Goal: Information Seeking & Learning: Learn about a topic

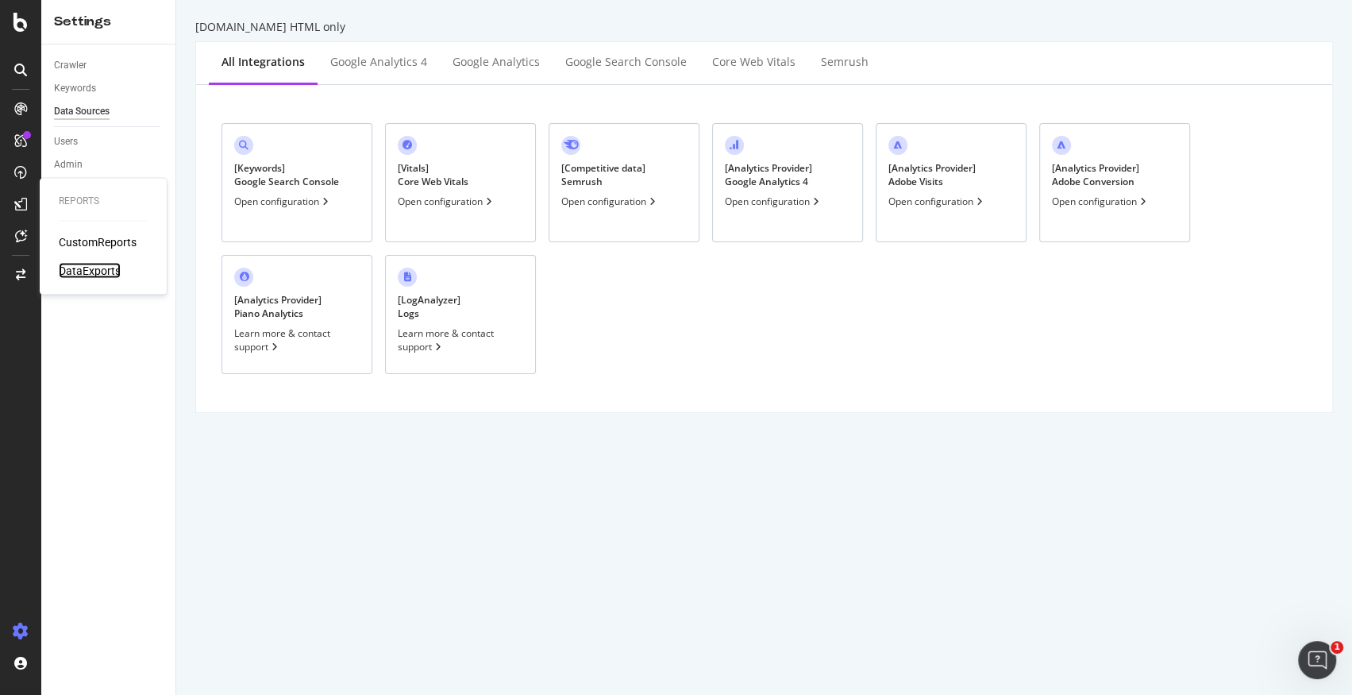
click at [79, 266] on div "DataExports" at bounding box center [90, 271] width 62 height 16
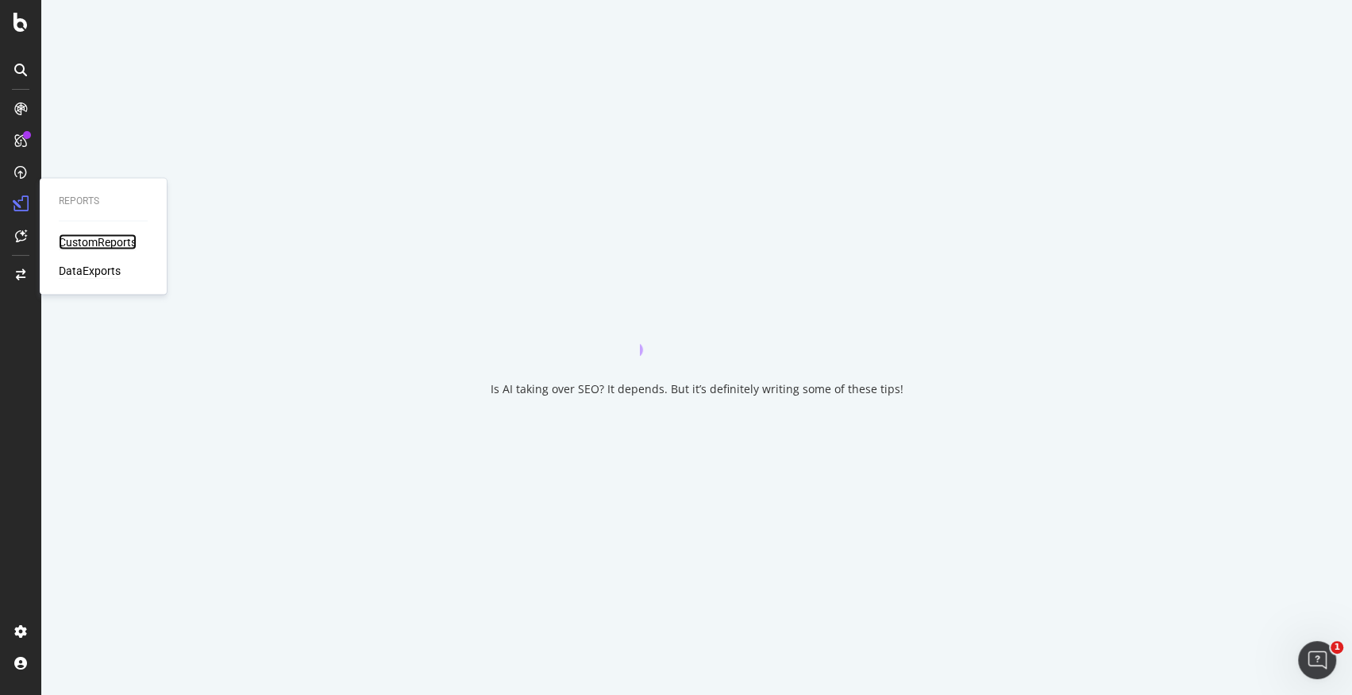
click at [90, 234] on div "CustomReports" at bounding box center [98, 242] width 78 height 16
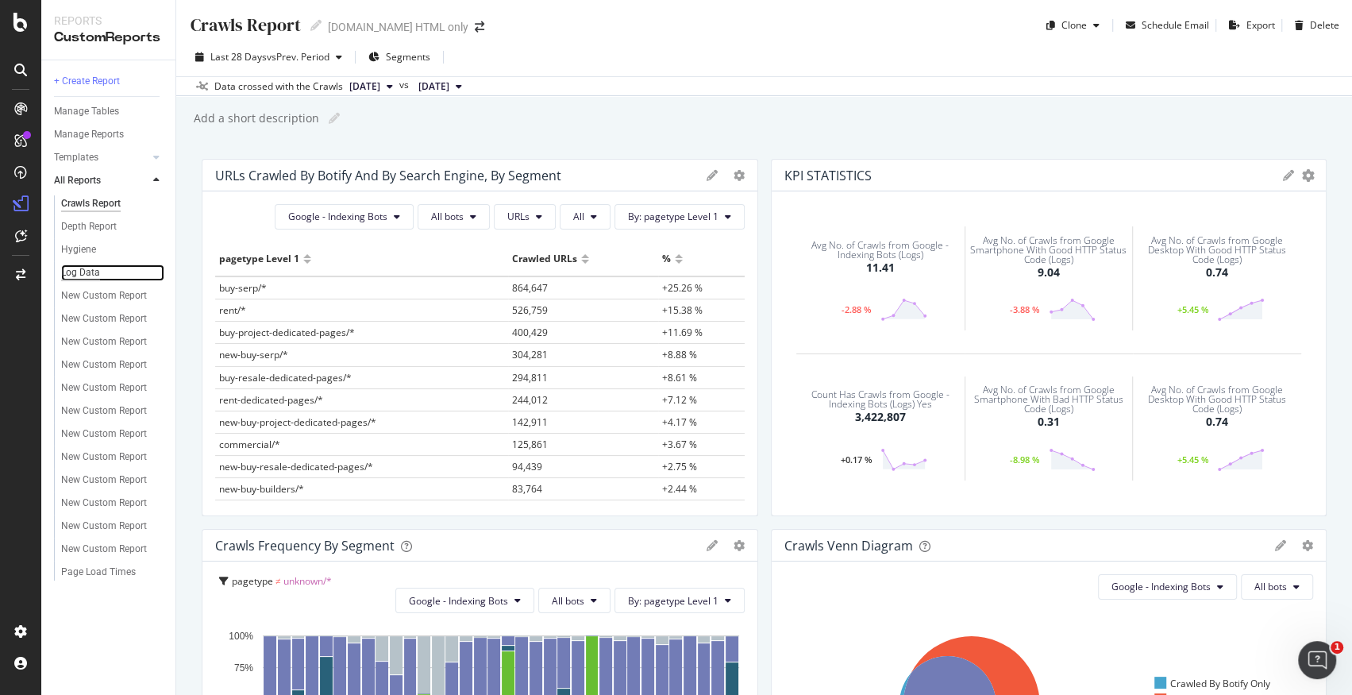
click at [94, 275] on div "Log Data" at bounding box center [80, 272] width 39 height 17
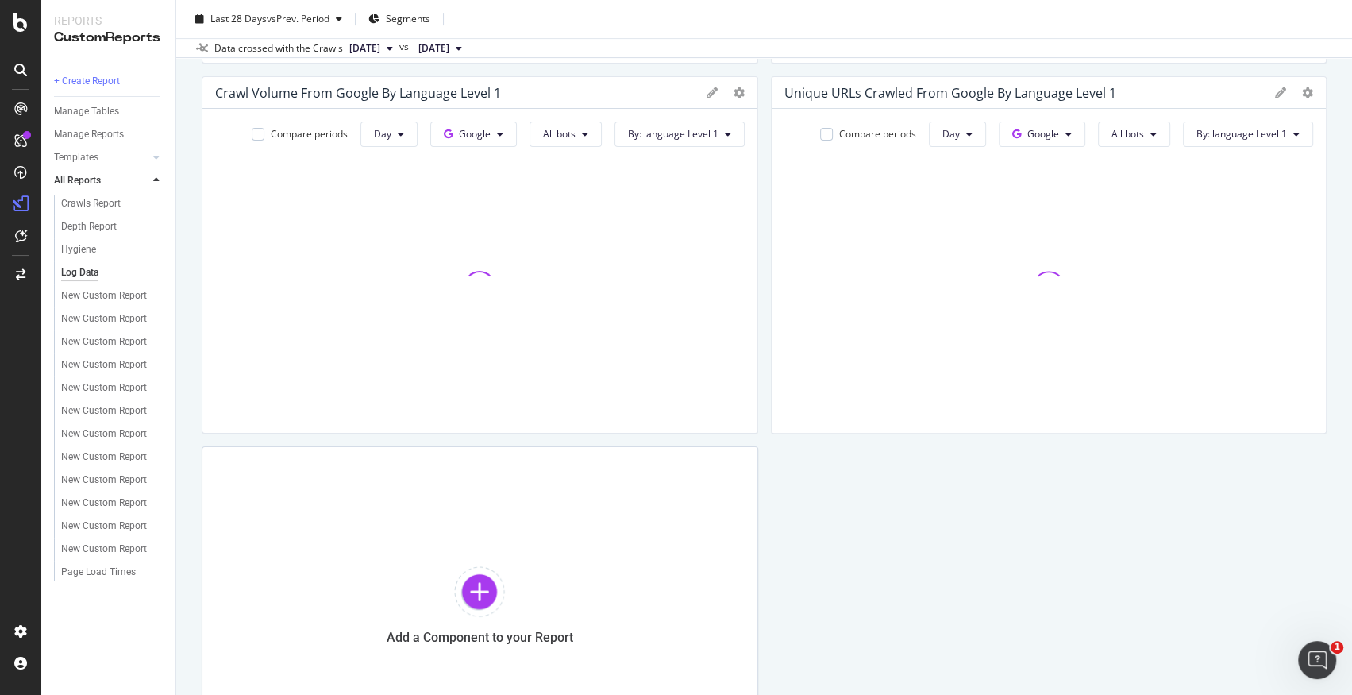
scroll to position [602, 0]
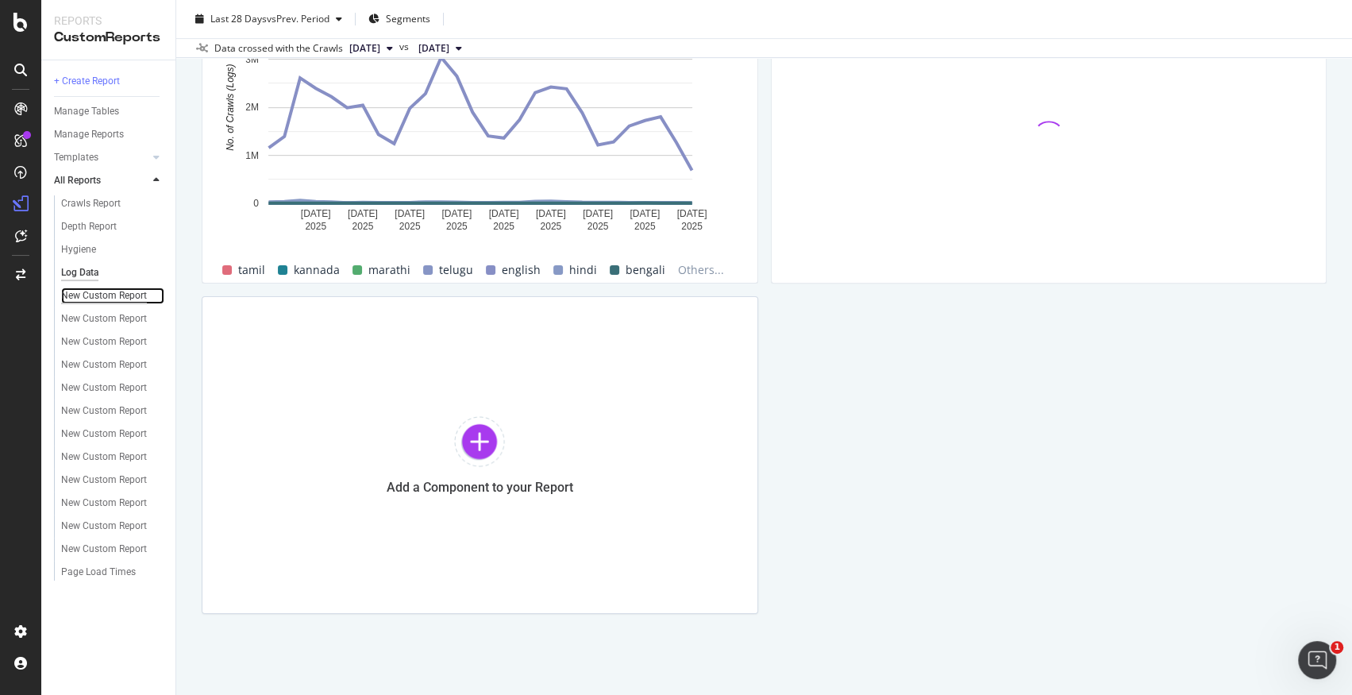
click at [87, 290] on div "New Custom Report" at bounding box center [104, 295] width 86 height 17
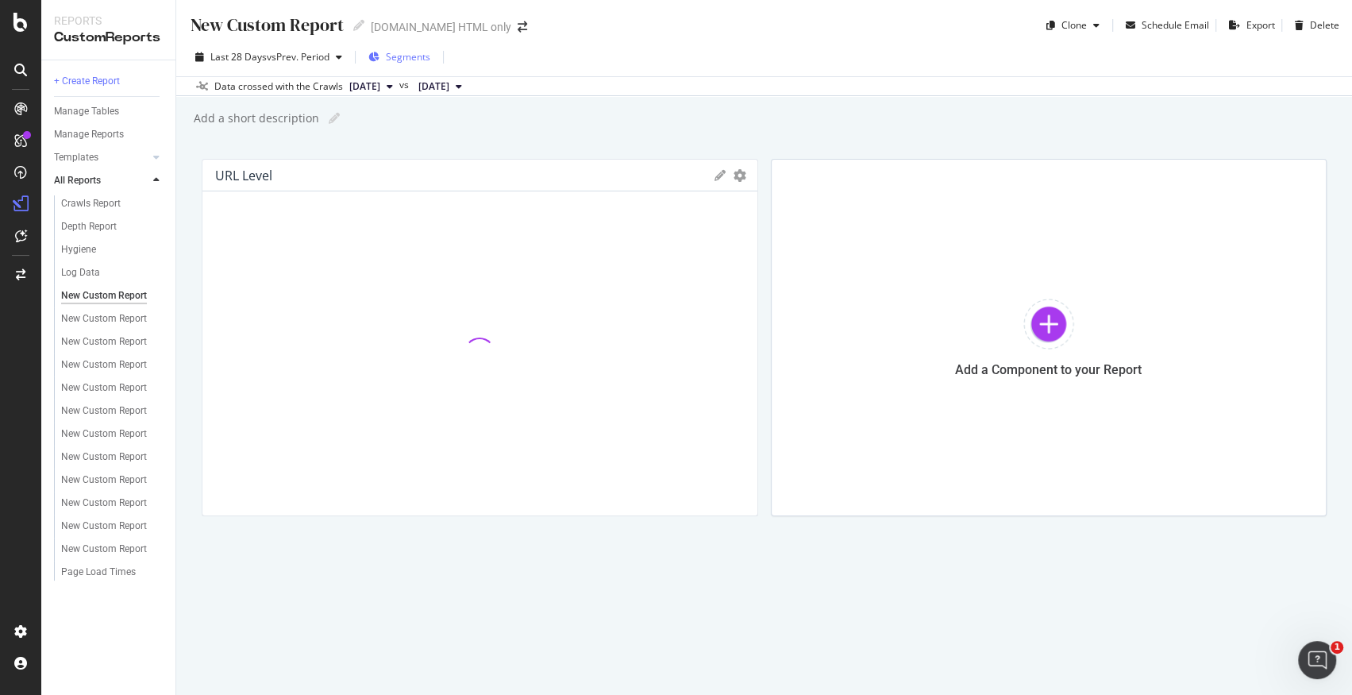
click at [413, 57] on span "Segments" at bounding box center [408, 56] width 44 height 13
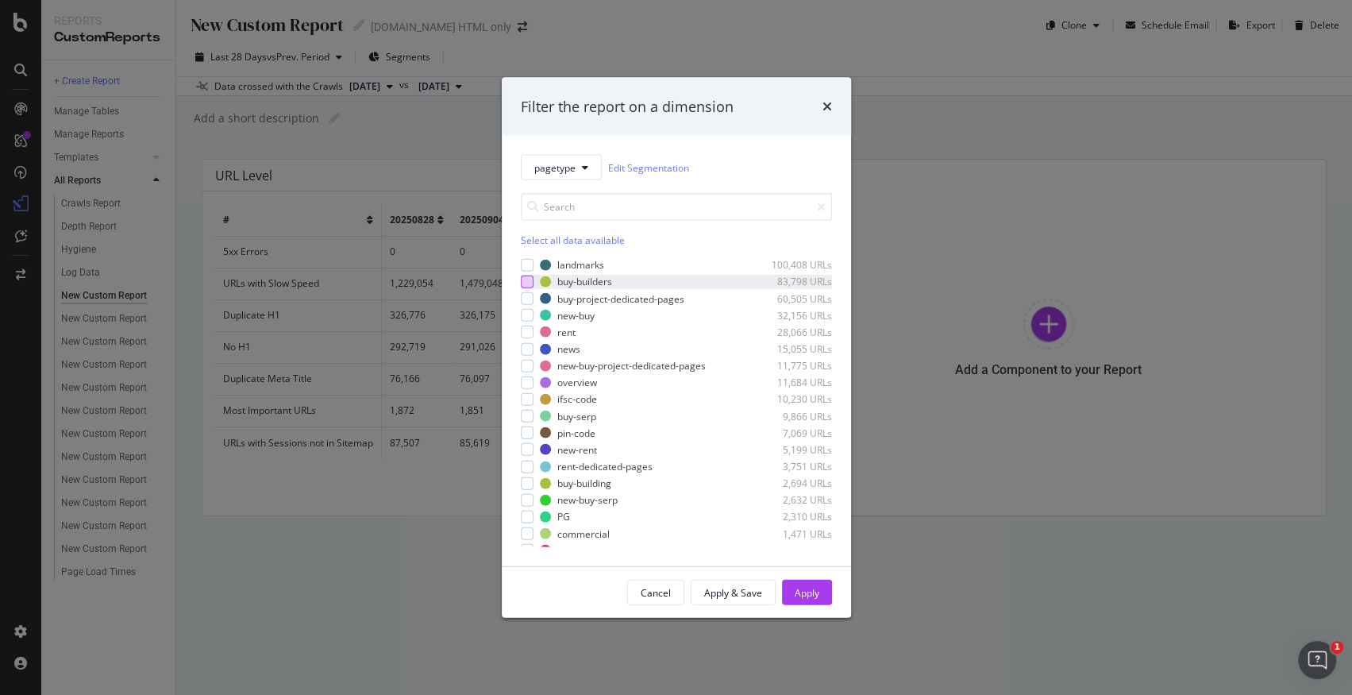
click at [528, 279] on div "modal" at bounding box center [527, 281] width 13 height 13
click at [523, 317] on div "modal" at bounding box center [527, 315] width 13 height 13
click at [525, 301] on div "modal" at bounding box center [527, 298] width 13 height 13
click at [525, 418] on div "modal" at bounding box center [527, 416] width 13 height 13
click at [525, 366] on div "modal" at bounding box center [527, 365] width 13 height 13
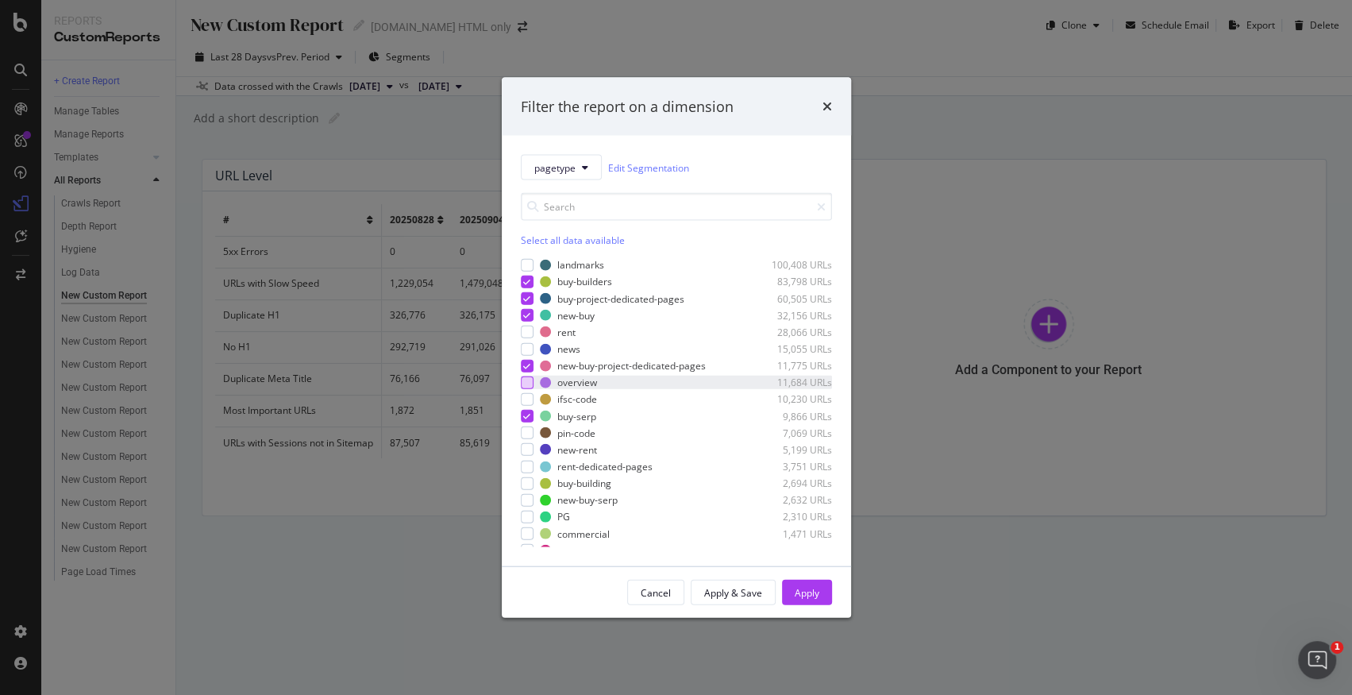
click at [525, 380] on div "modal" at bounding box center [527, 381] width 13 height 13
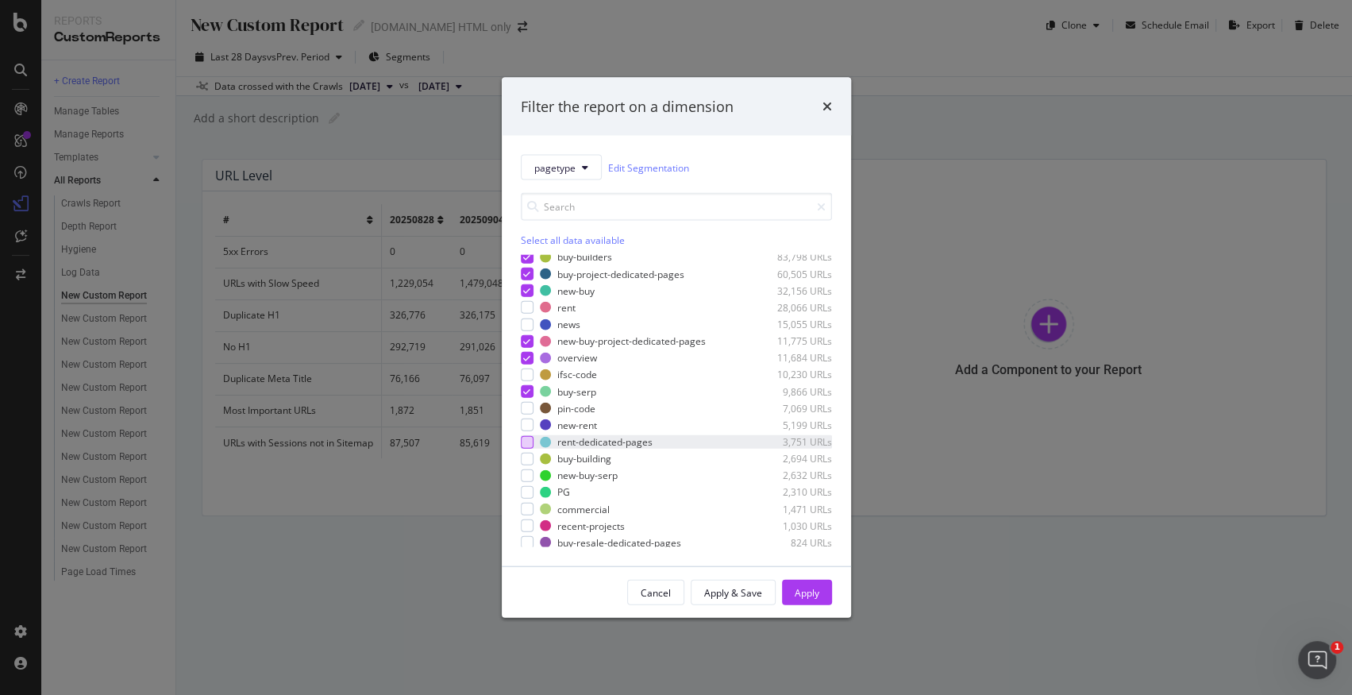
scroll to position [25, 0]
click at [526, 457] on div "modal" at bounding box center [527, 457] width 13 height 13
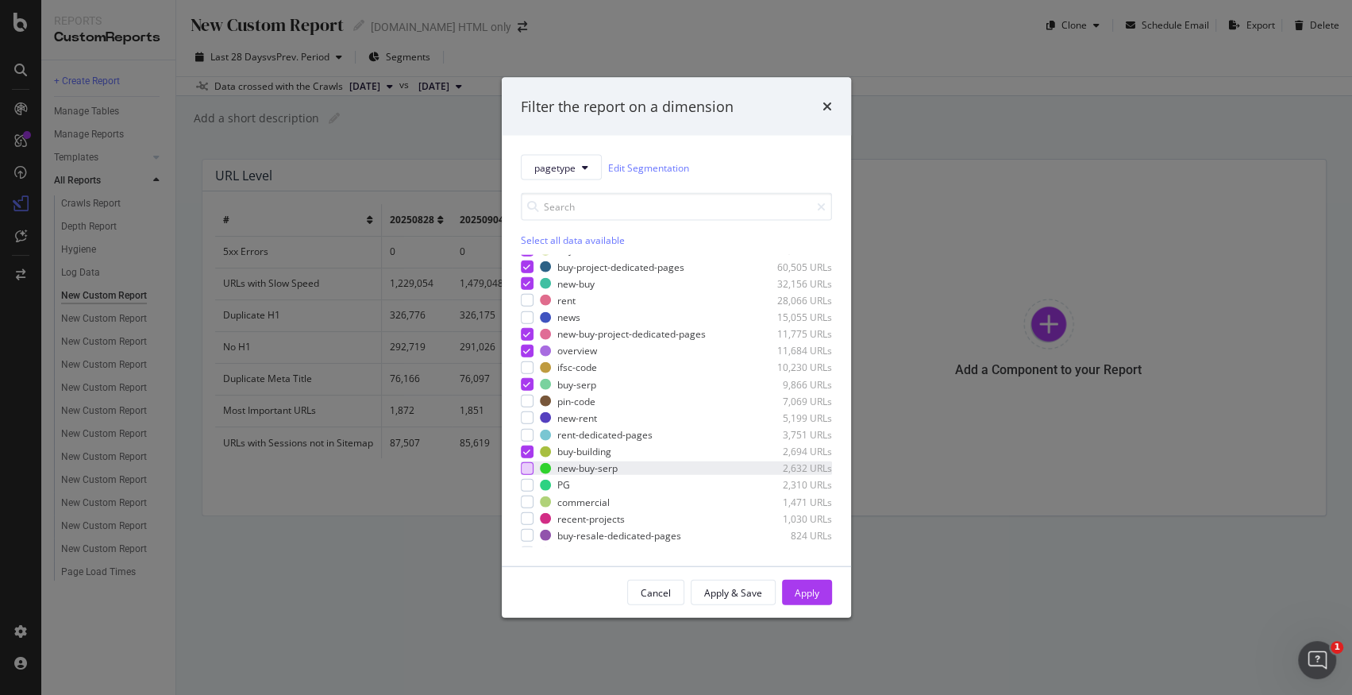
click at [526, 468] on div "modal" at bounding box center [527, 467] width 13 height 13
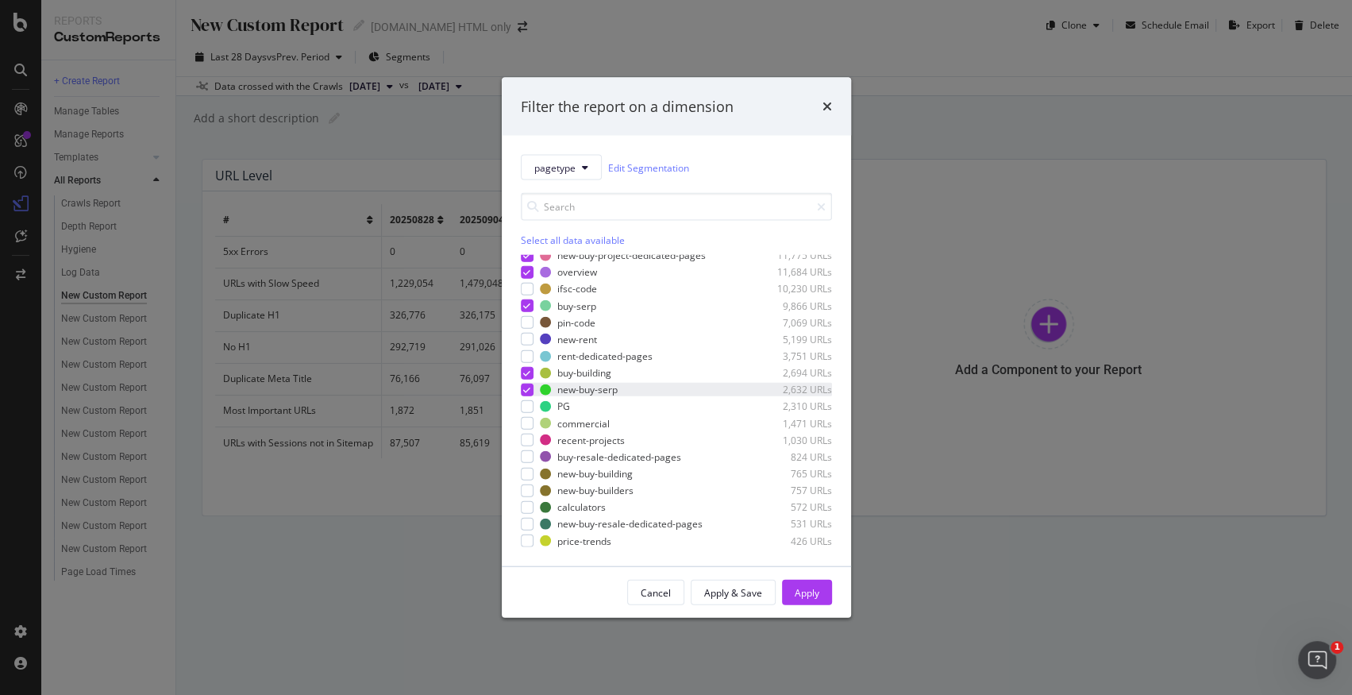
scroll to position [117, 0]
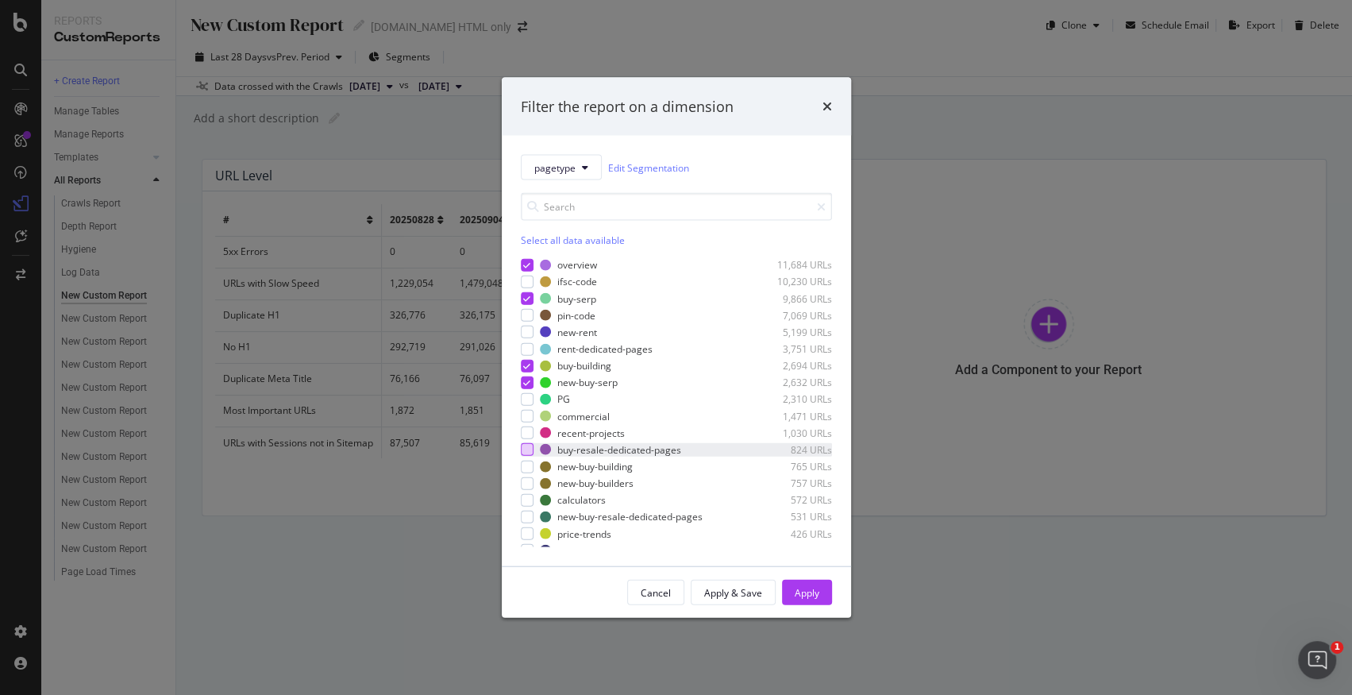
click at [525, 444] on div "modal" at bounding box center [527, 449] width 13 height 13
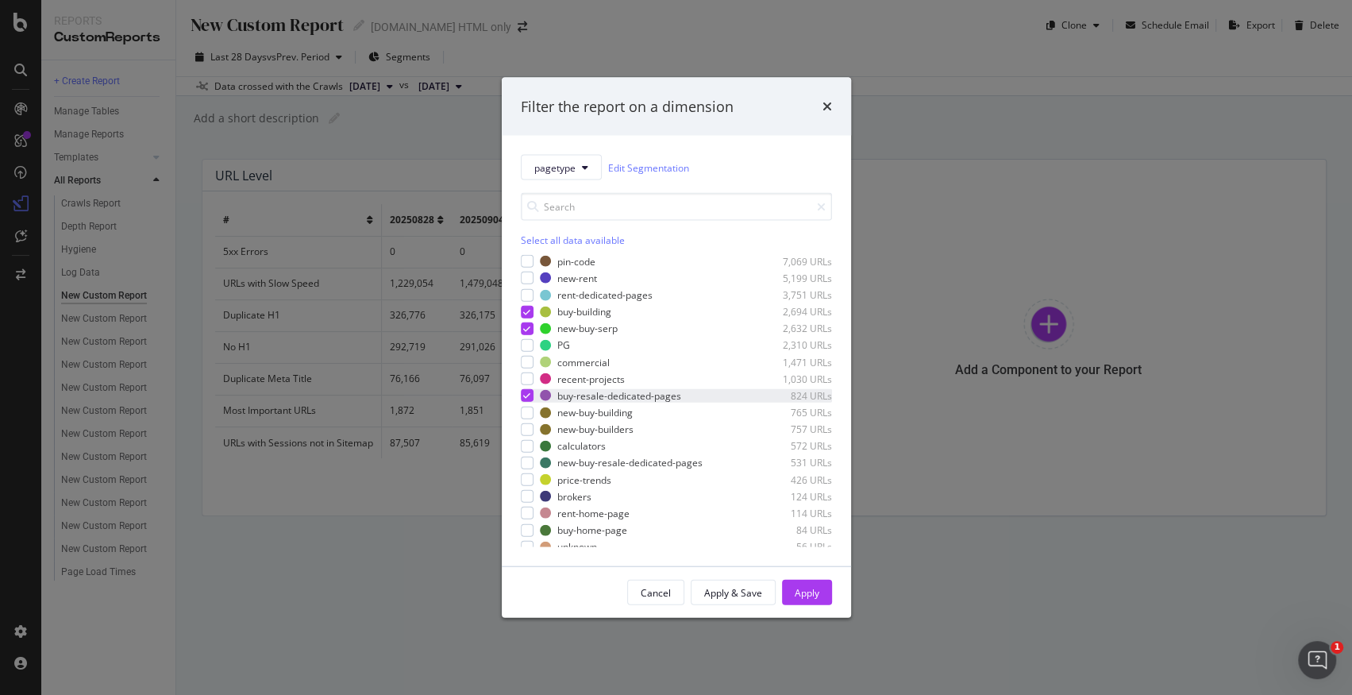
scroll to position [172, 0]
click at [525, 461] on div "modal" at bounding box center [527, 462] width 13 height 13
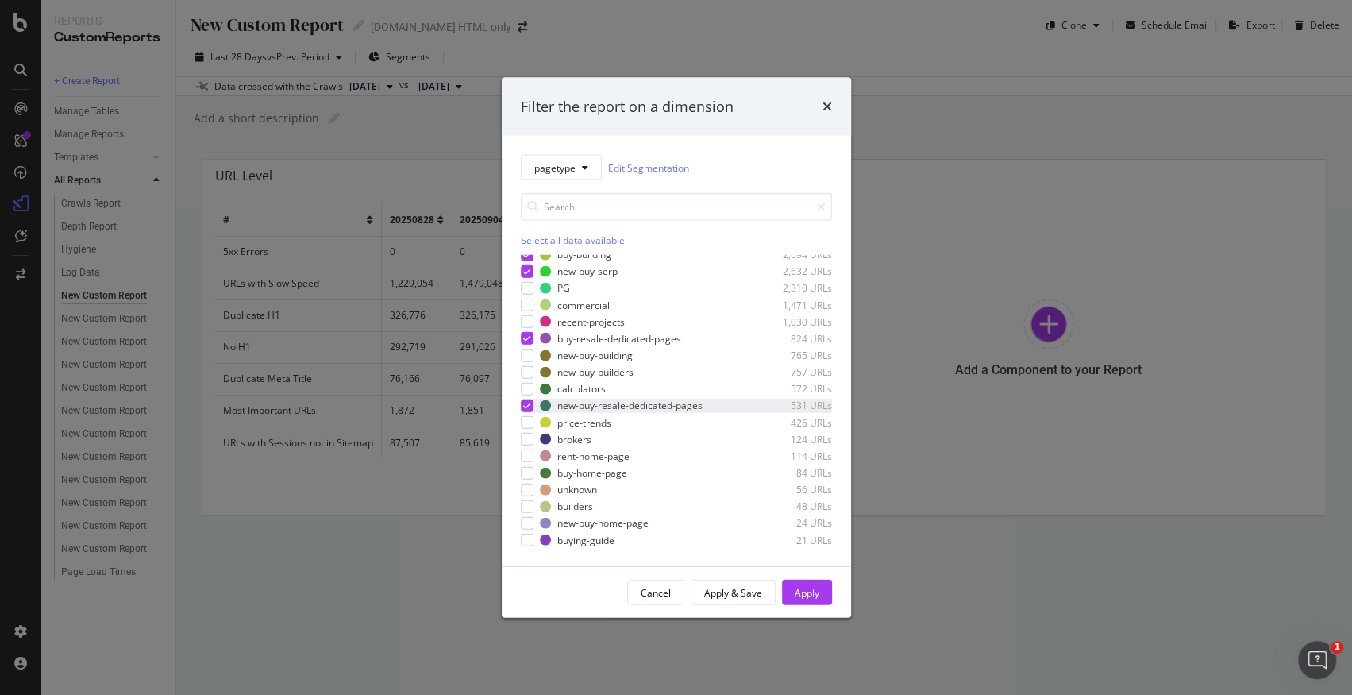
scroll to position [230, 0]
click at [525, 471] on div "modal" at bounding box center [527, 470] width 13 height 13
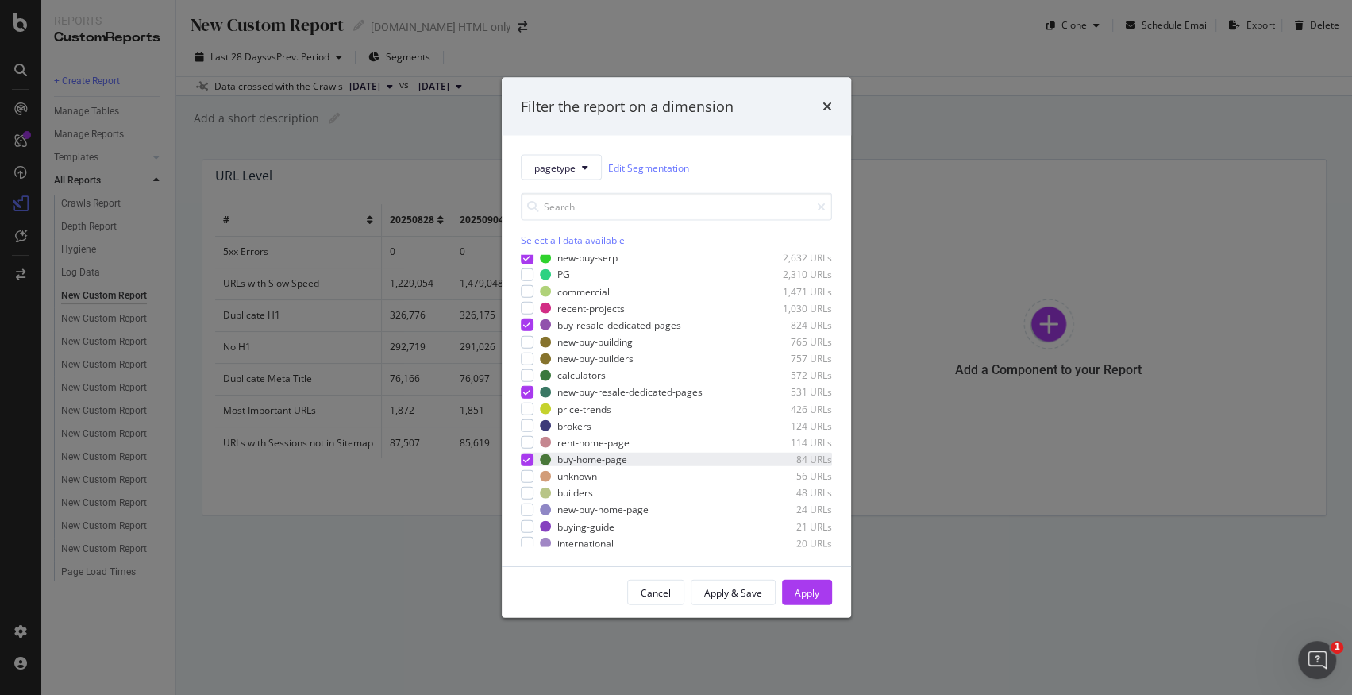
scroll to position [244, 0]
click at [526, 457] on icon "modal" at bounding box center [526, 456] width 7 height 8
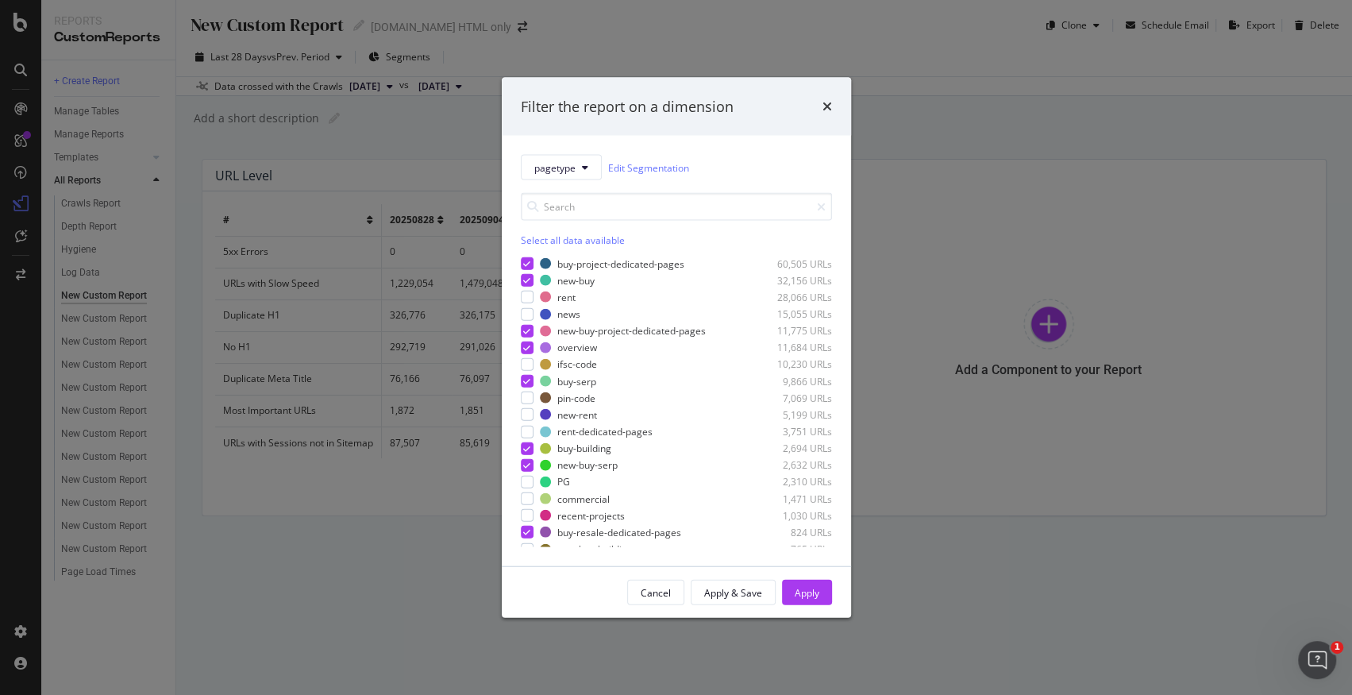
scroll to position [0, 0]
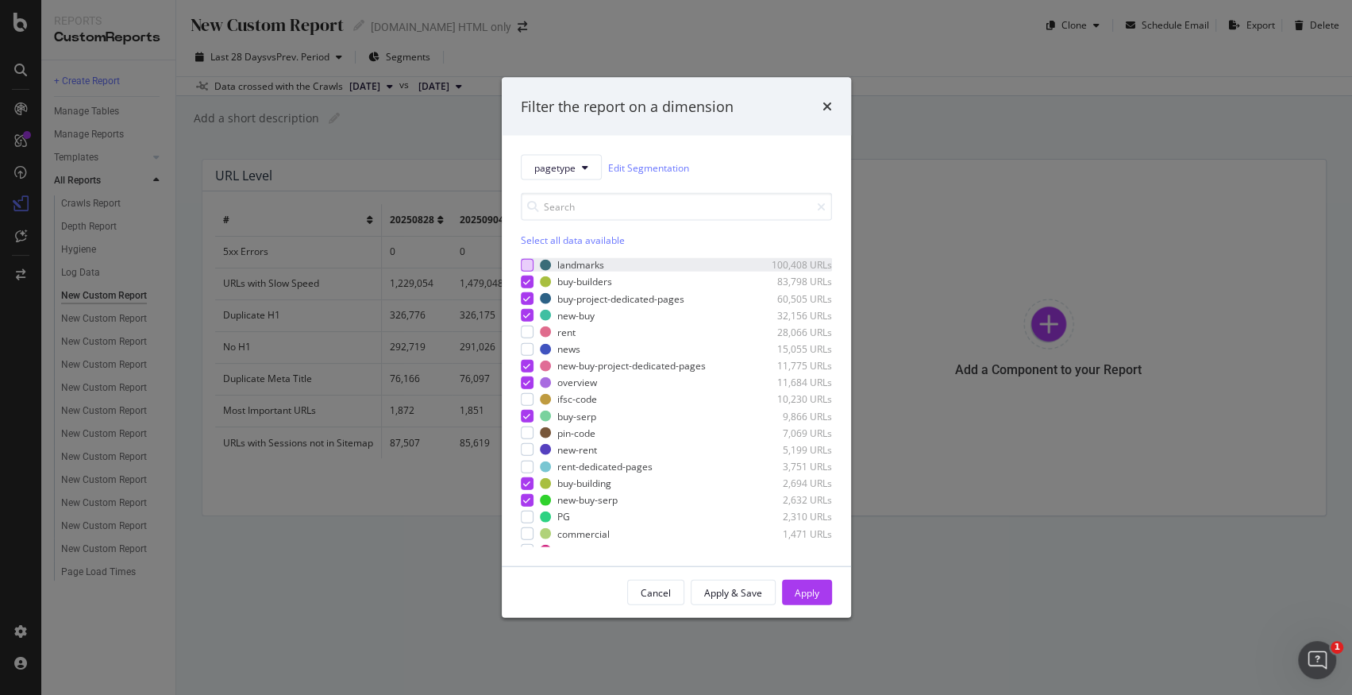
click at [525, 260] on div "modal" at bounding box center [527, 264] width 13 height 13
click at [801, 594] on div "Apply" at bounding box center [807, 591] width 25 height 13
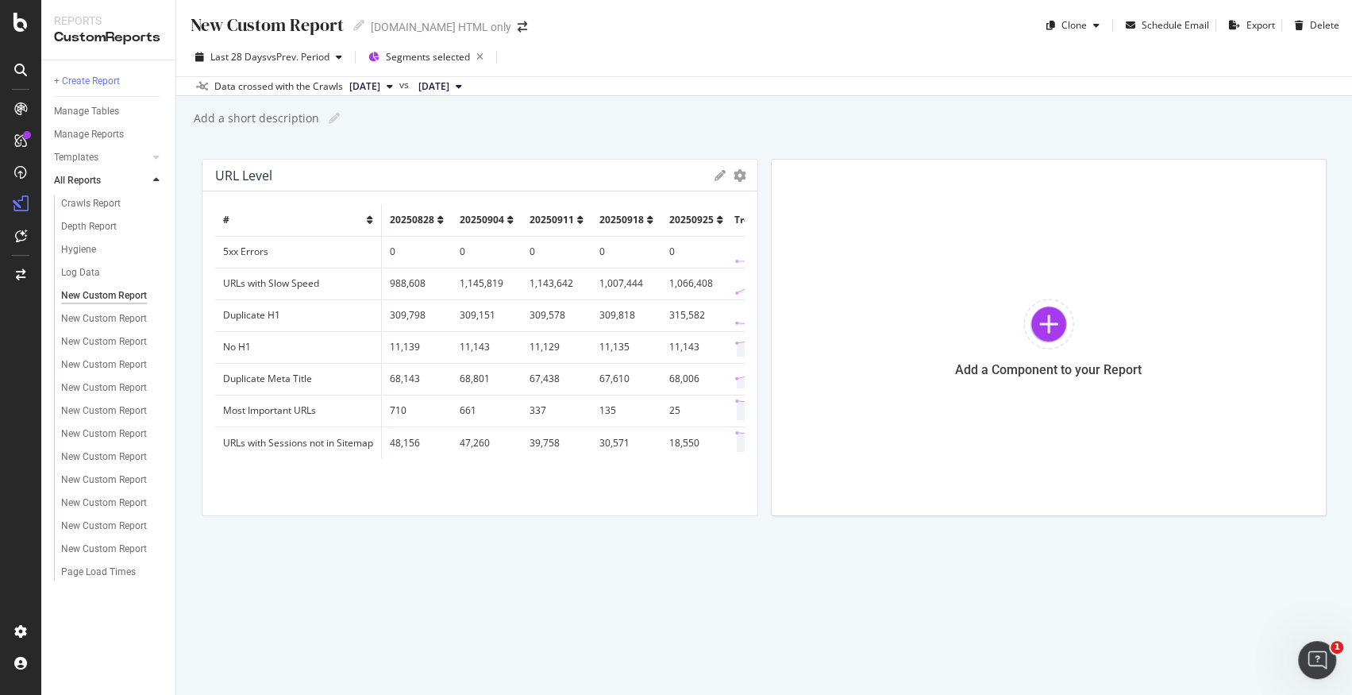
click at [722, 172] on icon at bounding box center [719, 175] width 11 height 11
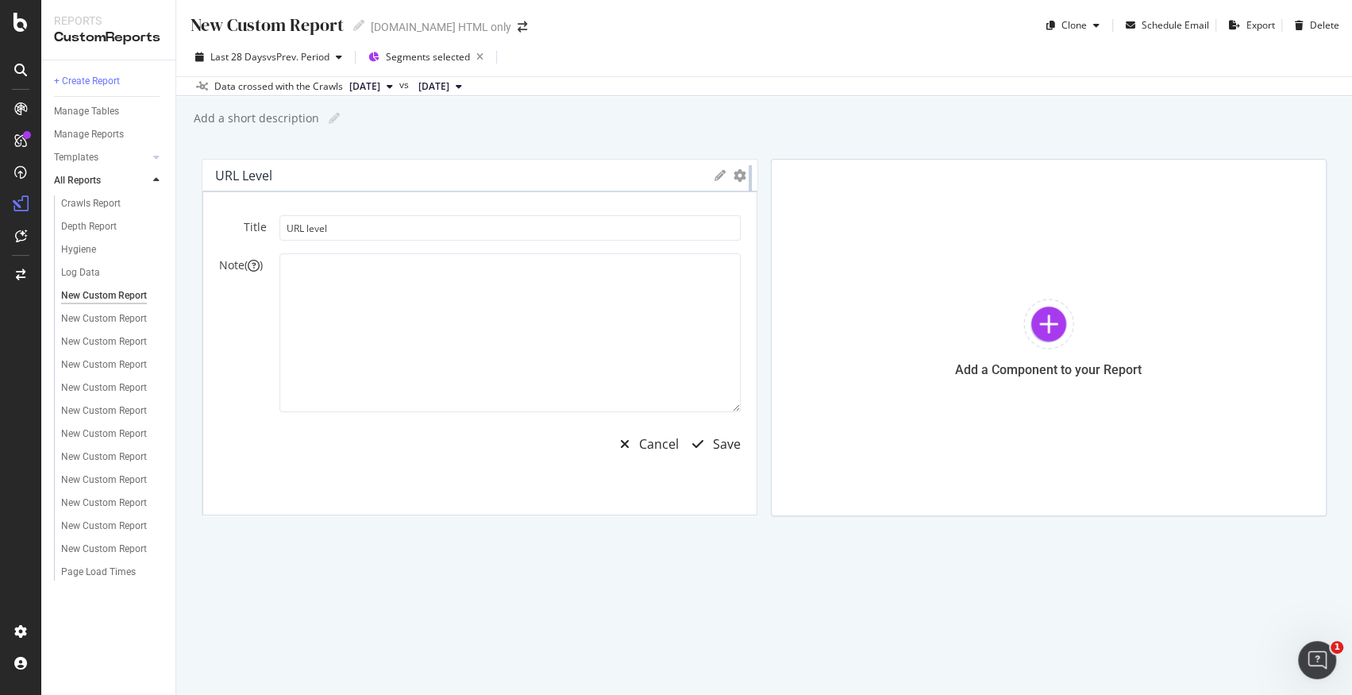
click at [742, 174] on div at bounding box center [750, 337] width 16 height 357
click at [738, 175] on icon "gear" at bounding box center [739, 175] width 13 height 13
click at [747, 340] on div "Title URL level Note ( ) Cancel Save" at bounding box center [479, 353] width 555 height 324
click at [653, 428] on div "Cancel" at bounding box center [644, 443] width 68 height 37
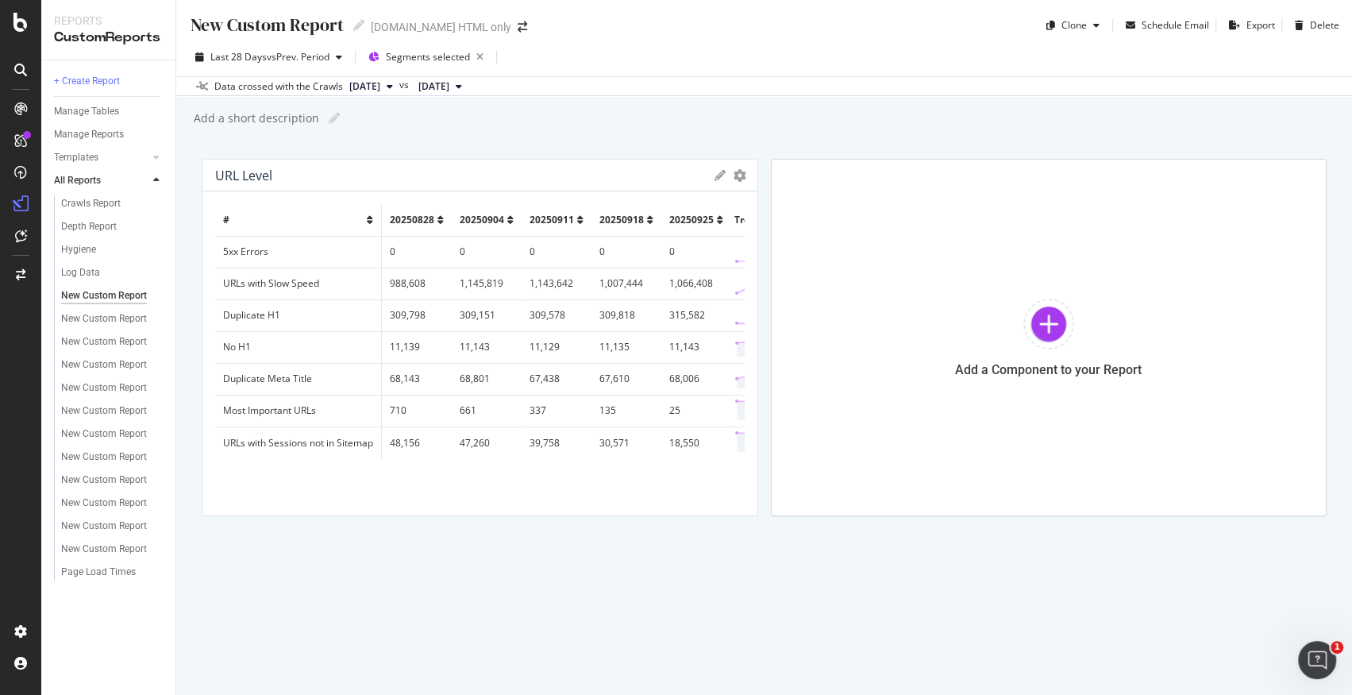
click at [718, 178] on icon at bounding box center [719, 175] width 11 height 11
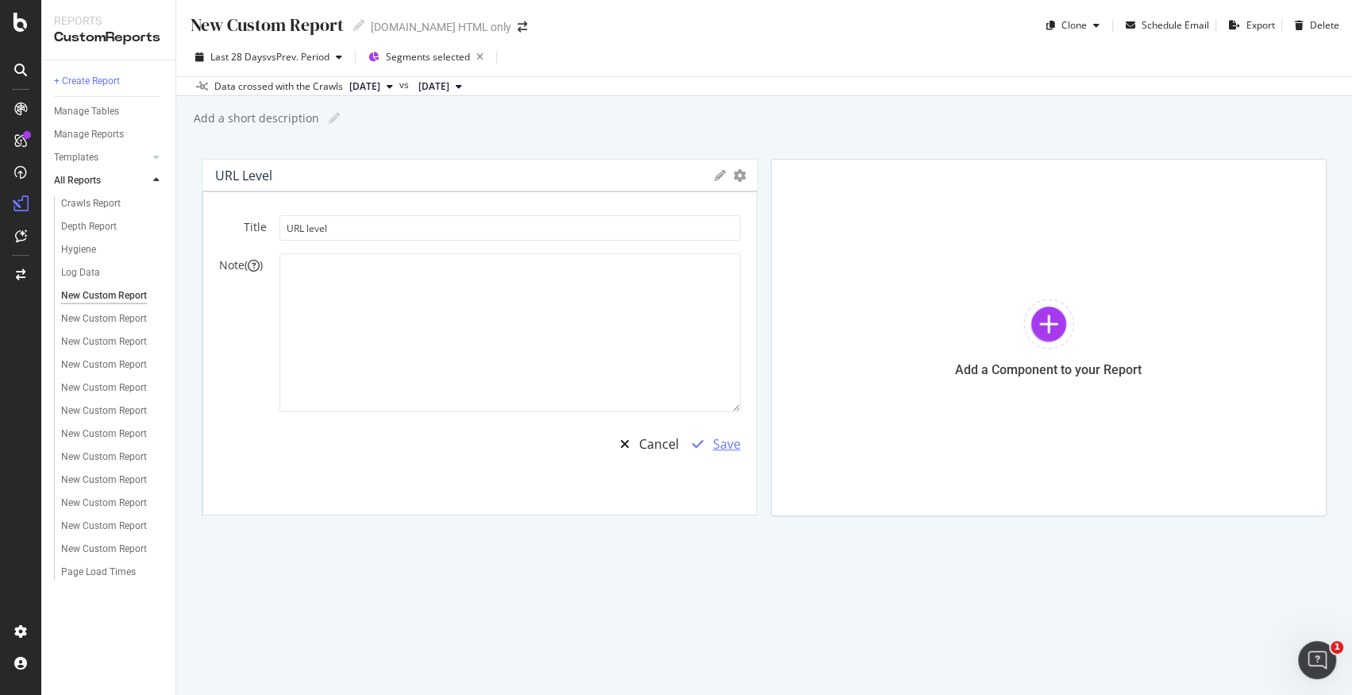
click at [722, 453] on div "Save" at bounding box center [712, 443] width 58 height 37
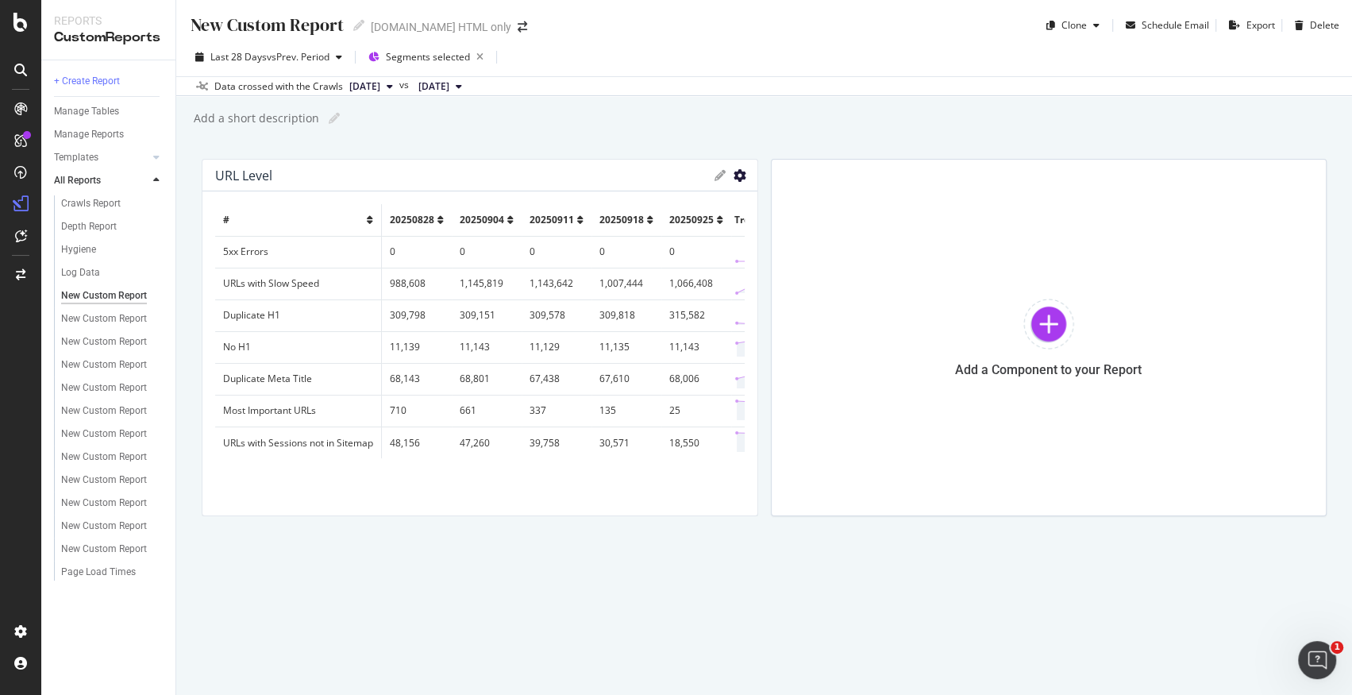
click at [737, 177] on icon "gear" at bounding box center [739, 175] width 13 height 13
click at [463, 127] on div "Add a short description Add a short description" at bounding box center [772, 118] width 1160 height 24
click at [1064, 315] on div at bounding box center [1048, 323] width 51 height 51
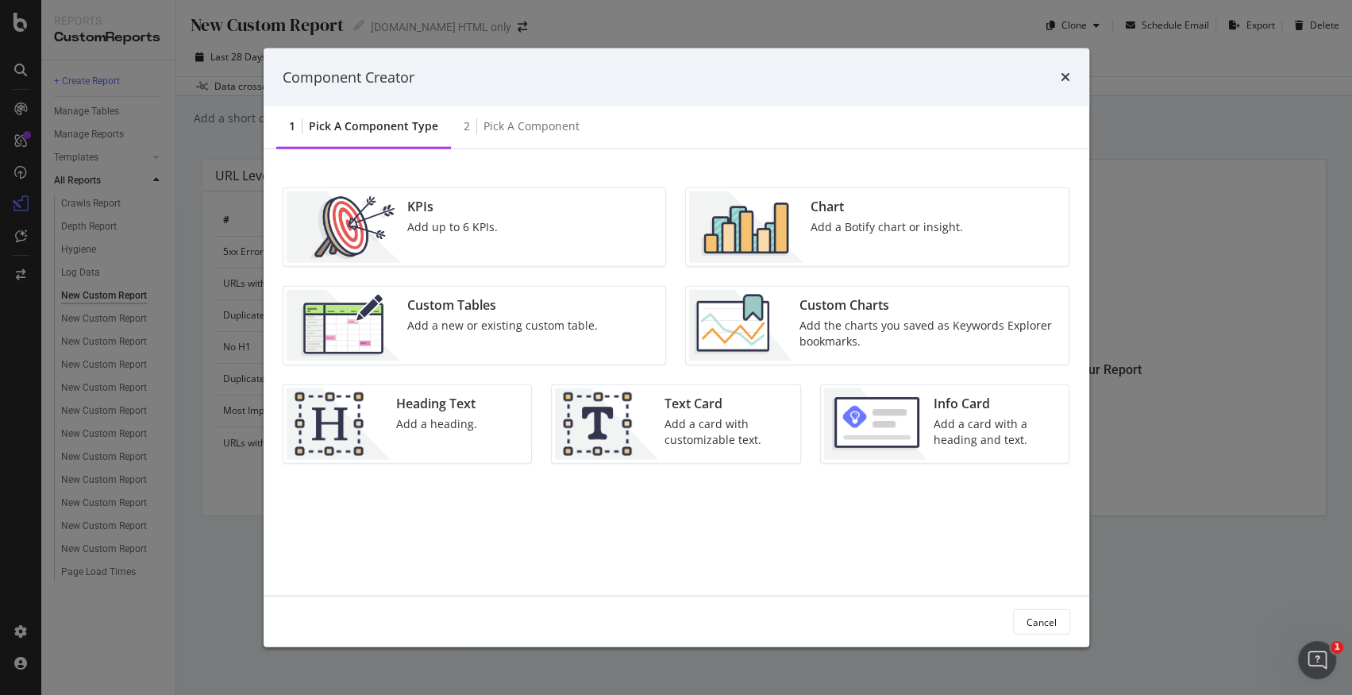
click at [564, 304] on div "Custom Tables" at bounding box center [502, 305] width 191 height 18
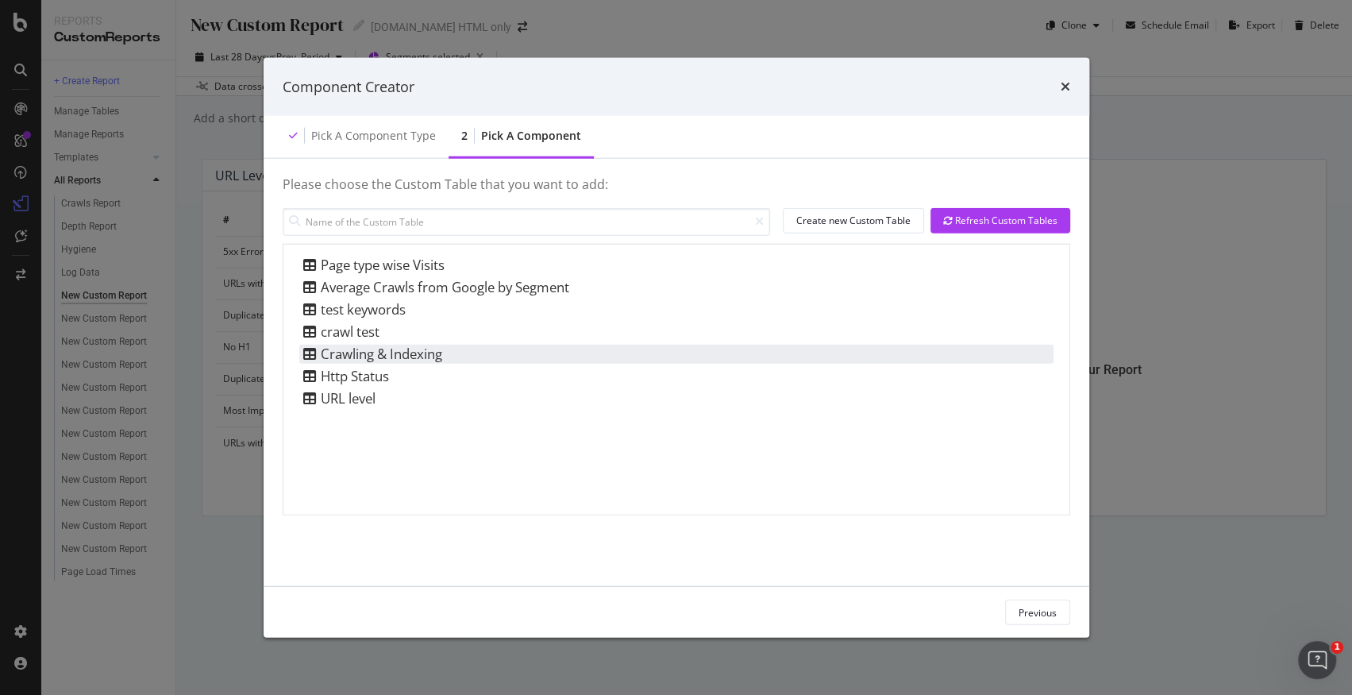
click at [445, 344] on div "Crawling & Indexing" at bounding box center [676, 353] width 754 height 19
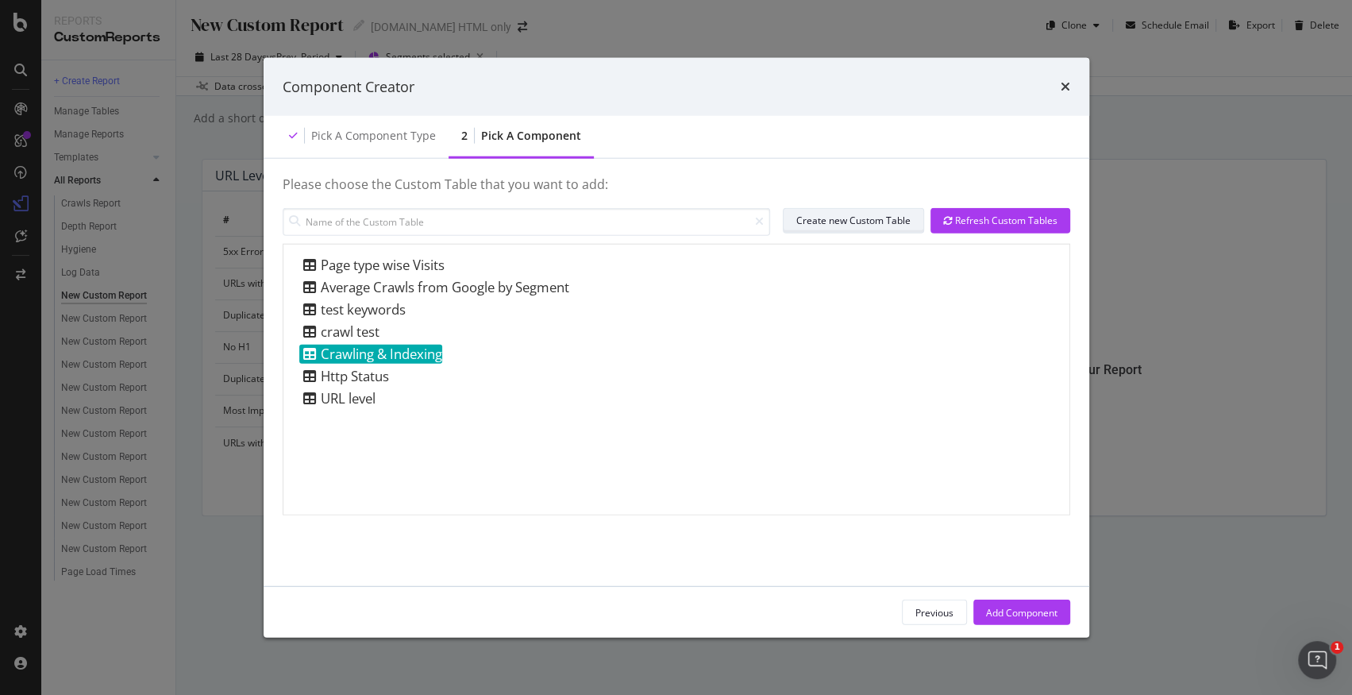
click at [877, 218] on div "Create new Custom Table" at bounding box center [853, 220] width 114 height 13
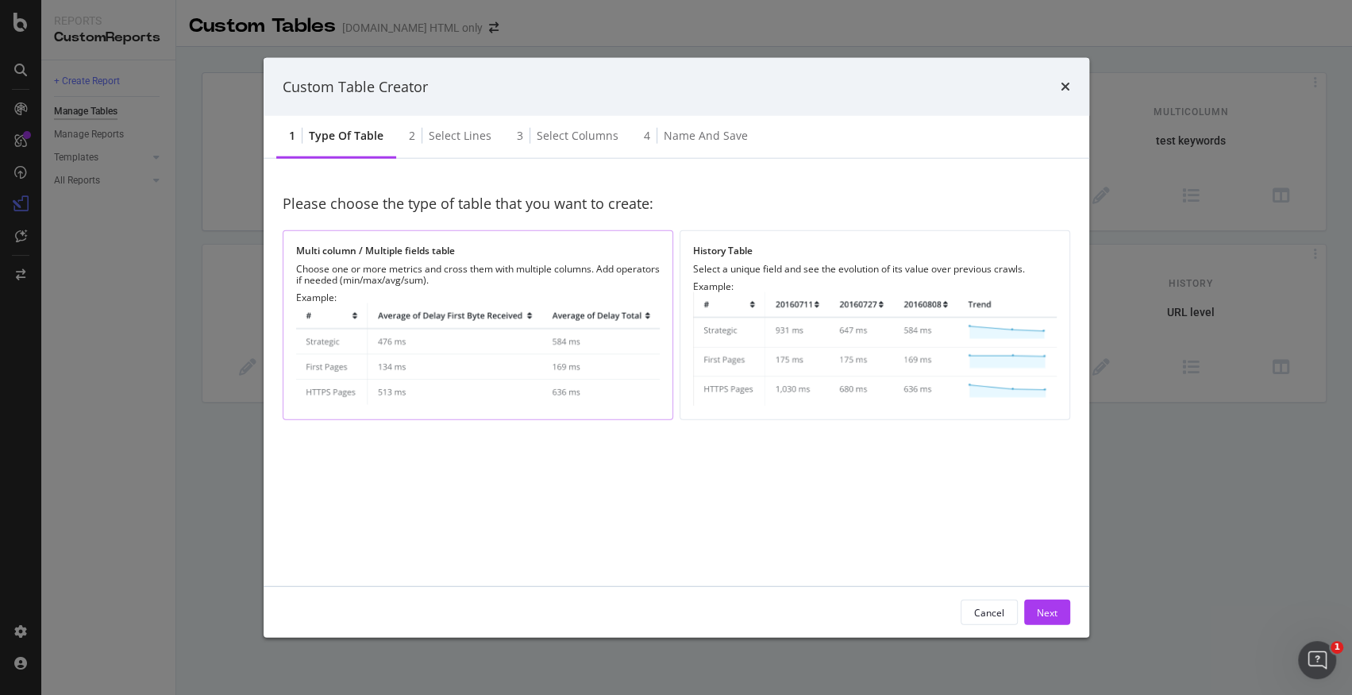
click at [566, 350] on img "modal" at bounding box center [478, 354] width 364 height 103
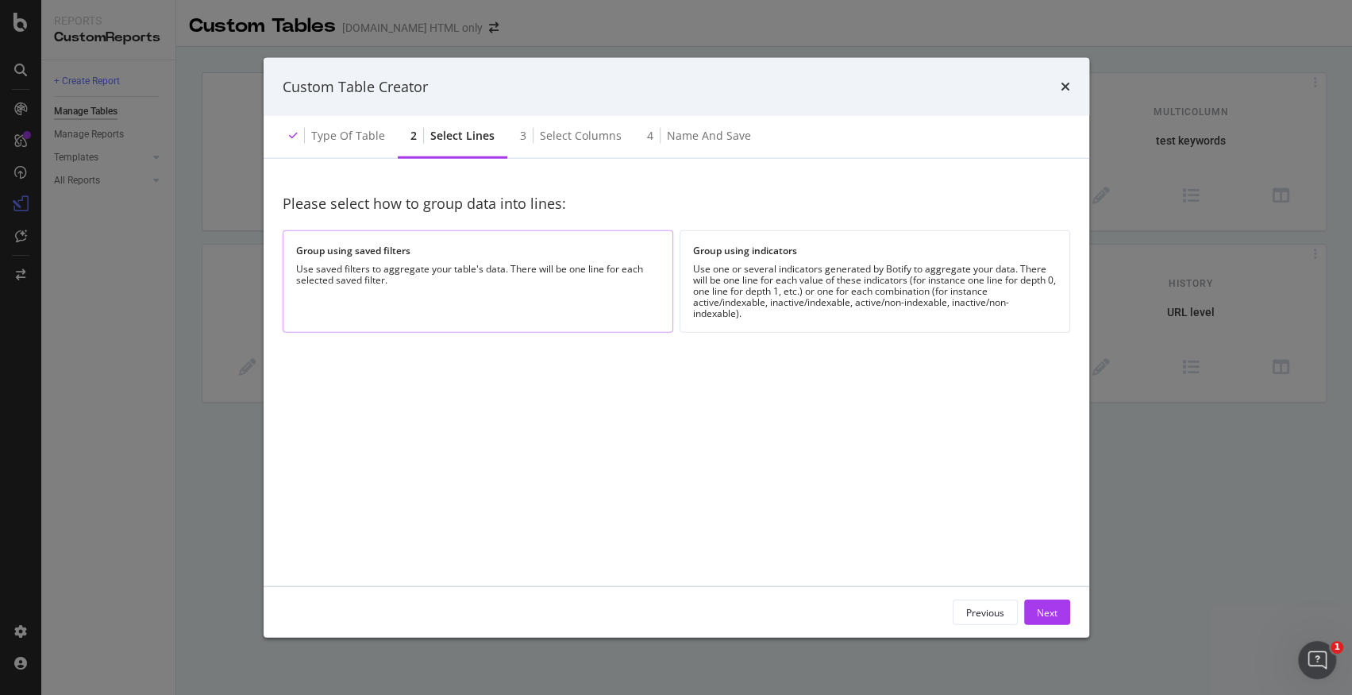
click at [547, 277] on div "Use saved filters to aggregate your table's data. There will be one line for ea…" at bounding box center [478, 275] width 364 height 22
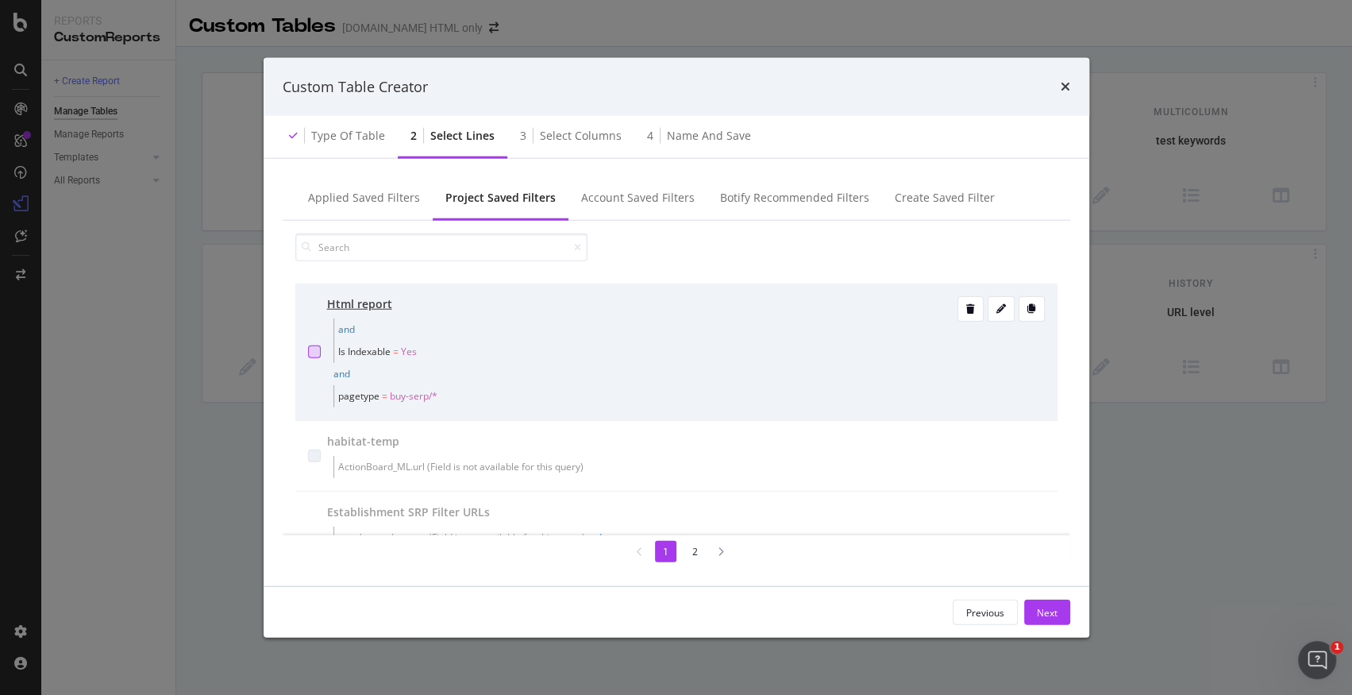
click at [308, 355] on div "modal" at bounding box center [314, 351] width 13 height 13
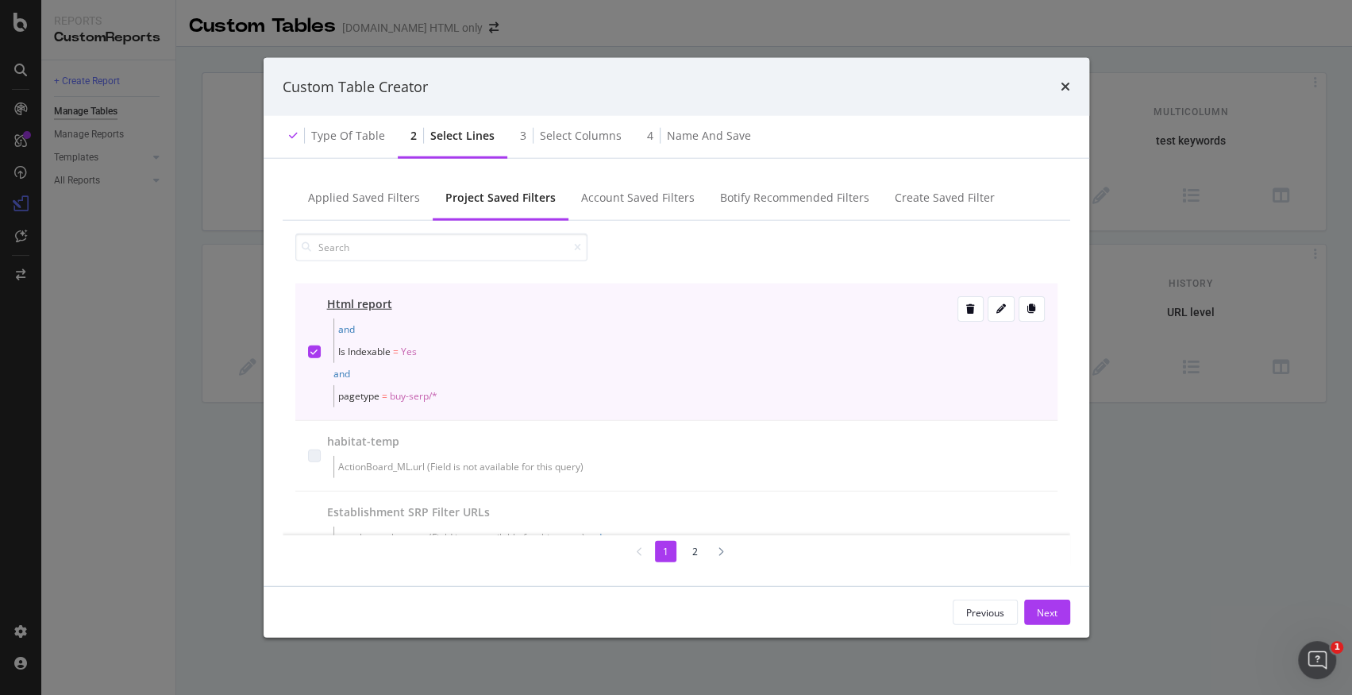
click at [407, 394] on span "buy-serp/*" at bounding box center [414, 395] width 48 height 13
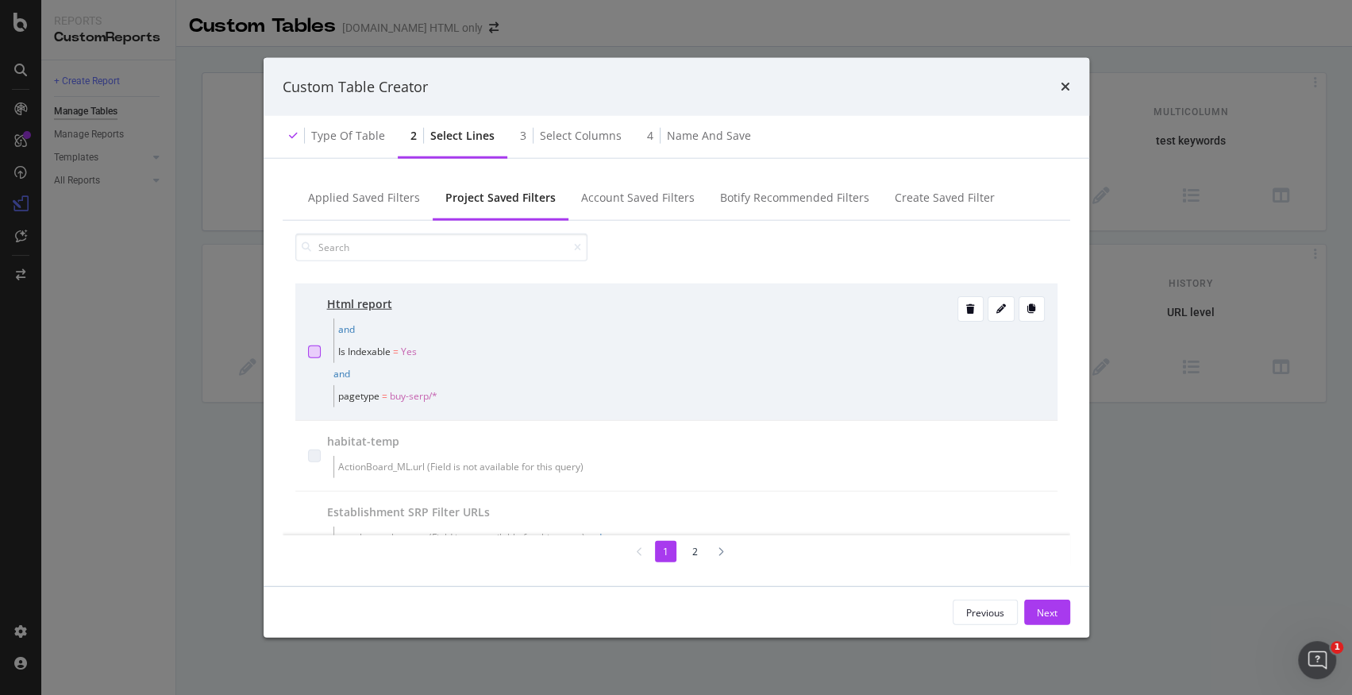
click at [310, 352] on div "modal" at bounding box center [314, 351] width 13 height 13
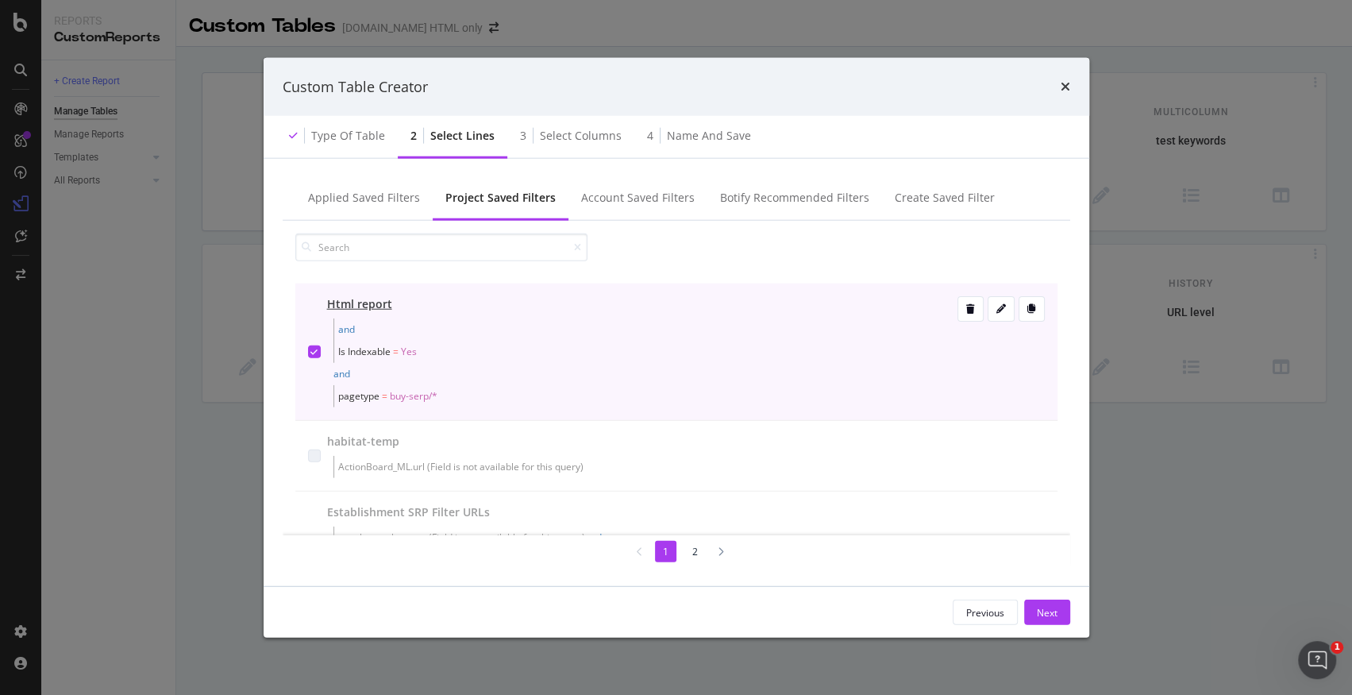
click at [340, 375] on span "and" at bounding box center [341, 373] width 17 height 13
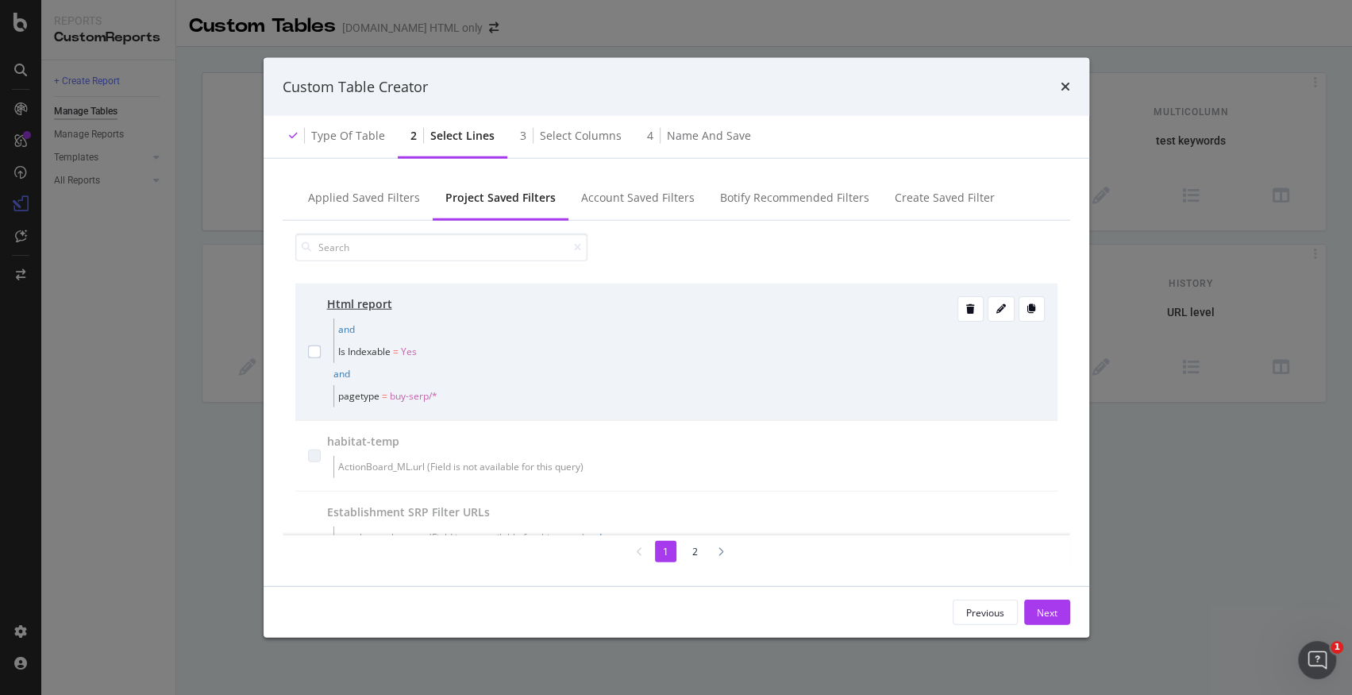
click at [340, 375] on span "and" at bounding box center [341, 373] width 17 height 13
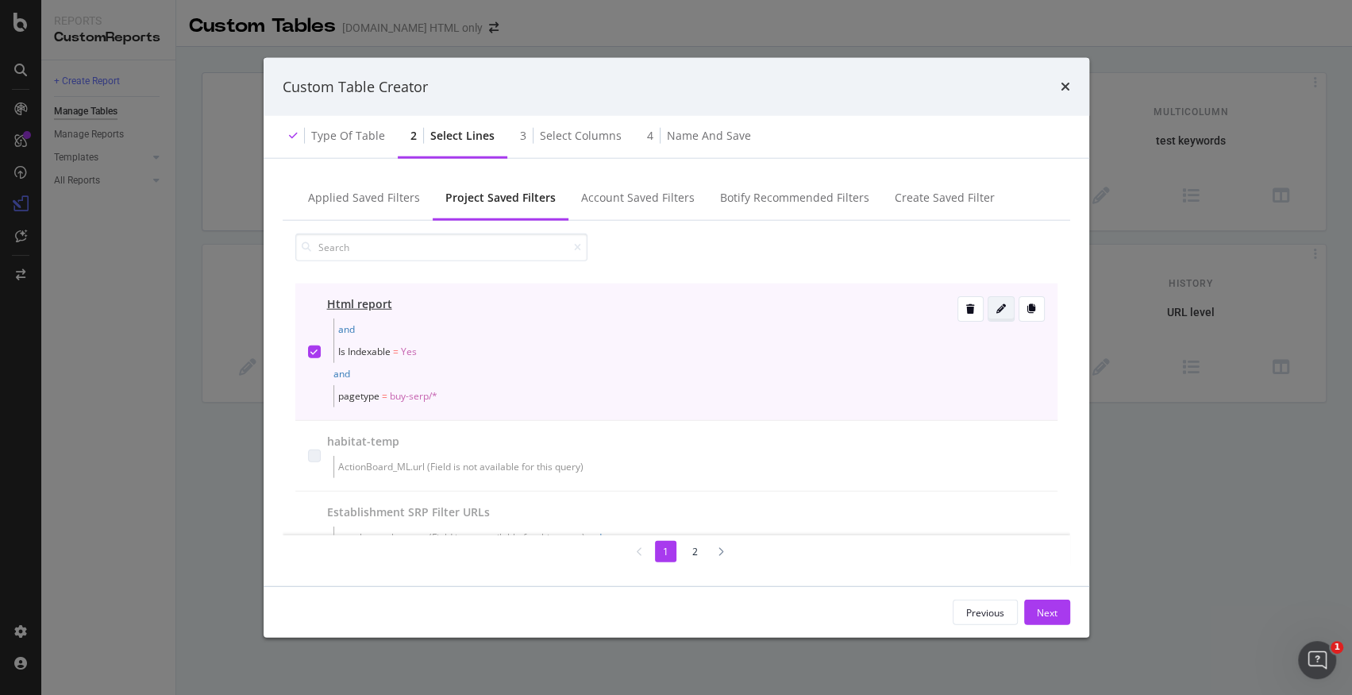
click at [991, 312] on div "modal" at bounding box center [1000, 309] width 25 height 10
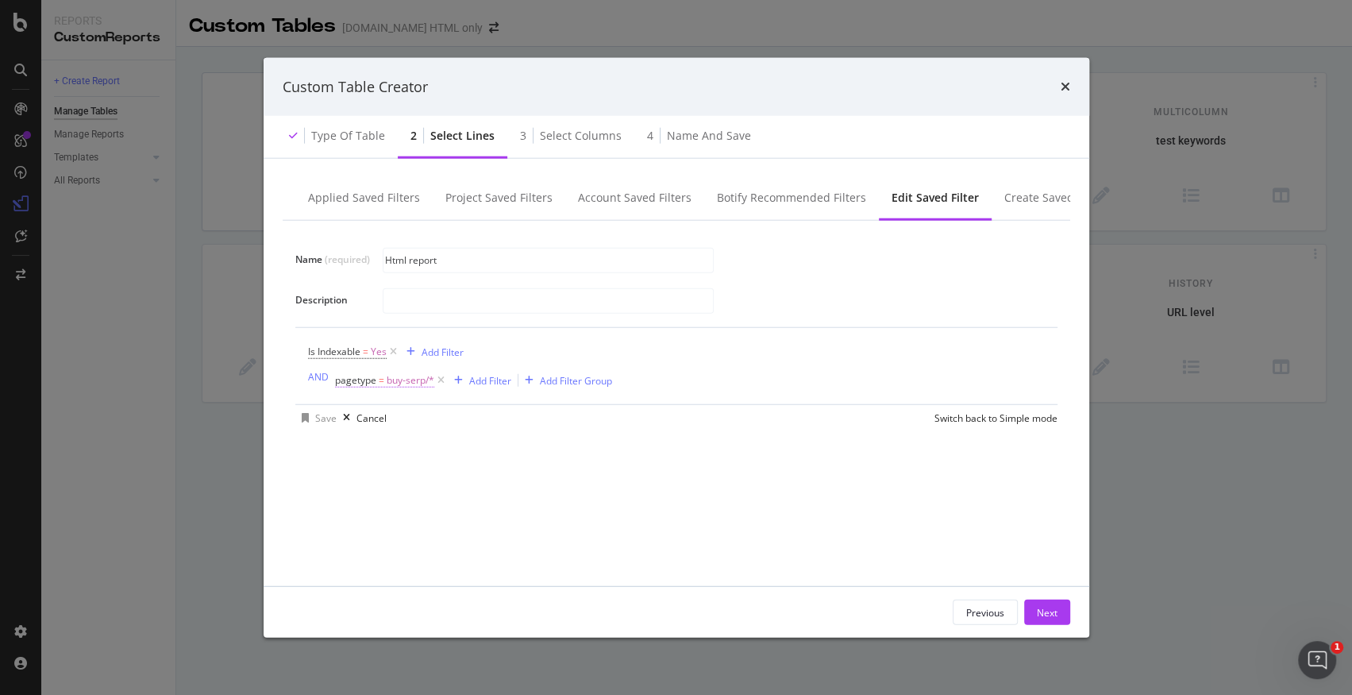
click at [392, 388] on span "buy-serp/*" at bounding box center [411, 380] width 48 height 22
click at [371, 441] on span "Equal" at bounding box center [360, 443] width 25 height 13
click at [438, 428] on div "On Current Crawl" at bounding box center [435, 418] width 175 height 25
click at [469, 399] on div "On Current Crawl Equal buy-serp With Children Cancel Add filter Apply" at bounding box center [435, 475] width 200 height 164
click at [374, 469] on span "buy-serp" at bounding box center [368, 472] width 39 height 13
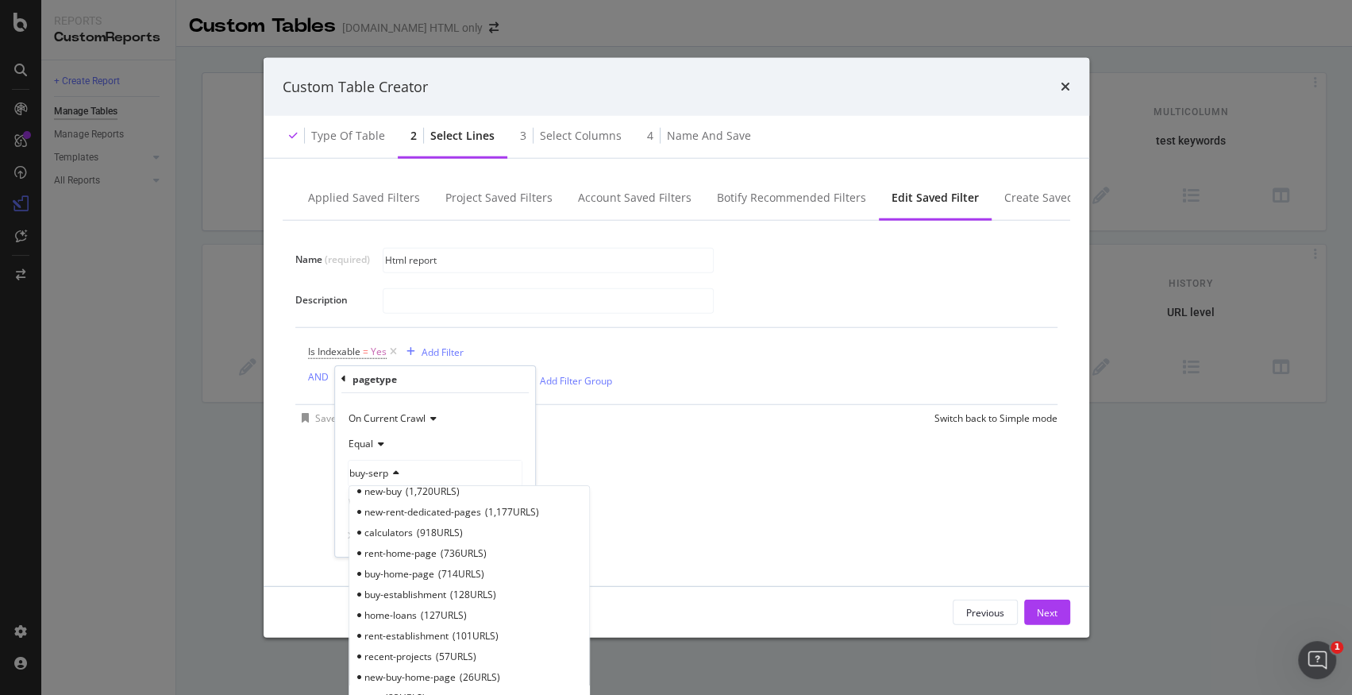
scroll to position [425, 0]
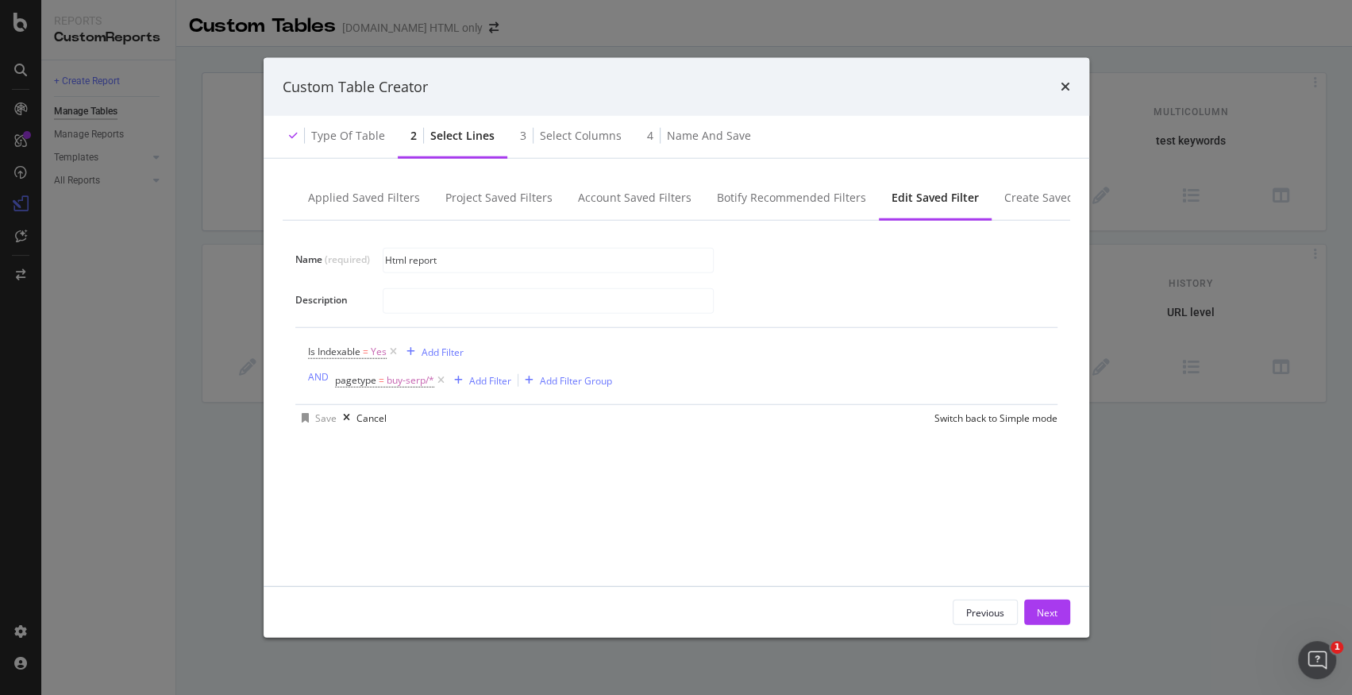
click at [506, 338] on div "Is Indexable = Yes Add Filter AND pagetype = buy-serp/* Add Filter Add Filter G…" at bounding box center [676, 366] width 737 height 76
click at [440, 383] on icon "modal" at bounding box center [440, 380] width 13 height 16
click at [1057, 607] on div "Next" at bounding box center [1047, 611] width 21 height 13
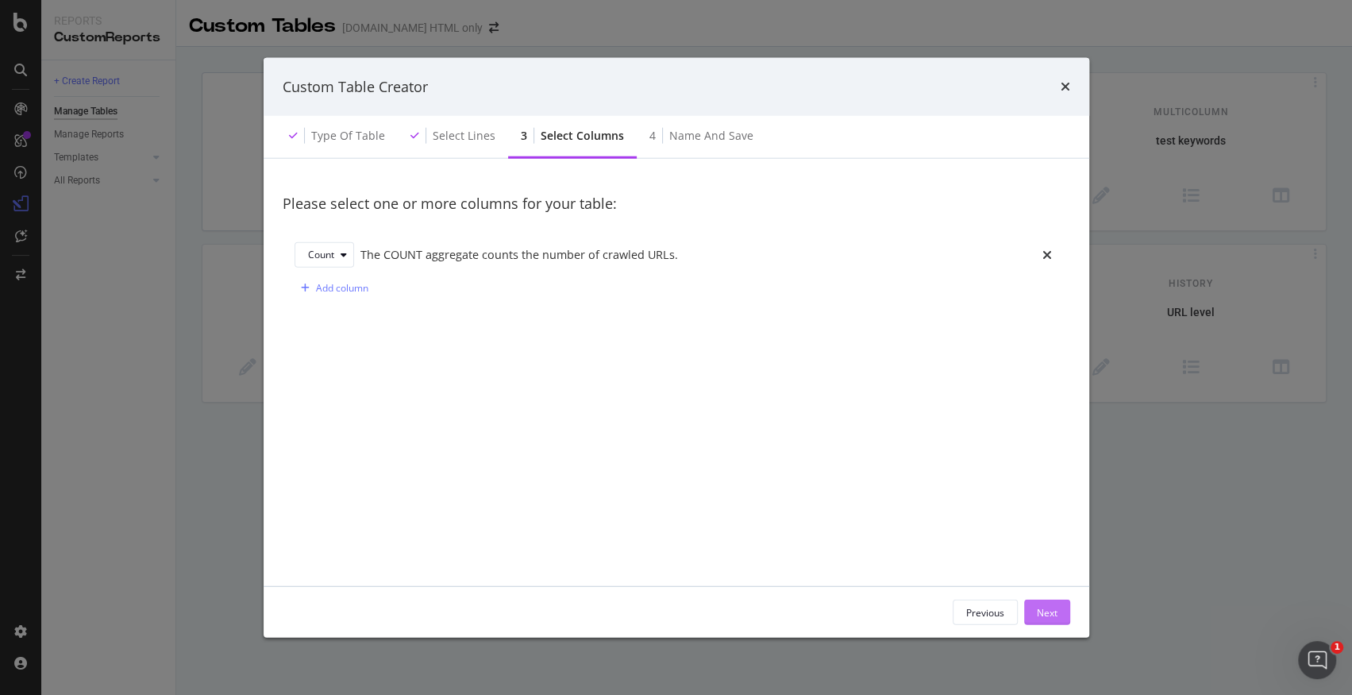
click at [1053, 613] on div "Next" at bounding box center [1047, 611] width 21 height 13
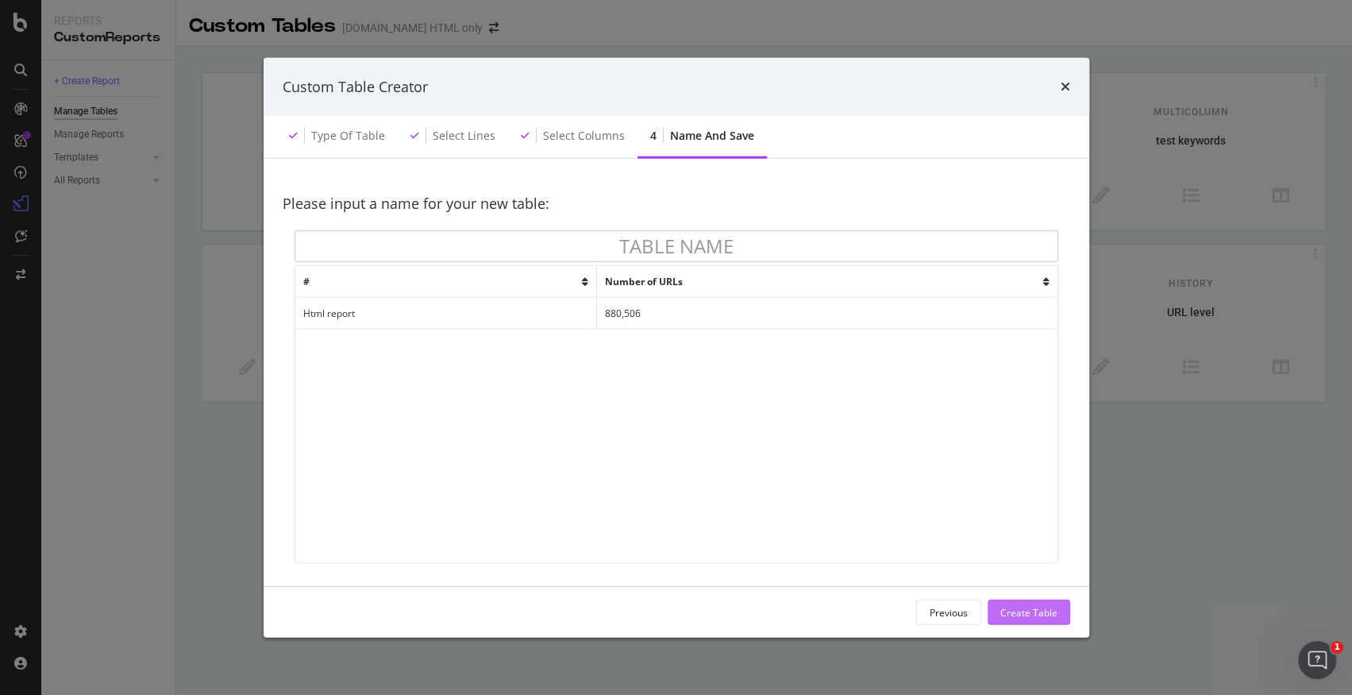
click at [1053, 613] on div "Create Table" at bounding box center [1028, 611] width 57 height 13
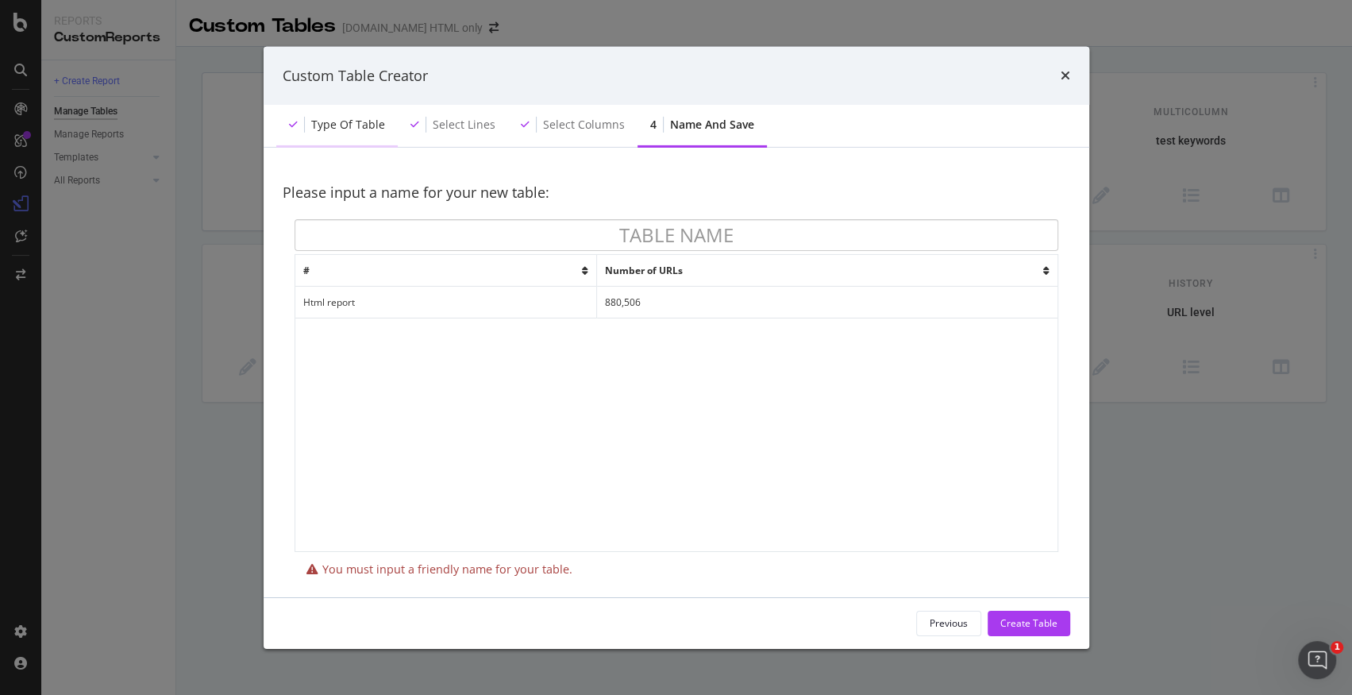
click at [348, 124] on div "Type of table" at bounding box center [348, 125] width 74 height 16
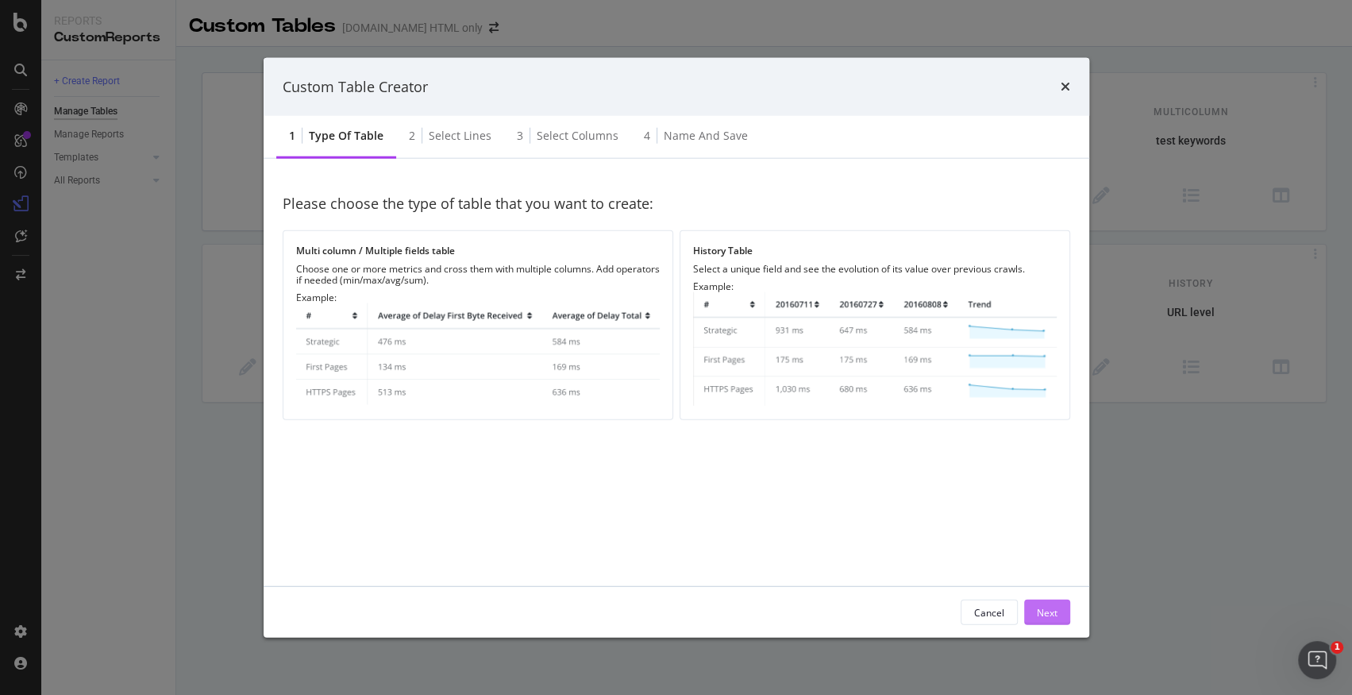
click at [1065, 608] on button "Next" at bounding box center [1047, 611] width 46 height 25
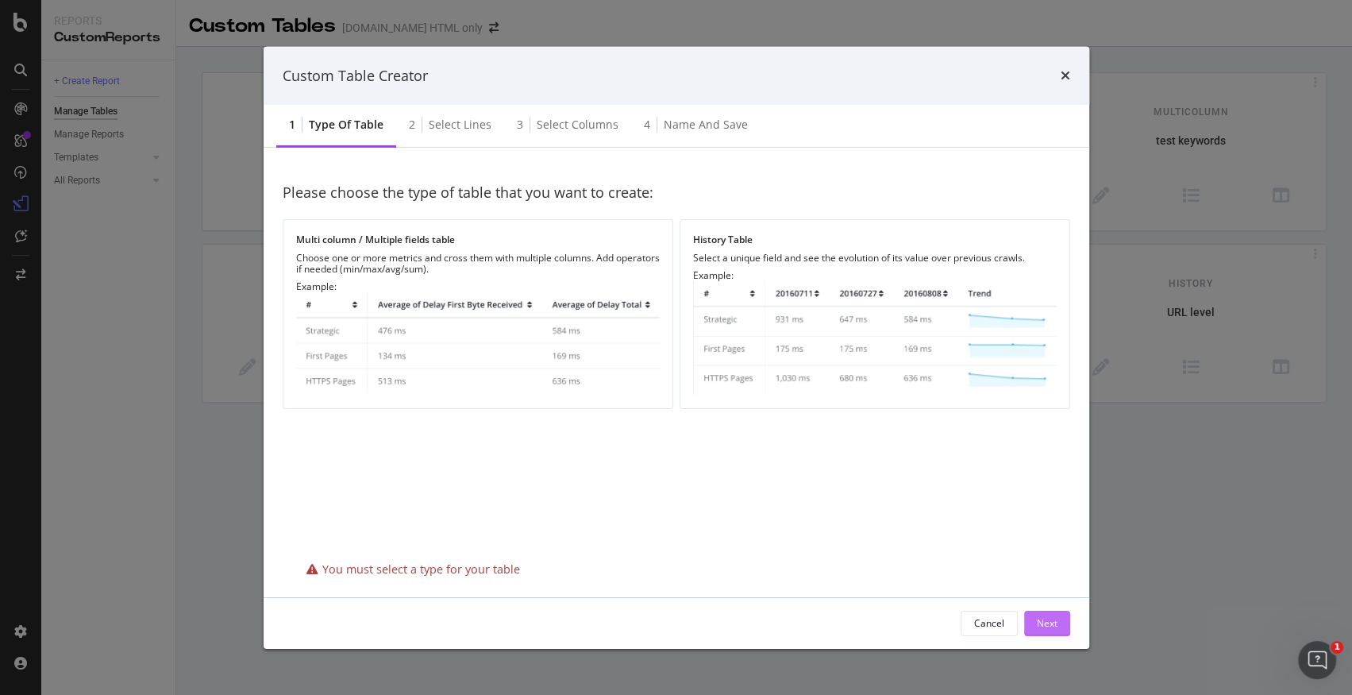
click at [1052, 619] on div "Next" at bounding box center [1047, 622] width 21 height 13
click at [679, 111] on div "4 Name and save" at bounding box center [695, 126] width 129 height 44
click at [465, 133] on div "2 Select lines" at bounding box center [450, 126] width 108 height 44
click at [471, 122] on div "Select lines" at bounding box center [460, 125] width 63 height 16
click at [556, 122] on div "Select columns" at bounding box center [578, 125] width 82 height 16
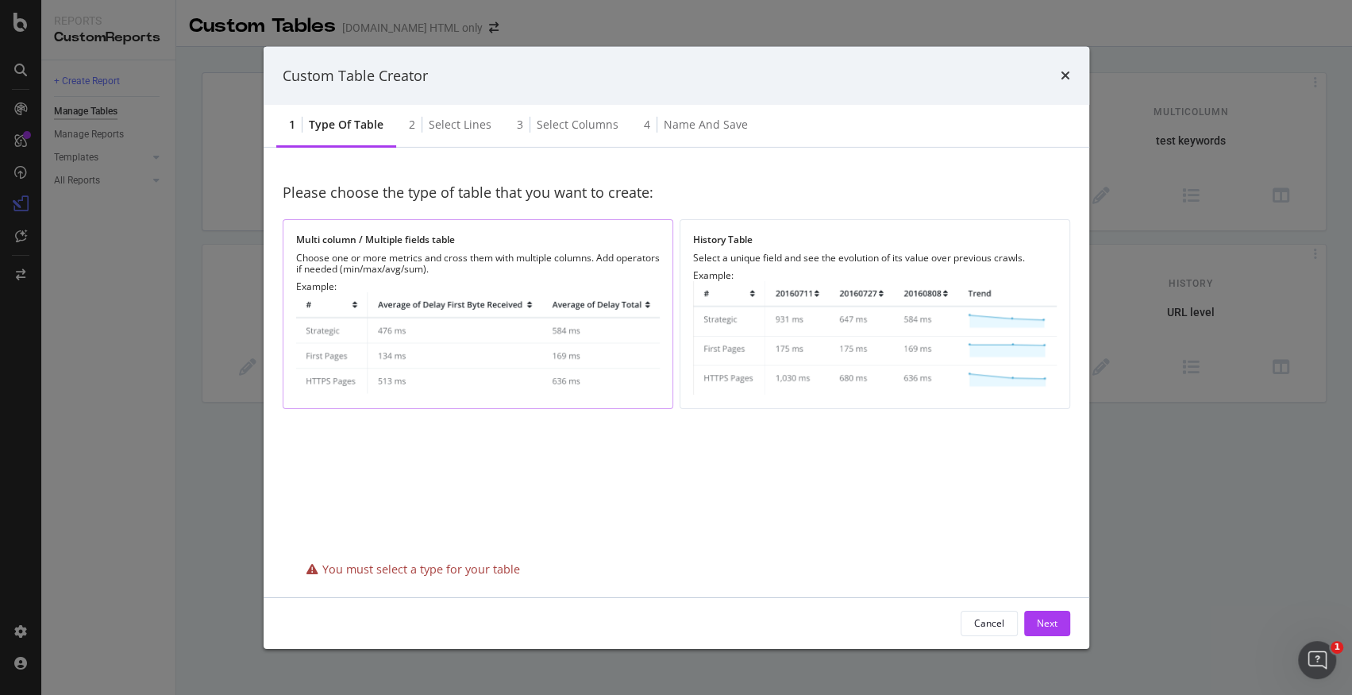
click at [545, 294] on img "modal" at bounding box center [478, 343] width 364 height 103
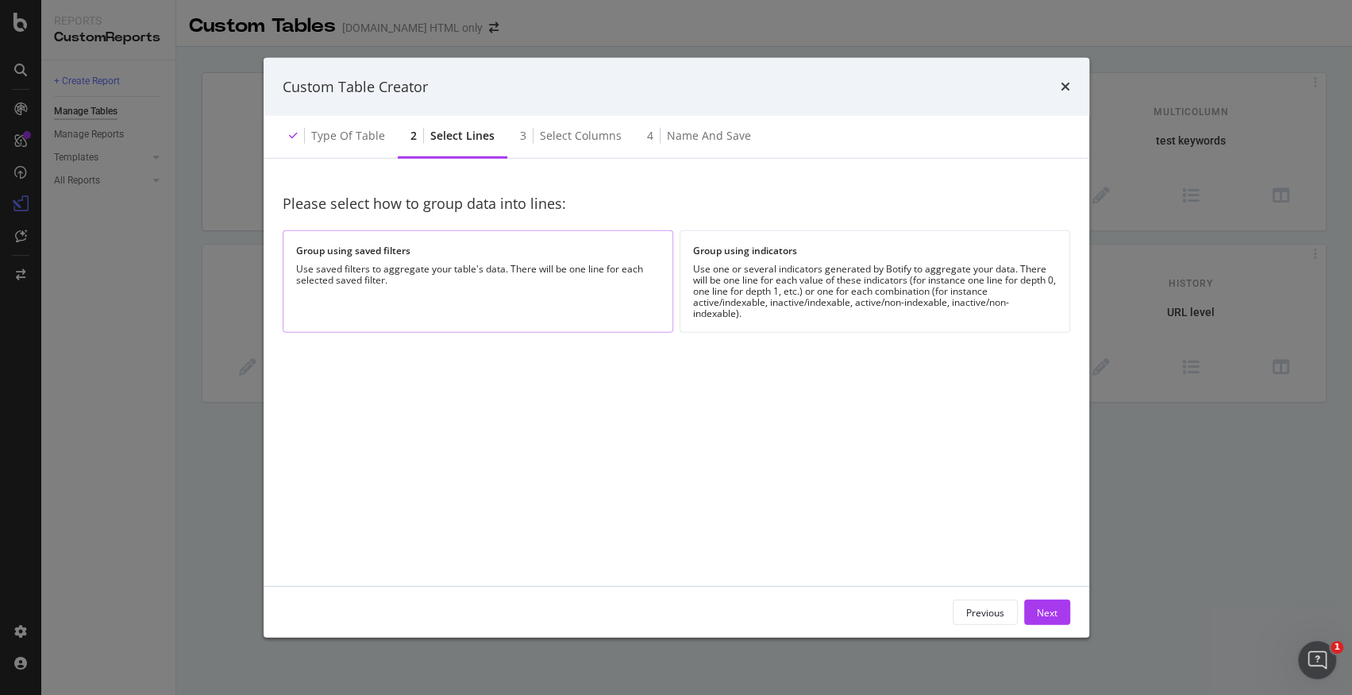
click at [601, 307] on div "Group using saved filters Use saved filters to aggregate your table's data. The…" at bounding box center [478, 281] width 391 height 102
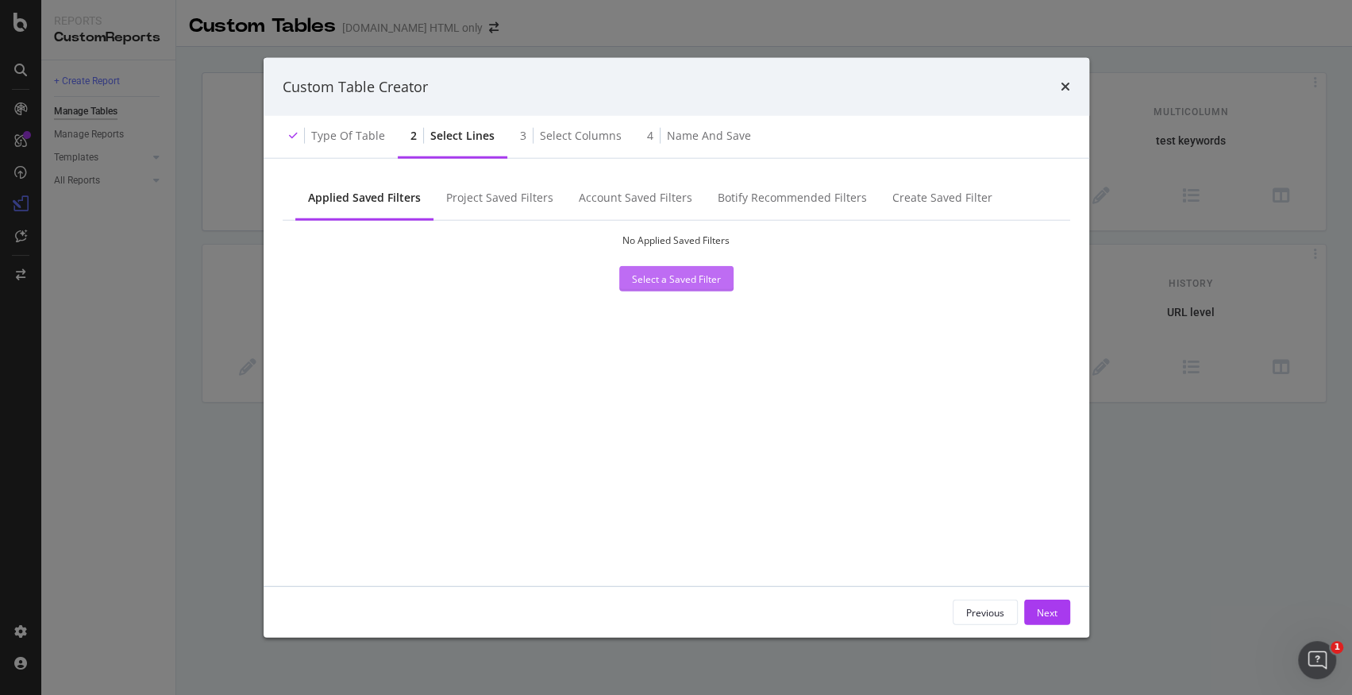
click at [685, 272] on div "Select a Saved Filter" at bounding box center [676, 277] width 89 height 13
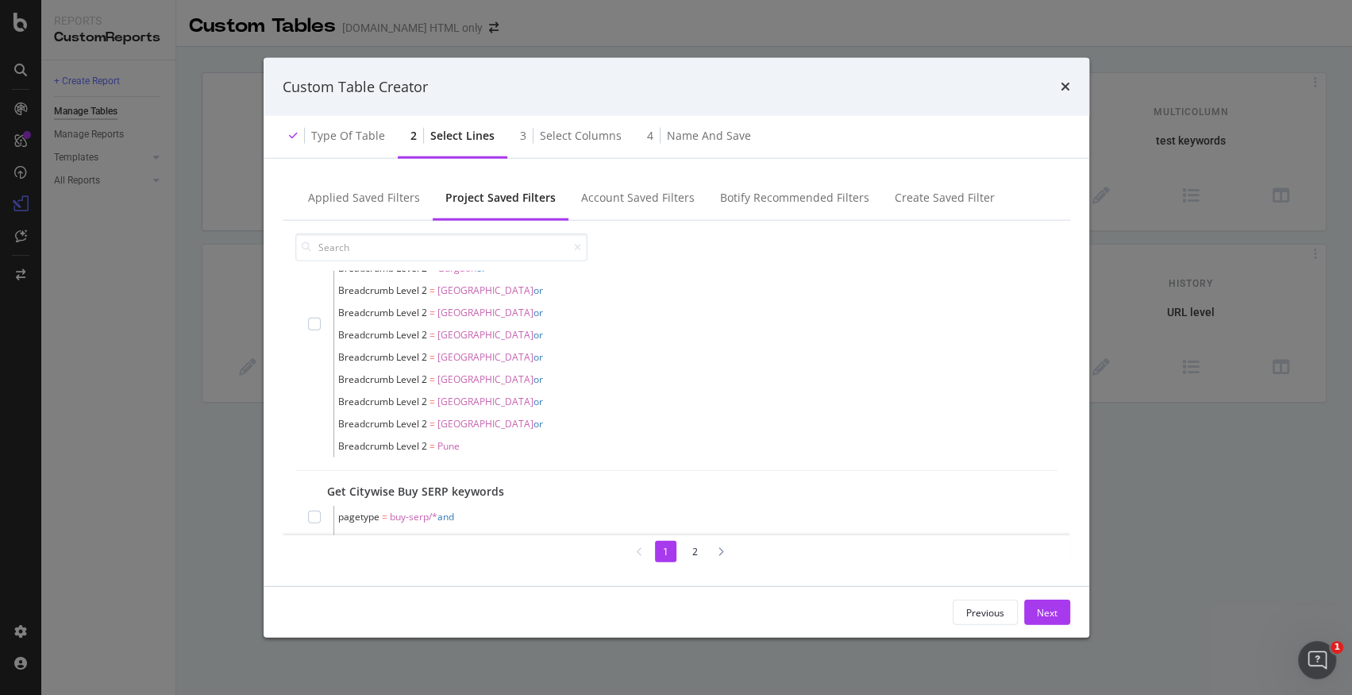
scroll to position [0, 0]
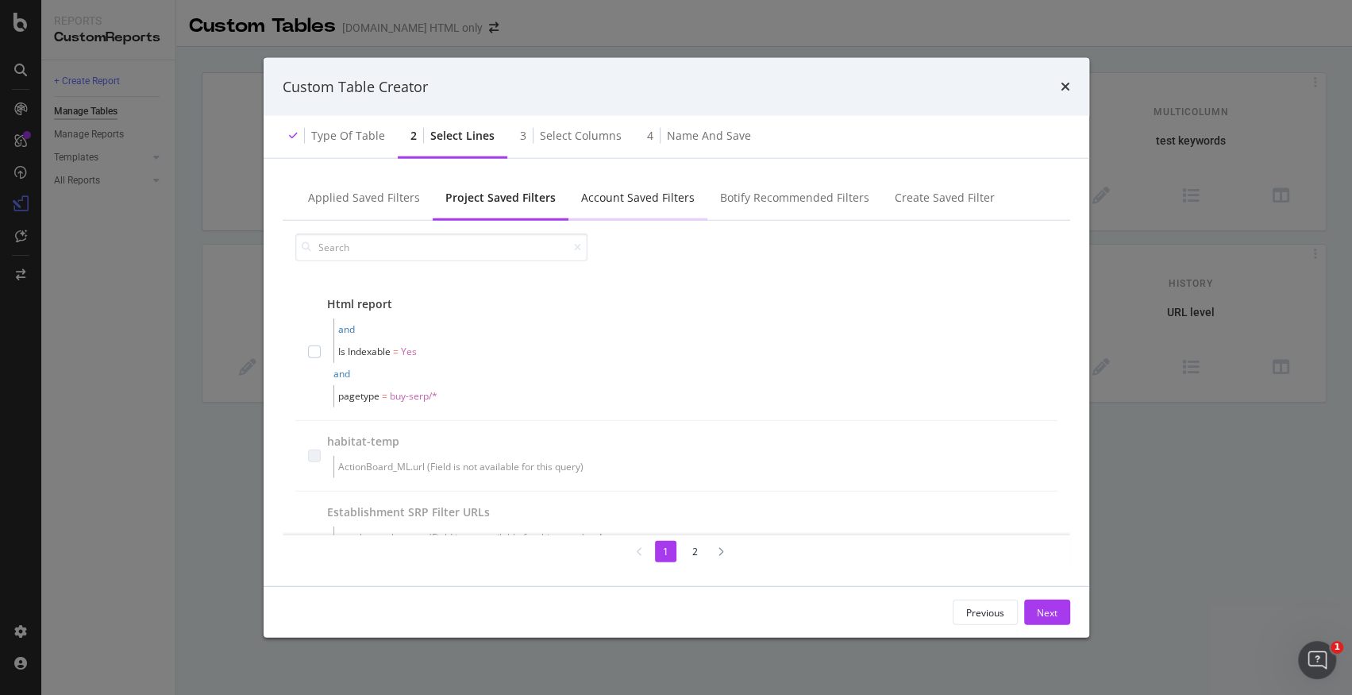
click at [602, 203] on div "Account Saved Filters" at bounding box center [638, 198] width 114 height 16
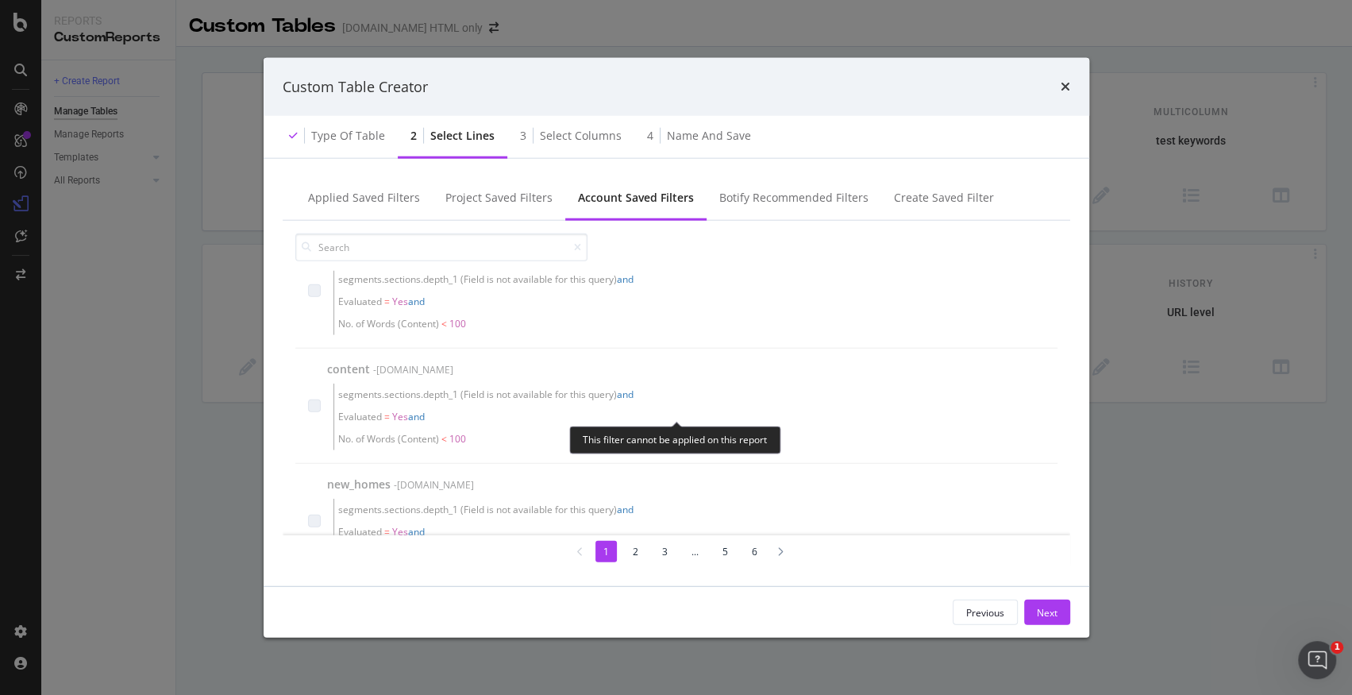
scroll to position [398, 0]
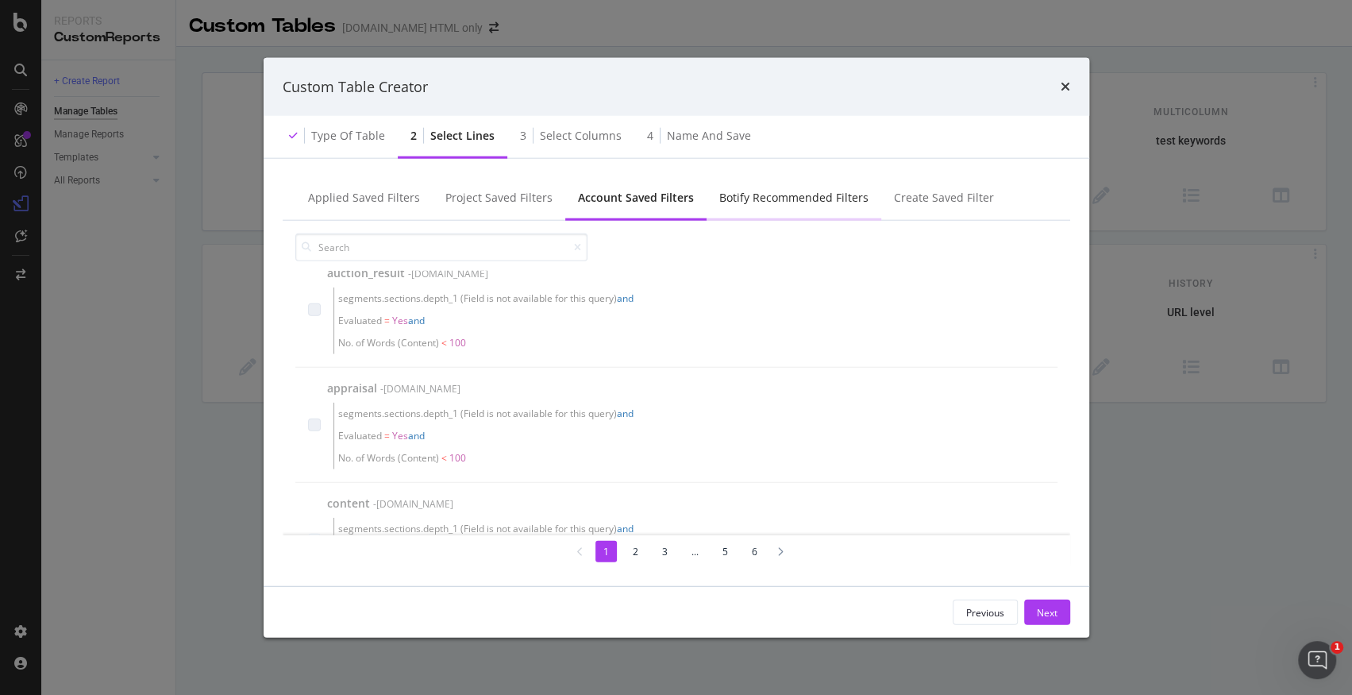
click at [760, 217] on div "Botify Recommended Filters" at bounding box center [793, 199] width 175 height 44
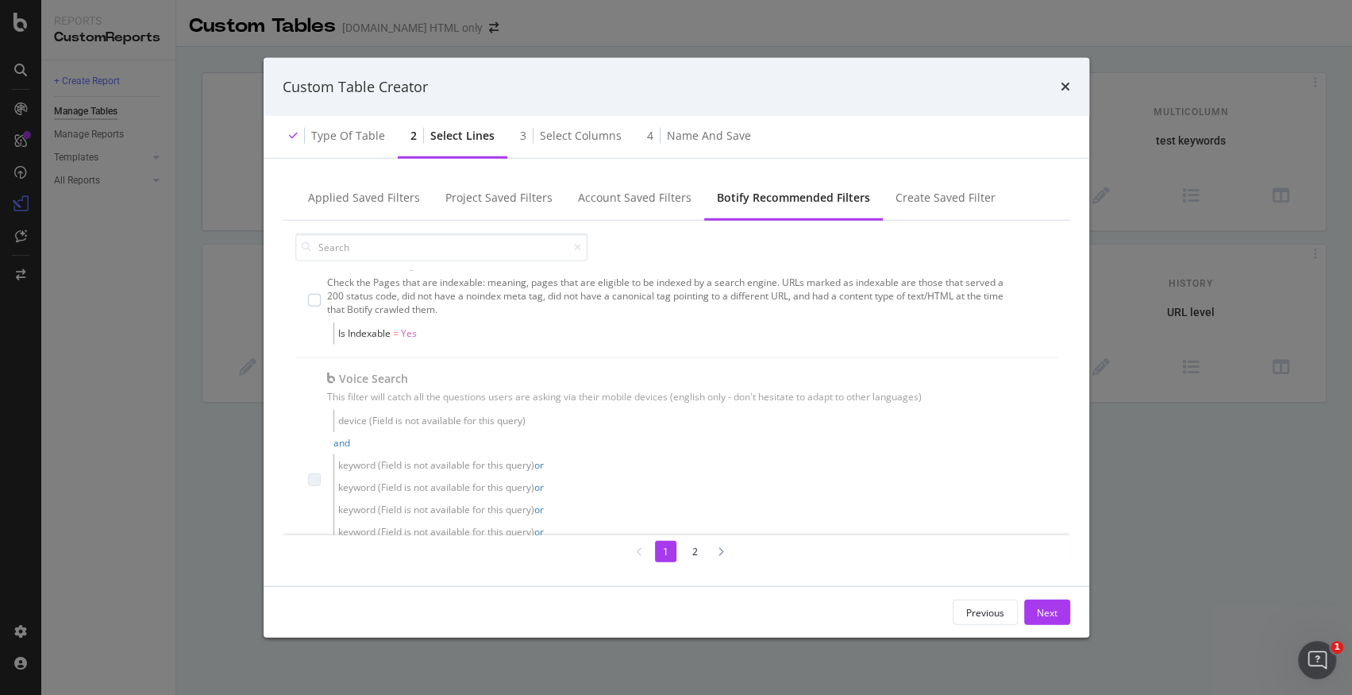
scroll to position [0, 0]
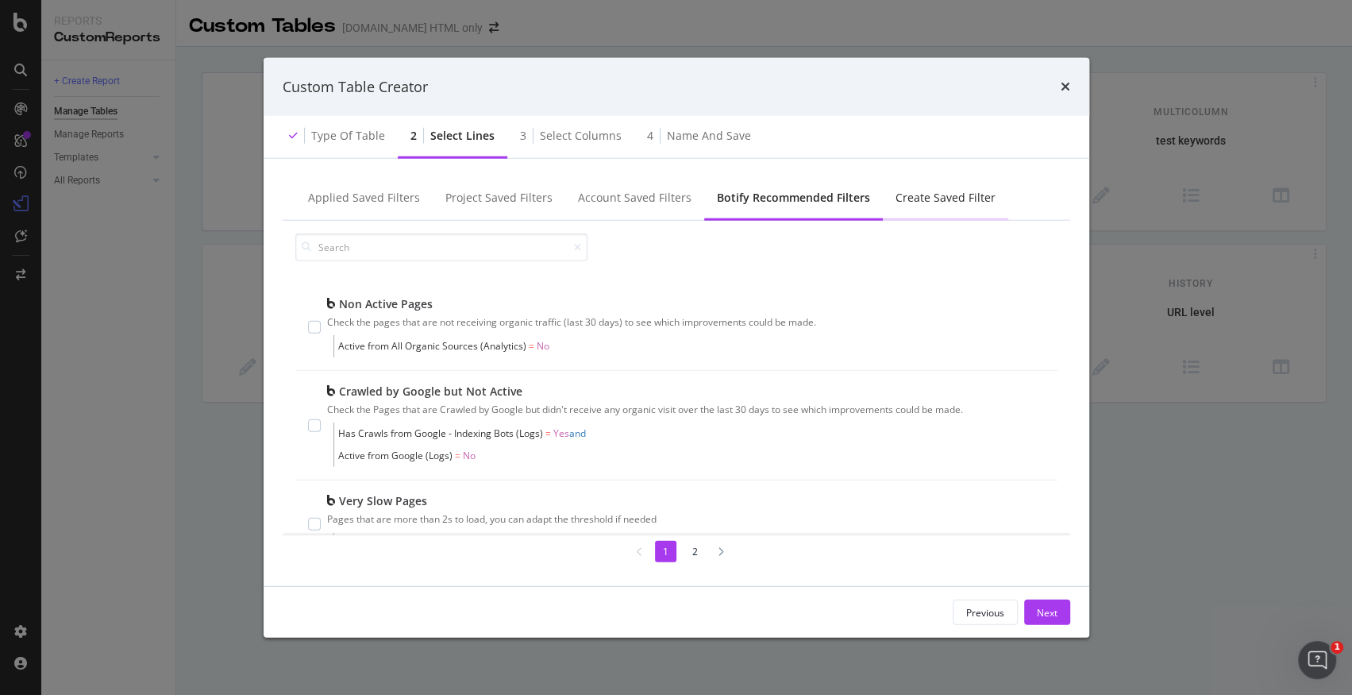
click at [899, 195] on div "Create Saved Filter" at bounding box center [945, 198] width 100 height 16
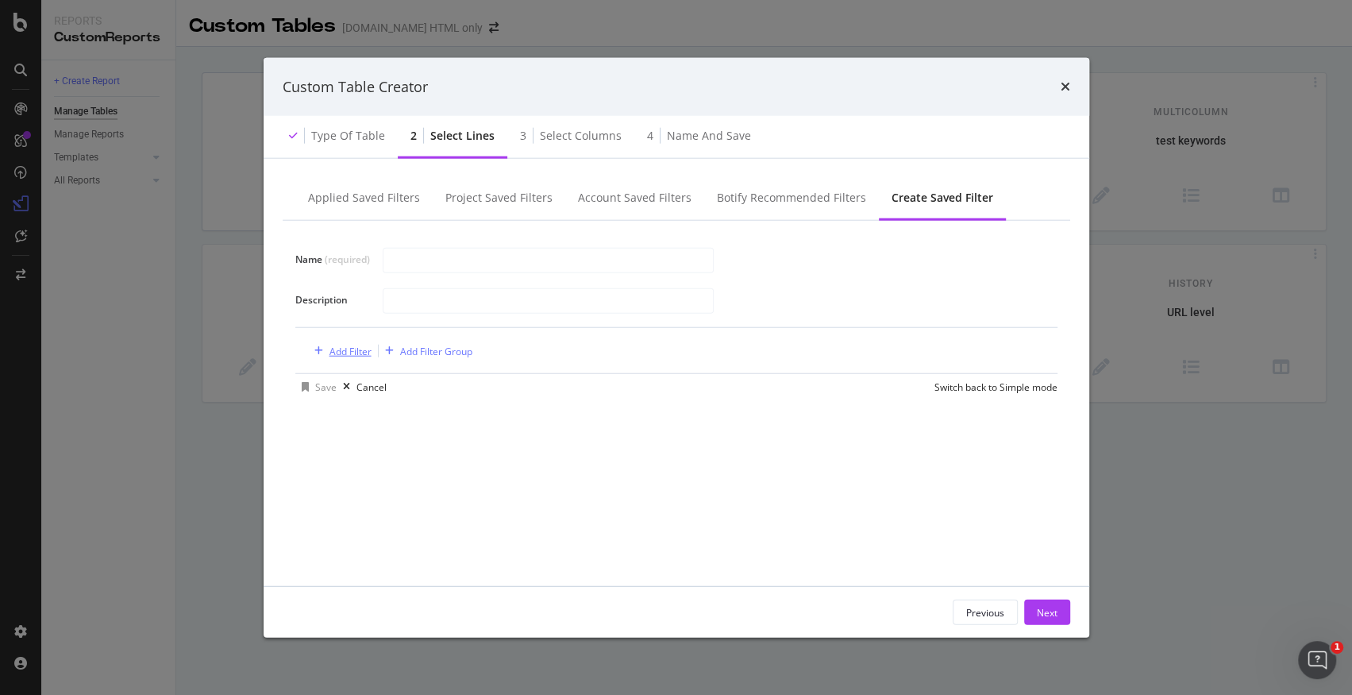
click at [353, 350] on div "Add Filter" at bounding box center [350, 350] width 42 height 13
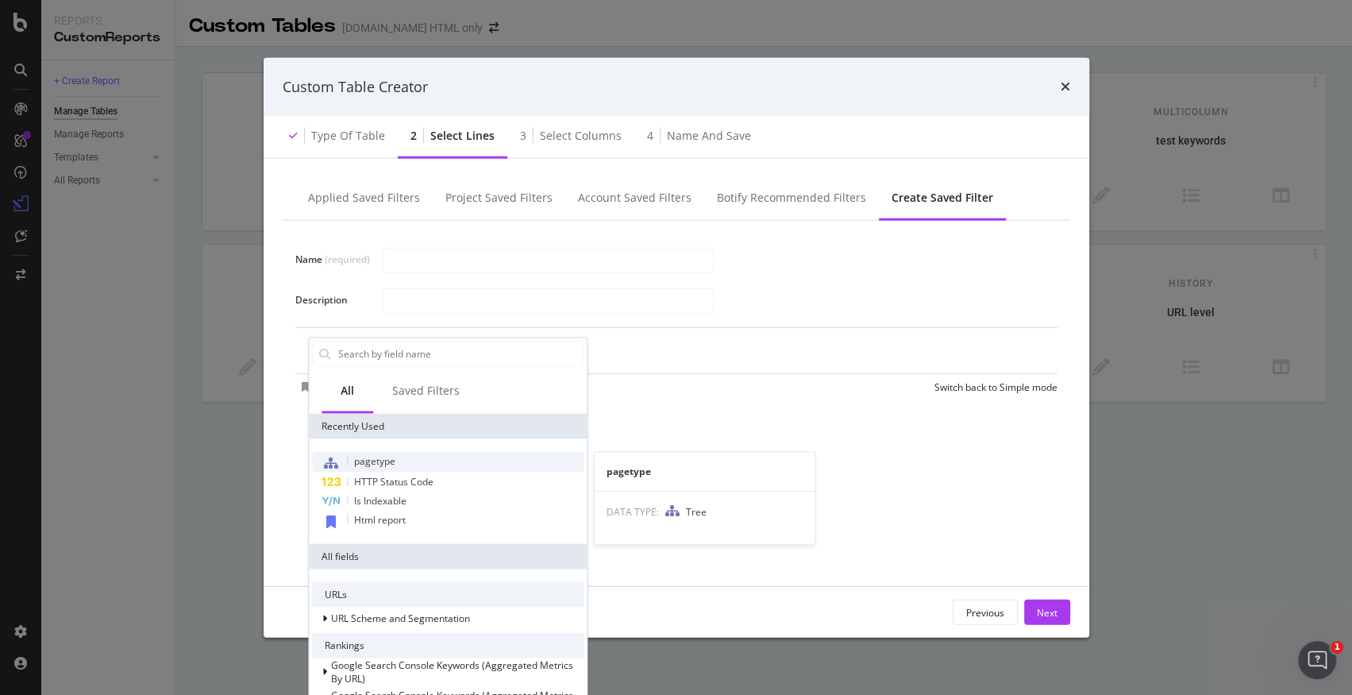
click at [377, 463] on span "pagetype" at bounding box center [374, 459] width 41 height 13
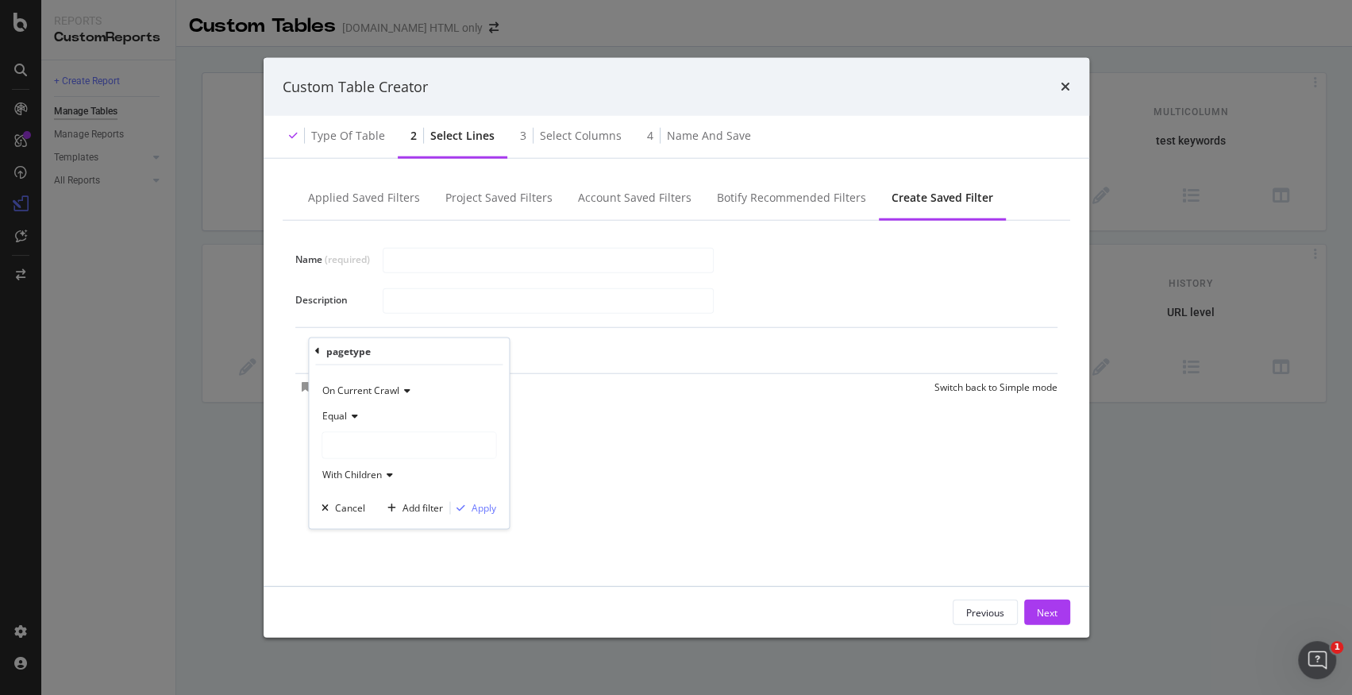
click at [352, 415] on icon "modal" at bounding box center [352, 415] width 11 height 10
click at [408, 415] on div "Equal" at bounding box center [408, 414] width 175 height 25
click at [404, 452] on div "modal" at bounding box center [408, 444] width 173 height 25
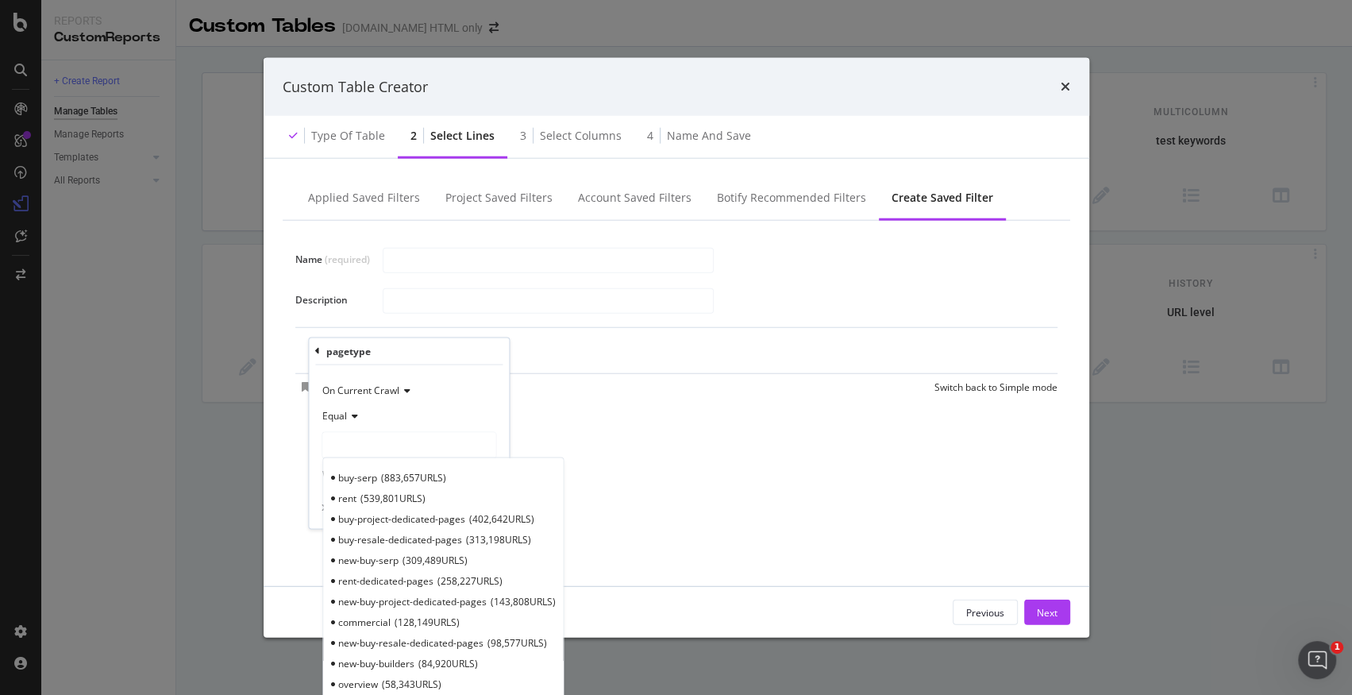
click at [536, 434] on div "Name (required) Description Add Filter Add Filter Group Save Cancel Switch back…" at bounding box center [676, 394] width 787 height 346
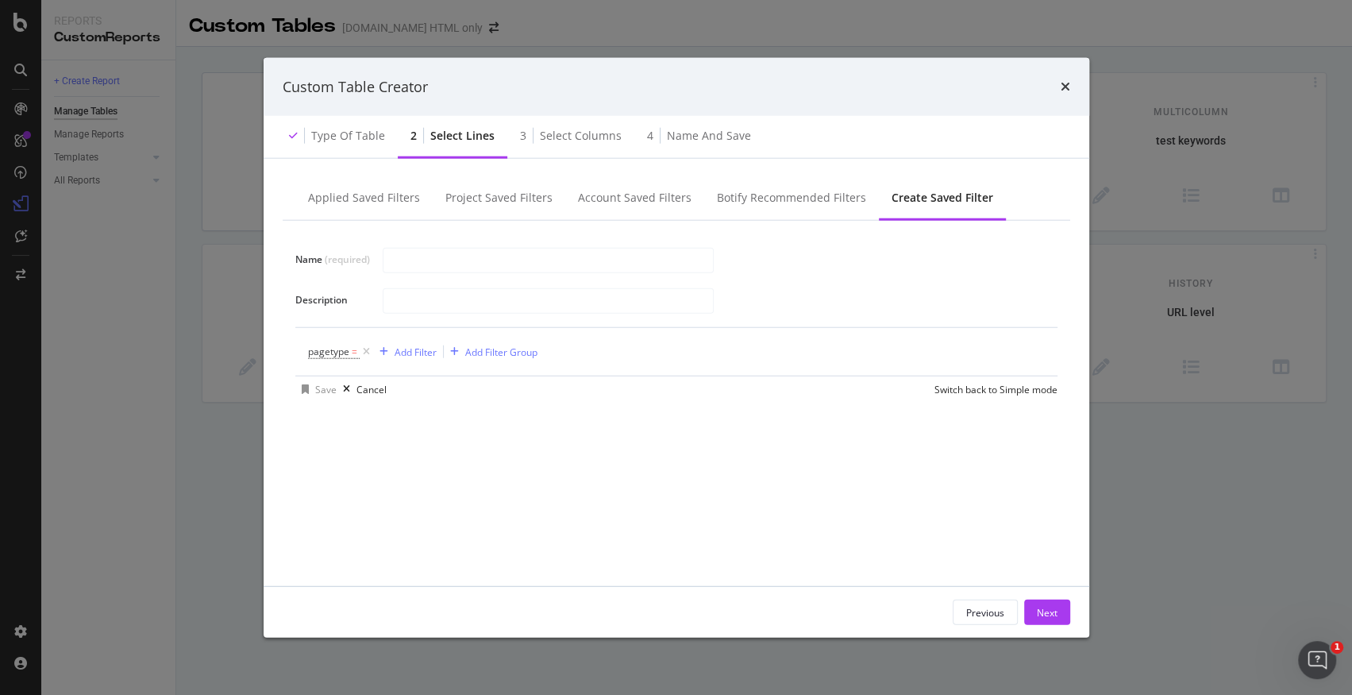
click at [482, 362] on div "pagetype = Add Filter Add Filter Group" at bounding box center [676, 352] width 737 height 48
click at [482, 353] on div "Add Filter Group" at bounding box center [501, 350] width 72 height 13
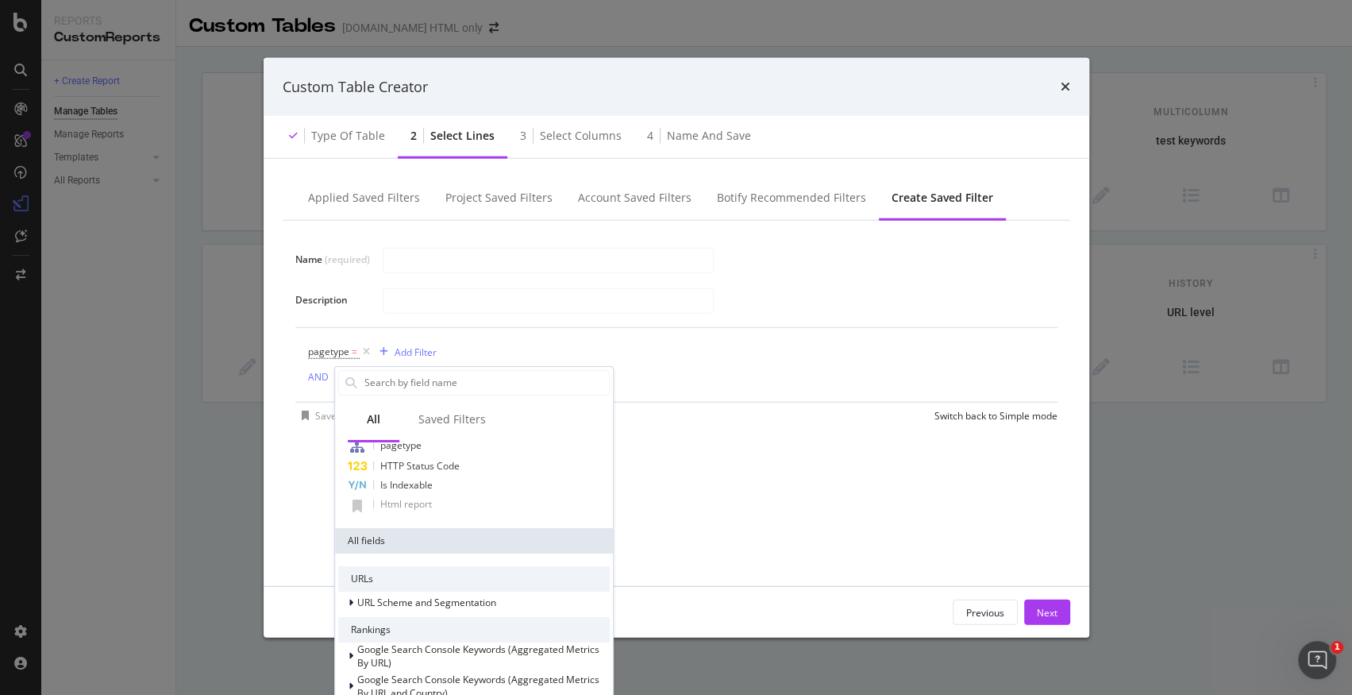
scroll to position [56, 0]
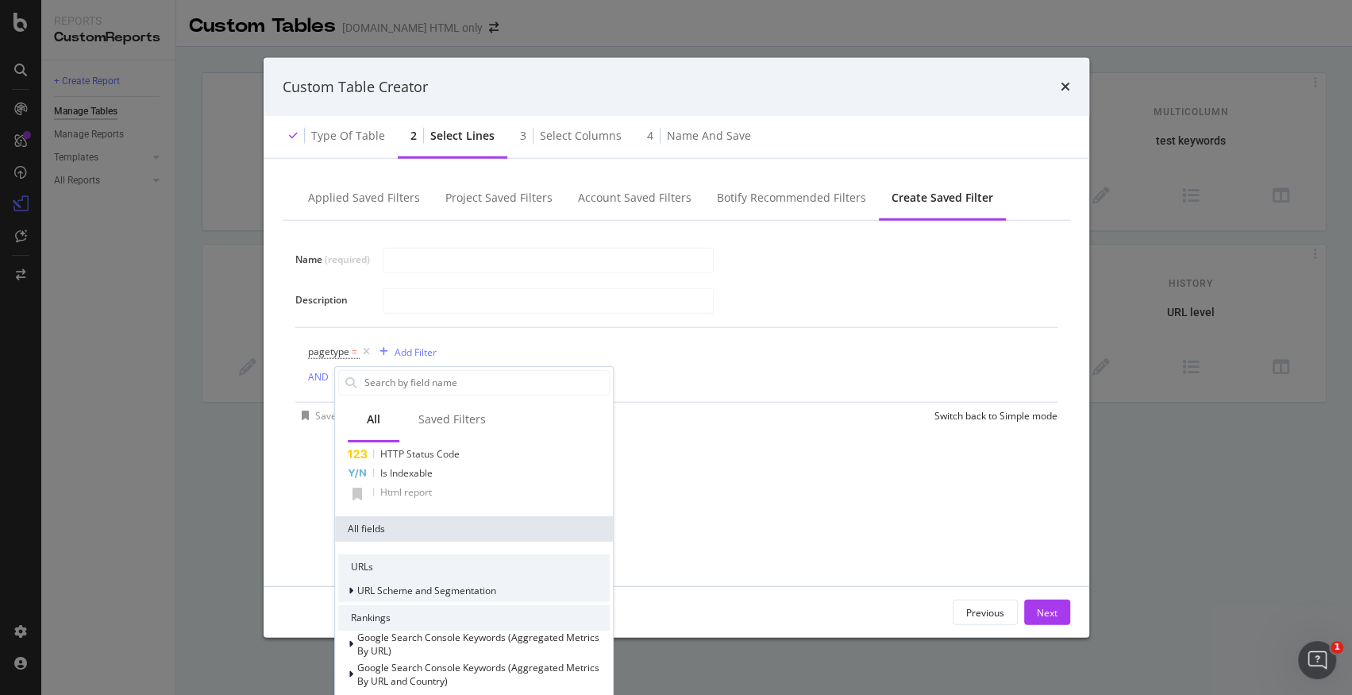
click at [344, 589] on div "URL Scheme and Segmentation" at bounding box center [417, 590] width 158 height 16
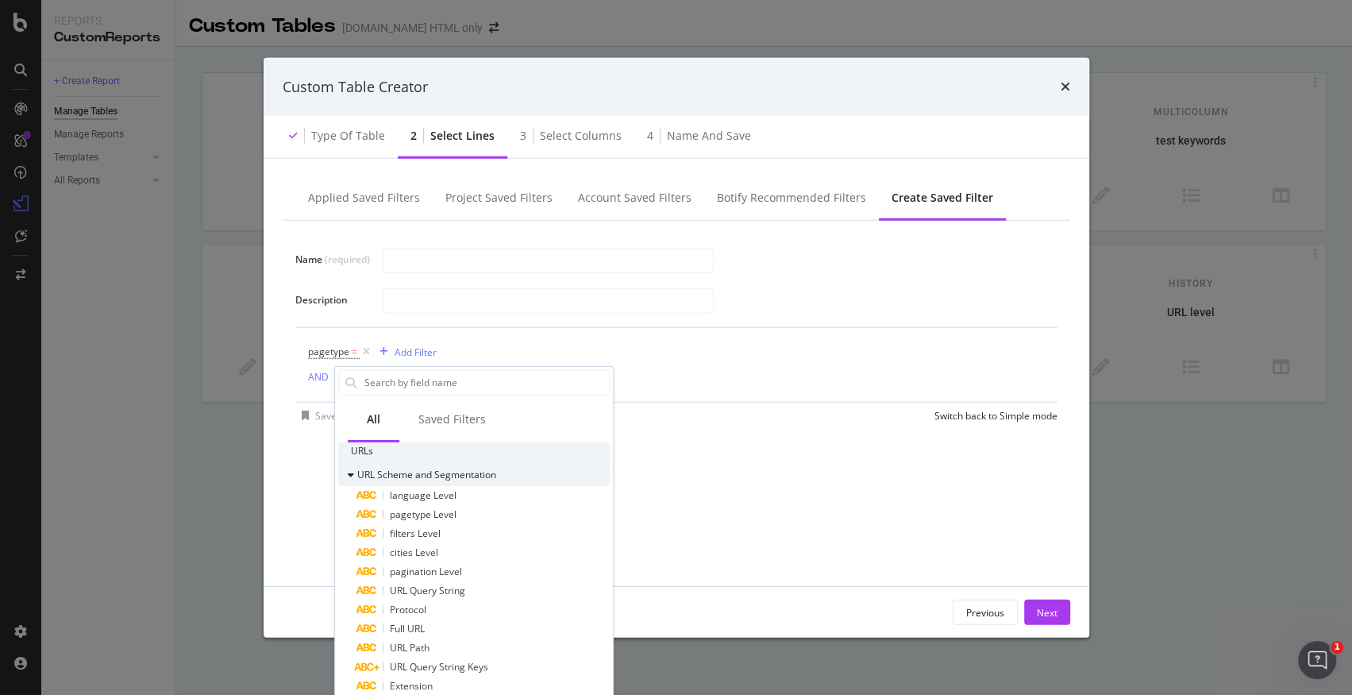
scroll to position [175, 0]
click at [398, 507] on span "pagetype Level" at bounding box center [423, 510] width 67 height 13
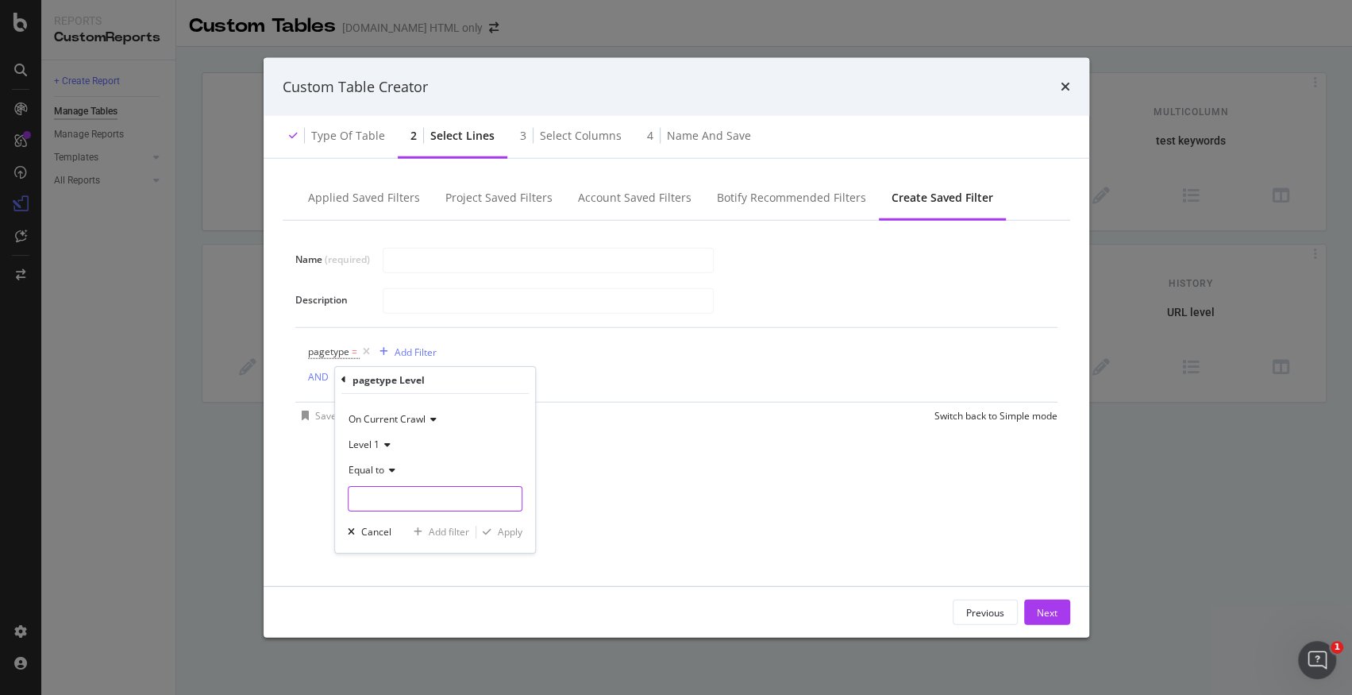
click at [437, 497] on input "Name (required)" at bounding box center [434, 497] width 173 height 25
click at [382, 469] on span "Equal to" at bounding box center [366, 468] width 36 height 13
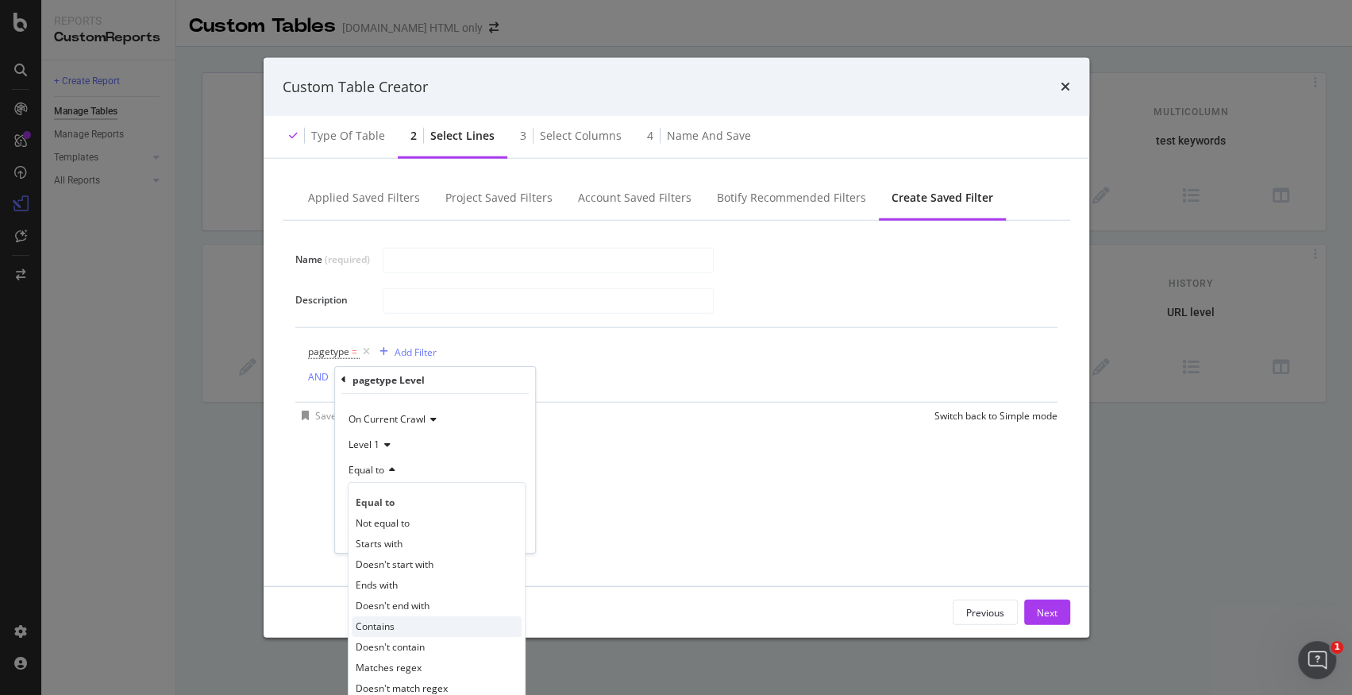
click at [378, 625] on span "Contains" at bounding box center [375, 625] width 39 height 13
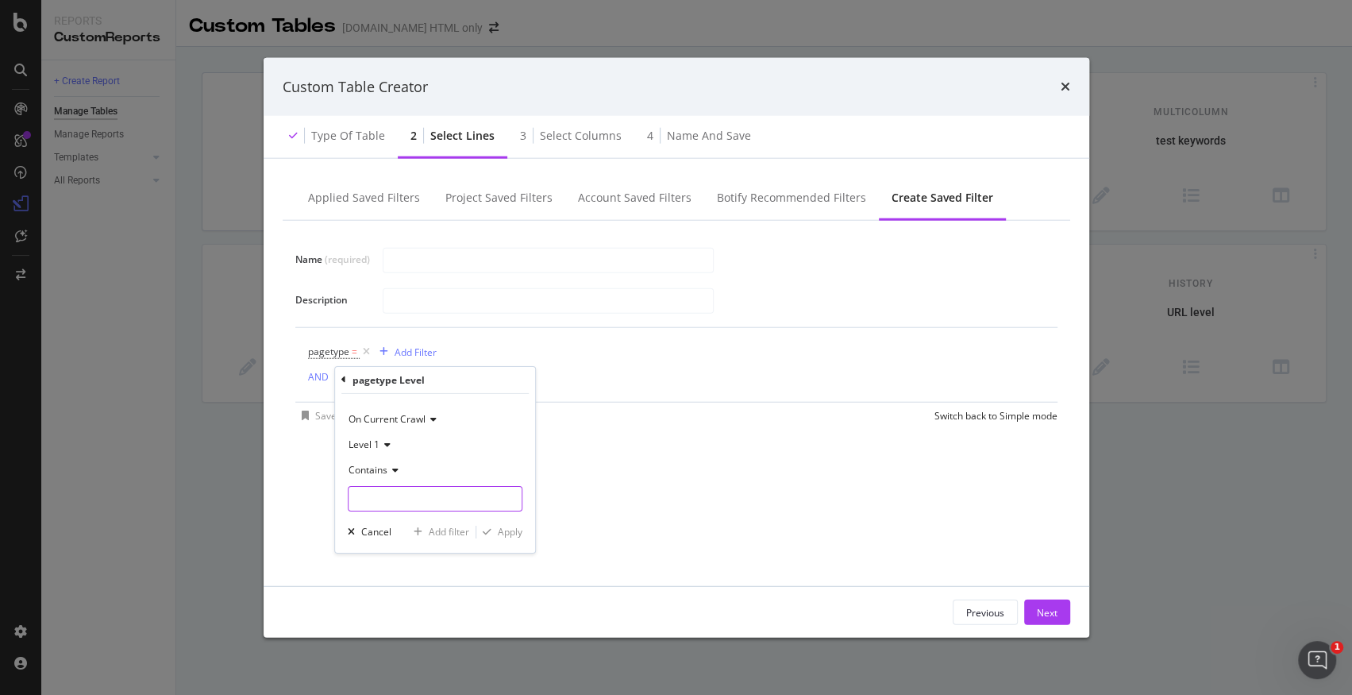
click at [403, 487] on input "Name (required)" at bounding box center [434, 497] width 173 height 25
type input "buy"
click at [506, 533] on div "Apply" at bounding box center [510, 531] width 25 height 13
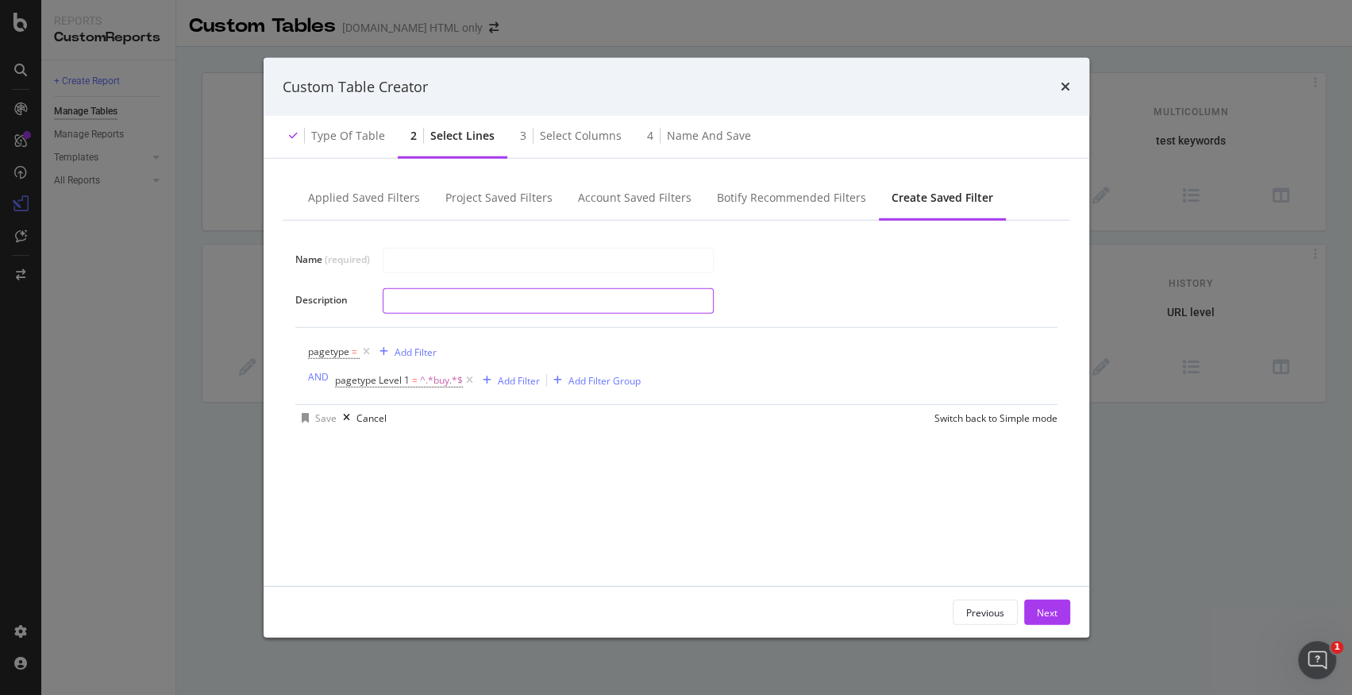
click at [536, 297] on input "modal" at bounding box center [547, 300] width 329 height 24
type input "Buy"
click at [1050, 614] on div "Next" at bounding box center [1047, 611] width 21 height 13
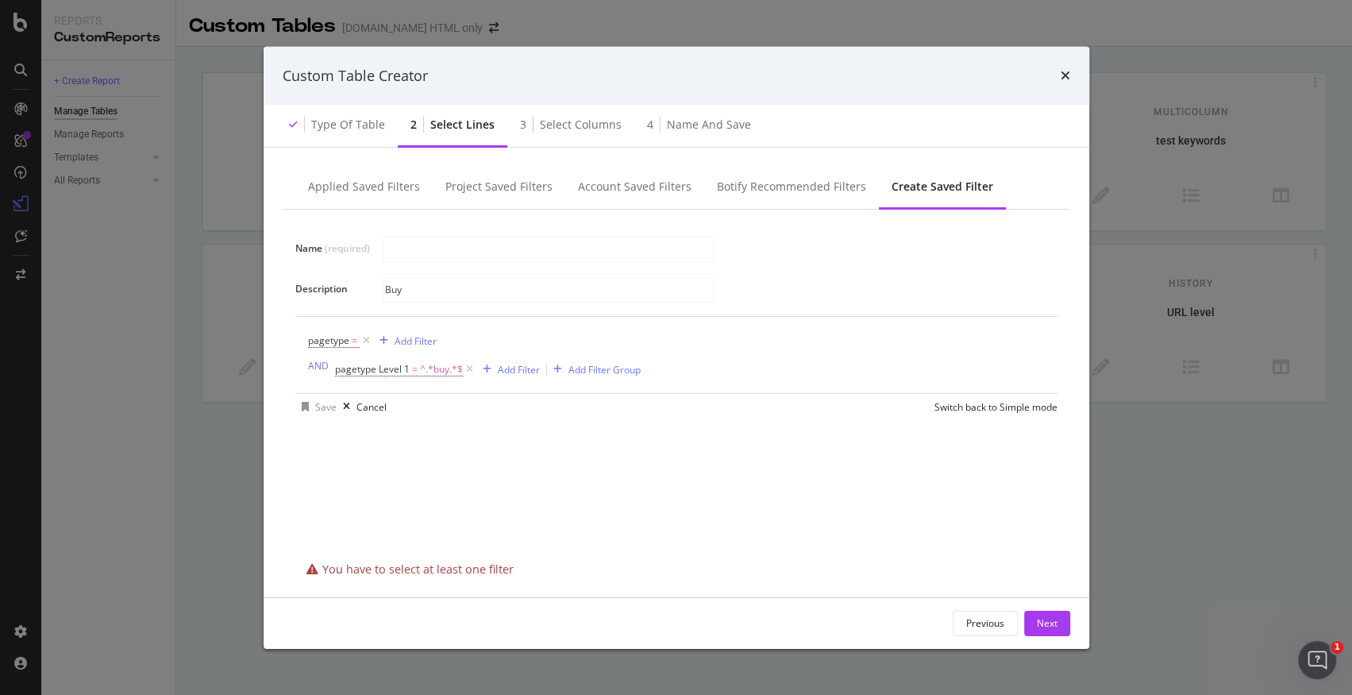
click at [448, 387] on div "pagetype = Add Filter AND pagetype Level 1 = ^.*buy.*$ Add Filter Add Filter Gr…" at bounding box center [676, 355] width 737 height 76
click at [516, 368] on div "Add Filter" at bounding box center [519, 368] width 42 height 13
click at [668, 317] on div "pagetype = Add Filter AND pagetype Level 1 = ^.*buy.*$ Add Filter Add Filter Gr…" at bounding box center [676, 355] width 737 height 76
click at [505, 375] on div "Add Filter" at bounding box center [508, 368] width 64 height 17
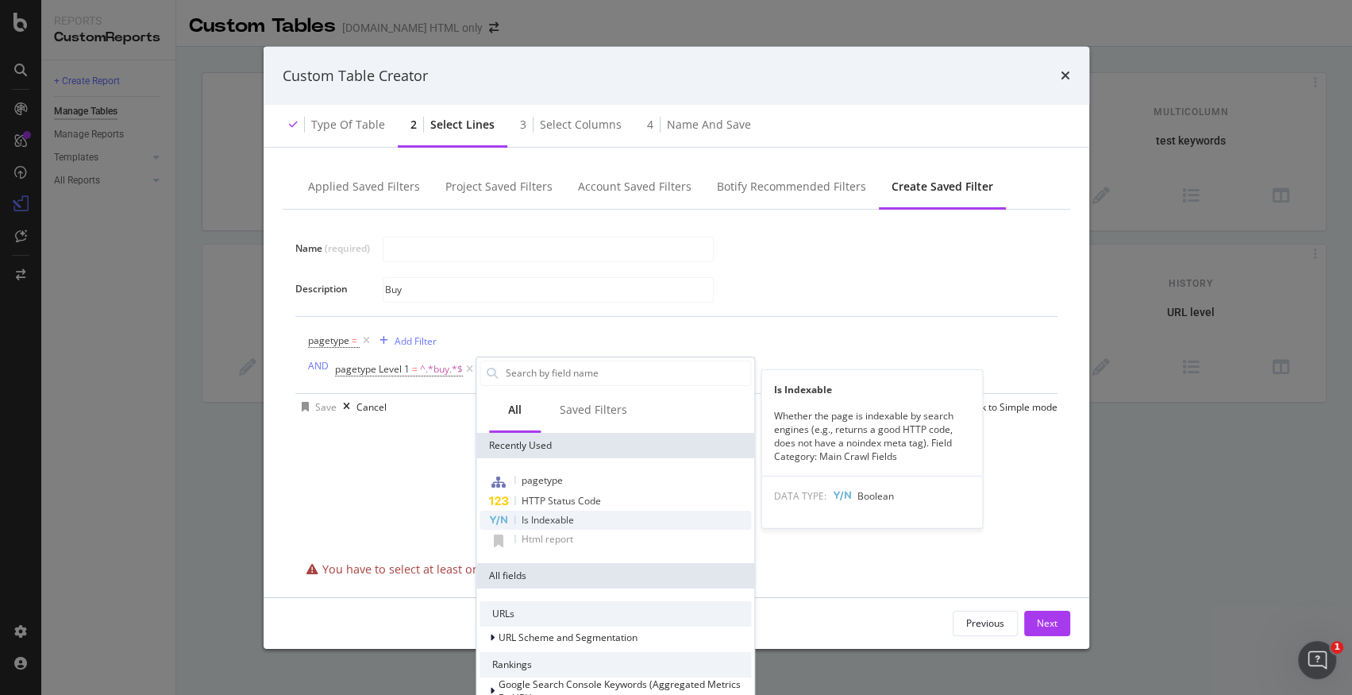
click at [566, 512] on span "Is Indexable" at bounding box center [548, 518] width 52 height 13
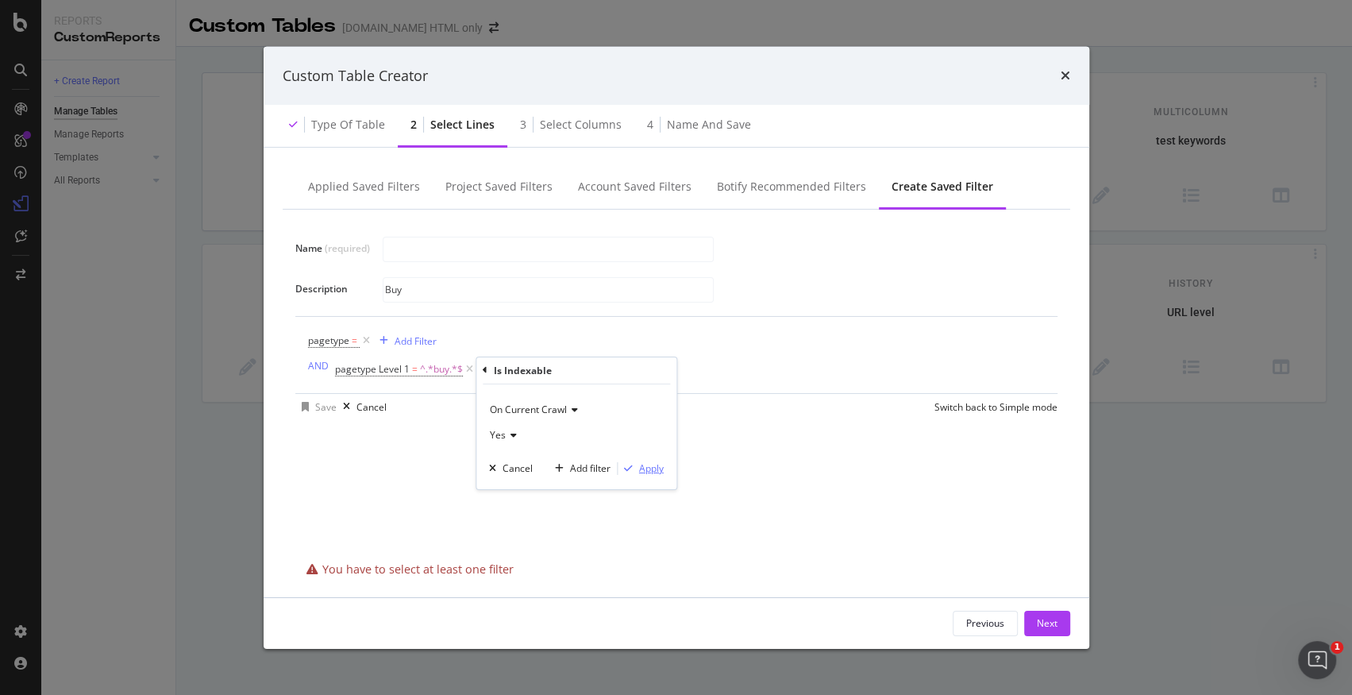
click at [660, 473] on div "Apply" at bounding box center [651, 467] width 25 height 13
click at [410, 340] on div "Add Filter" at bounding box center [416, 339] width 42 height 13
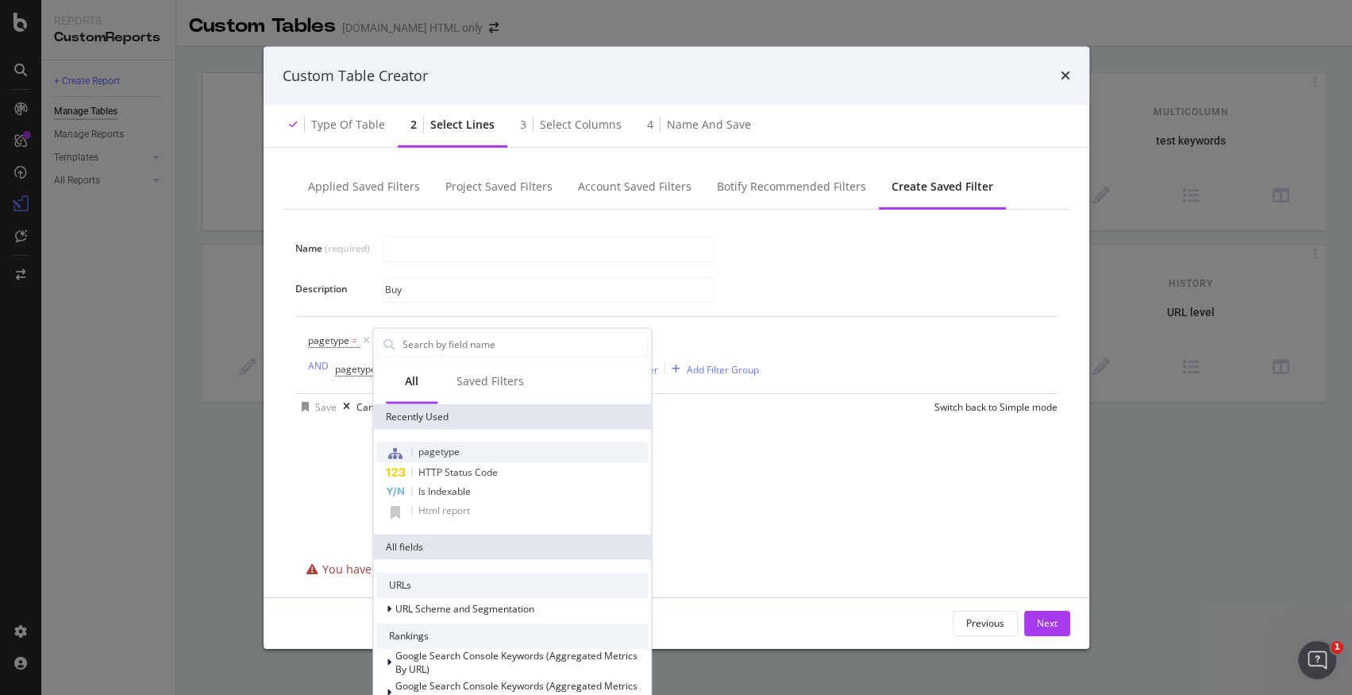
click at [439, 448] on span "pagetype" at bounding box center [438, 450] width 41 height 13
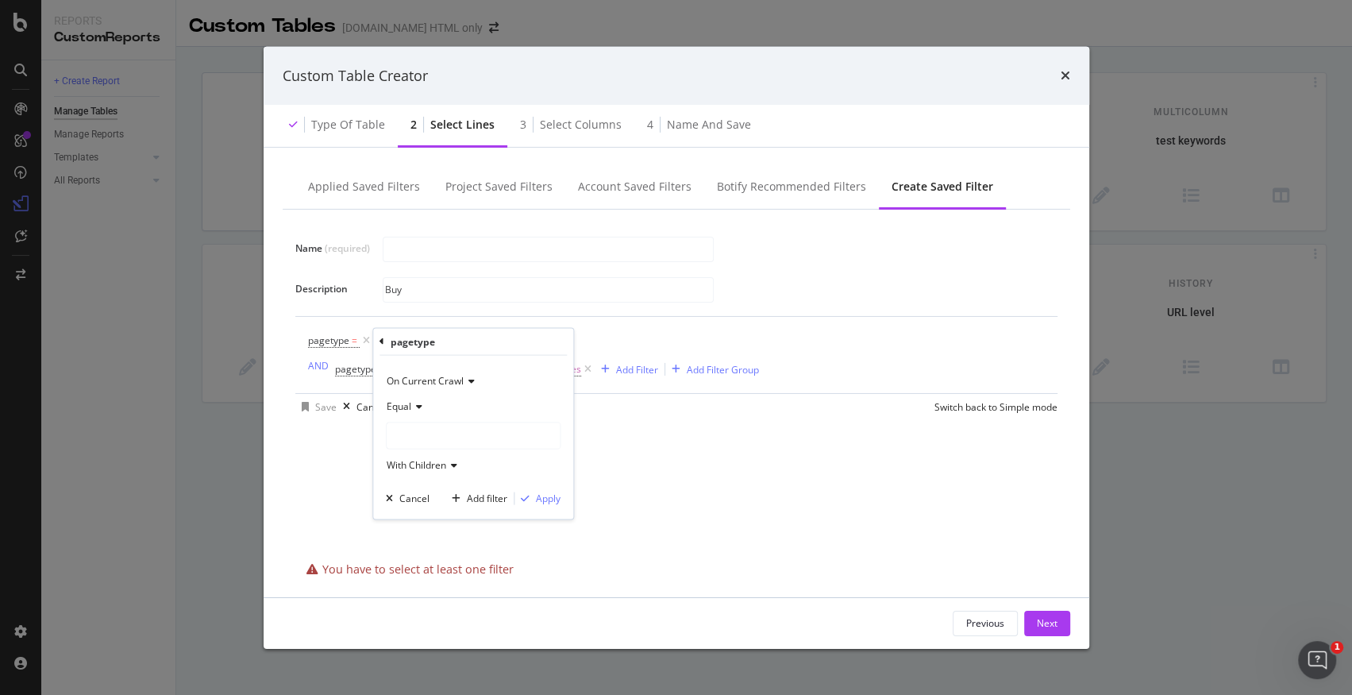
click at [594, 337] on div "pagetype = Add Filter AND pagetype Level 1 = ^.*buy.*$ and Is Indexable = Yes A…" at bounding box center [533, 354] width 451 height 51
click at [460, 341] on icon "modal" at bounding box center [457, 341] width 13 height 16
click at [364, 340] on icon "modal" at bounding box center [366, 341] width 13 height 16
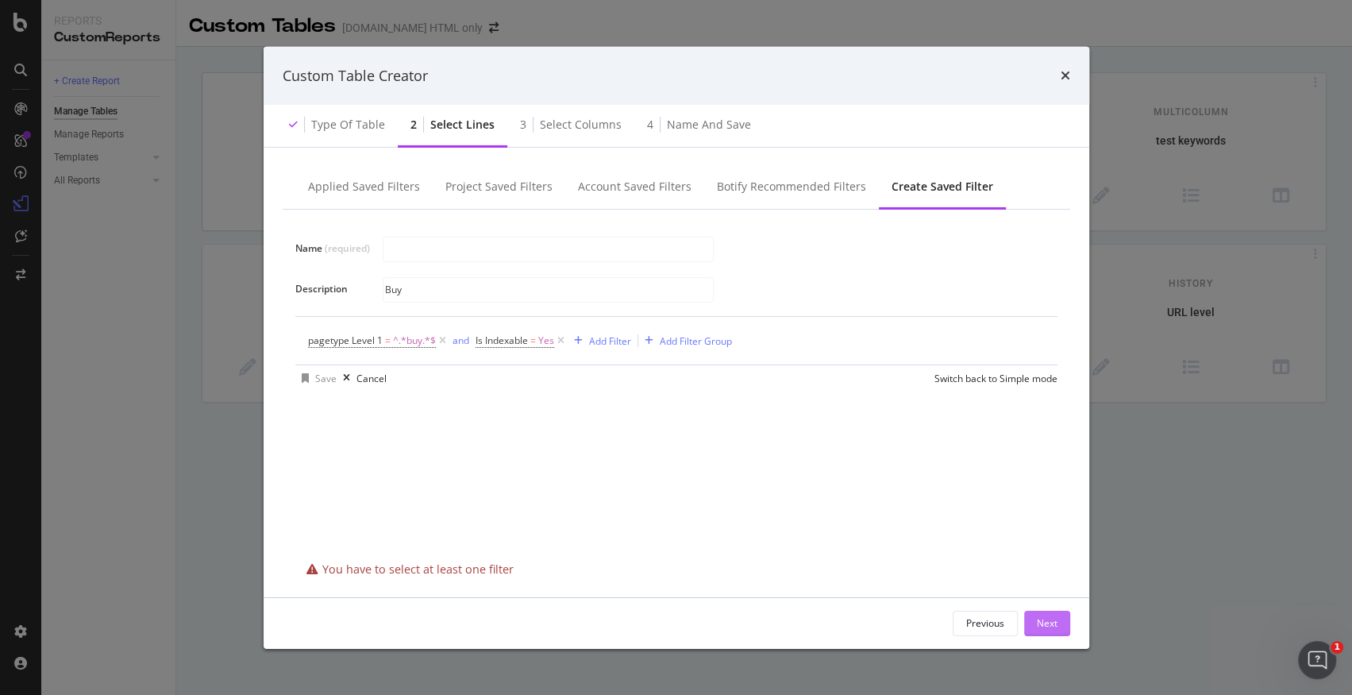
click at [1030, 623] on button "Next" at bounding box center [1047, 622] width 46 height 25
click at [506, 285] on input "Buy" at bounding box center [547, 290] width 329 height 24
click at [523, 244] on input "modal" at bounding box center [547, 249] width 329 height 24
type input "Buy"
click at [326, 375] on div "Save" at bounding box center [325, 377] width 21 height 13
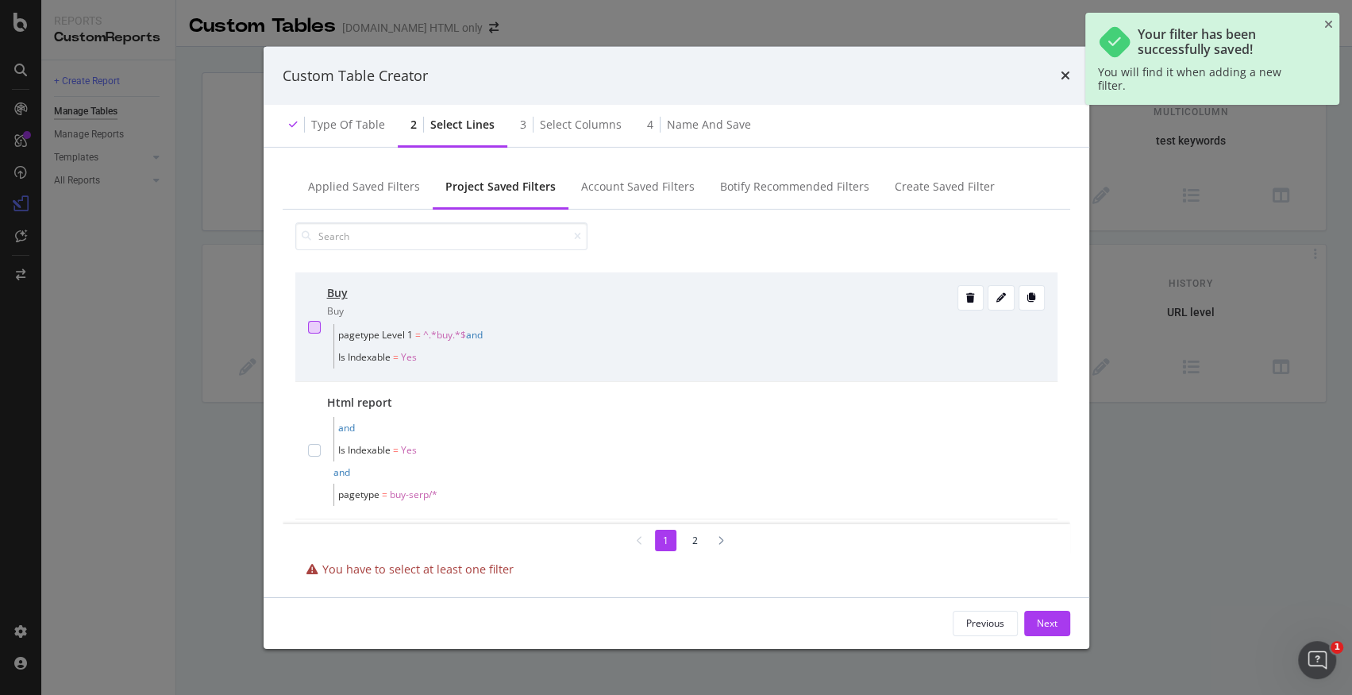
click at [314, 324] on div "modal" at bounding box center [314, 327] width 13 height 13
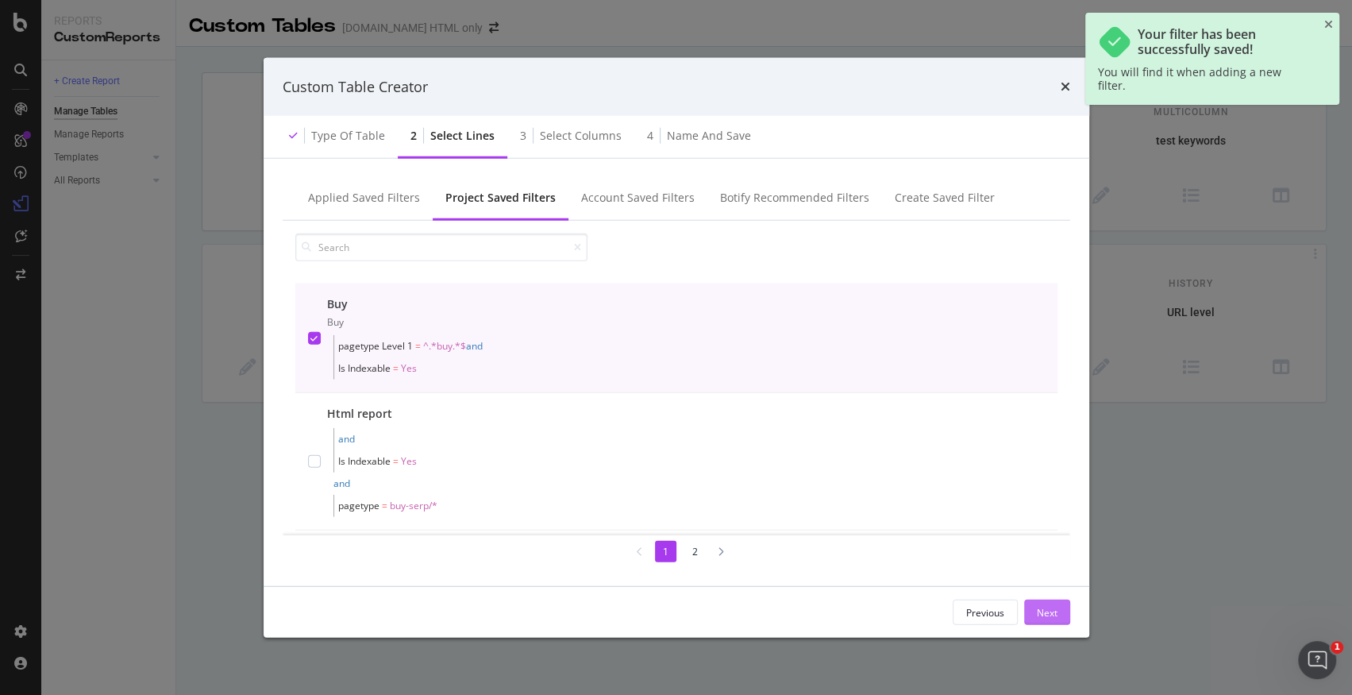
click at [1043, 610] on div "Next" at bounding box center [1047, 611] width 21 height 13
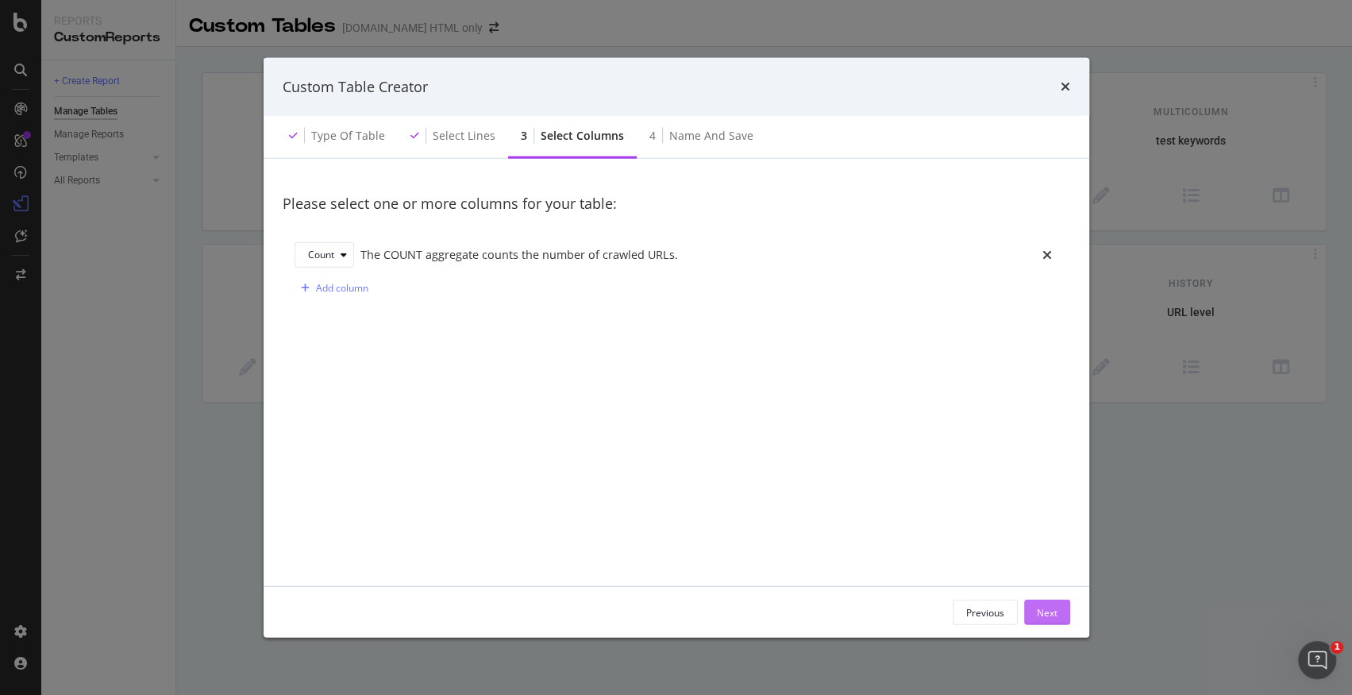
click at [1043, 610] on div "Next" at bounding box center [1047, 611] width 21 height 13
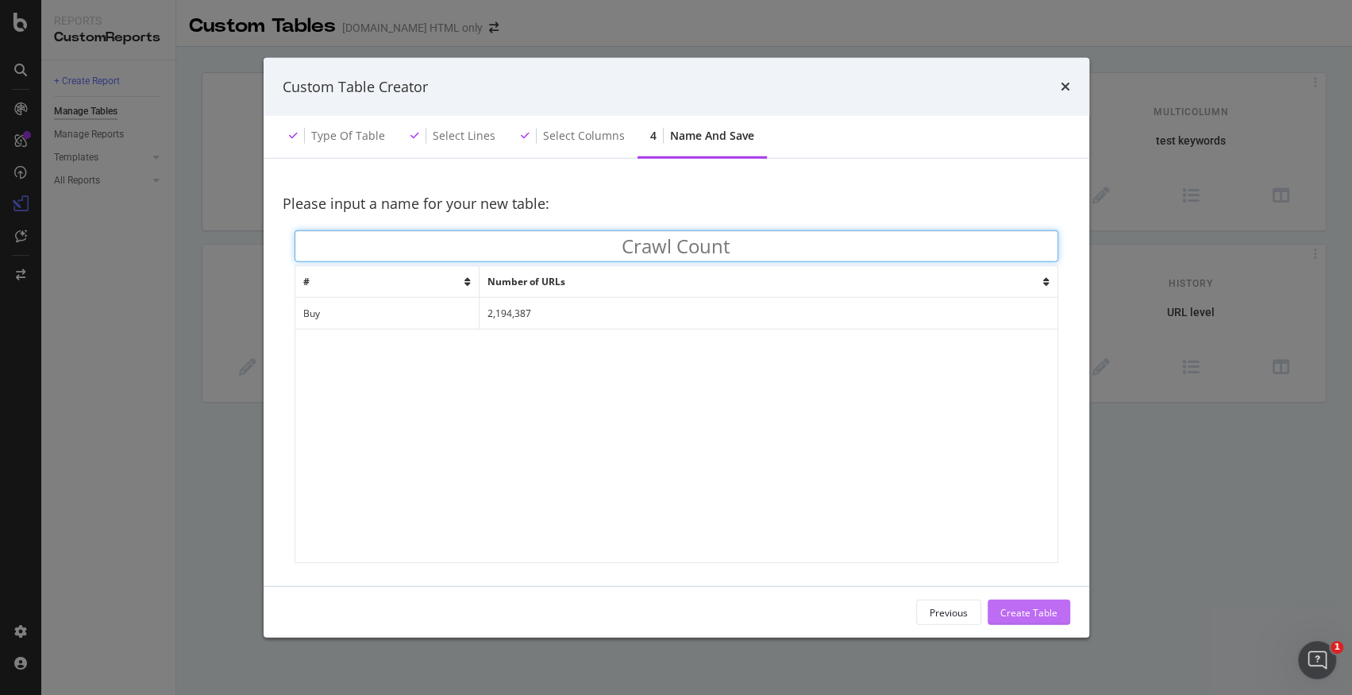
type input "Crawl Count"
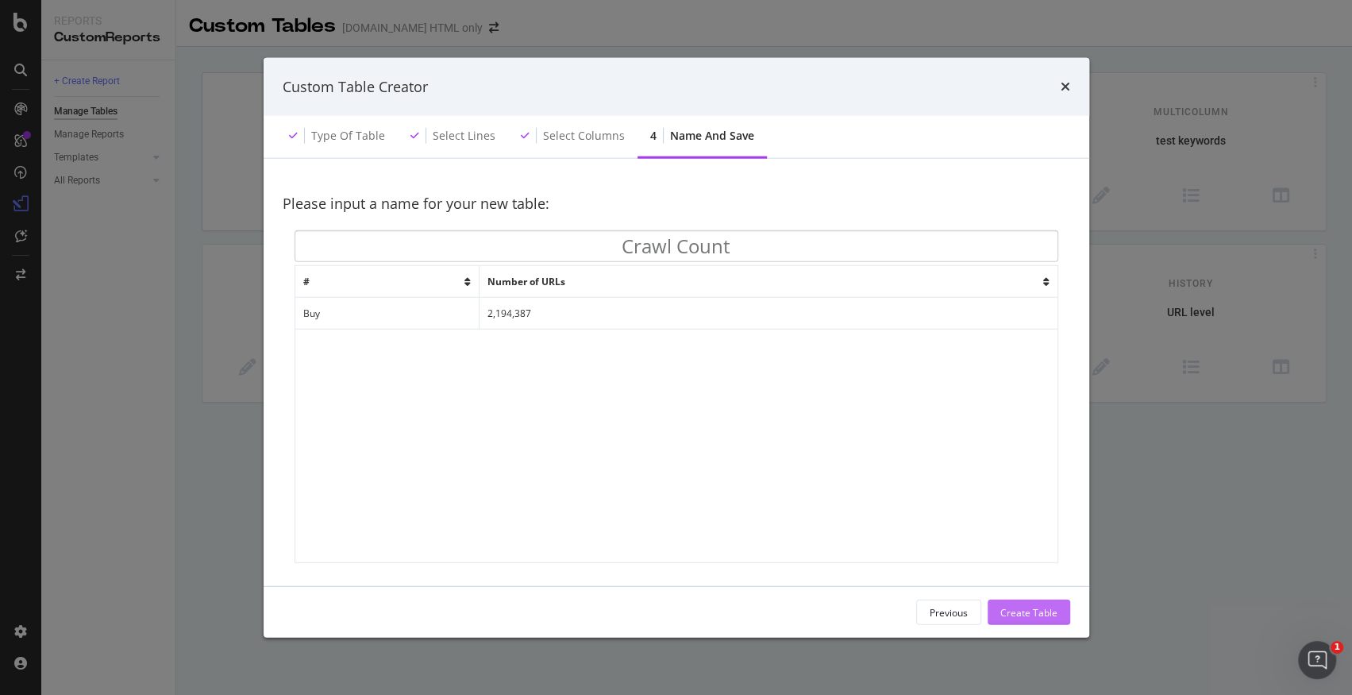
click at [1026, 616] on div "Create Table" at bounding box center [1028, 611] width 57 height 13
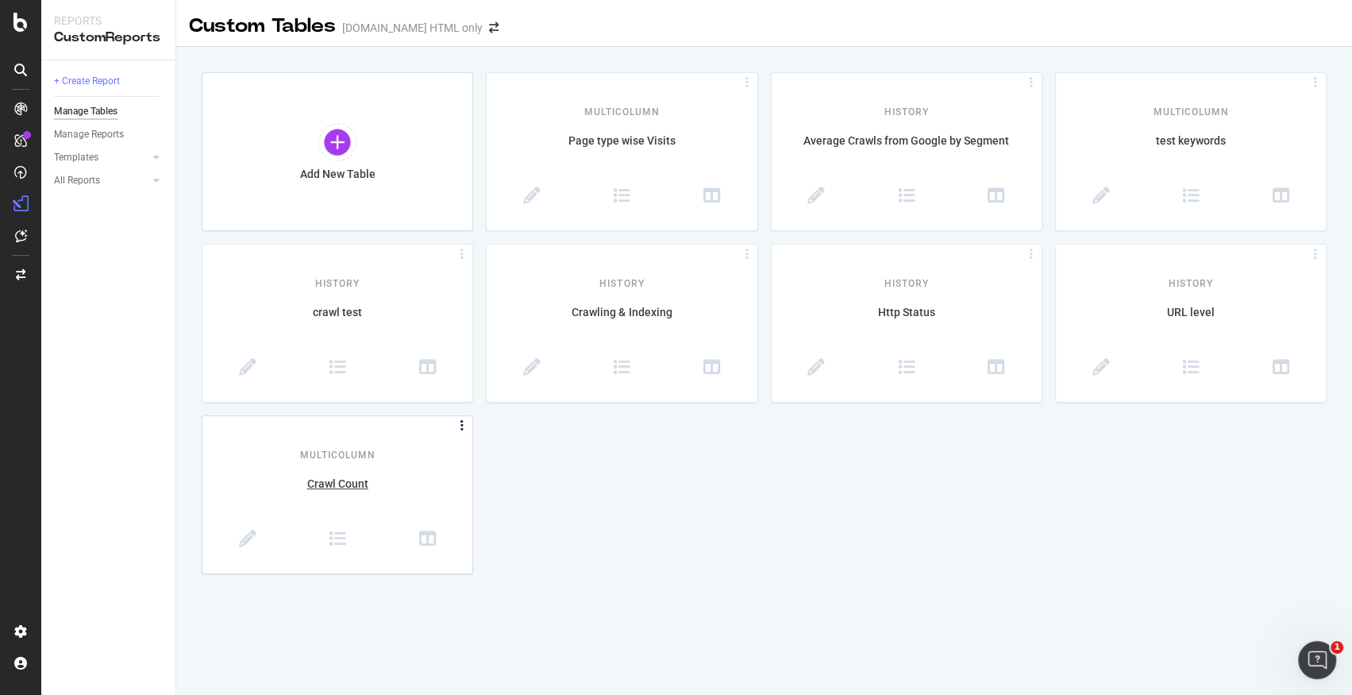
click at [462, 422] on icon at bounding box center [462, 425] width 16 height 7
click at [253, 537] on icon at bounding box center [247, 538] width 17 height 17
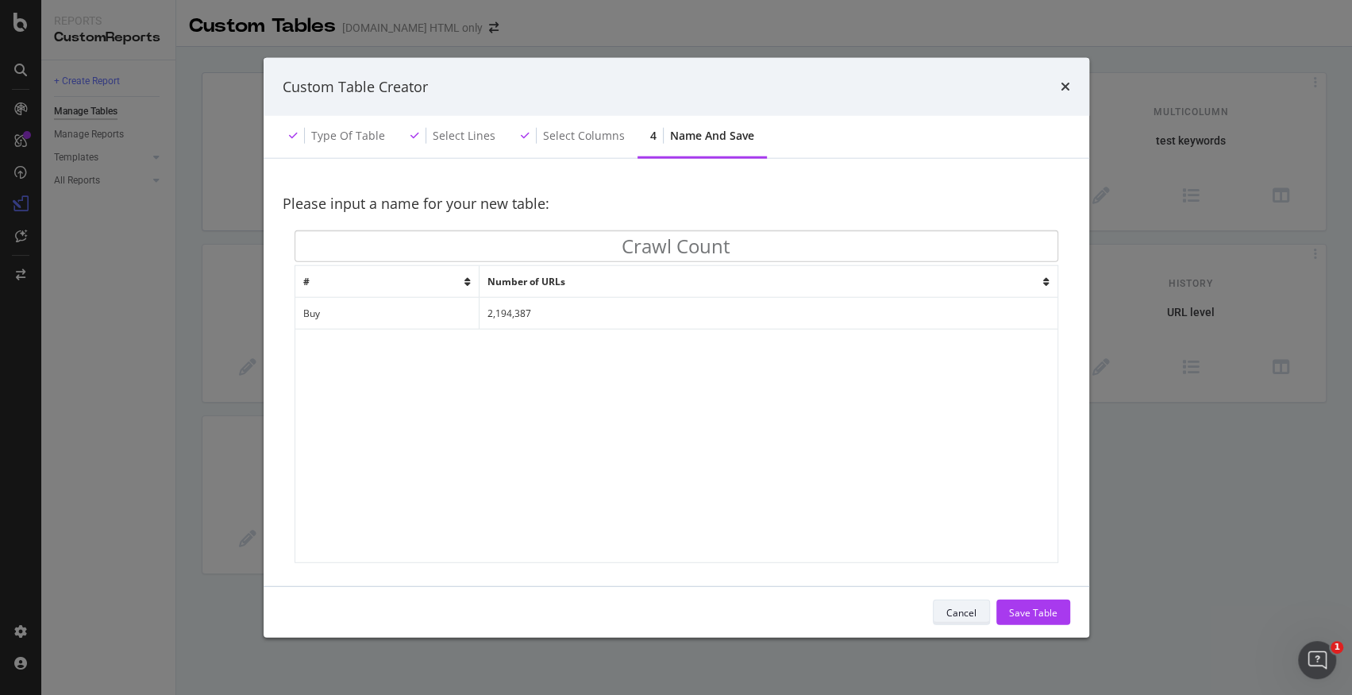
click at [953, 619] on div "Cancel" at bounding box center [961, 612] width 30 height 22
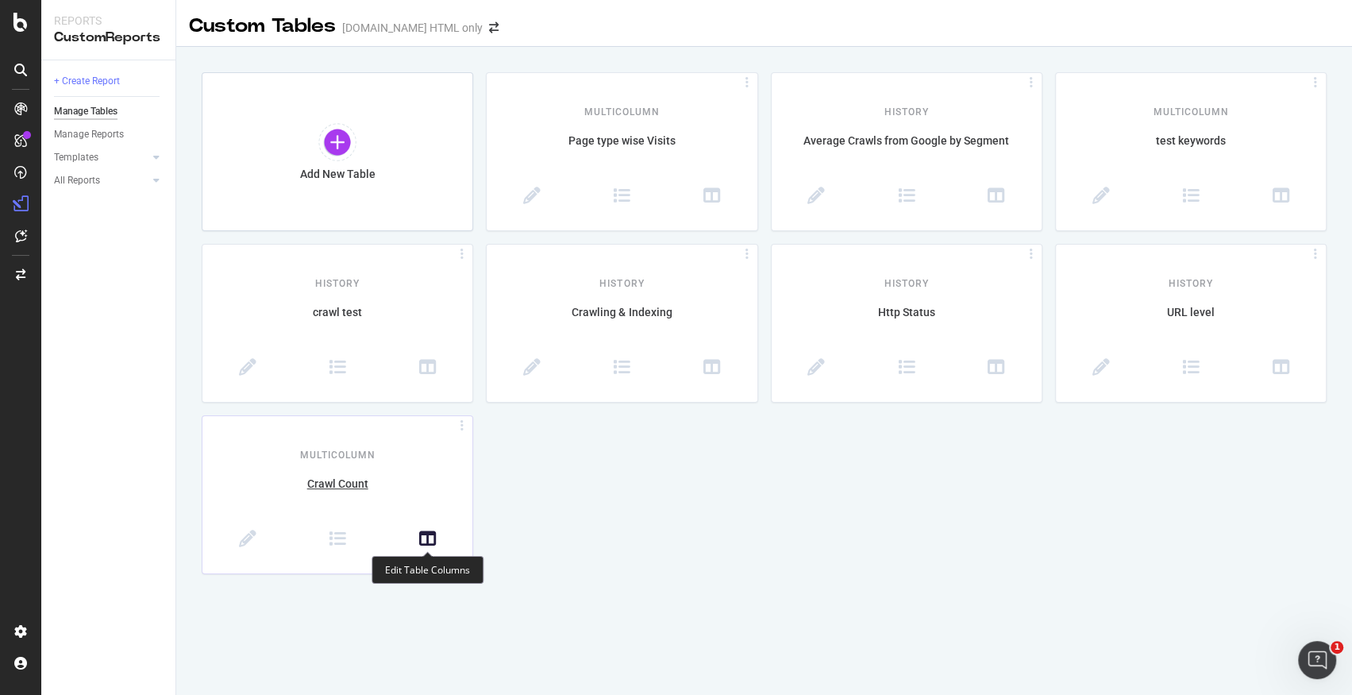
click at [425, 543] on icon at bounding box center [427, 538] width 17 height 17
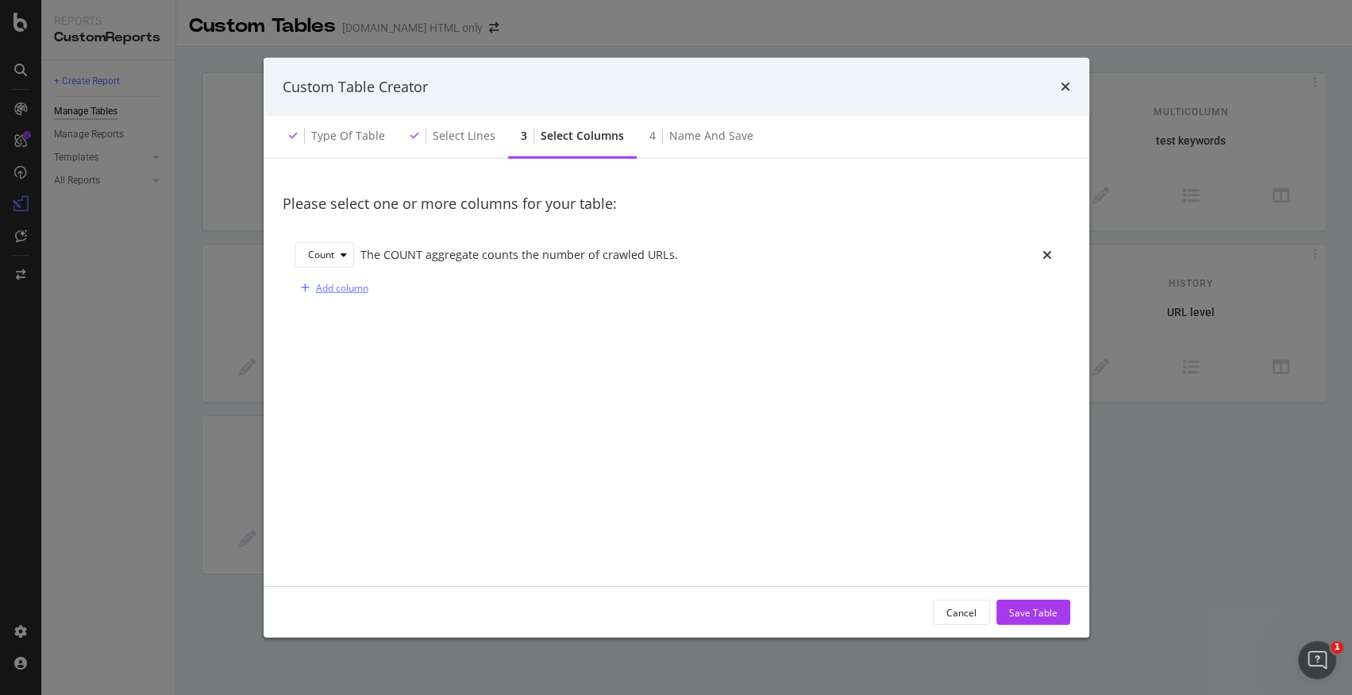
click at [331, 286] on div "Add column" at bounding box center [342, 287] width 52 height 13
click at [328, 284] on div "modal" at bounding box center [337, 288] width 19 height 10
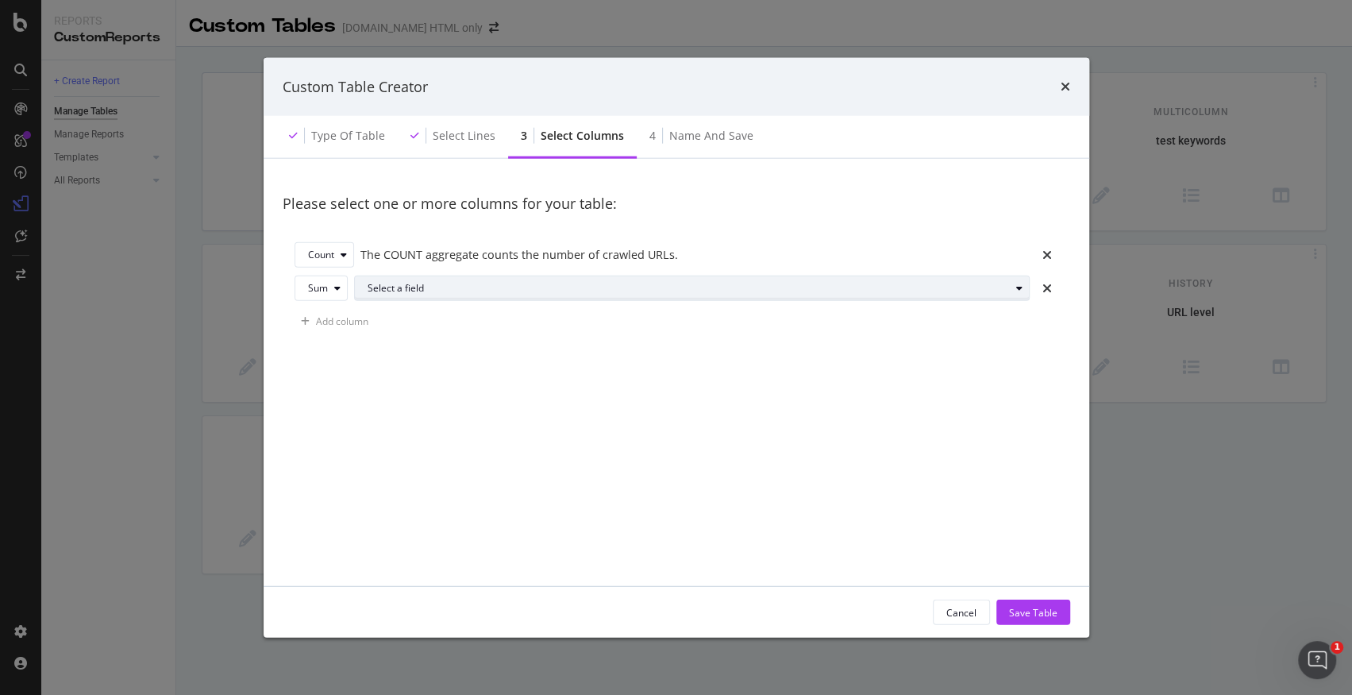
click at [426, 291] on div "Select a field" at bounding box center [689, 288] width 642 height 10
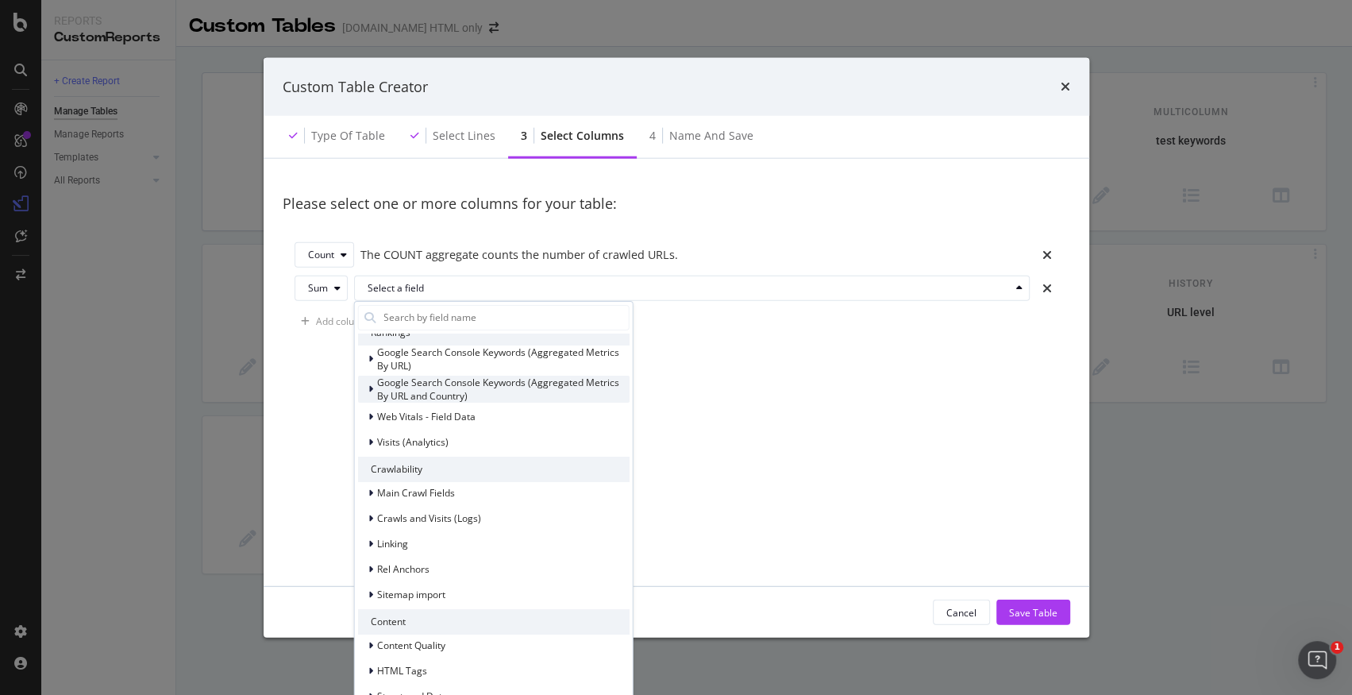
scroll to position [57, 0]
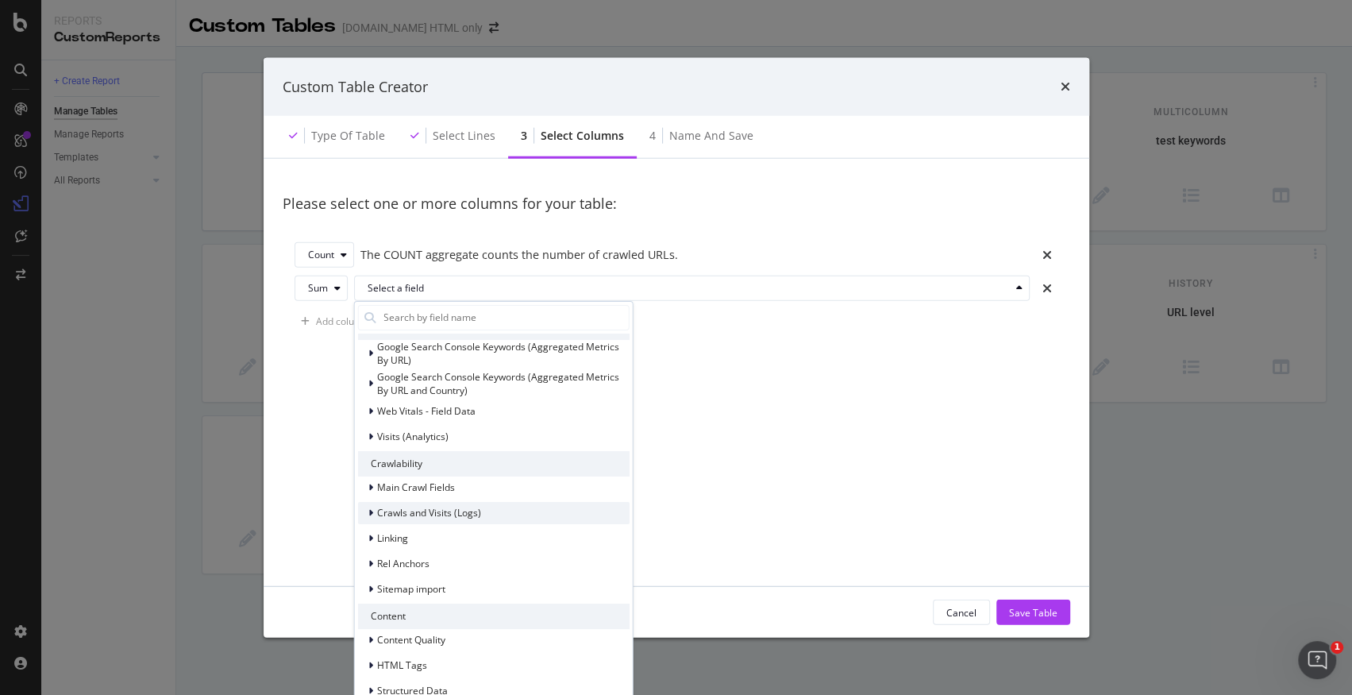
click at [382, 510] on span "Crawls and Visits (Logs)" at bounding box center [428, 512] width 104 height 13
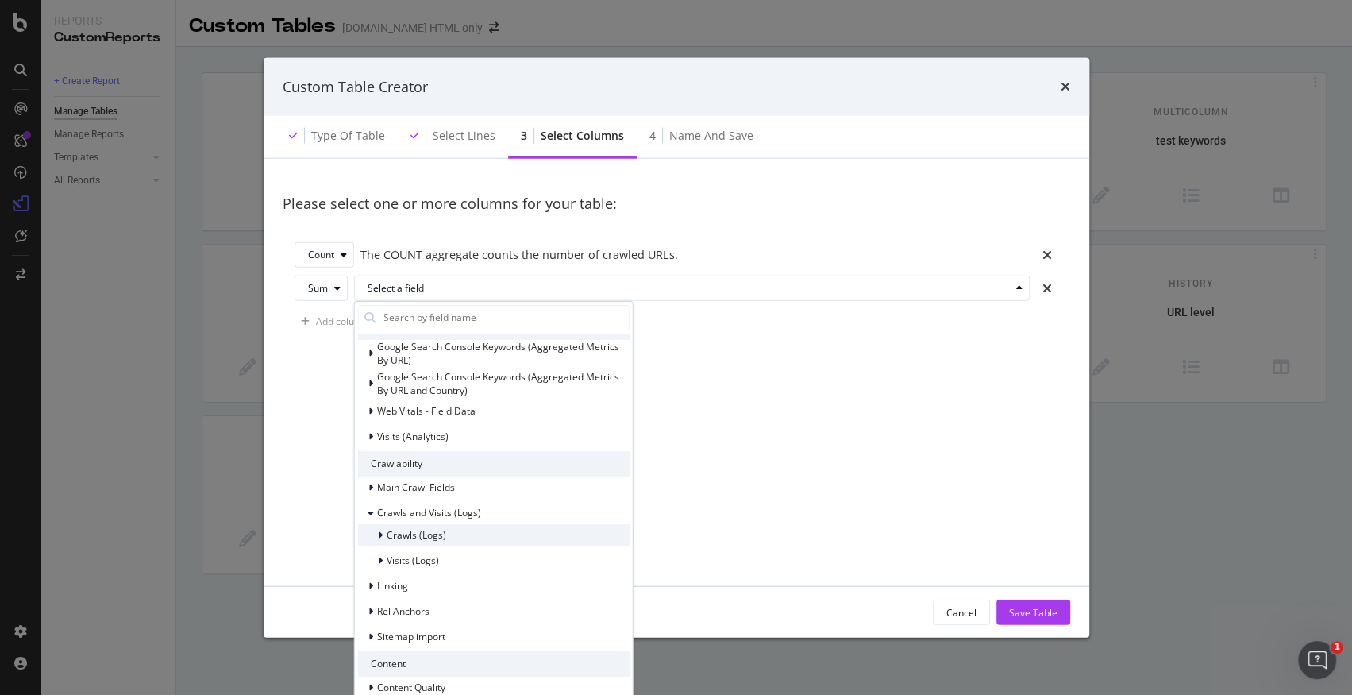
click at [381, 532] on icon "modal" at bounding box center [379, 535] width 5 height 10
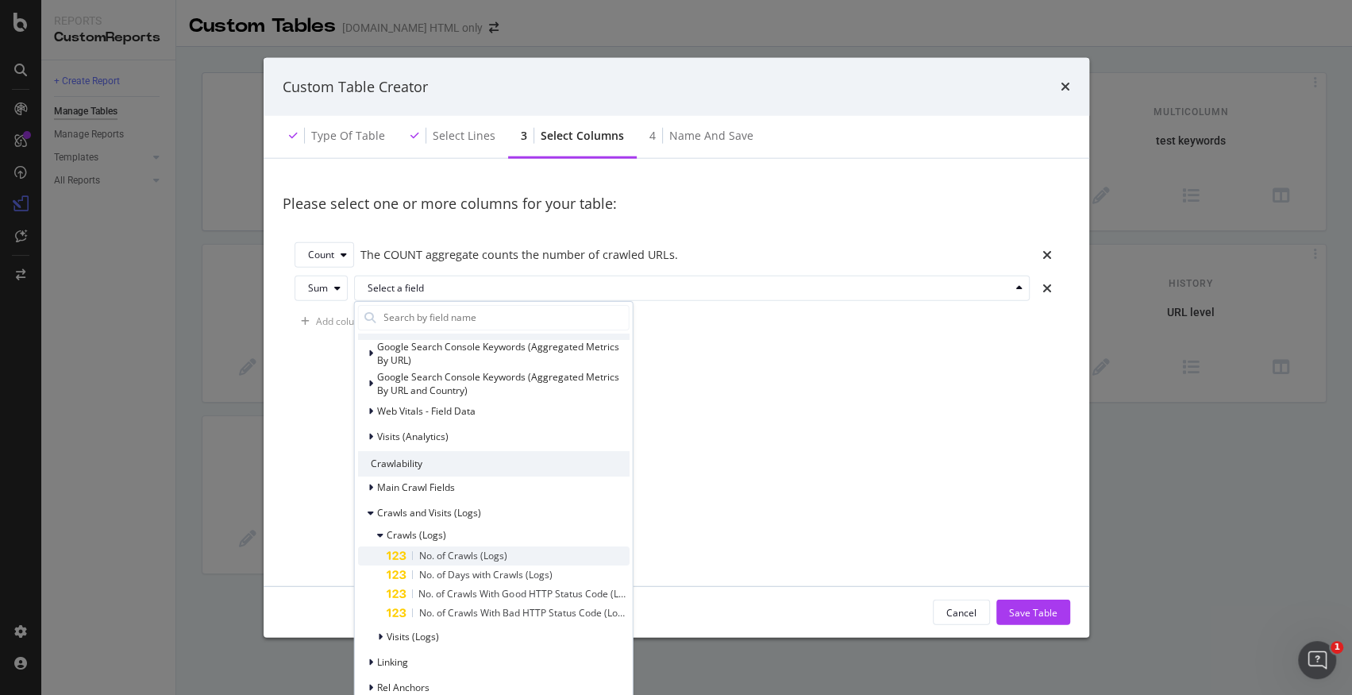
click at [461, 555] on span "No. of Crawls (Logs)" at bounding box center [462, 554] width 88 height 13
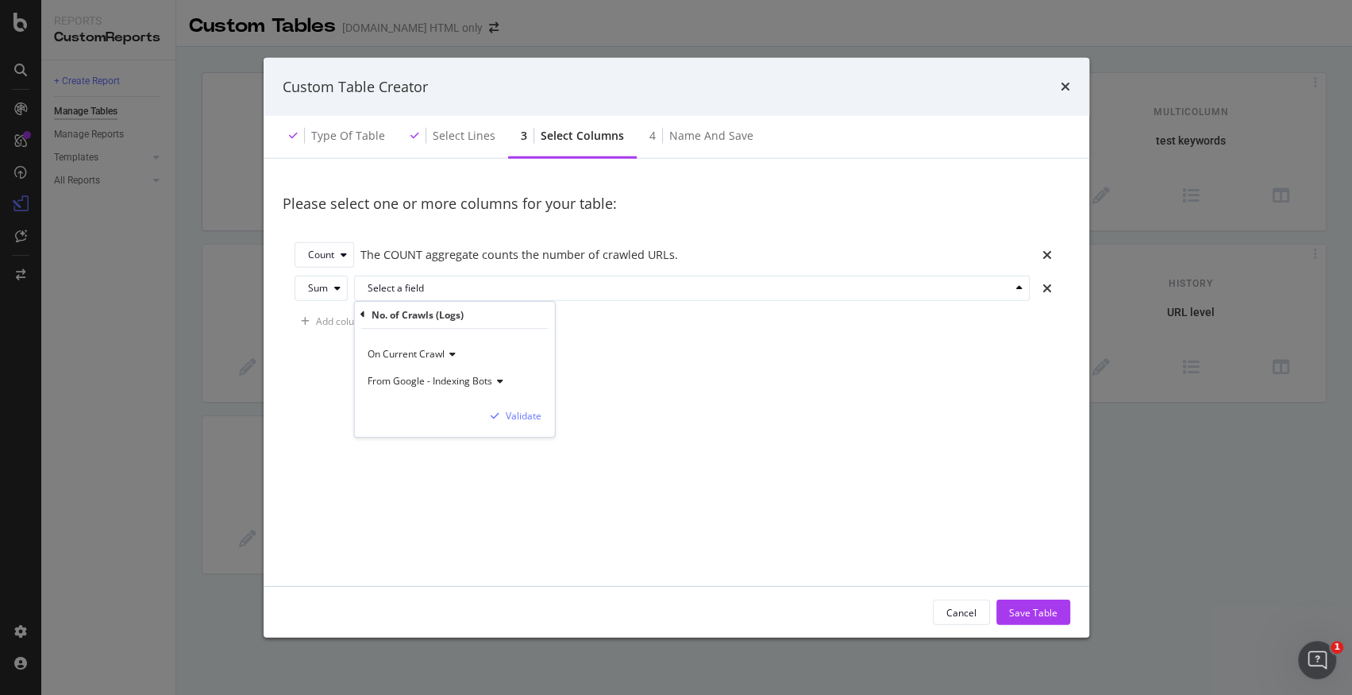
click at [460, 378] on span "From Google - Indexing Bots" at bounding box center [430, 380] width 125 height 13
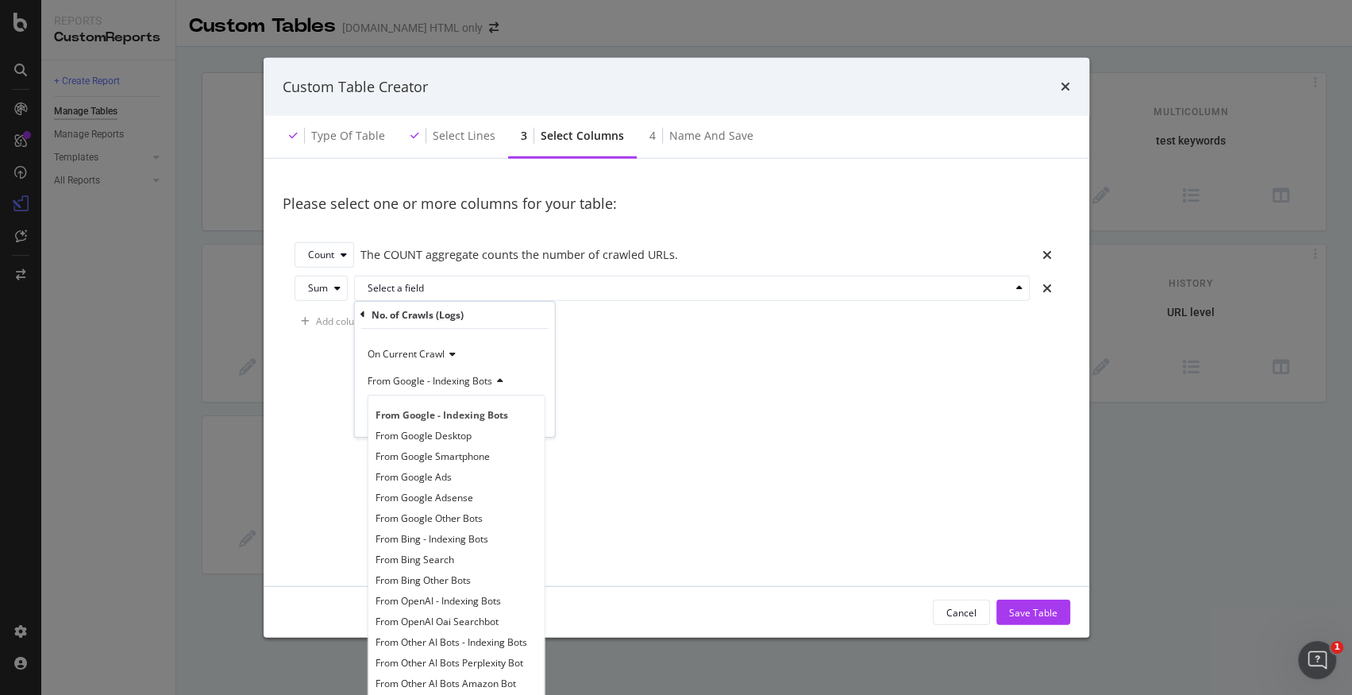
click at [522, 382] on div "From Google - Indexing Bots" at bounding box center [454, 381] width 175 height 27
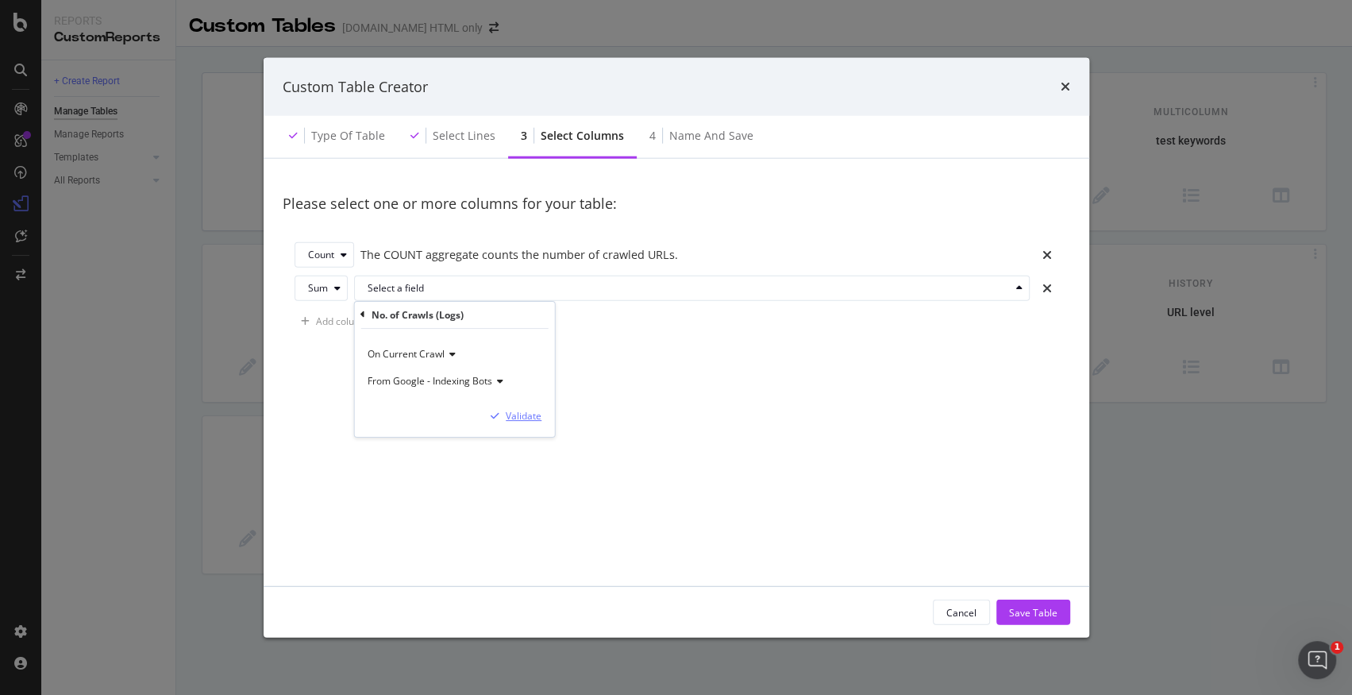
click at [528, 418] on div "Validate" at bounding box center [524, 415] width 36 height 13
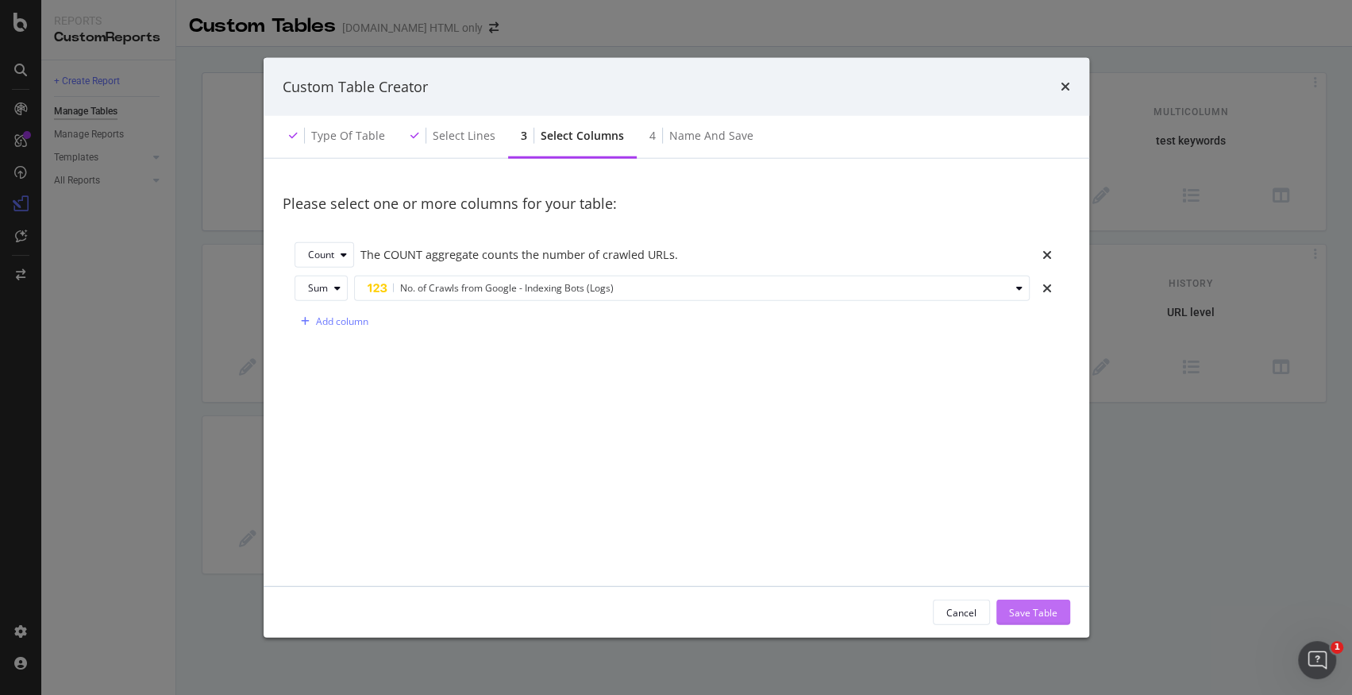
click at [1026, 614] on div "Save Table" at bounding box center [1033, 611] width 48 height 13
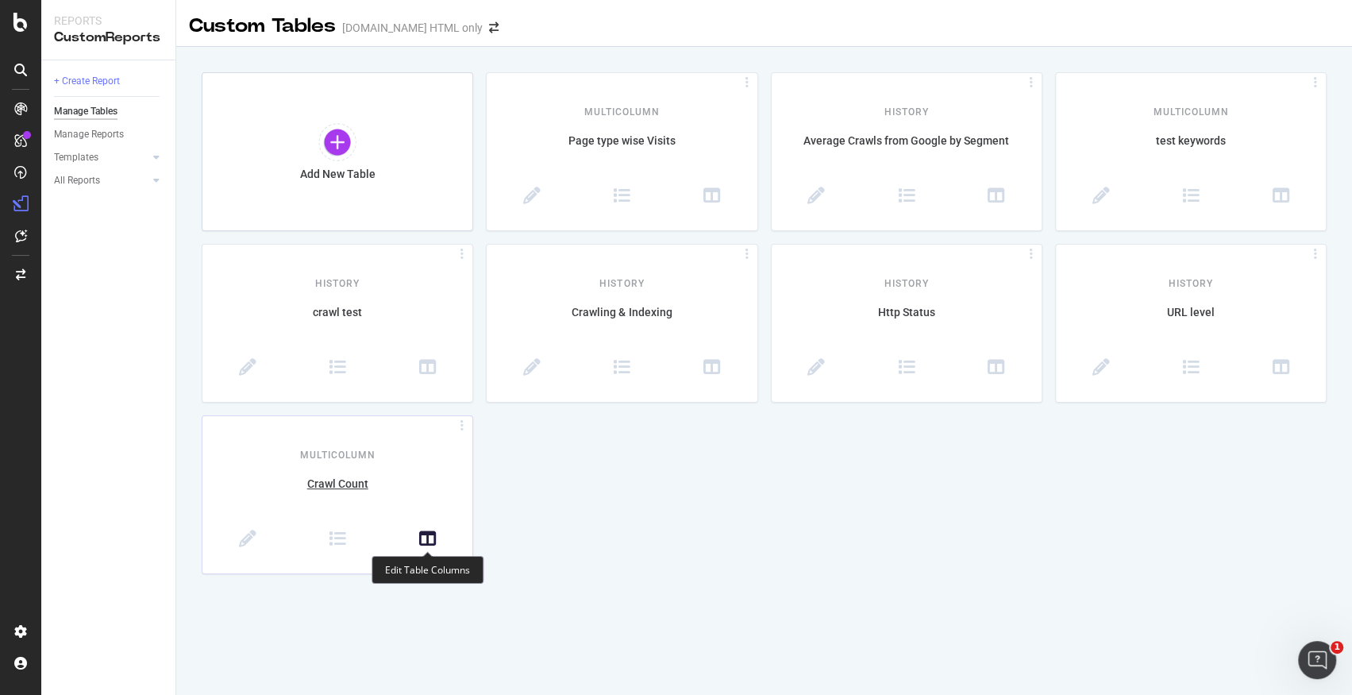
click at [432, 536] on icon at bounding box center [427, 538] width 17 height 17
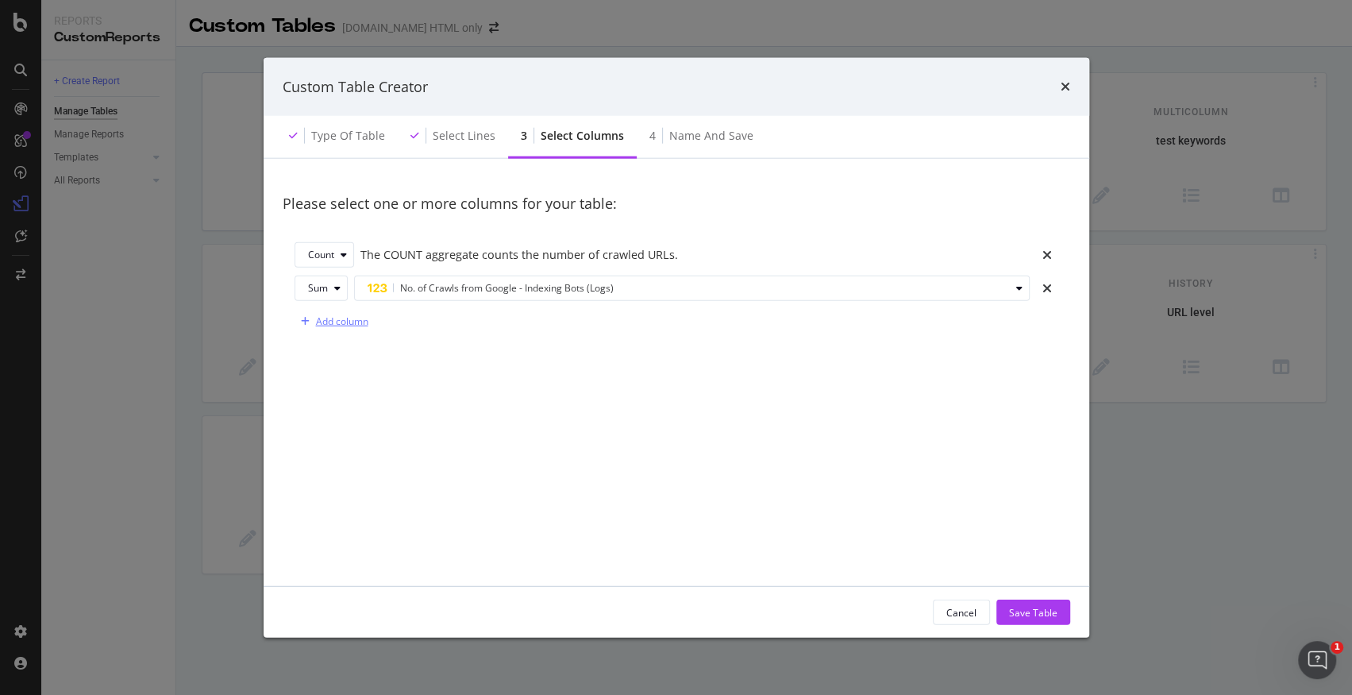
click at [353, 319] on div "Add column" at bounding box center [342, 320] width 52 height 13
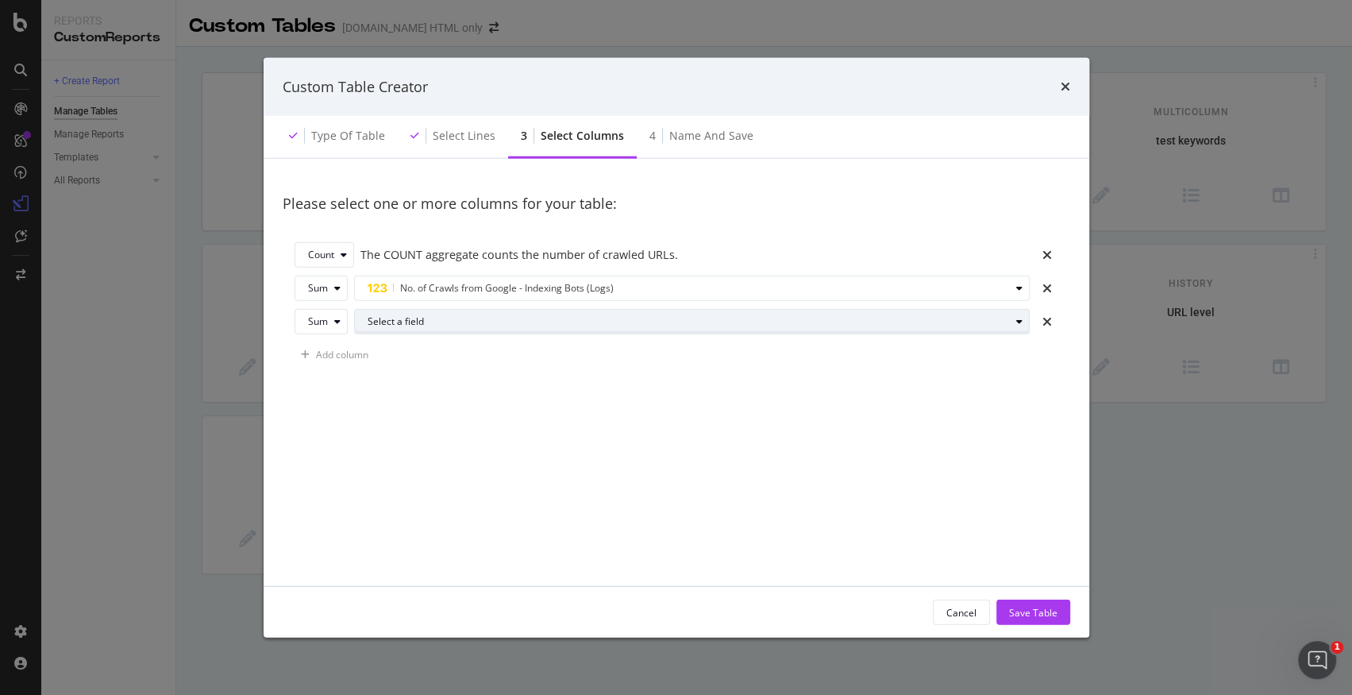
click at [410, 323] on div "Select a field" at bounding box center [689, 322] width 642 height 10
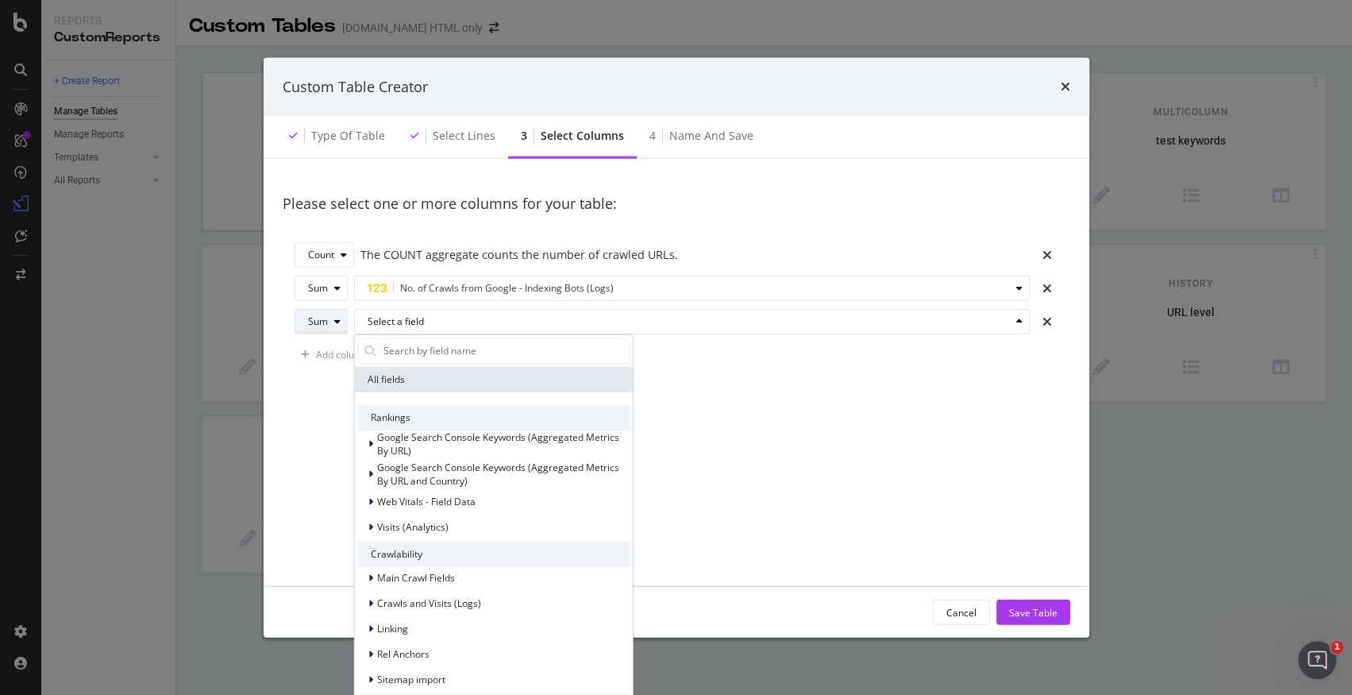
click at [322, 317] on div "Sum" at bounding box center [318, 322] width 20 height 10
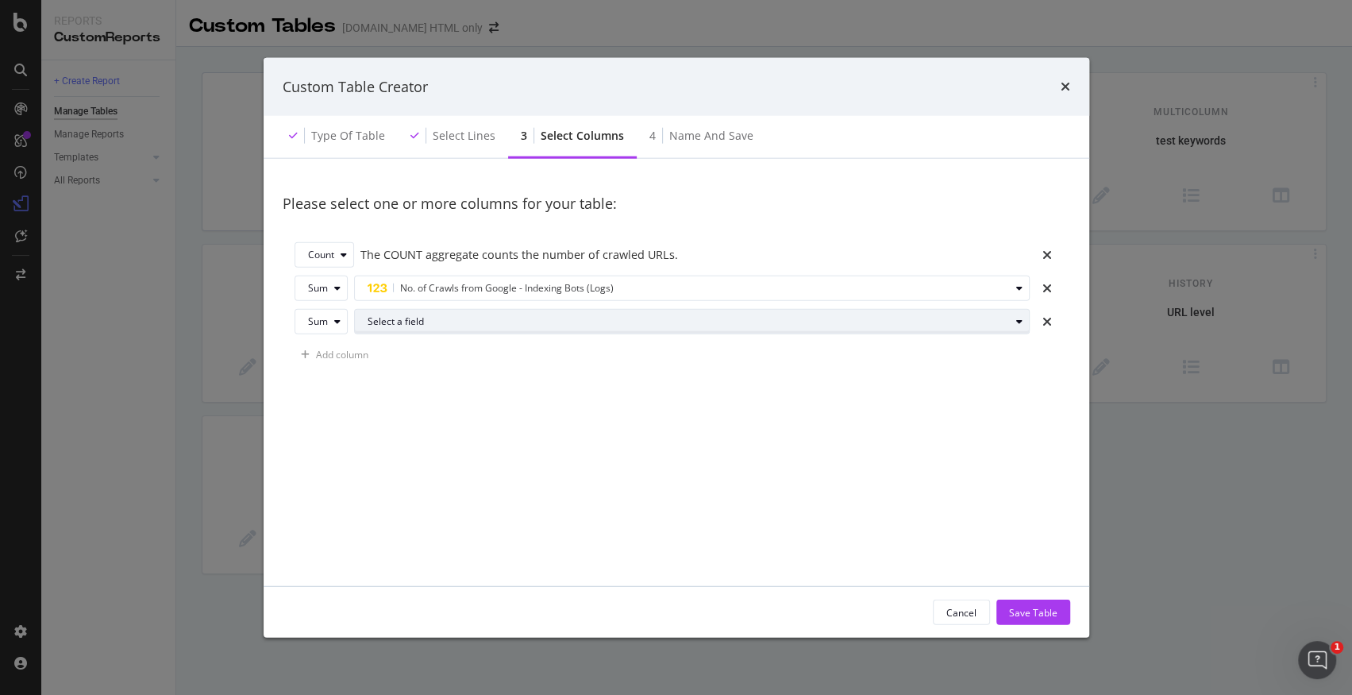
click at [396, 320] on div "Select a field" at bounding box center [689, 322] width 642 height 10
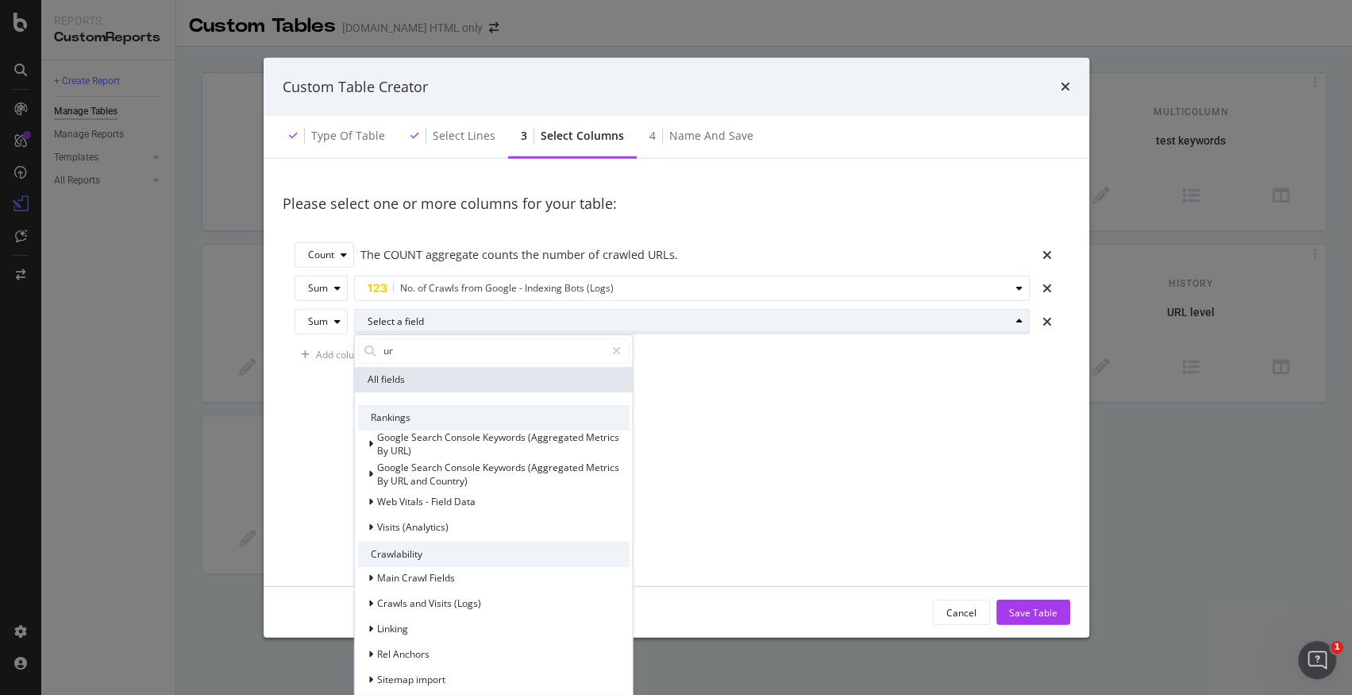
type input "url"
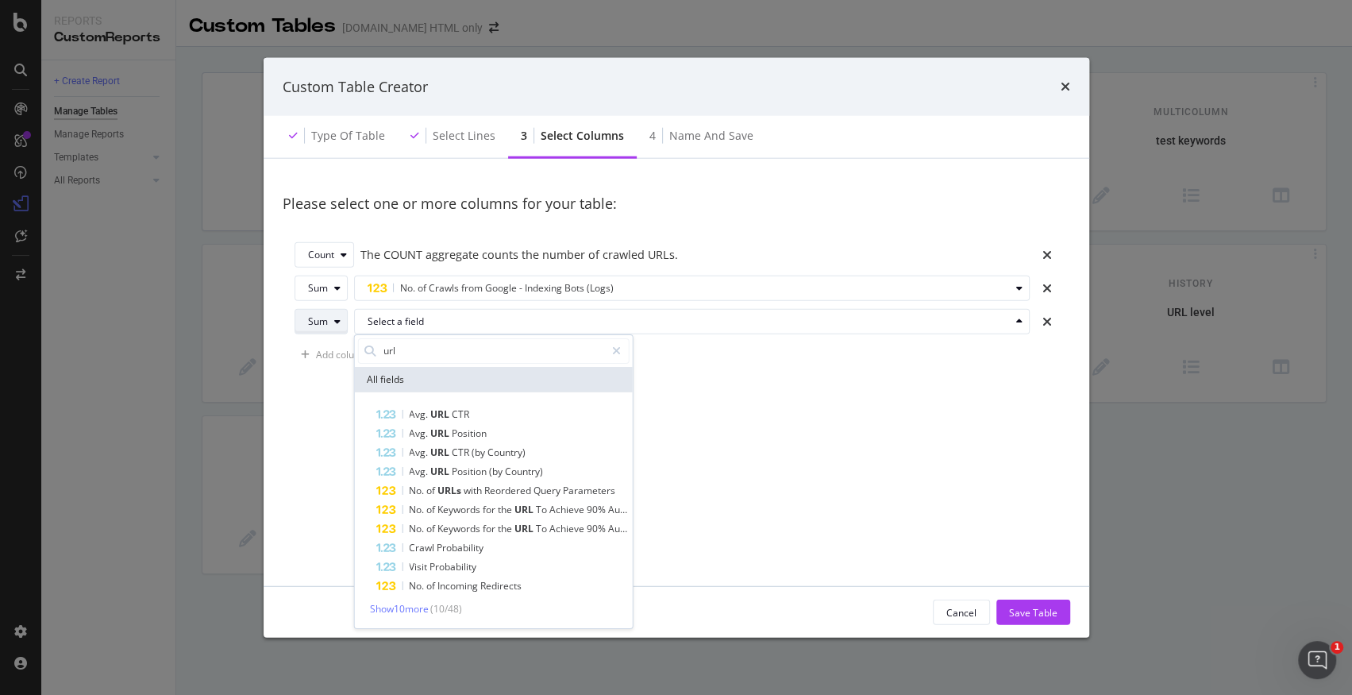
click at [315, 317] on div "Sum" at bounding box center [318, 322] width 20 height 10
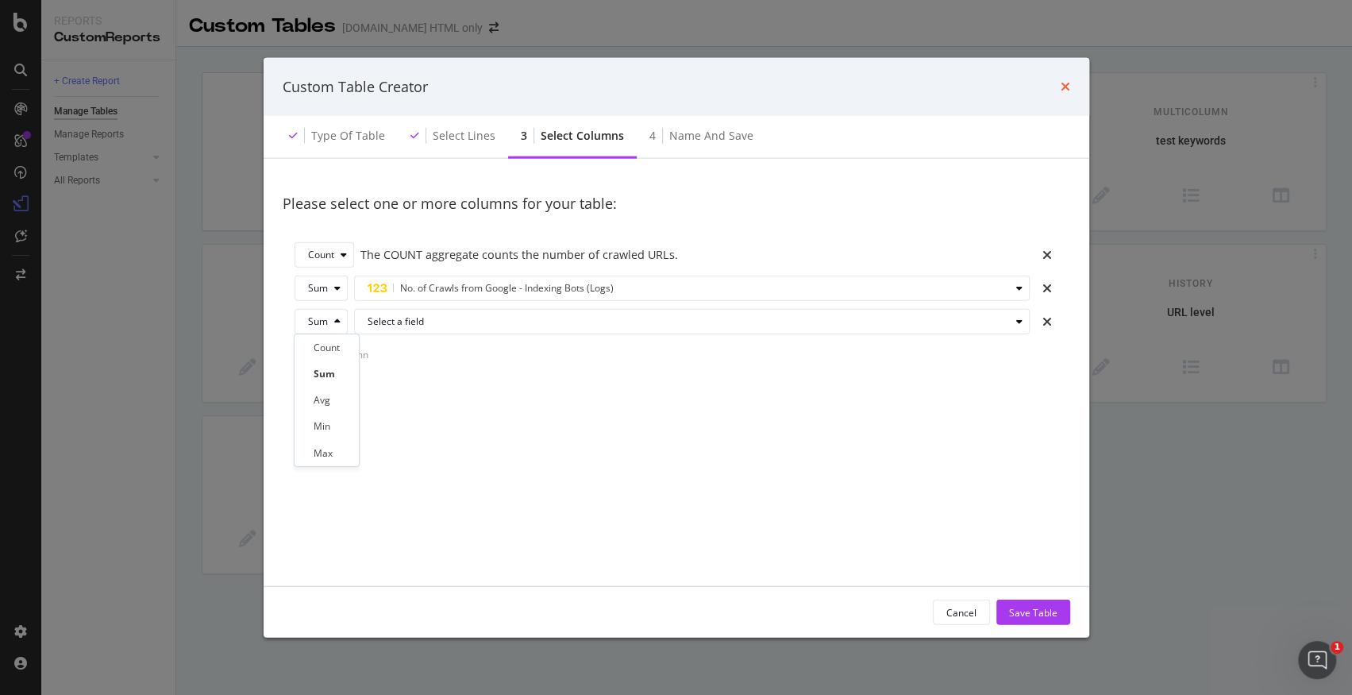
click at [1064, 81] on icon "times" at bounding box center [1065, 86] width 10 height 13
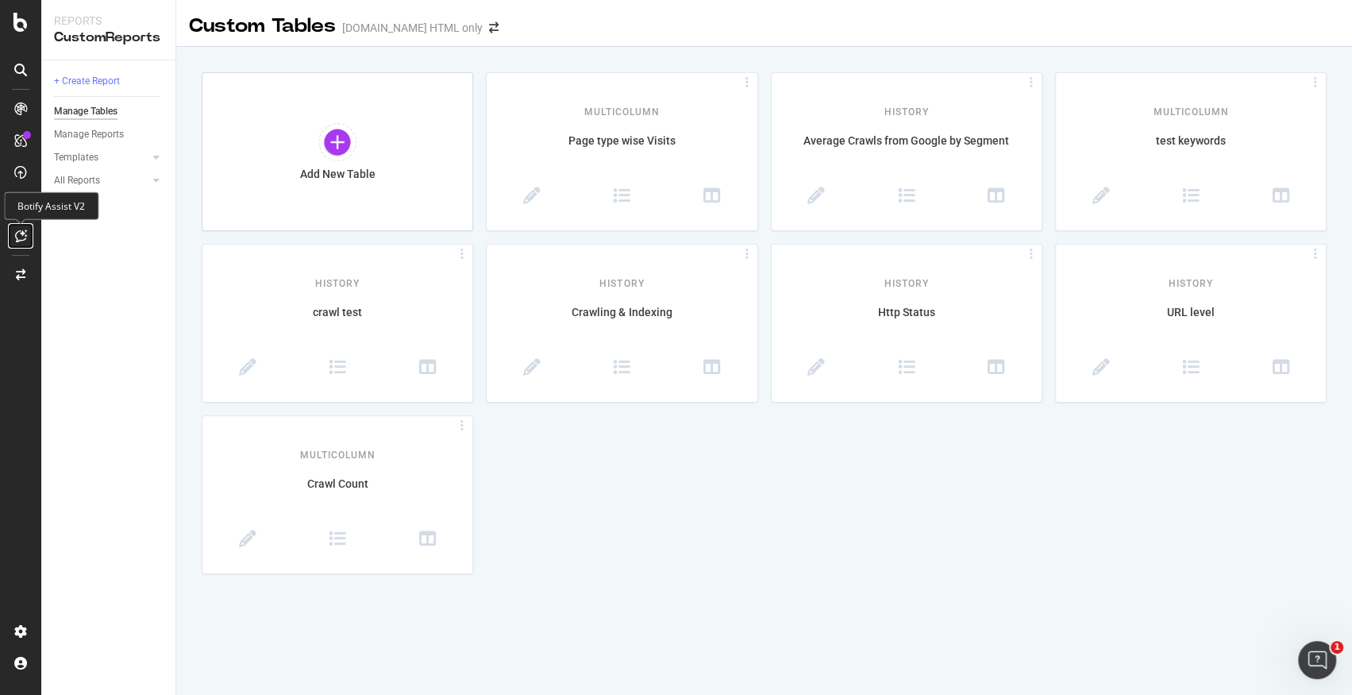
click at [23, 229] on icon at bounding box center [21, 235] width 12 height 13
click at [33, 206] on div "Botify Assist V2" at bounding box center [51, 206] width 94 height 28
click at [21, 237] on icon at bounding box center [21, 235] width 12 height 13
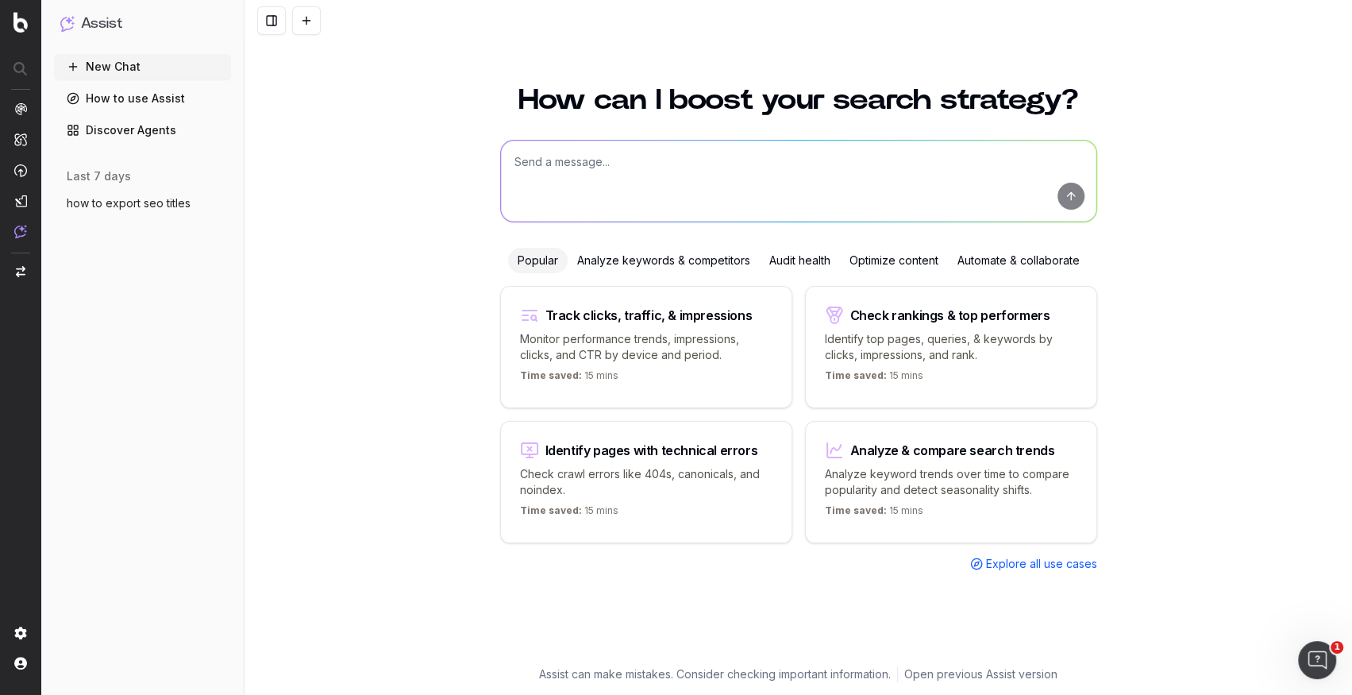
click at [615, 183] on textarea at bounding box center [798, 180] width 595 height 81
type textarea "get a list of all Buy urls, and count of bot hits from google per url in last 3…"
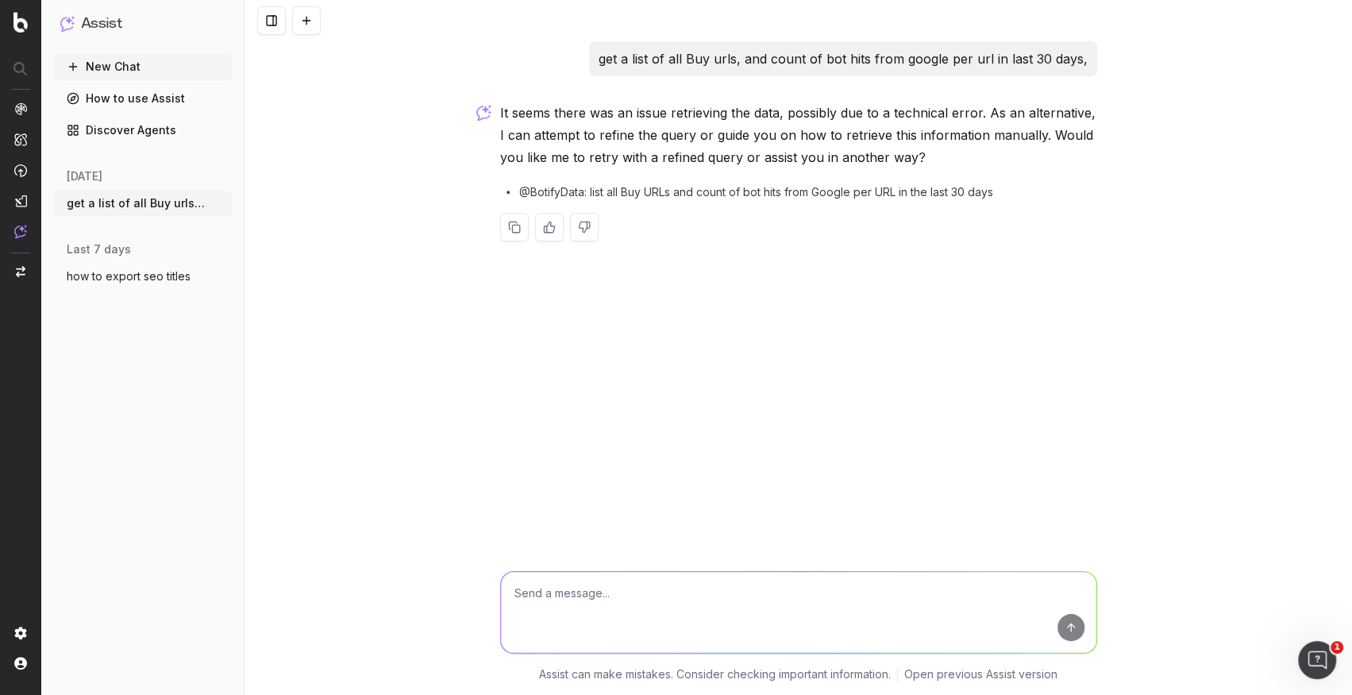
click at [890, 56] on p "get a list of all Buy urls, and count of bot hits from google per url in last 3…" at bounding box center [842, 59] width 489 height 22
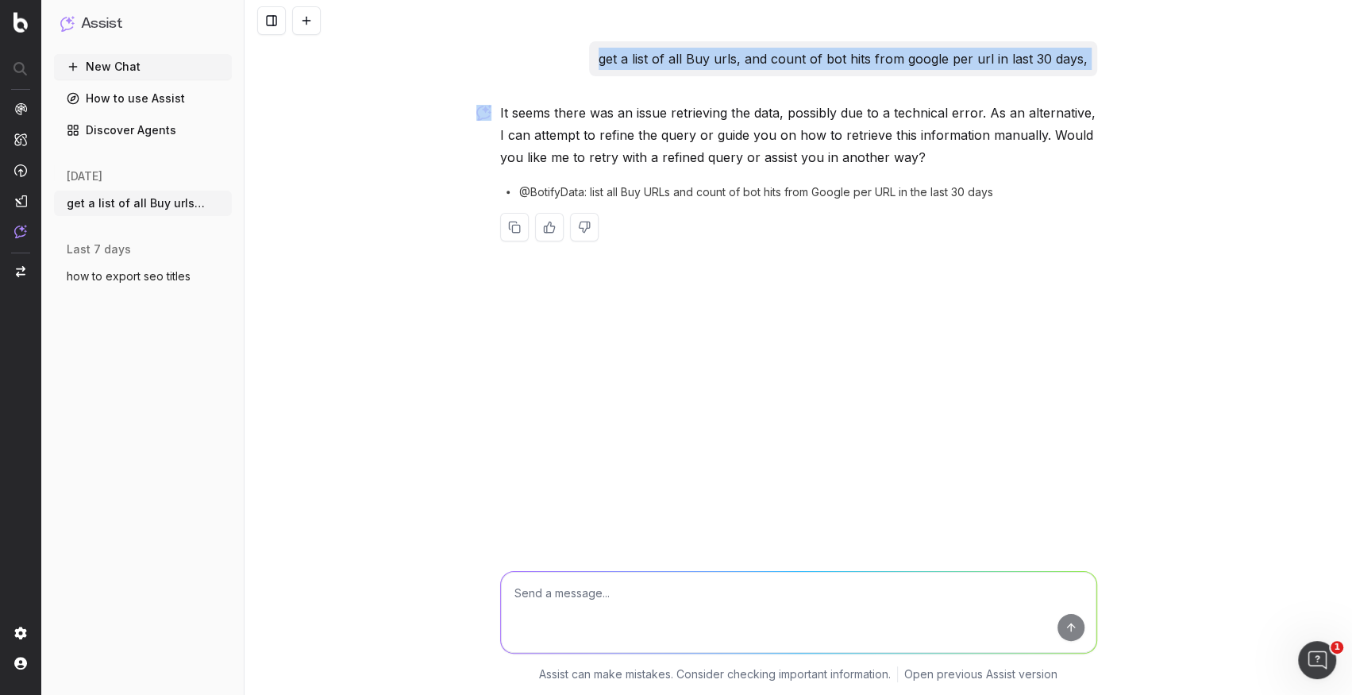
click at [890, 56] on p "get a list of all Buy urls, and count of bot hits from google per url in last 3…" at bounding box center [842, 59] width 489 height 22
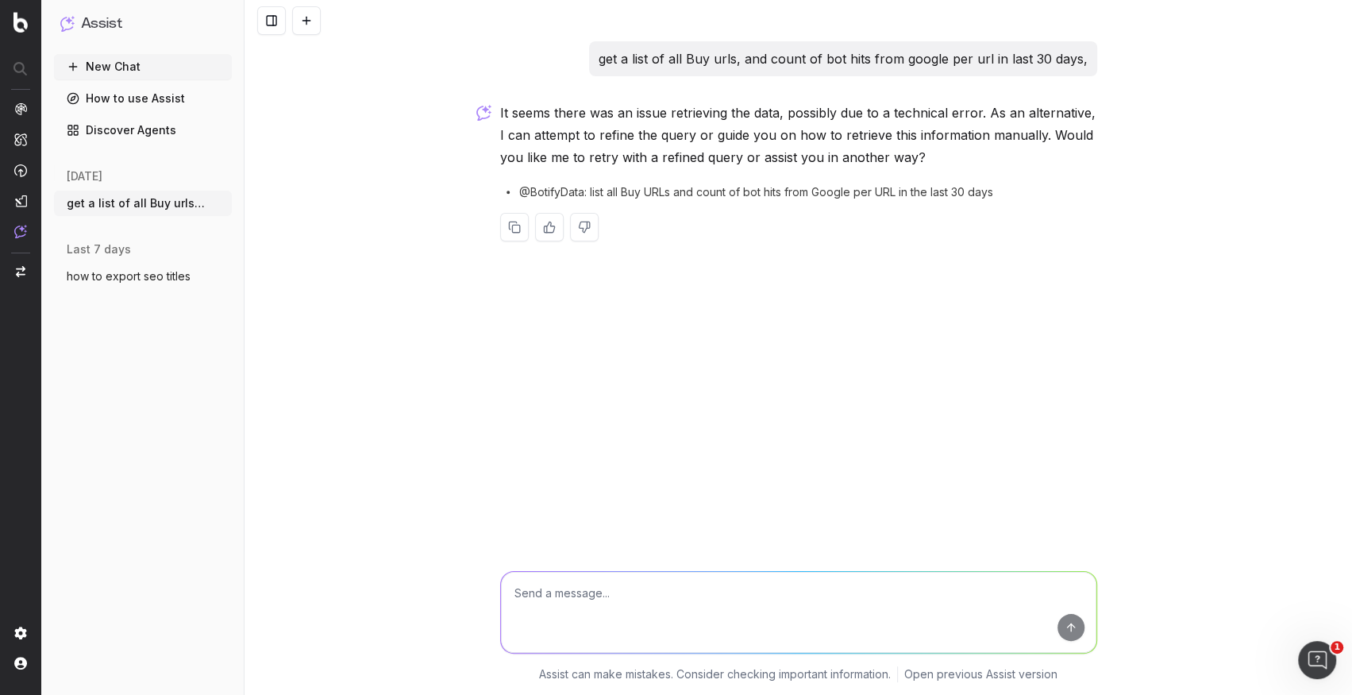
click at [554, 597] on textarea at bounding box center [798, 612] width 595 height 81
paste textarea "get a list of all Buy urls, and count of bot hits from google per url in last 3…"
type textarea "get a list of all Buy urls, and count of bot hits from google per url in last 3…"
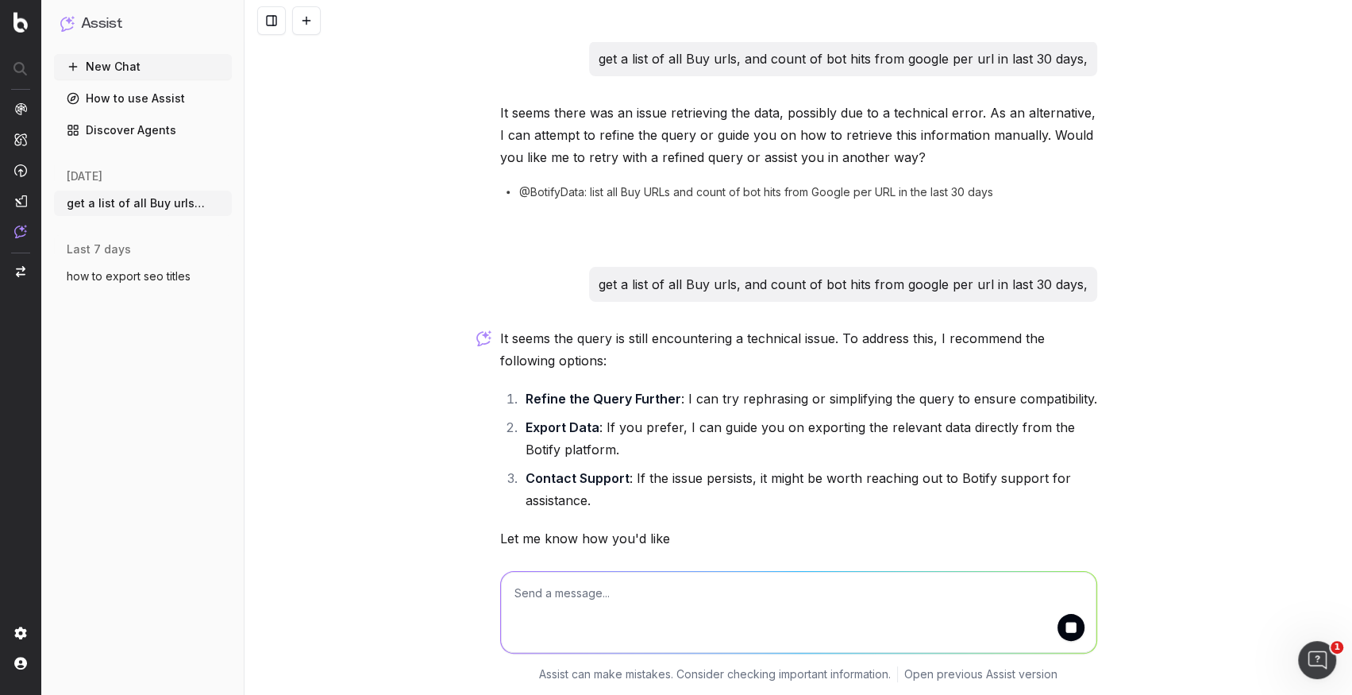
scroll to position [4, 0]
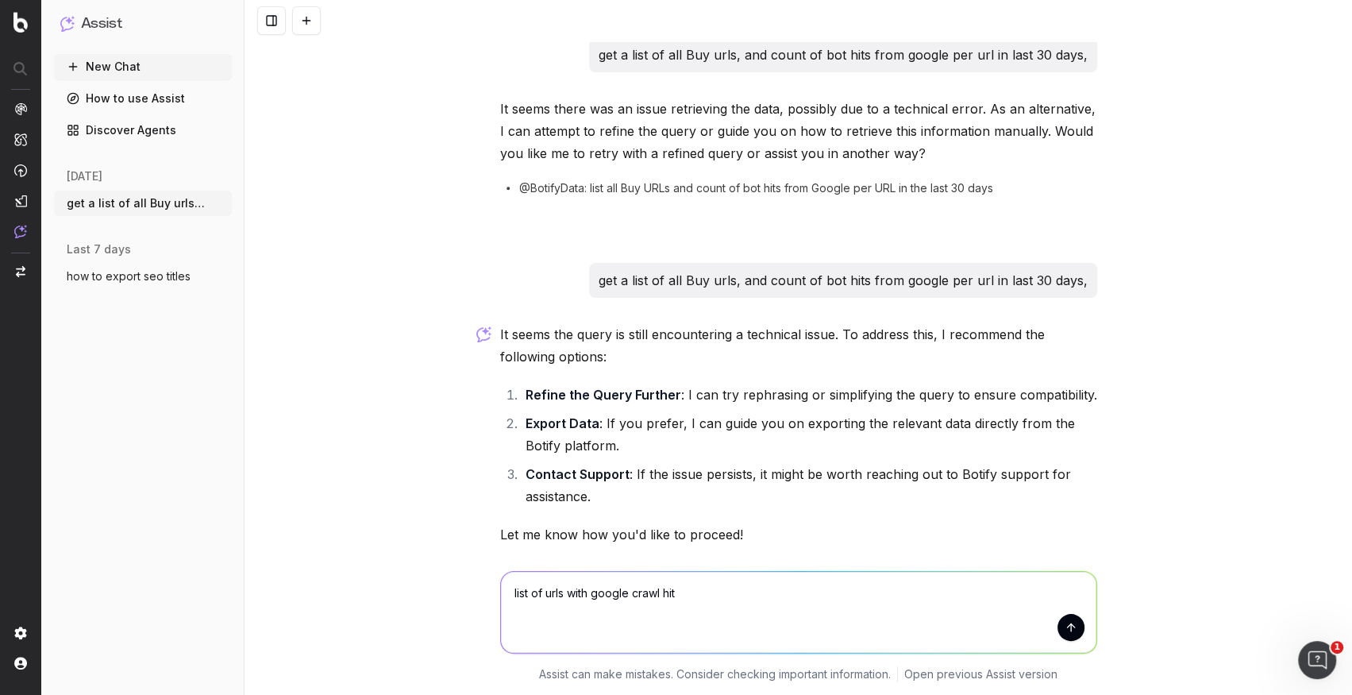
type textarea "list of urls with google crawl hits"
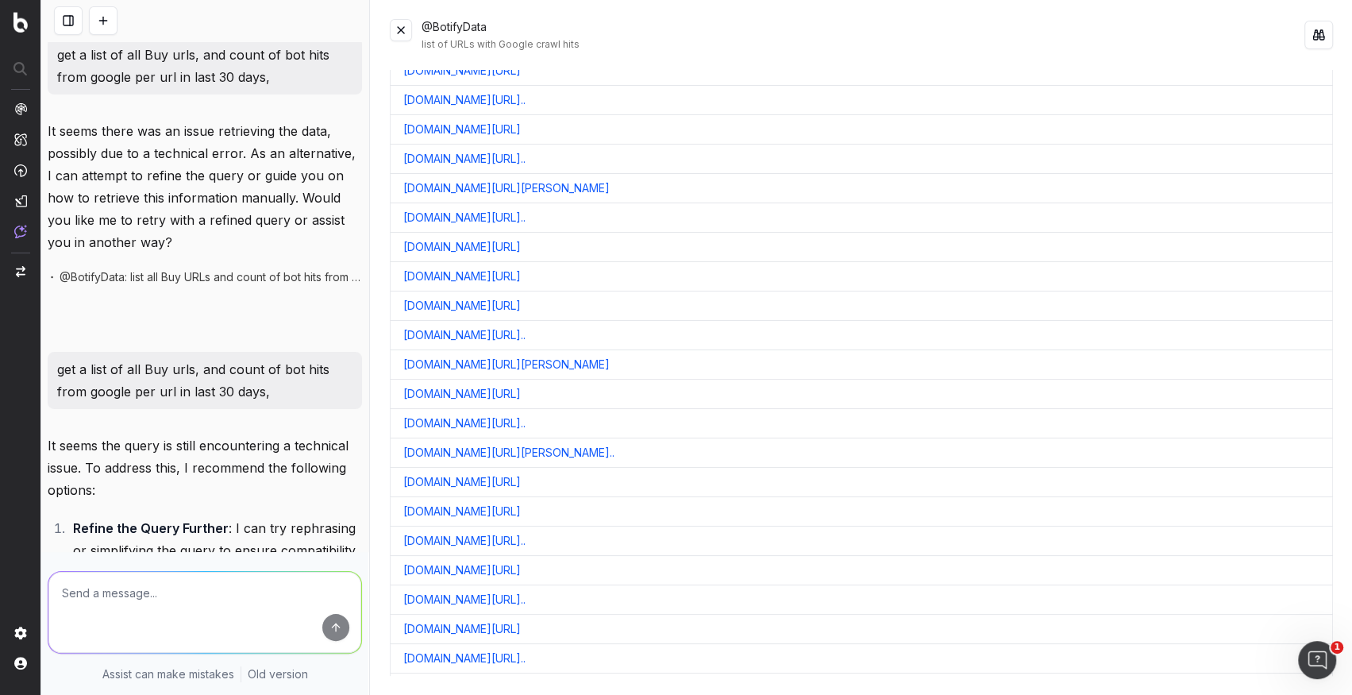
scroll to position [0, 0]
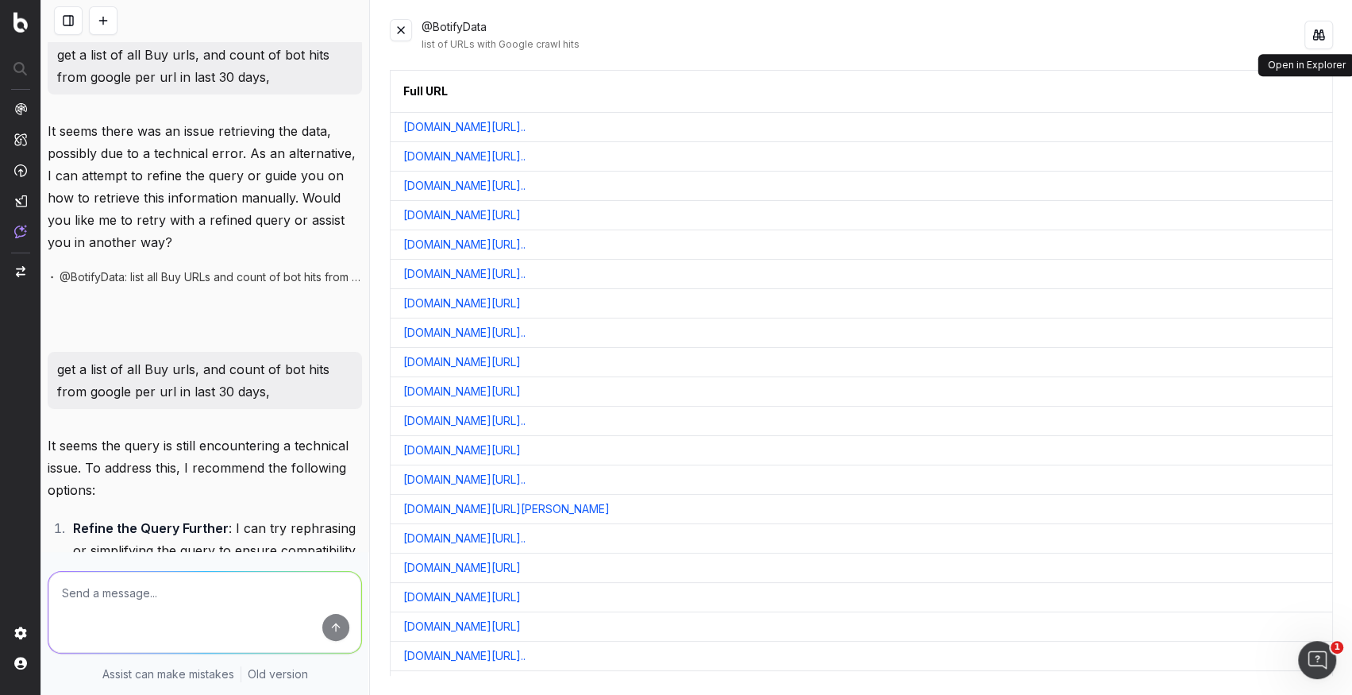
click at [1318, 33] on button at bounding box center [1318, 35] width 29 height 29
click at [22, 279] on nav at bounding box center [20, 347] width 41 height 695
click at [18, 268] on img "button" at bounding box center [21, 271] width 10 height 11
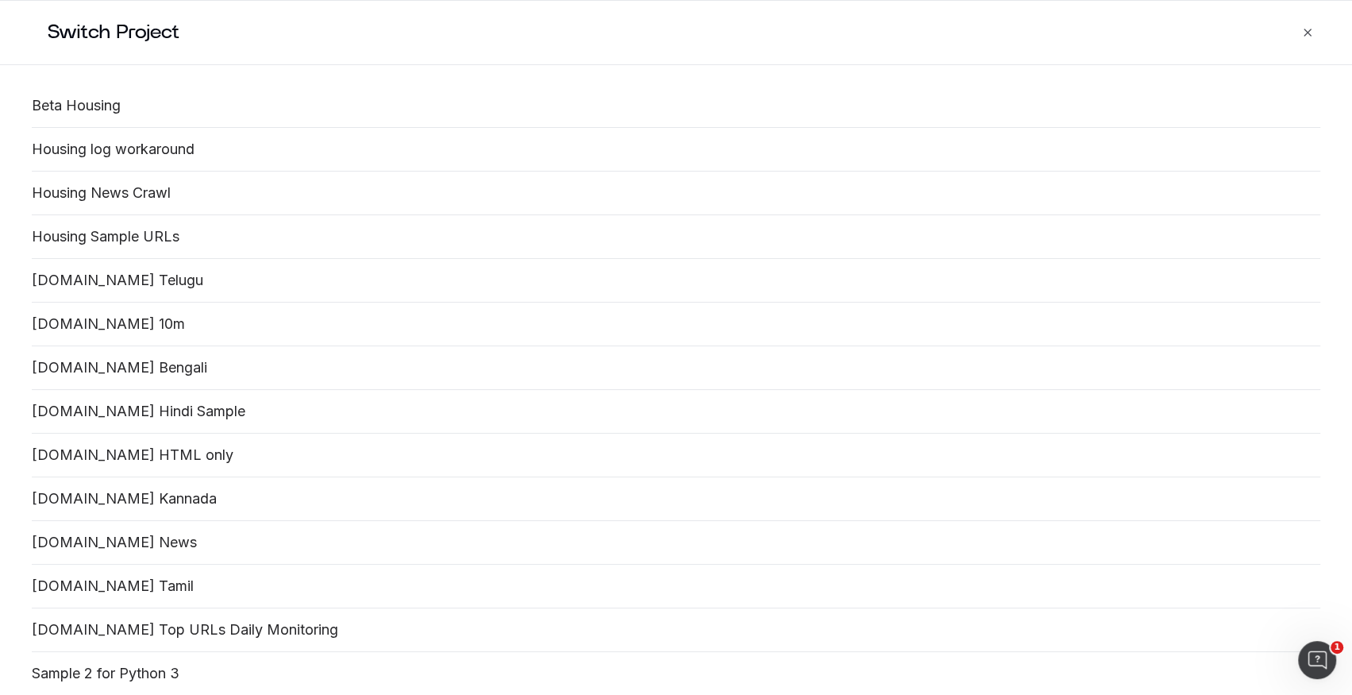
click at [1303, 35] on icon "button" at bounding box center [1307, 32] width 13 height 13
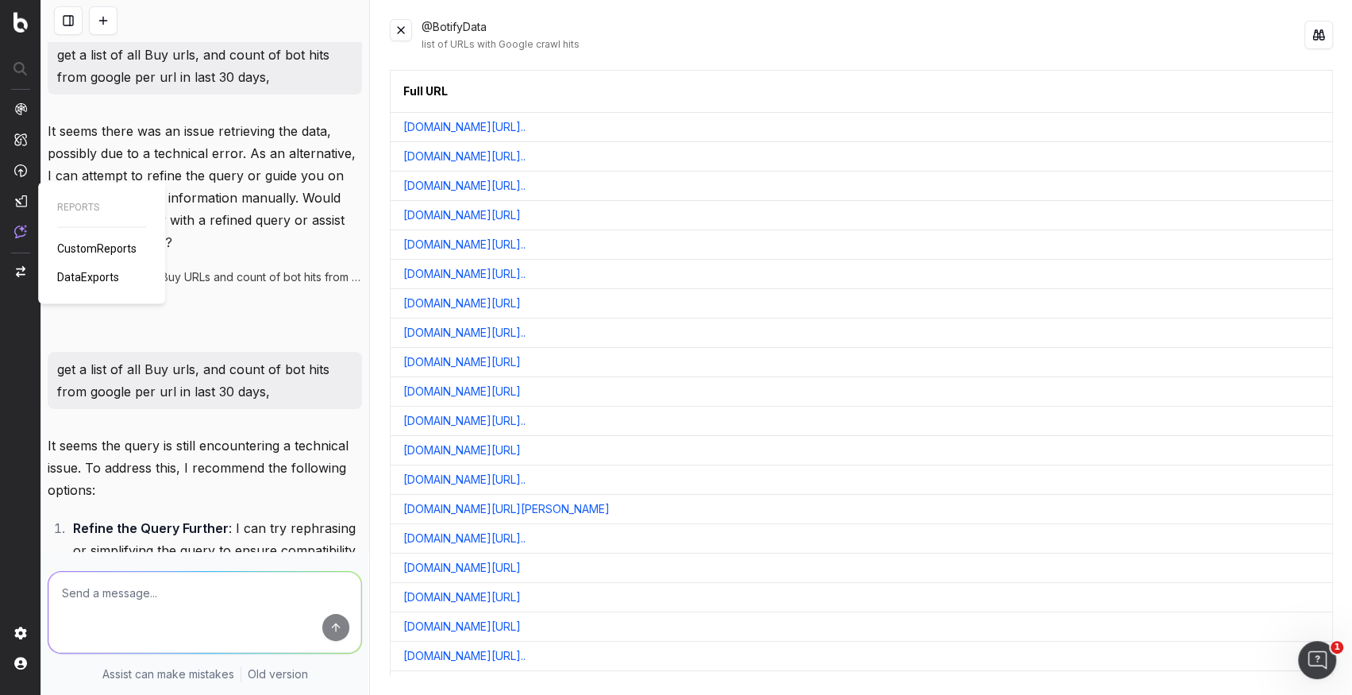
click at [78, 245] on span "CustomReports" at bounding box center [96, 247] width 79 height 13
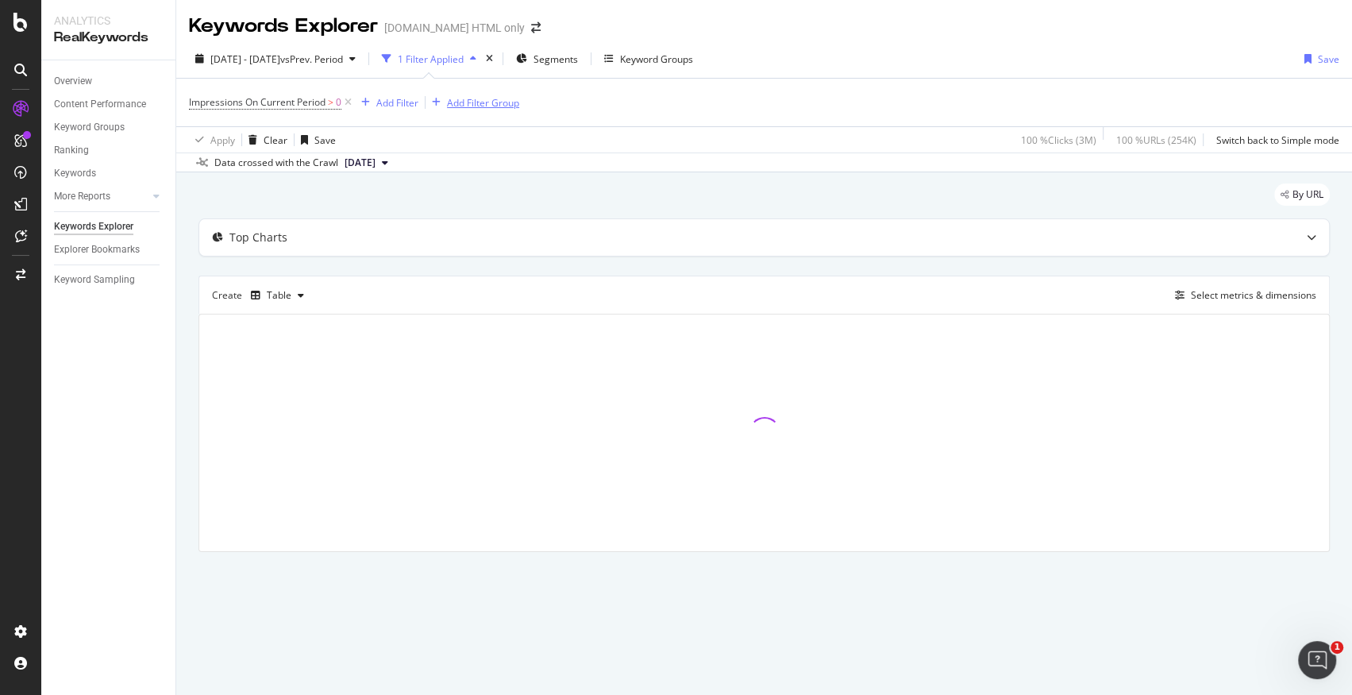
click at [469, 106] on div "Add Filter Group" at bounding box center [483, 102] width 72 height 13
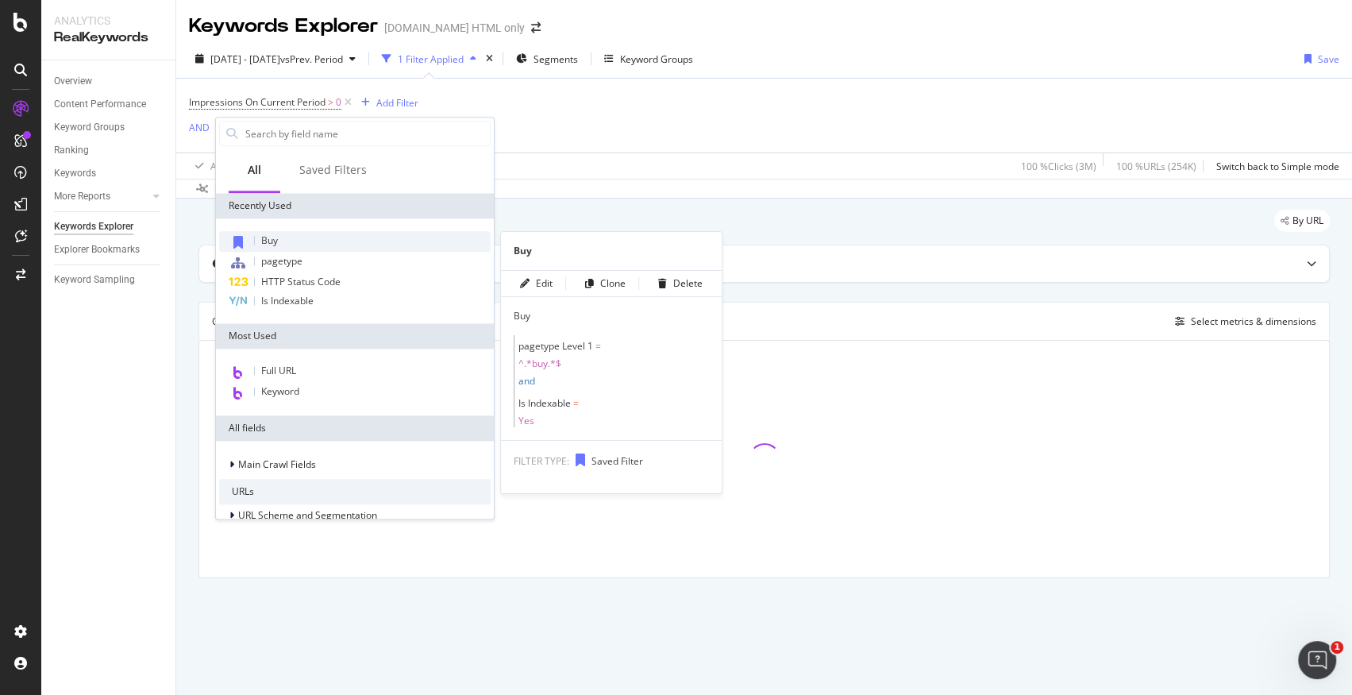
click at [341, 236] on div "Buy" at bounding box center [354, 241] width 271 height 21
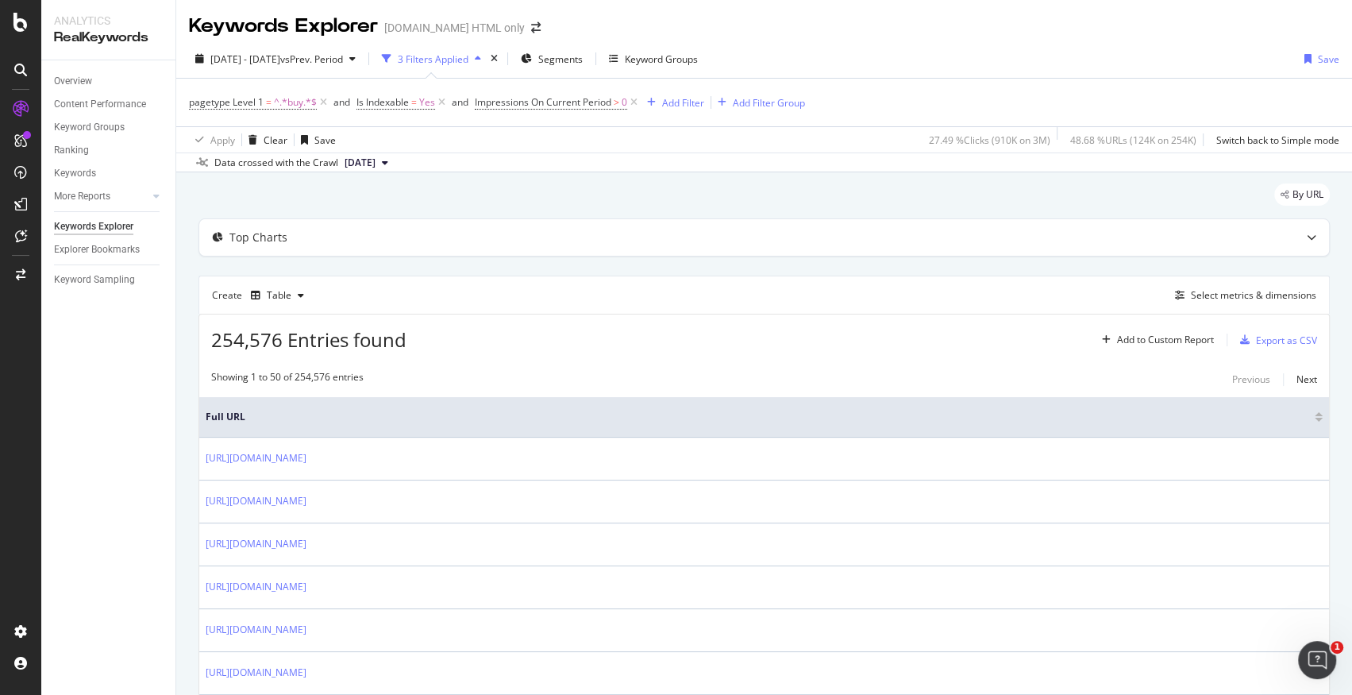
click at [1237, 283] on div "Create Table Select metrics & dimensions" at bounding box center [763, 294] width 1131 height 38
click at [1237, 304] on button "Select metrics & dimensions" at bounding box center [1242, 295] width 148 height 19
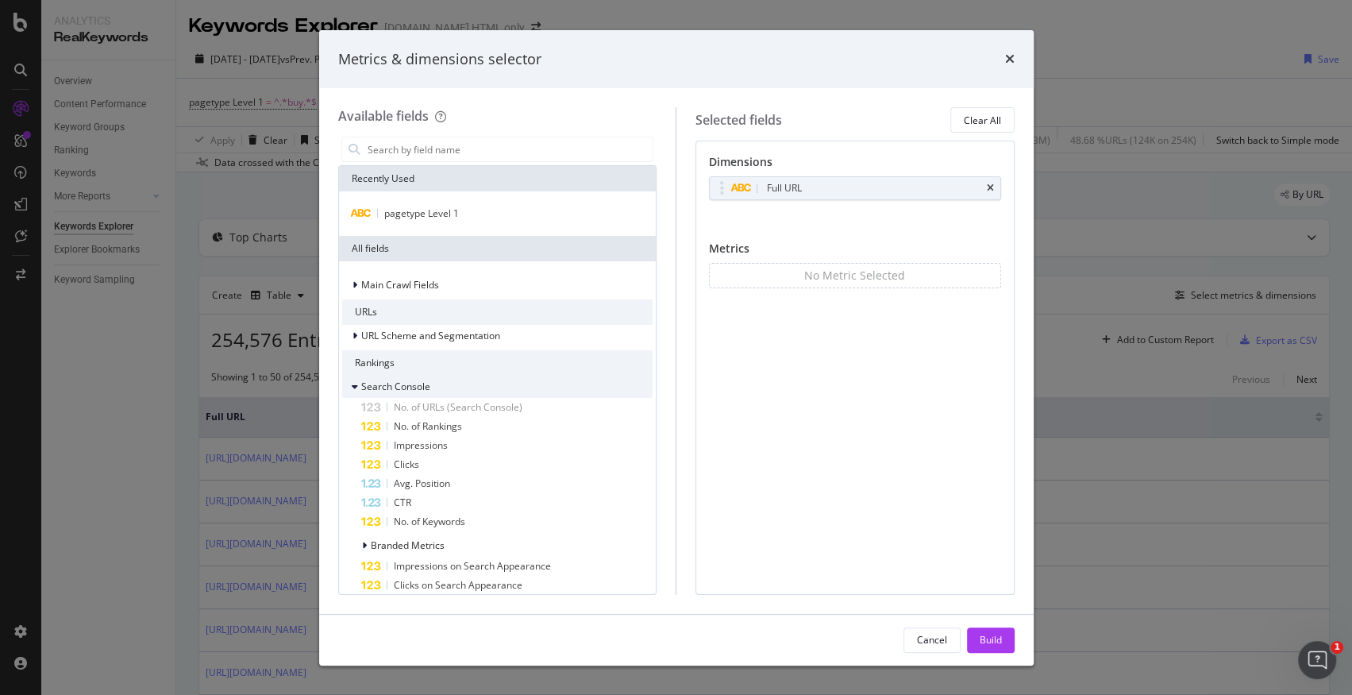
click at [351, 377] on div "Search Console" at bounding box center [497, 386] width 311 height 22
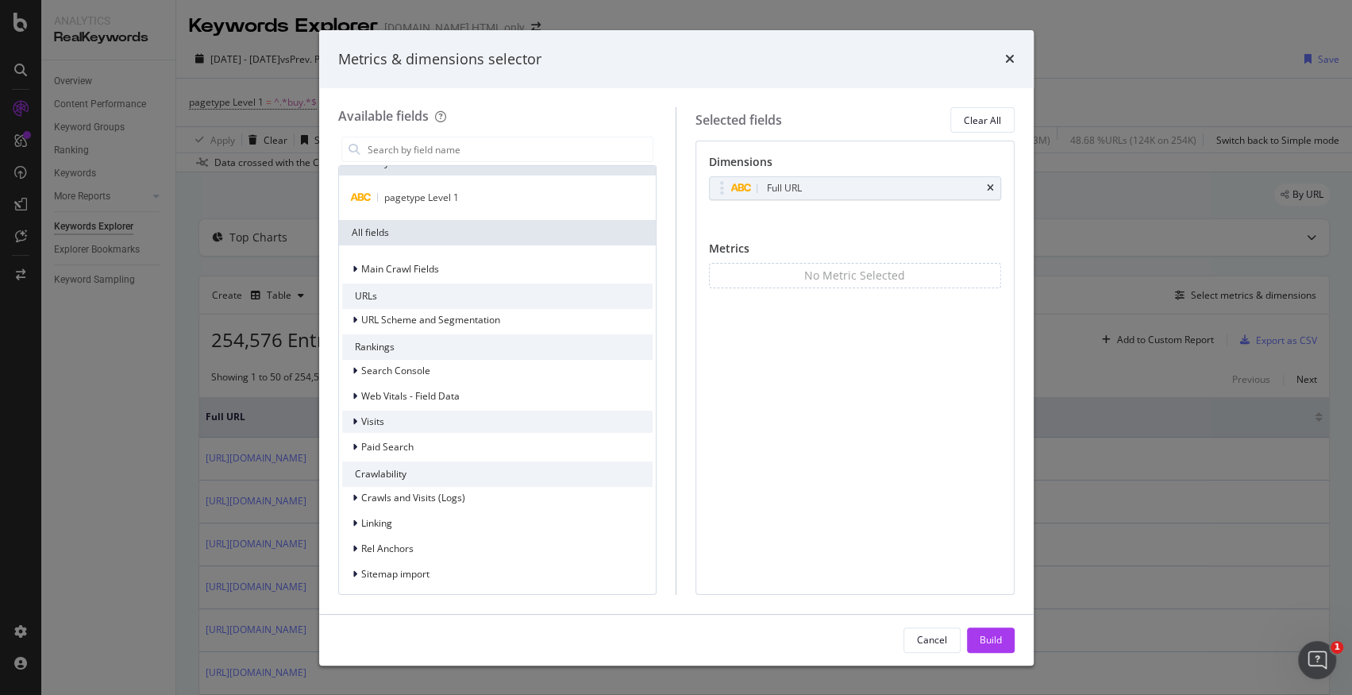
scroll to position [30, 0]
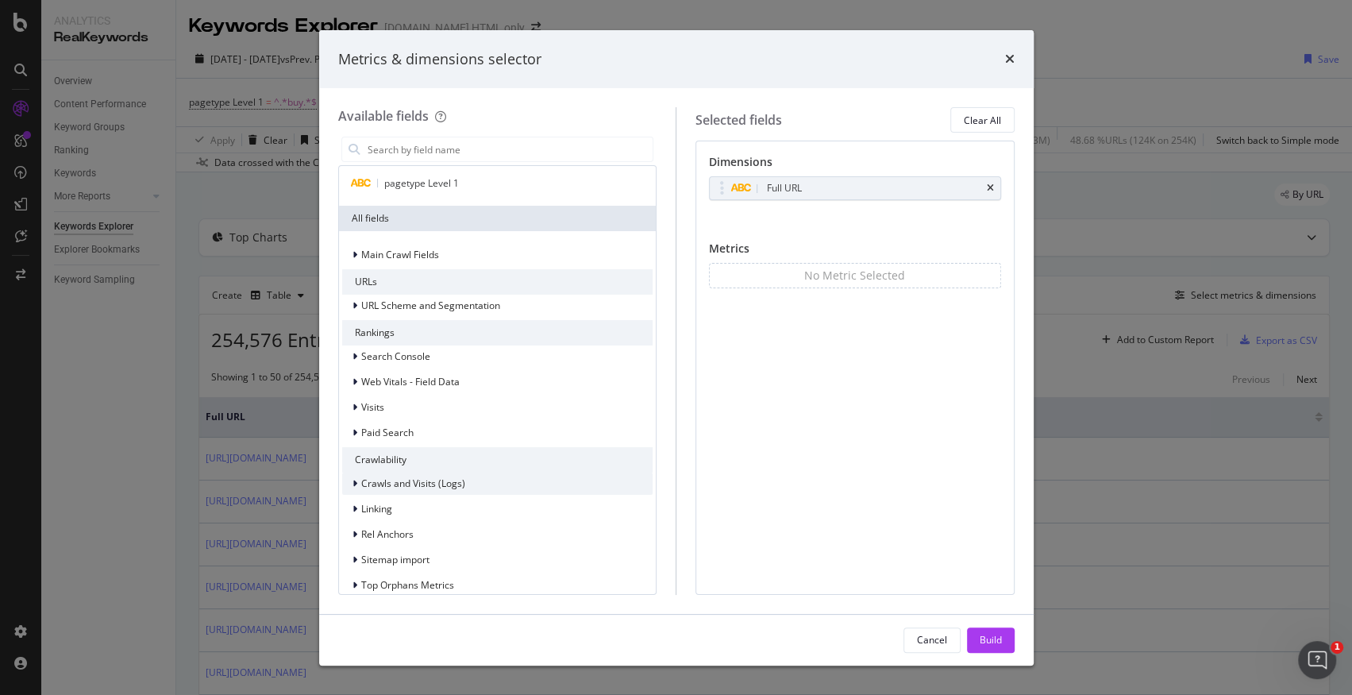
click at [353, 489] on div "modal" at bounding box center [357, 483] width 10 height 16
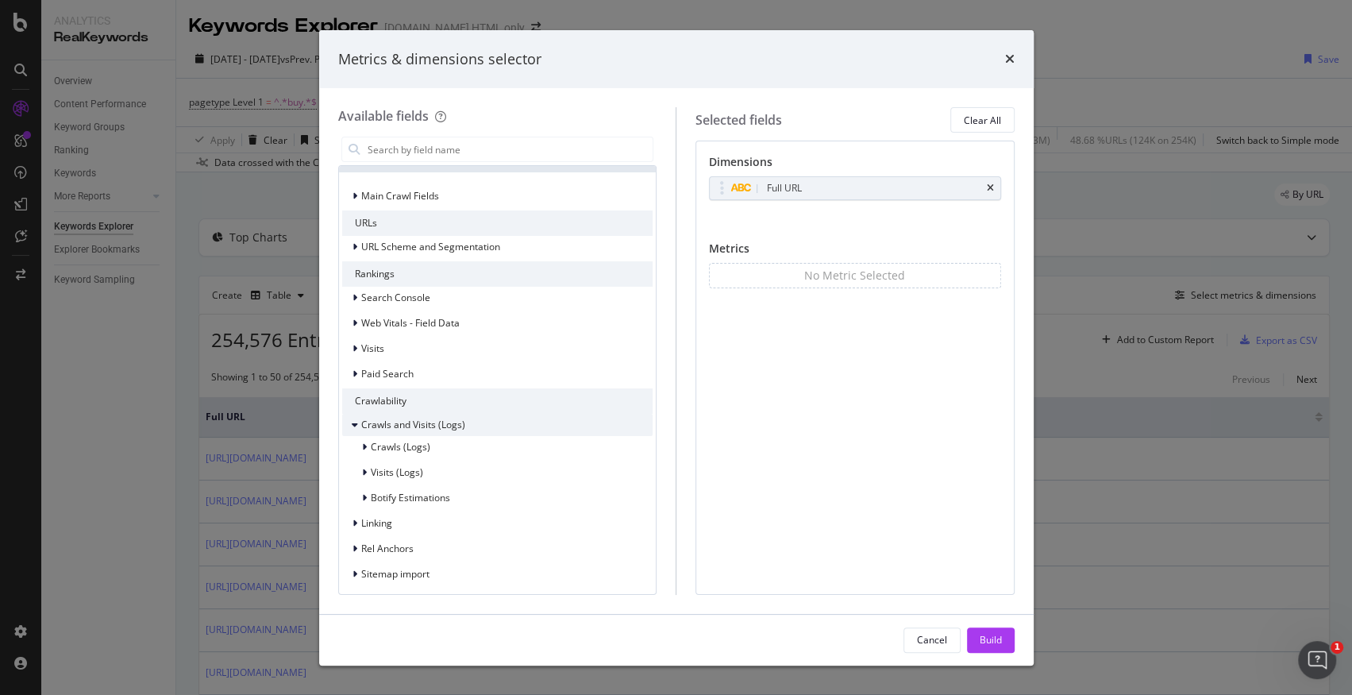
scroll to position [90, 0]
click at [364, 452] on div "modal" at bounding box center [366, 446] width 10 height 16
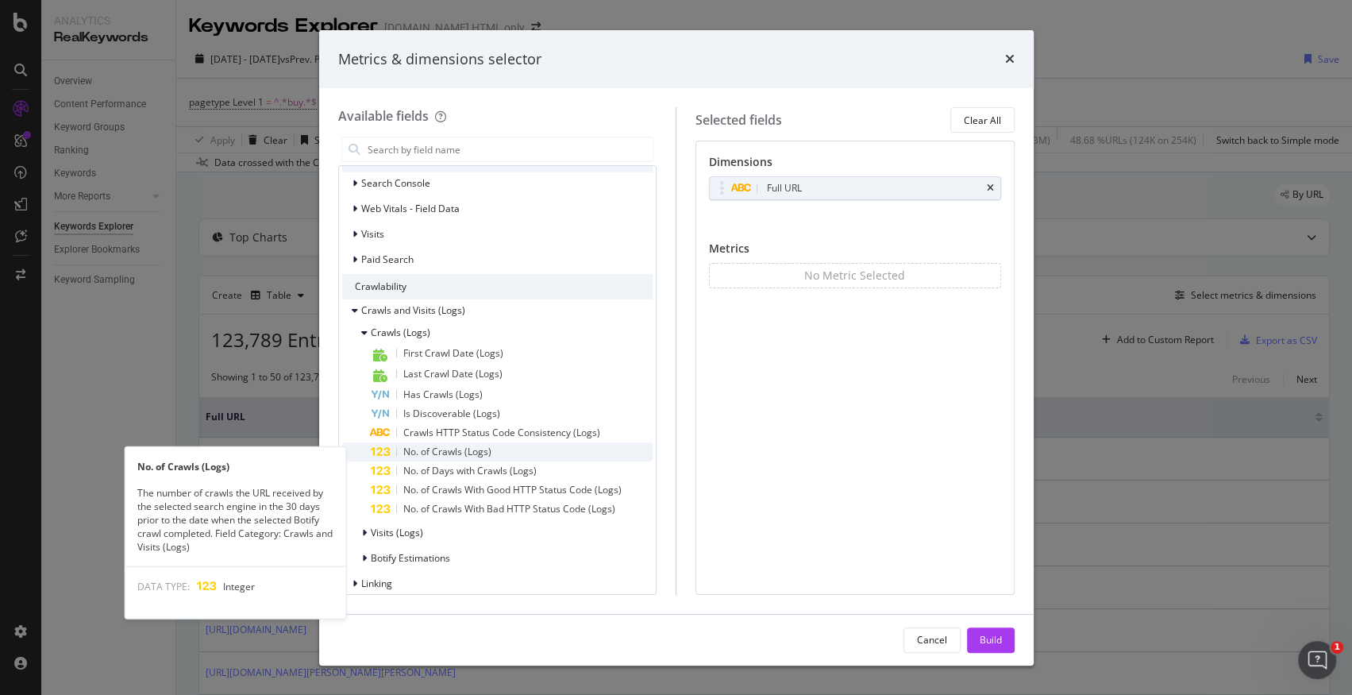
scroll to position [199, 0]
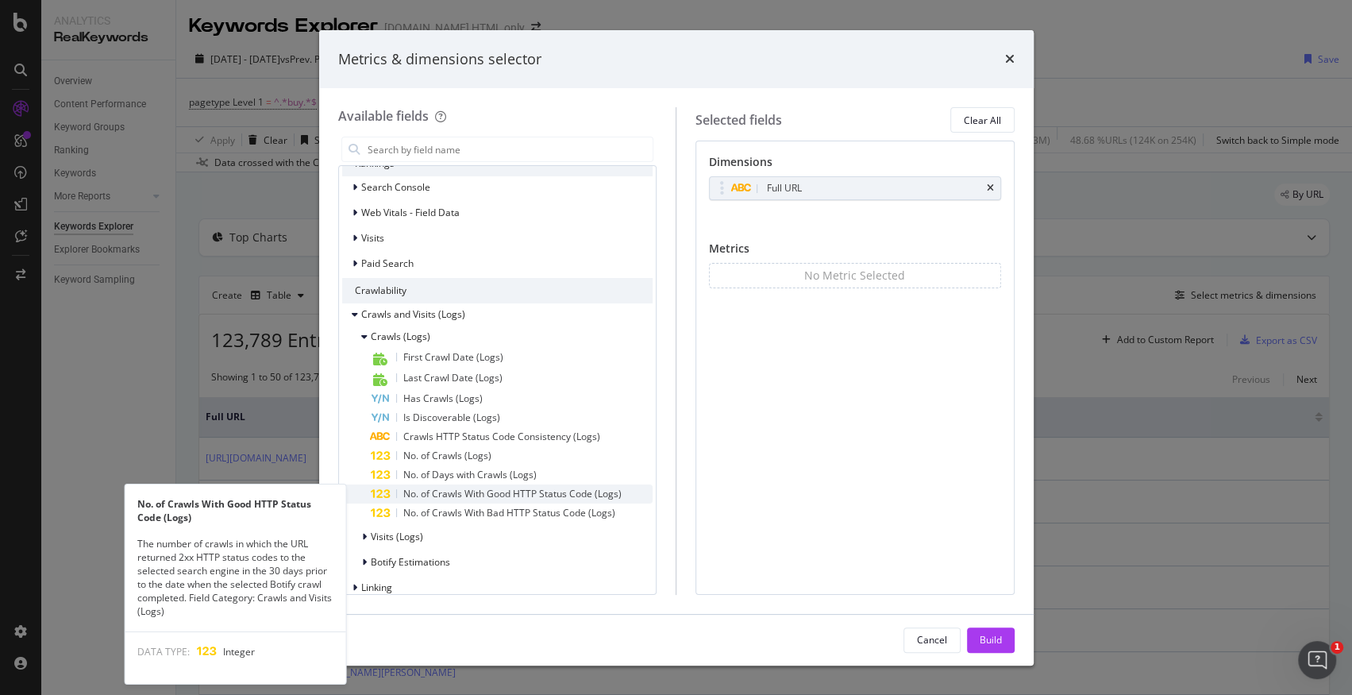
click at [468, 497] on span "No. of Crawls With Good HTTP Status Code (Logs)" at bounding box center [512, 493] width 218 height 13
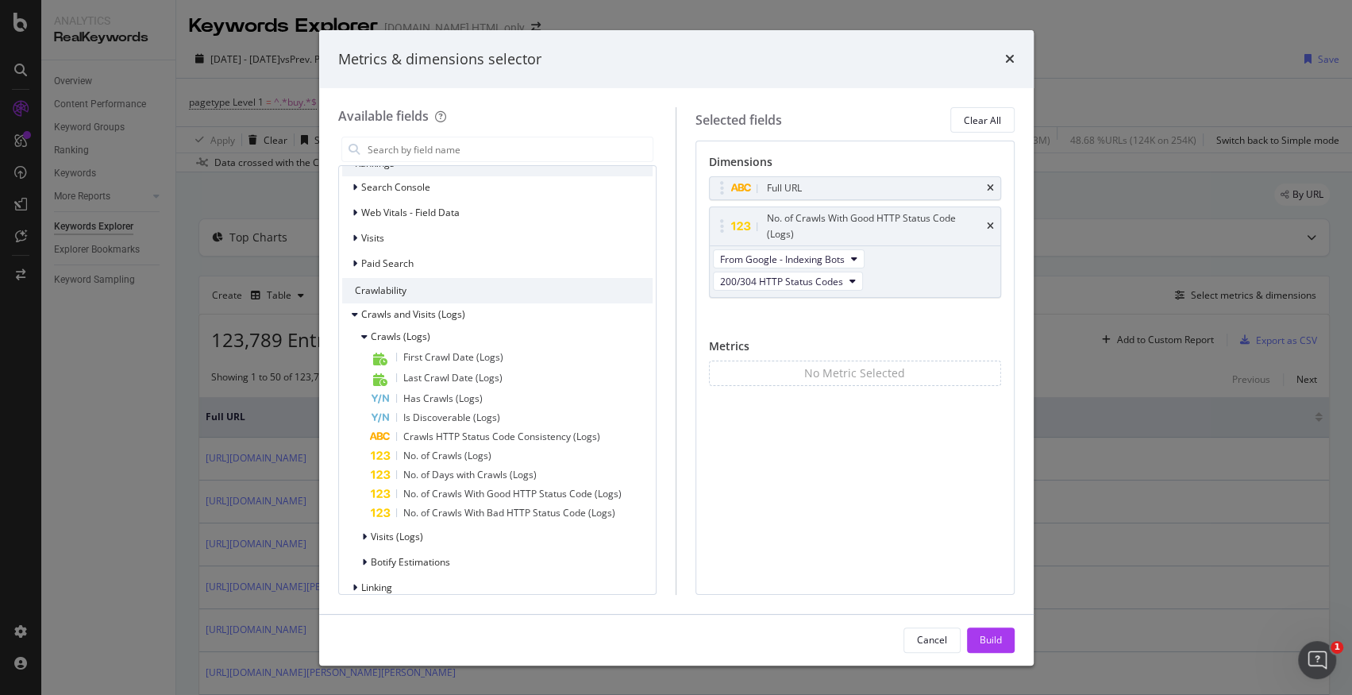
click at [853, 328] on div "Full URL No. of Crawls With Good HTTP Status Code (Logs) From Google - Indexing…" at bounding box center [855, 254] width 292 height 156
click at [464, 497] on span "No. of Crawls With Good HTTP Status Code (Logs)" at bounding box center [512, 493] width 218 height 13
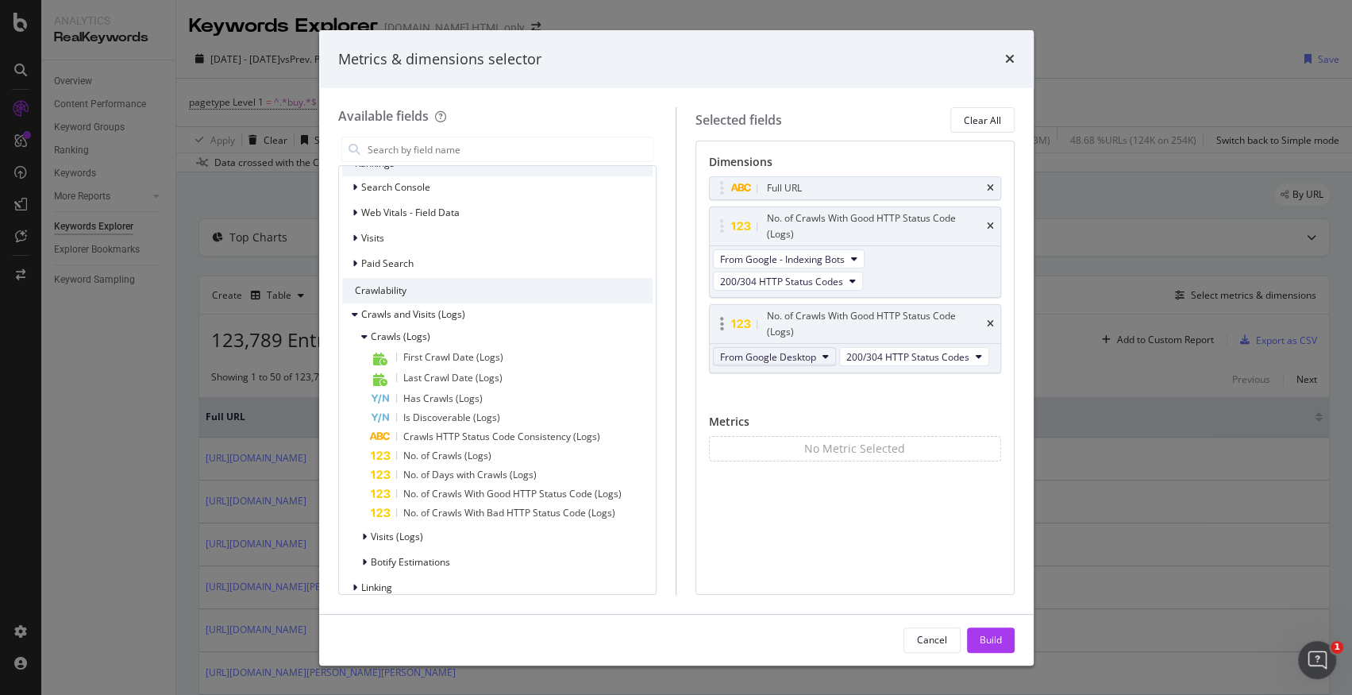
click at [813, 351] on span "From Google Desktop" at bounding box center [768, 356] width 96 height 13
click at [838, 390] on span "From Bing - Indexing Bots" at bounding box center [802, 390] width 152 height 14
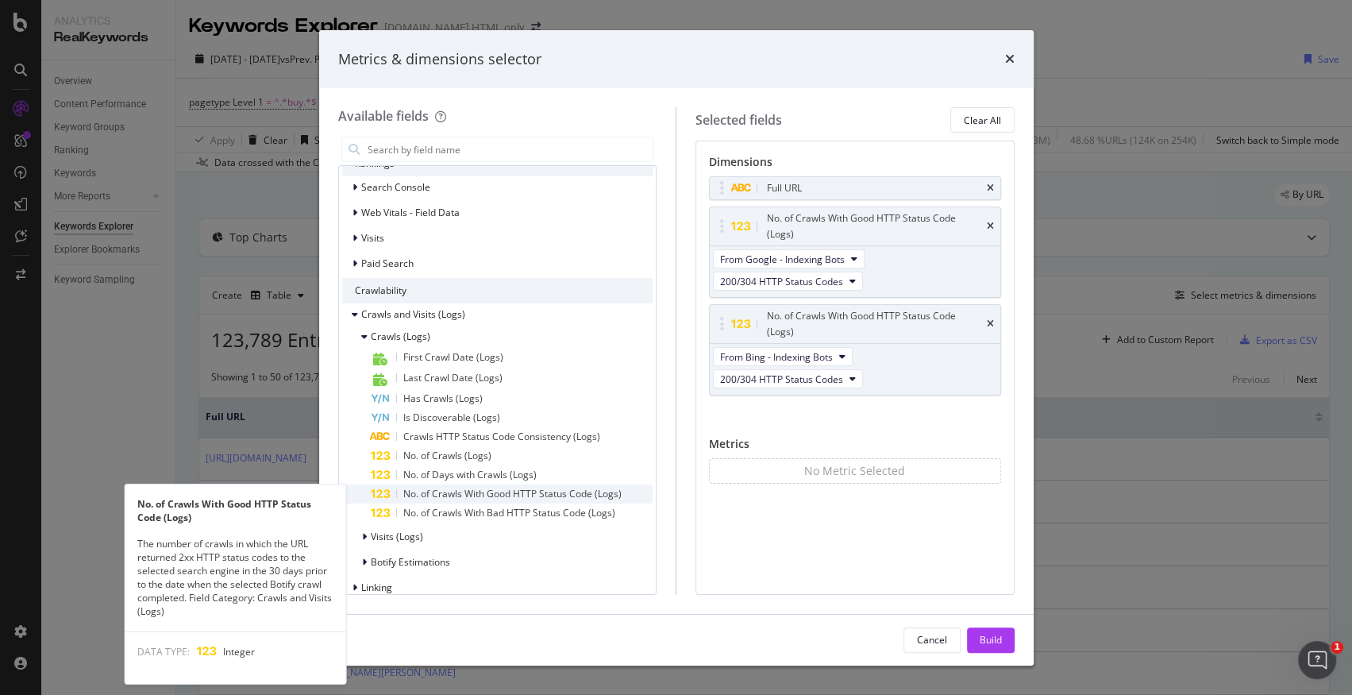
click at [529, 495] on span "No. of Crawls With Good HTTP Status Code (Logs)" at bounding box center [512, 493] width 218 height 13
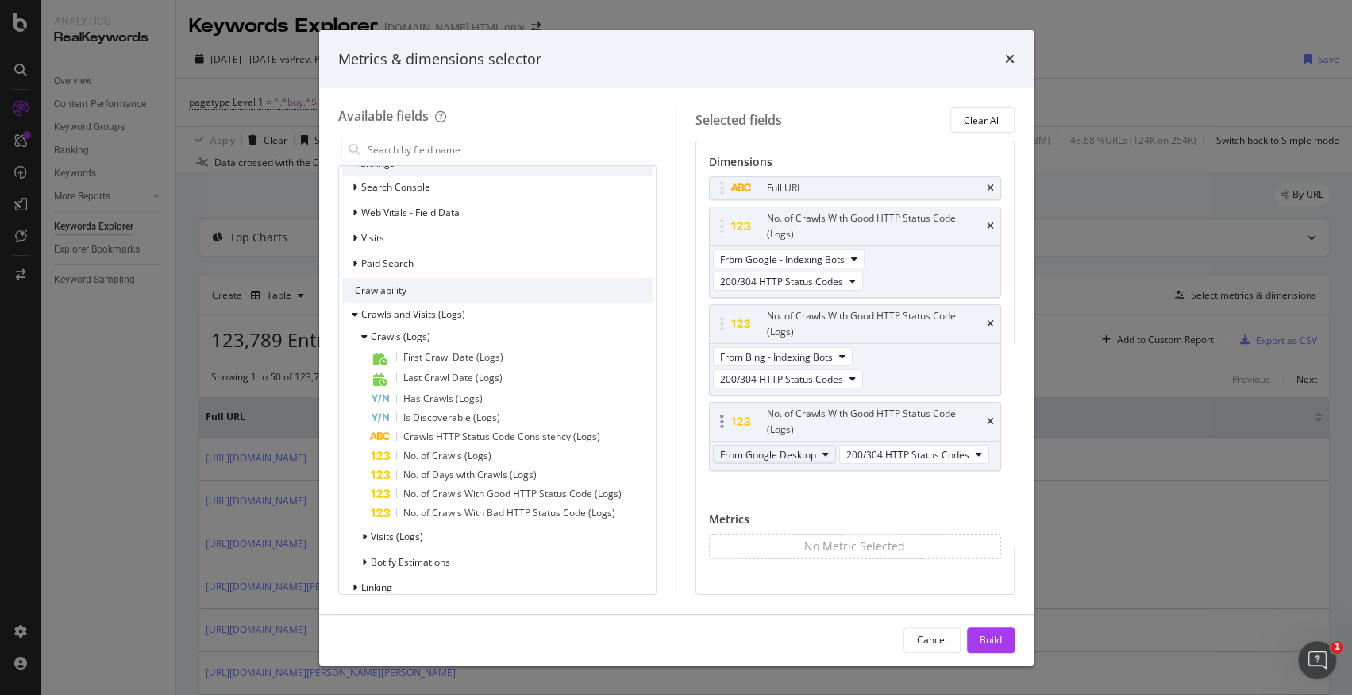
click at [787, 454] on span "From Google Desktop" at bounding box center [768, 454] width 96 height 13
click at [813, 517] on span "From OpenAI - Indexing Bots" at bounding box center [802, 513] width 152 height 14
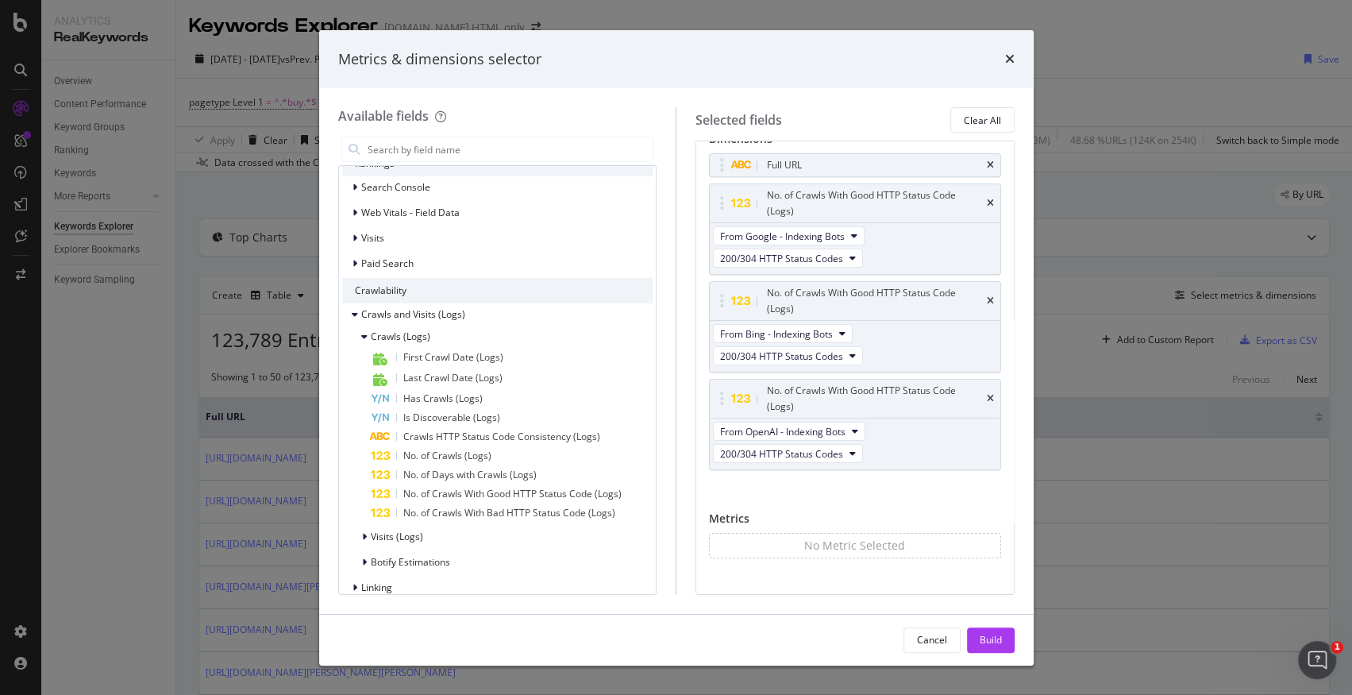
scroll to position [25, 0]
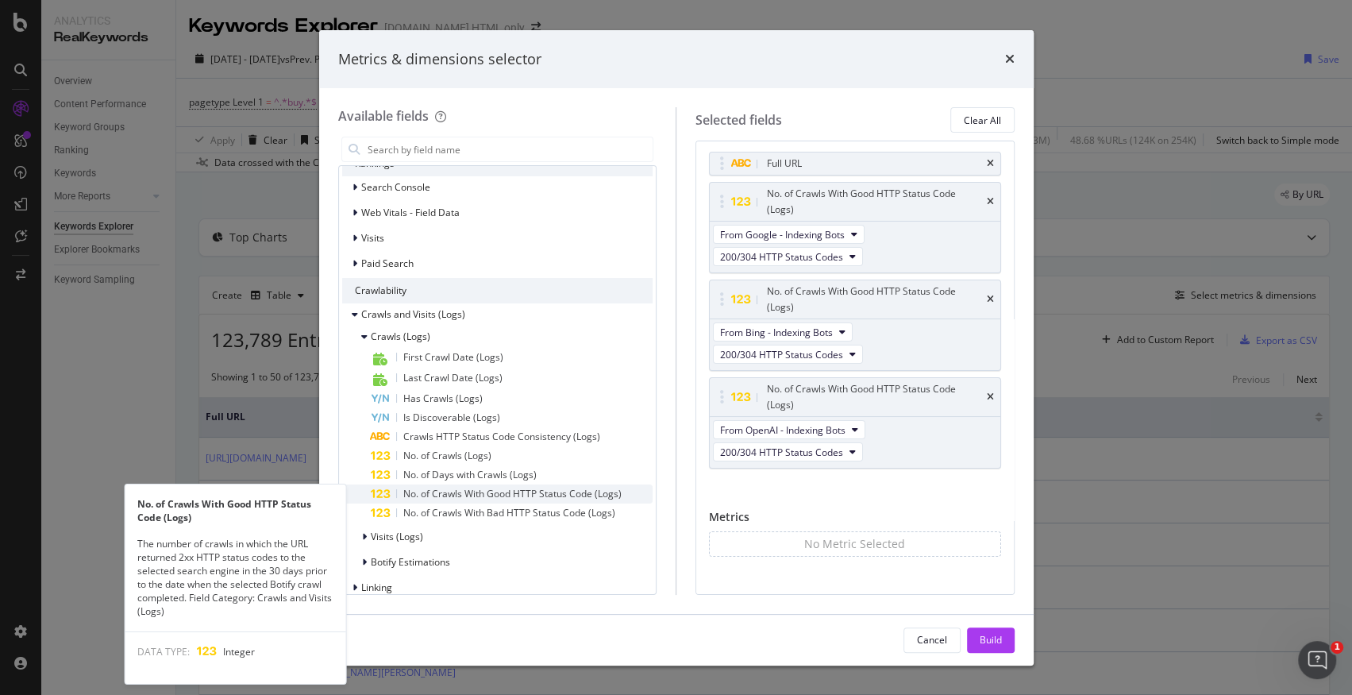
click at [503, 495] on span "No. of Crawls With Good HTTP Status Code (Logs)" at bounding box center [512, 493] width 218 height 13
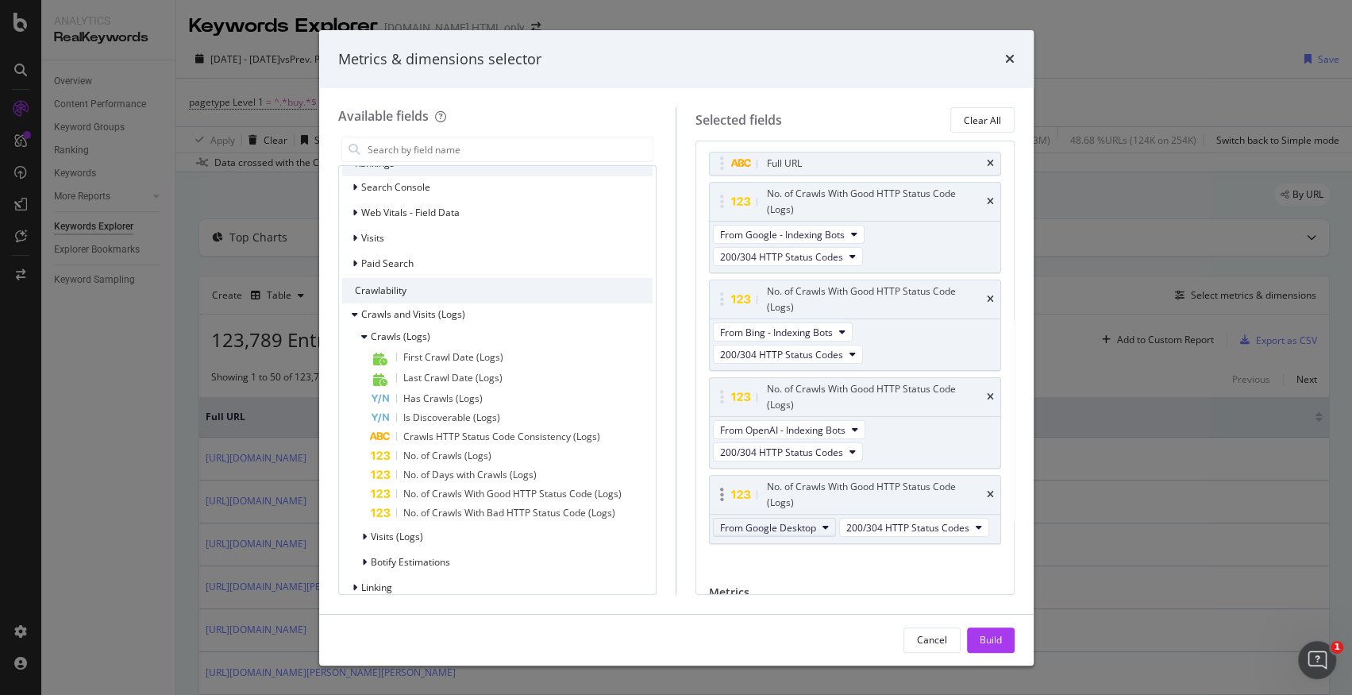
click at [819, 518] on button "From Google Desktop" at bounding box center [774, 527] width 123 height 19
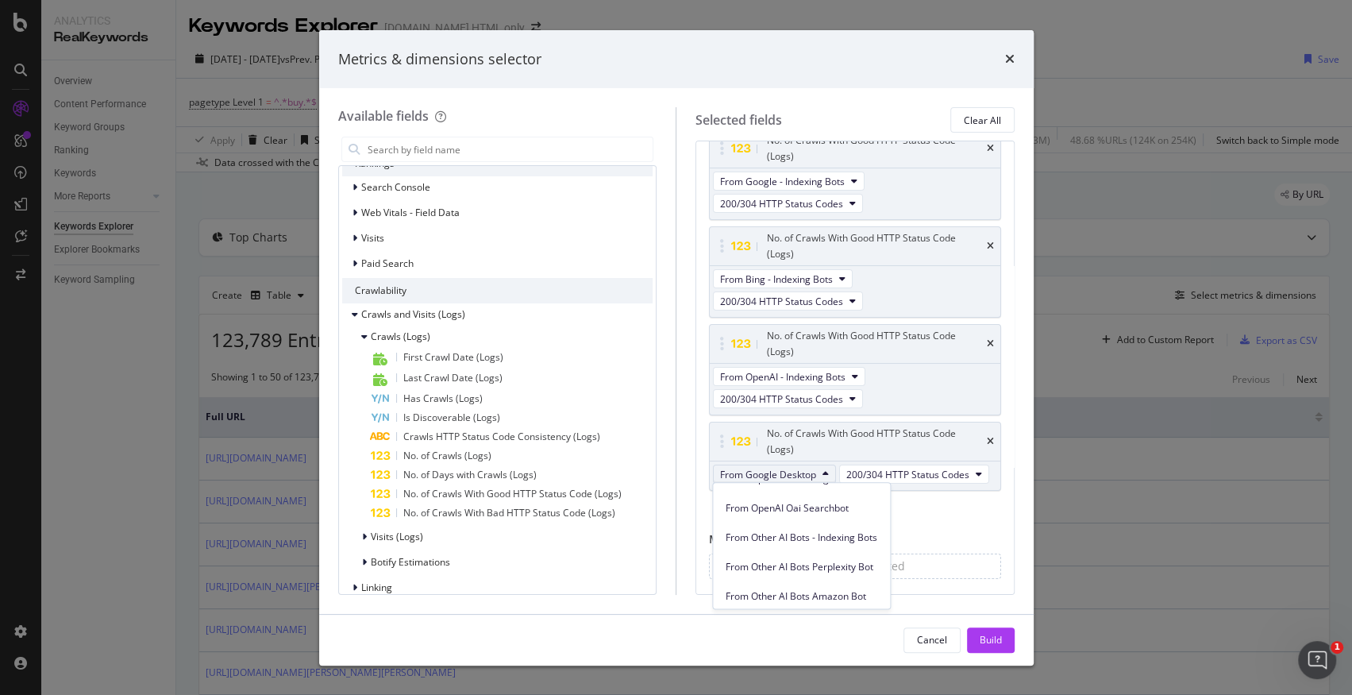
scroll to position [279, 0]
click at [854, 544] on span "From Other AI Bots - Indexing Bots" at bounding box center [802, 545] width 152 height 14
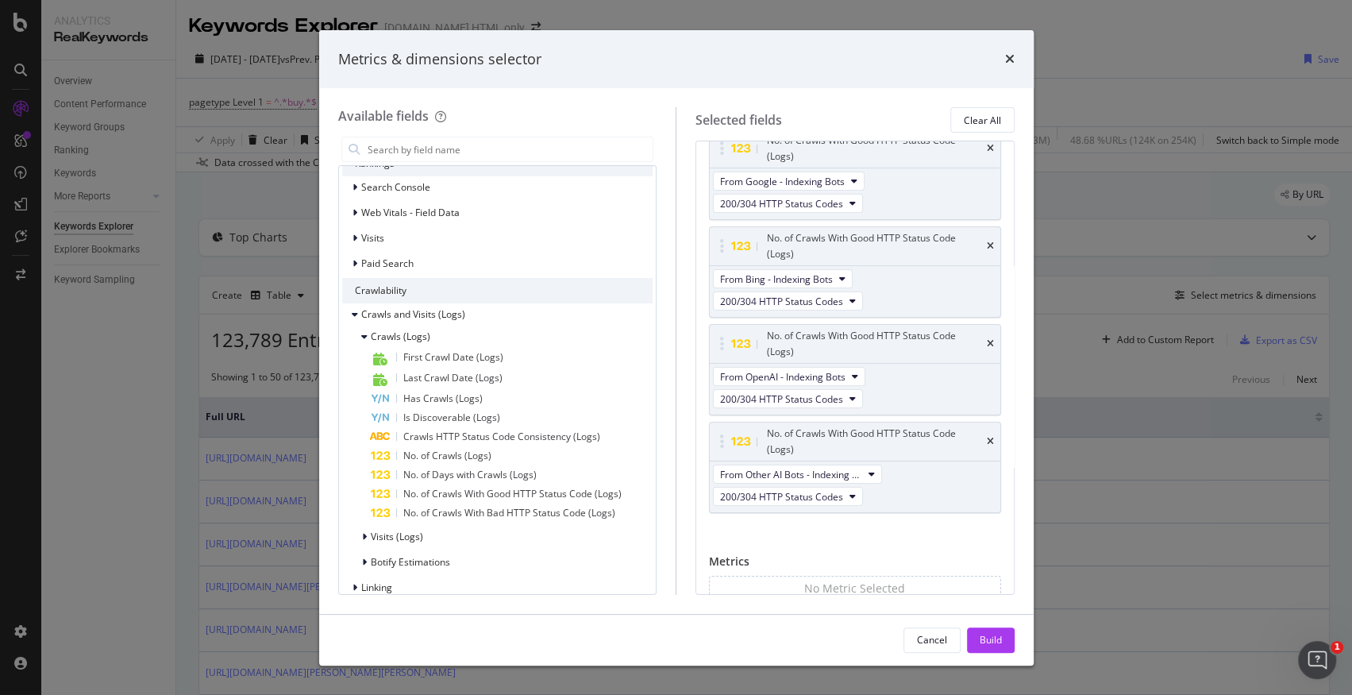
click at [864, 531] on div "Full URL No. of Crawls With Good HTTP Status Code (Logs) From Google - Indexing…" at bounding box center [855, 322] width 292 height 448
click at [575, 493] on span "No. of Crawls With Good HTTP Status Code (Logs)" at bounding box center [512, 493] width 218 height 13
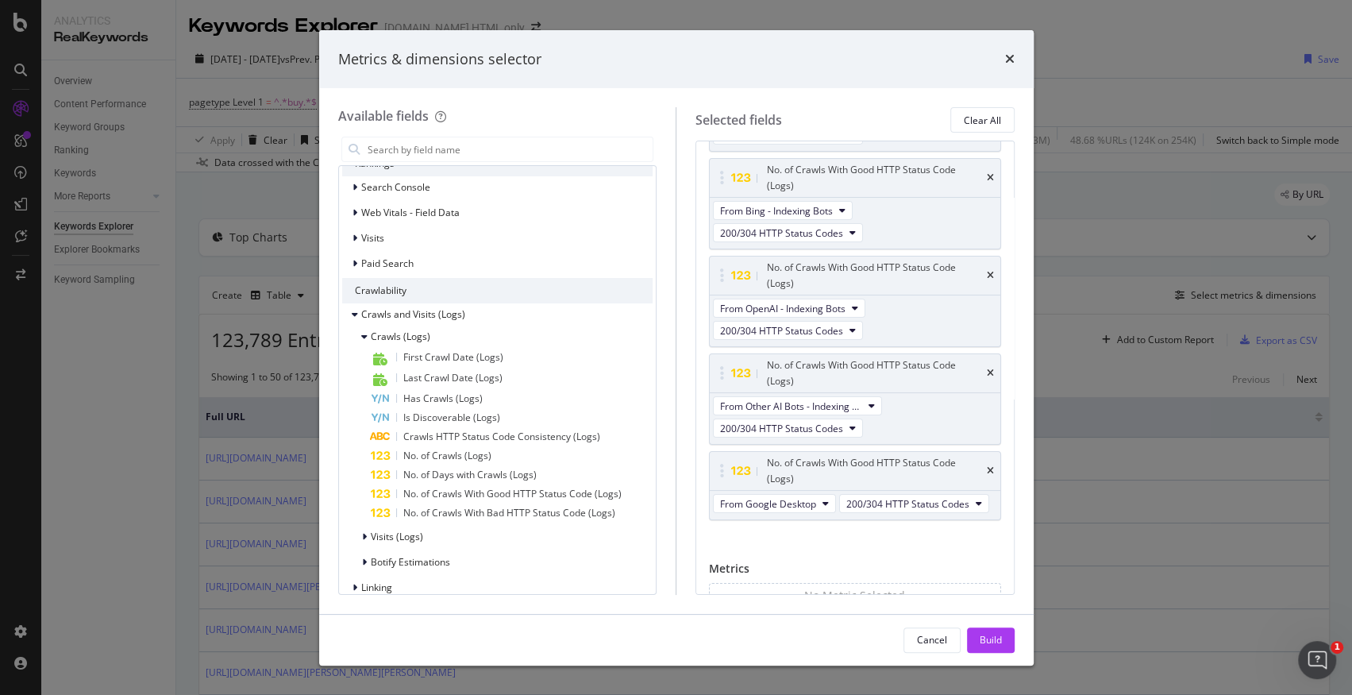
scroll to position [163, 0]
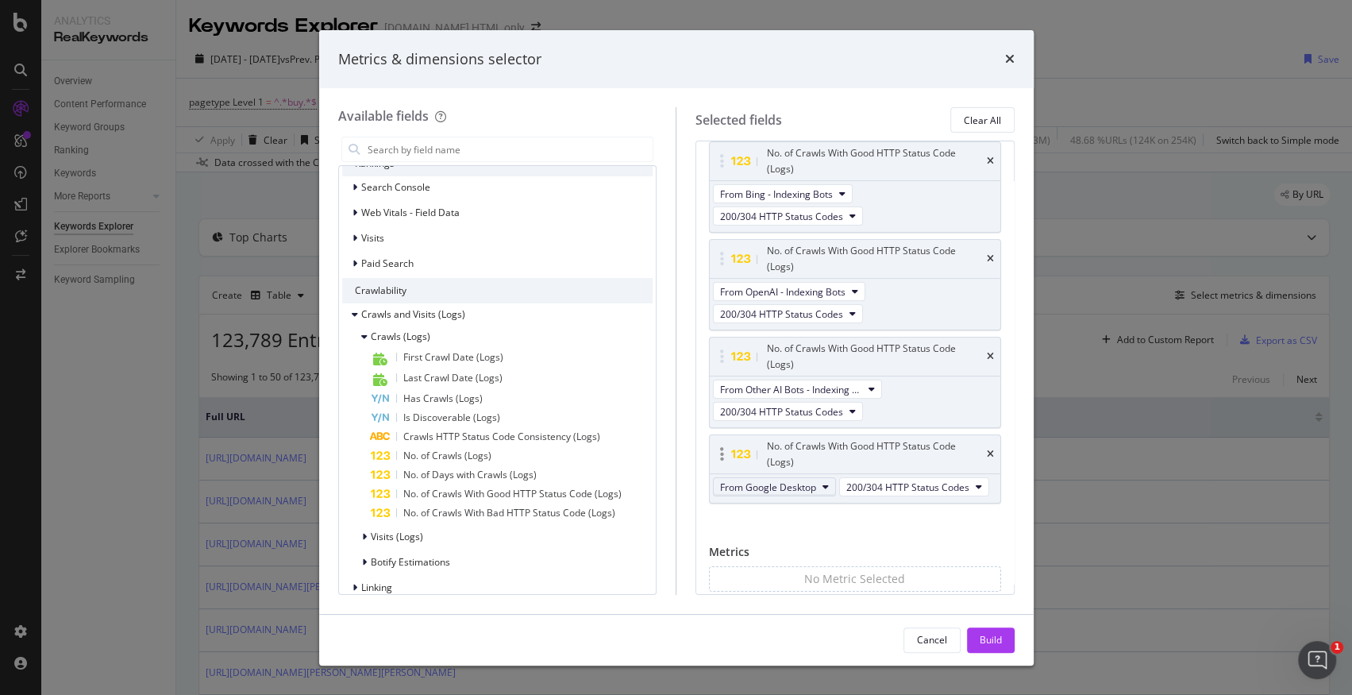
click at [822, 484] on icon "modal" at bounding box center [825, 487] width 6 height 10
click at [841, 595] on span "From Other AI Bots Perplexity Bot" at bounding box center [802, 601] width 152 height 14
click at [724, 539] on div "Full URL No. of Crawls With Good HTTP Status Code (Logs) From Google - Indexing…" at bounding box center [855, 286] width 292 height 546
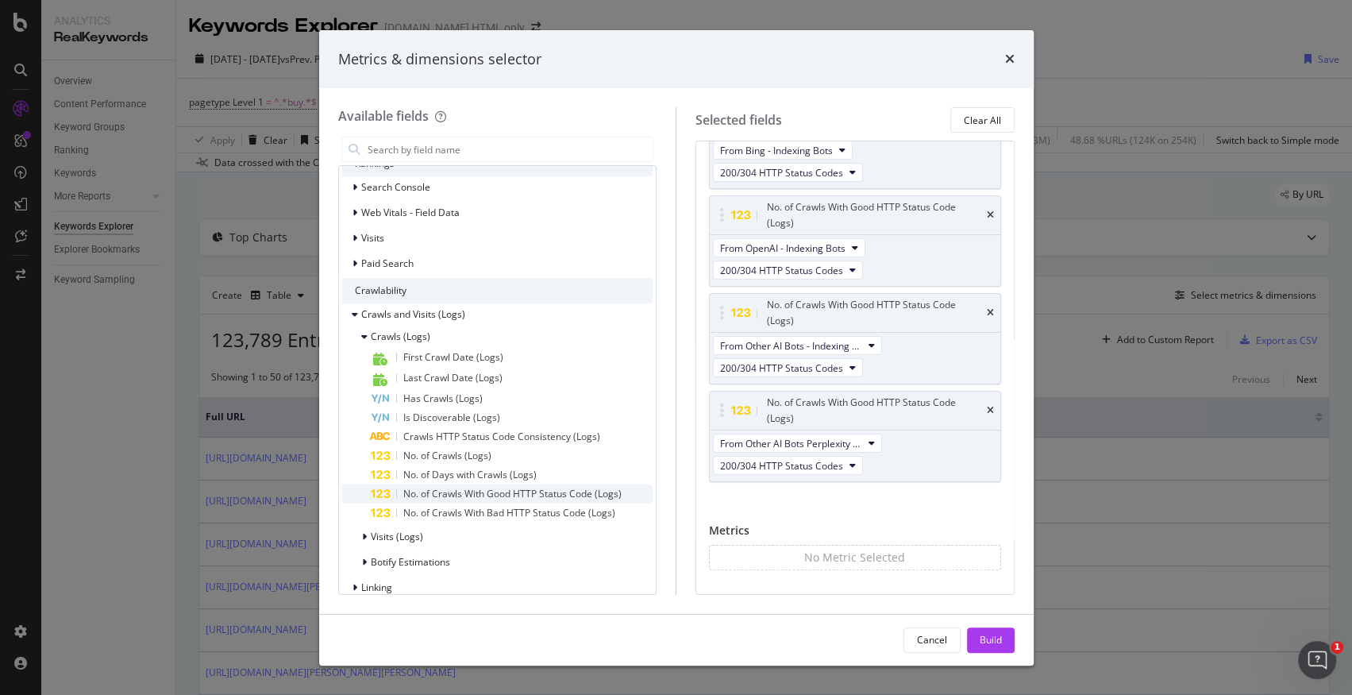
scroll to position [210, 0]
click at [355, 314] on icon "modal" at bounding box center [355, 315] width 6 height 10
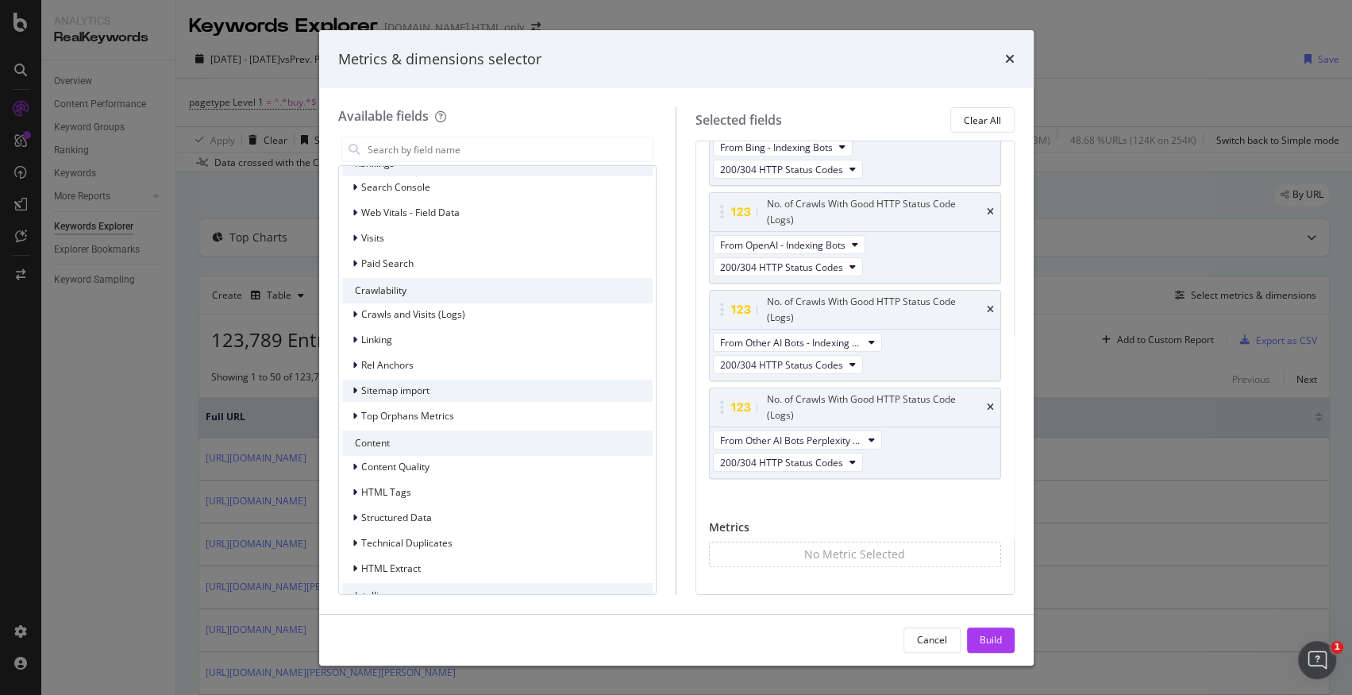
scroll to position [182, 0]
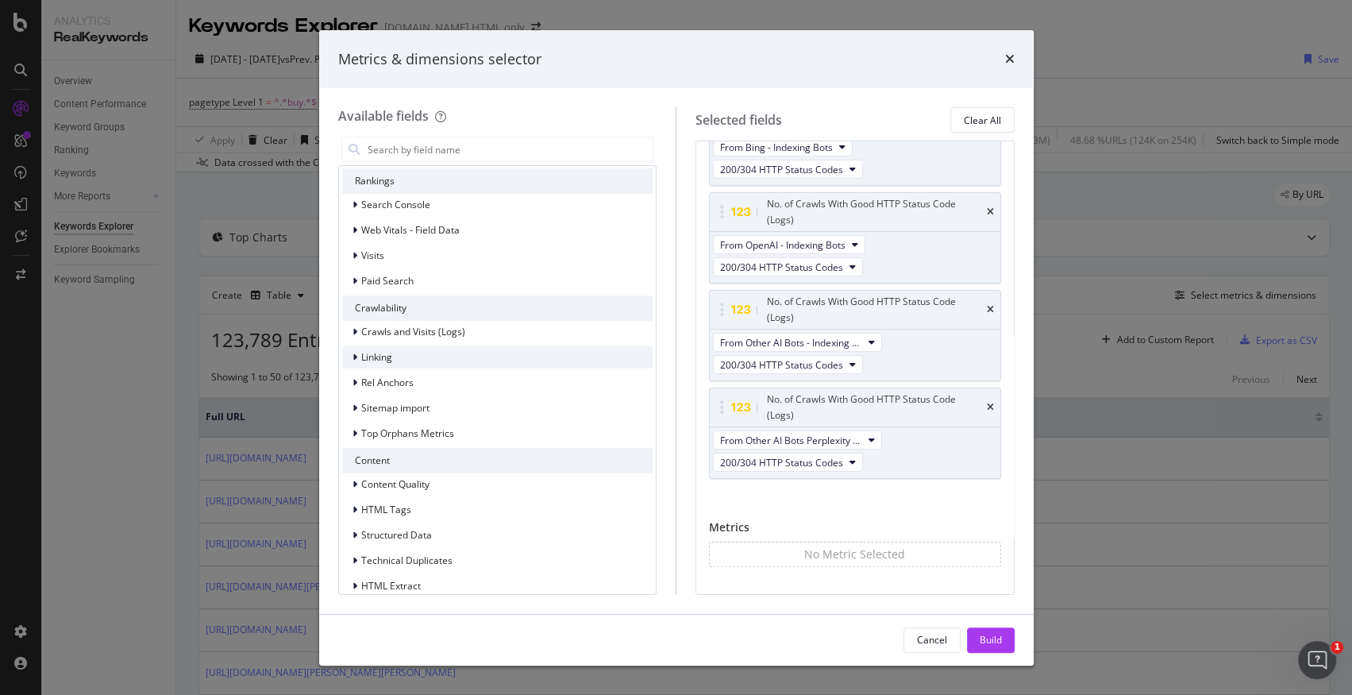
click at [356, 355] on div "modal" at bounding box center [357, 357] width 10 height 16
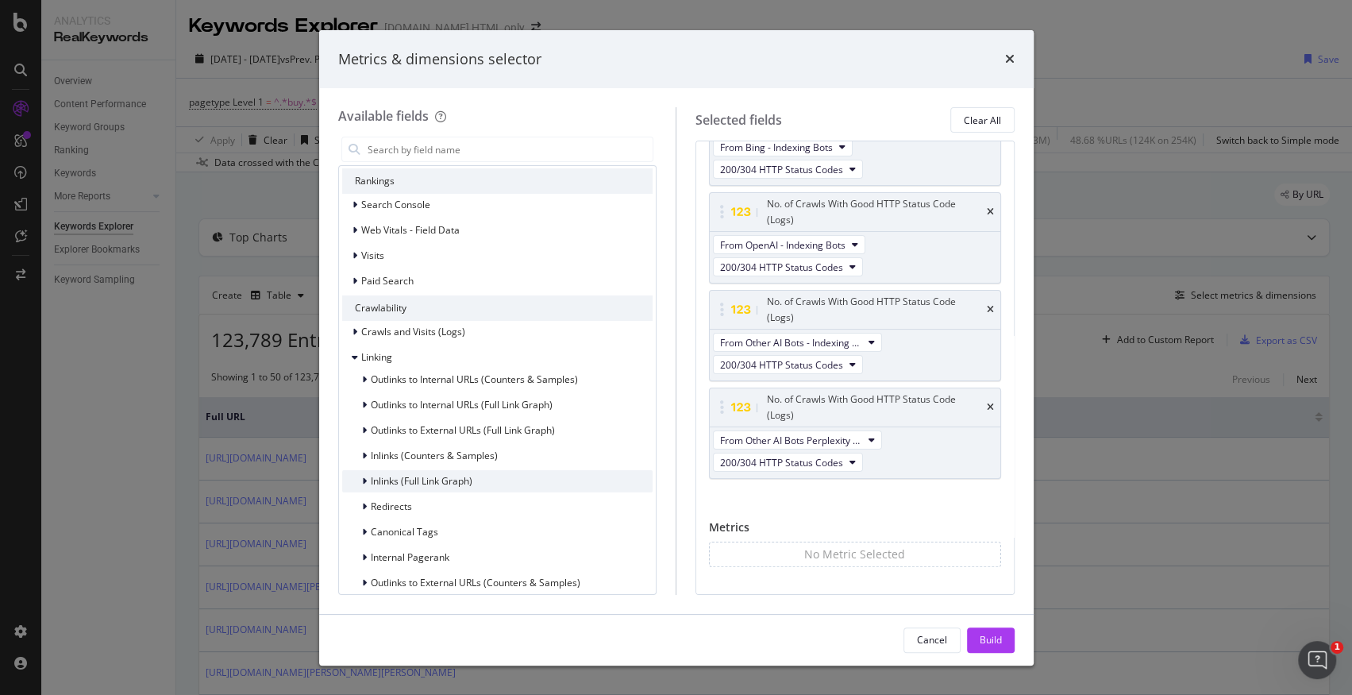
click at [363, 483] on icon "modal" at bounding box center [364, 481] width 5 height 10
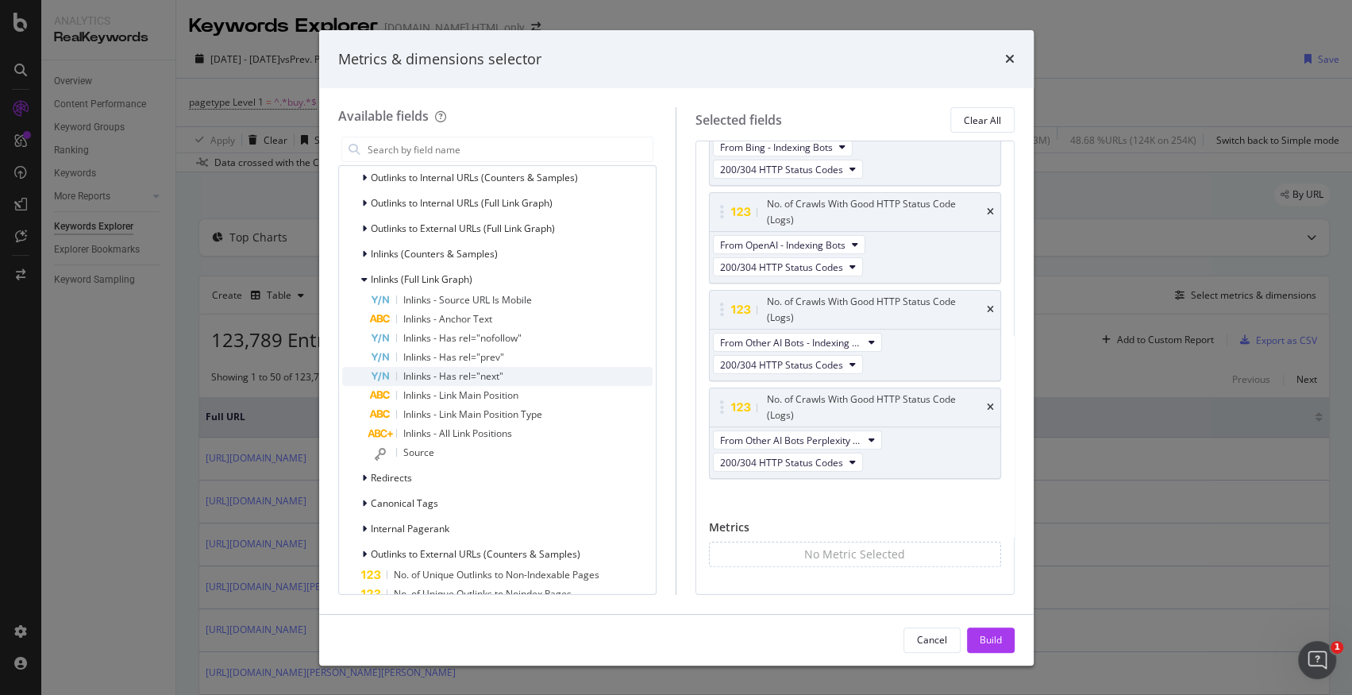
scroll to position [379, 0]
click at [357, 533] on div "Internal Pagerank" at bounding box center [395, 533] width 107 height 16
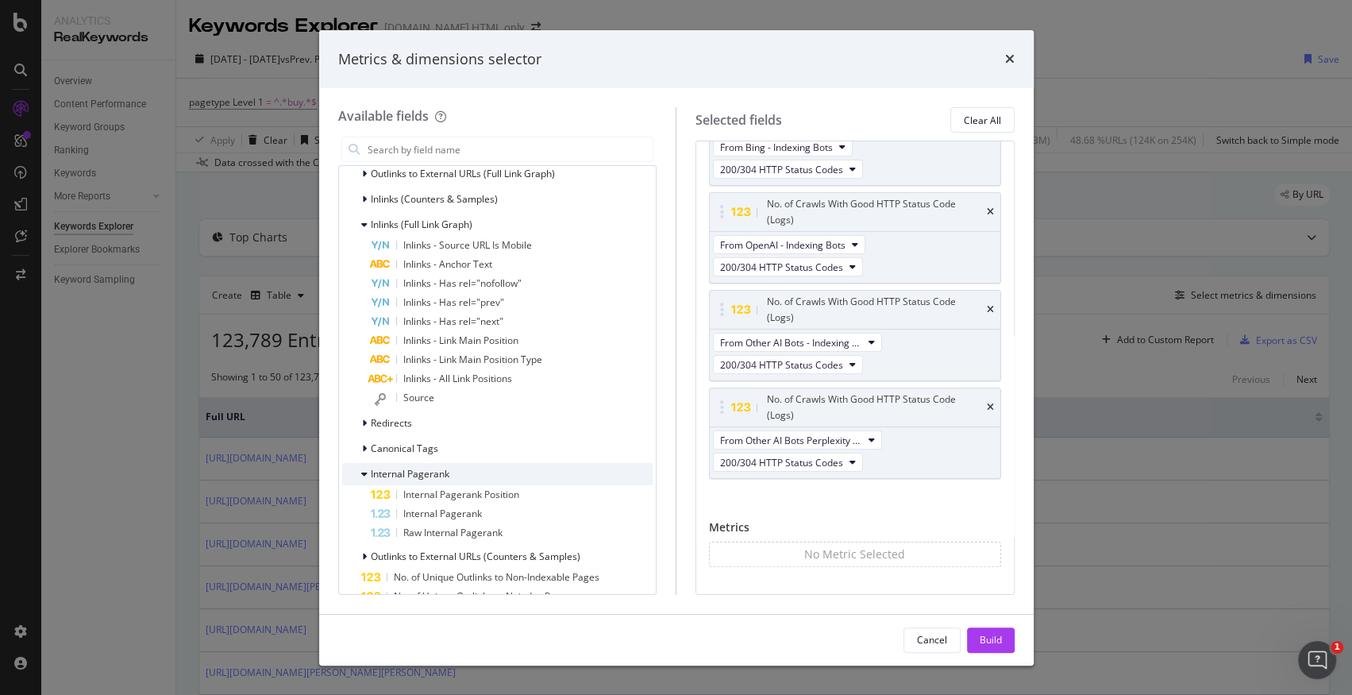
scroll to position [441, 0]
click at [391, 512] on div "Internal Pagerank" at bounding box center [512, 510] width 283 height 19
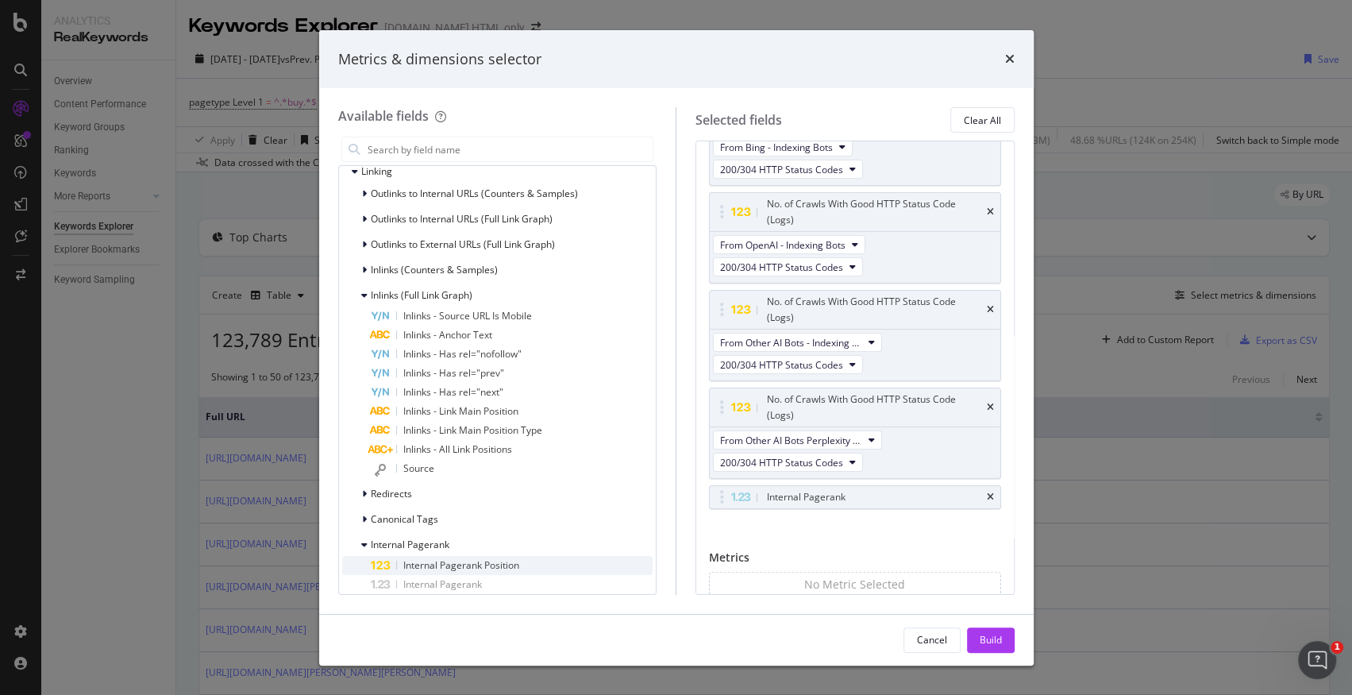
scroll to position [366, 0]
click at [364, 271] on icon "modal" at bounding box center [364, 272] width 5 height 10
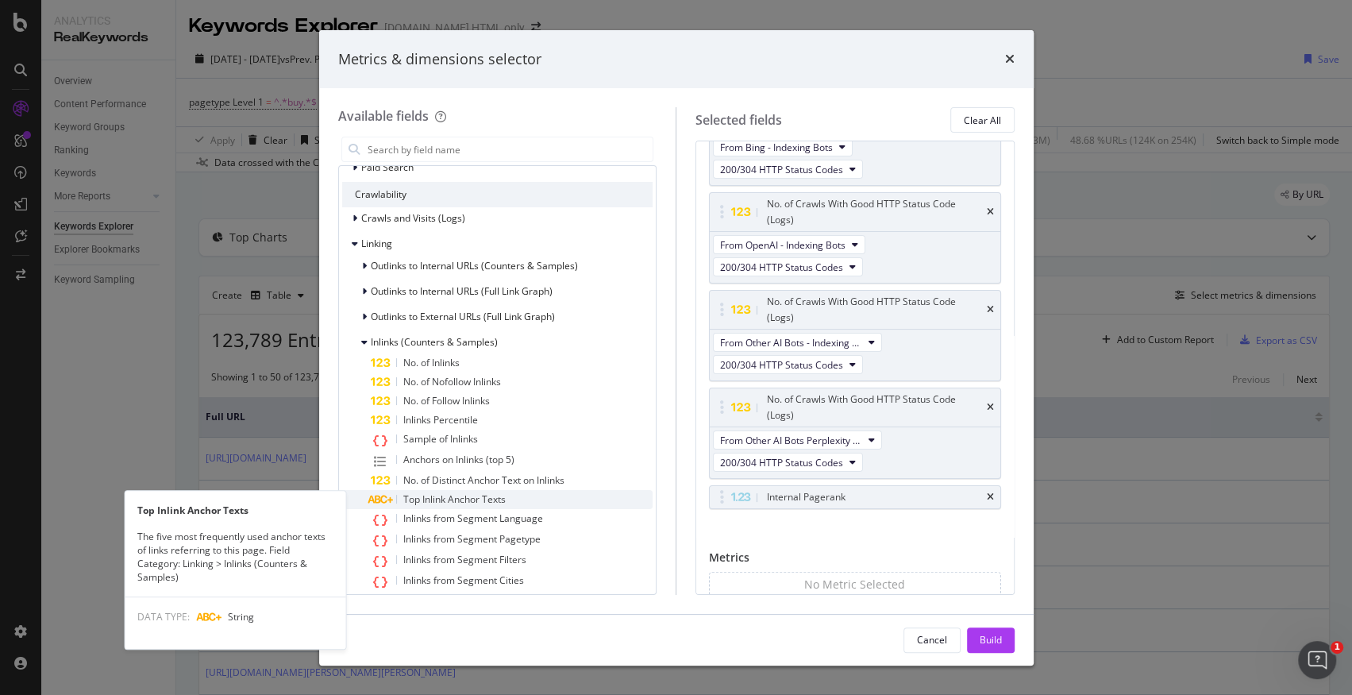
scroll to position [294, 0]
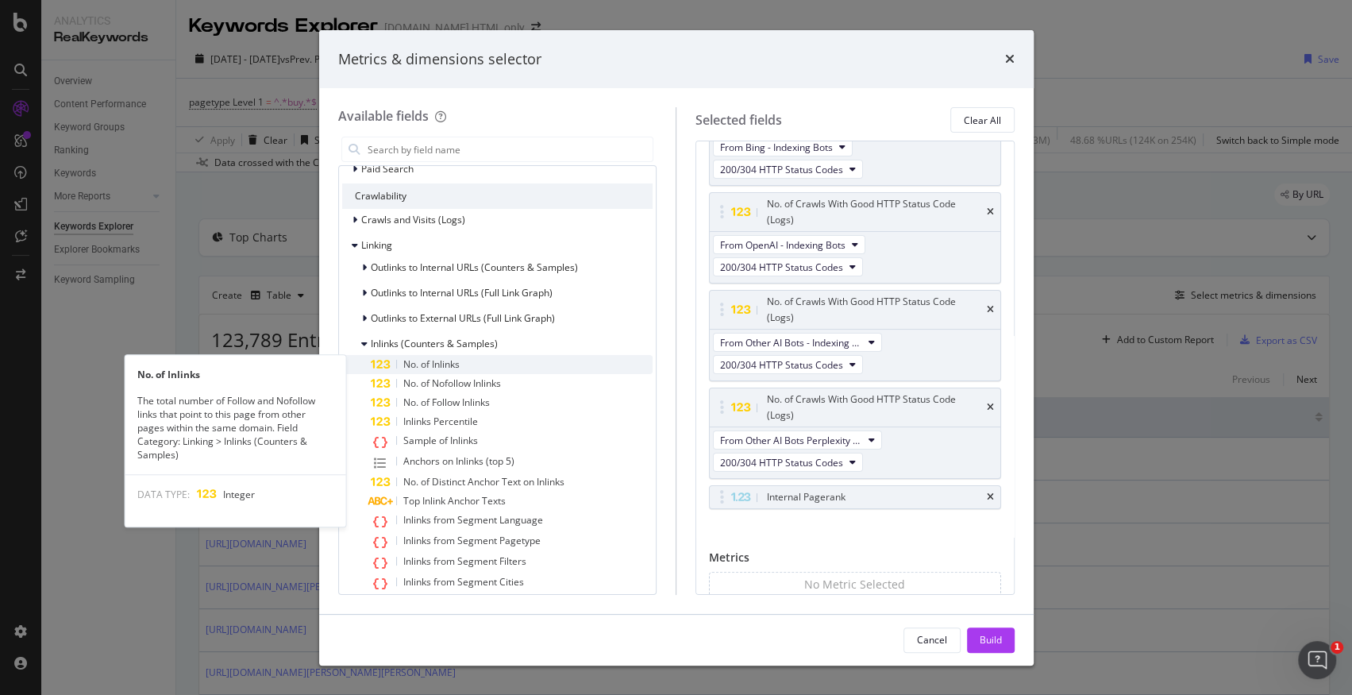
click at [475, 359] on div "No. of Inlinks" at bounding box center [512, 364] width 283 height 19
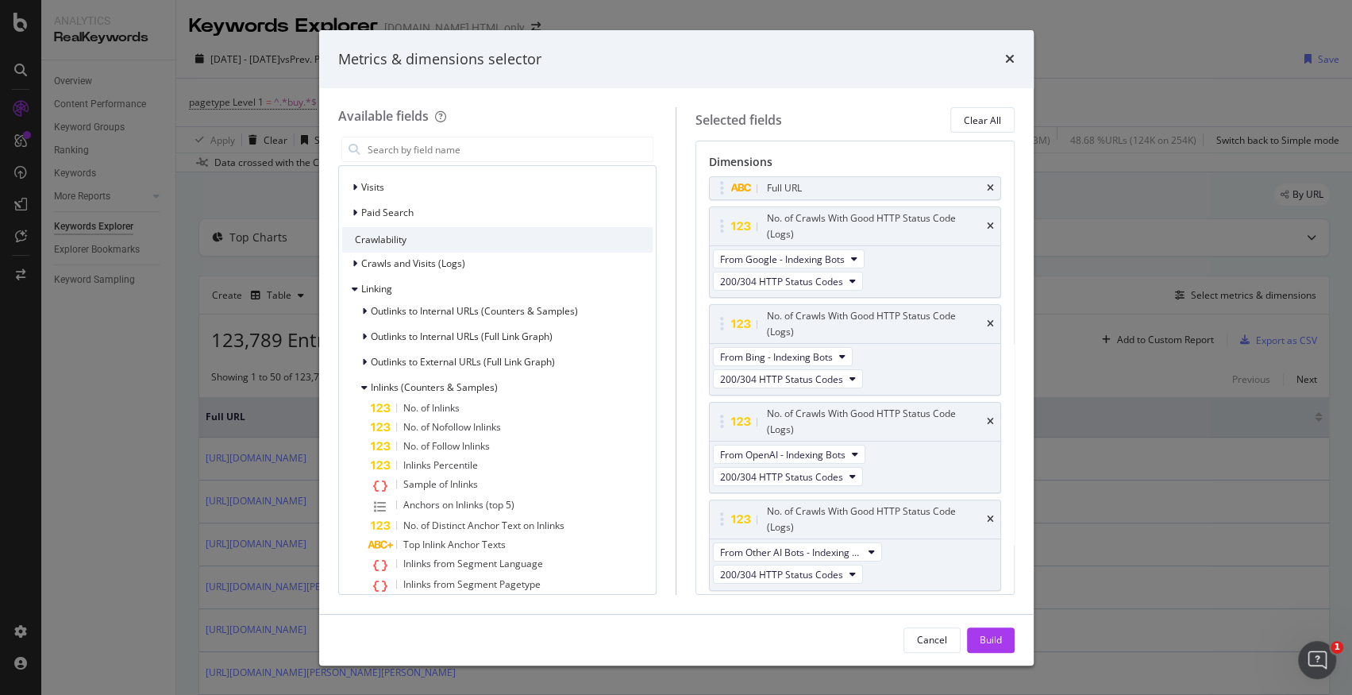
scroll to position [0, 0]
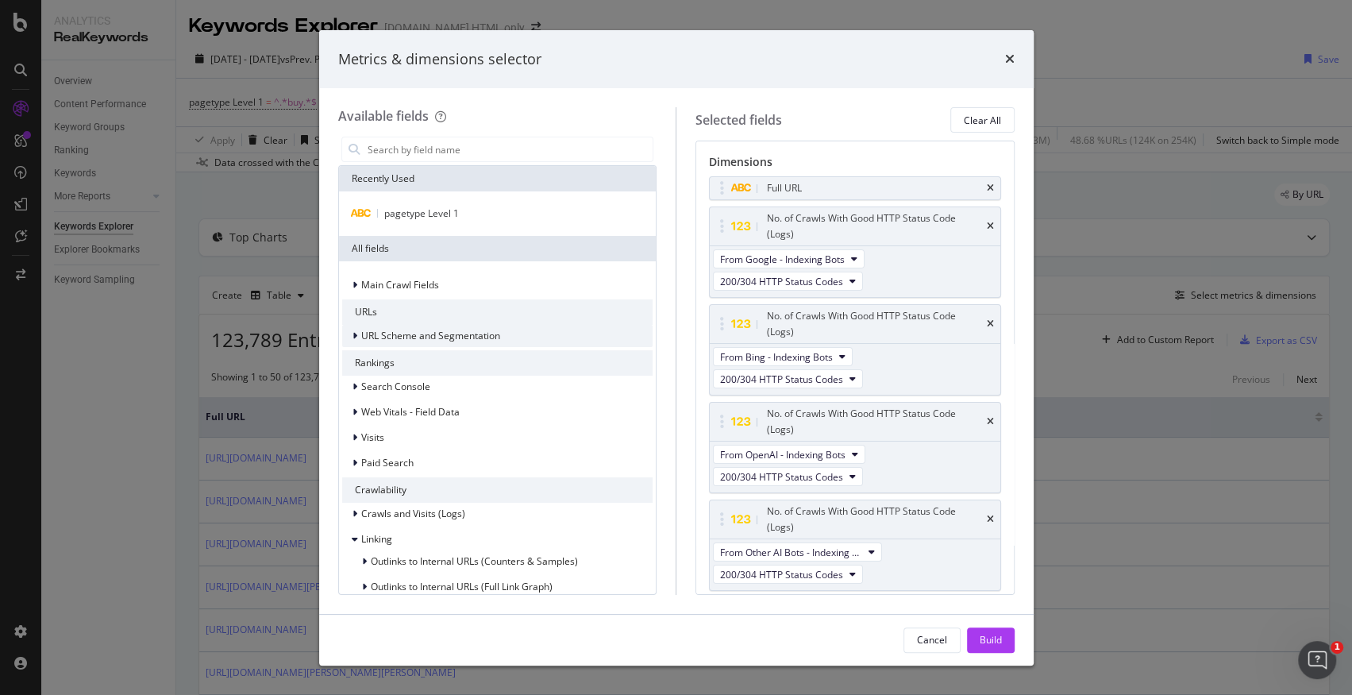
click at [352, 332] on icon "modal" at bounding box center [354, 336] width 5 height 10
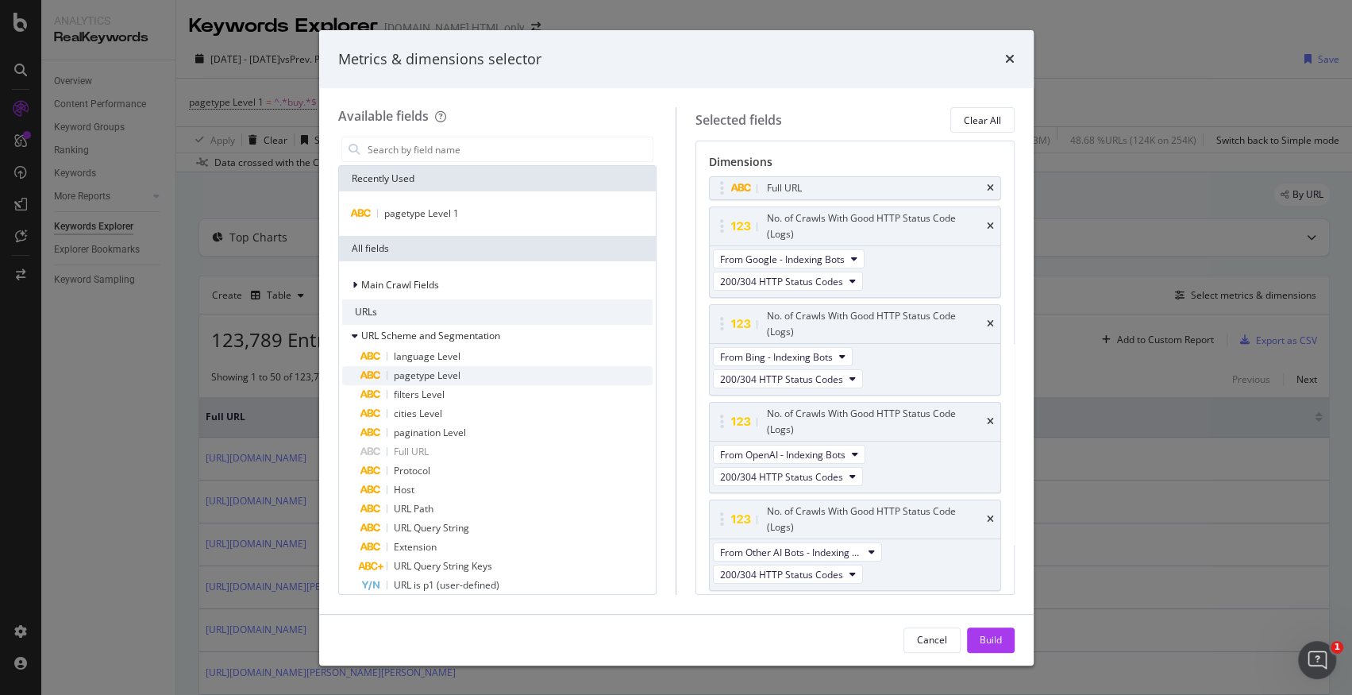
click at [471, 375] on div "pagetype Level" at bounding box center [507, 375] width 292 height 19
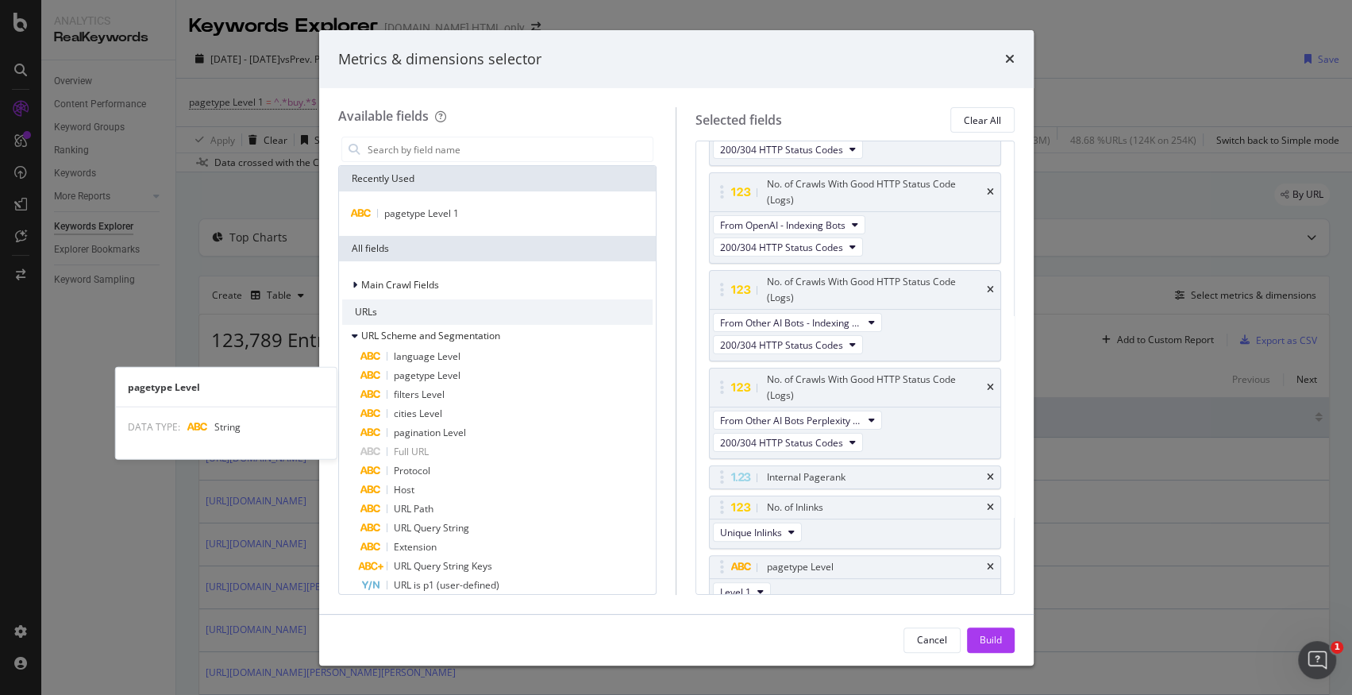
scroll to position [242, 0]
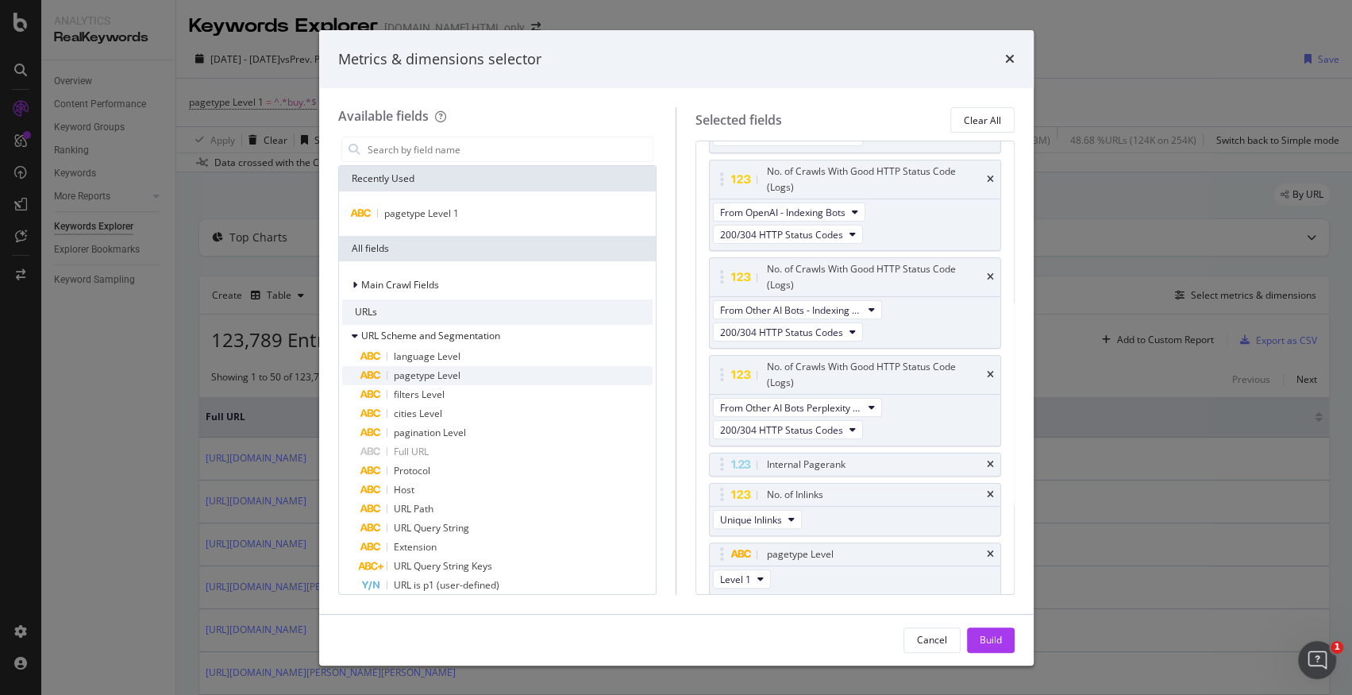
click at [479, 378] on div "pagetype Level" at bounding box center [507, 375] width 292 height 19
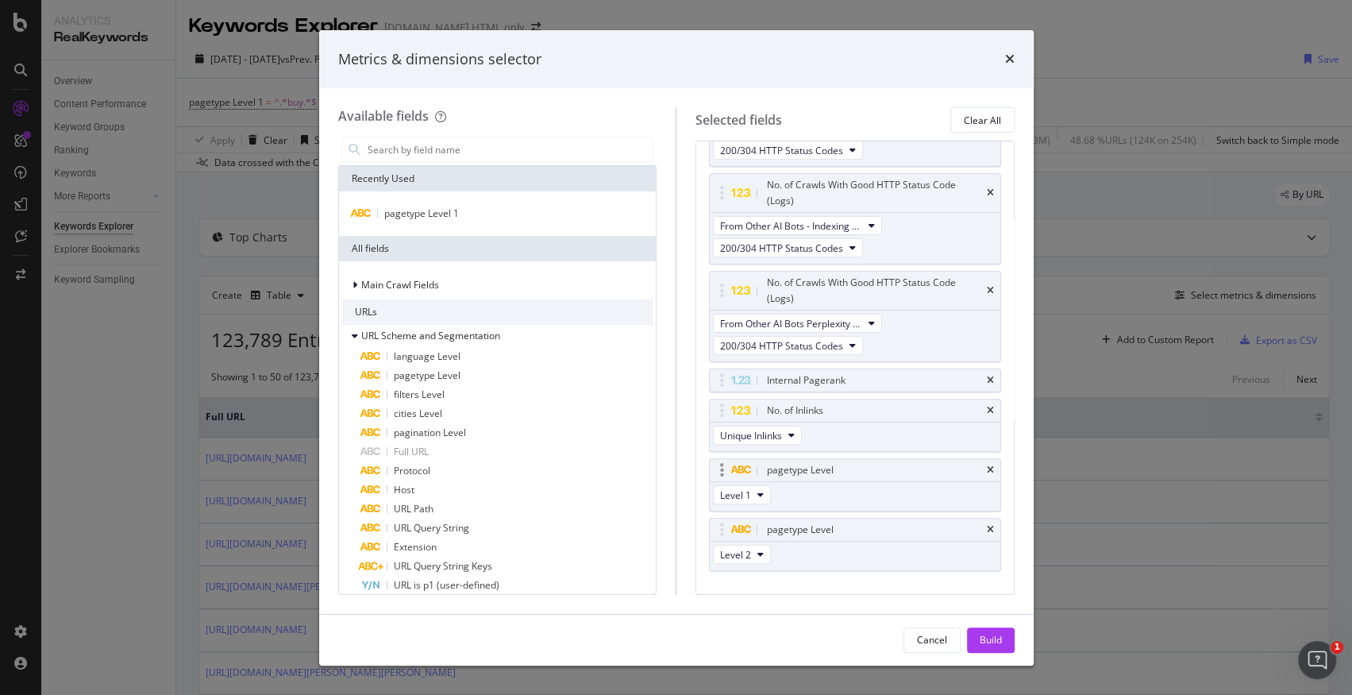
scroll to position [341, 0]
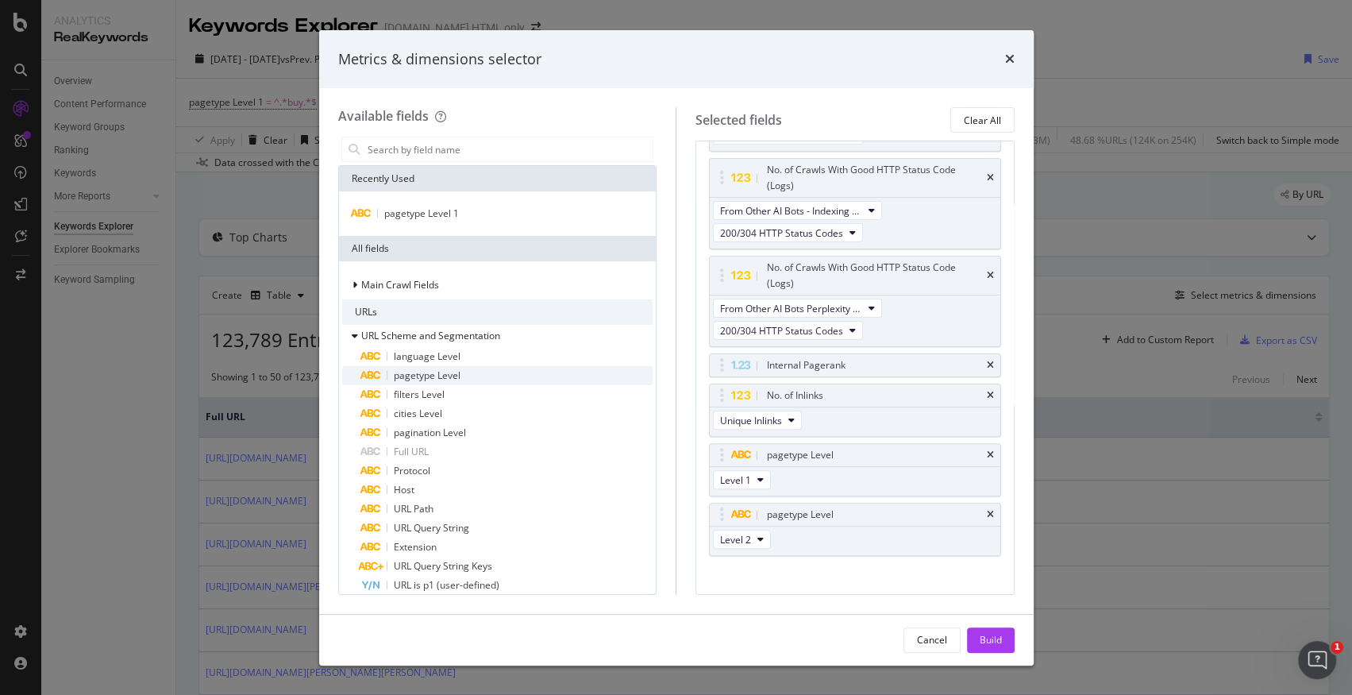
click at [521, 379] on div "pagetype Level" at bounding box center [507, 375] width 292 height 19
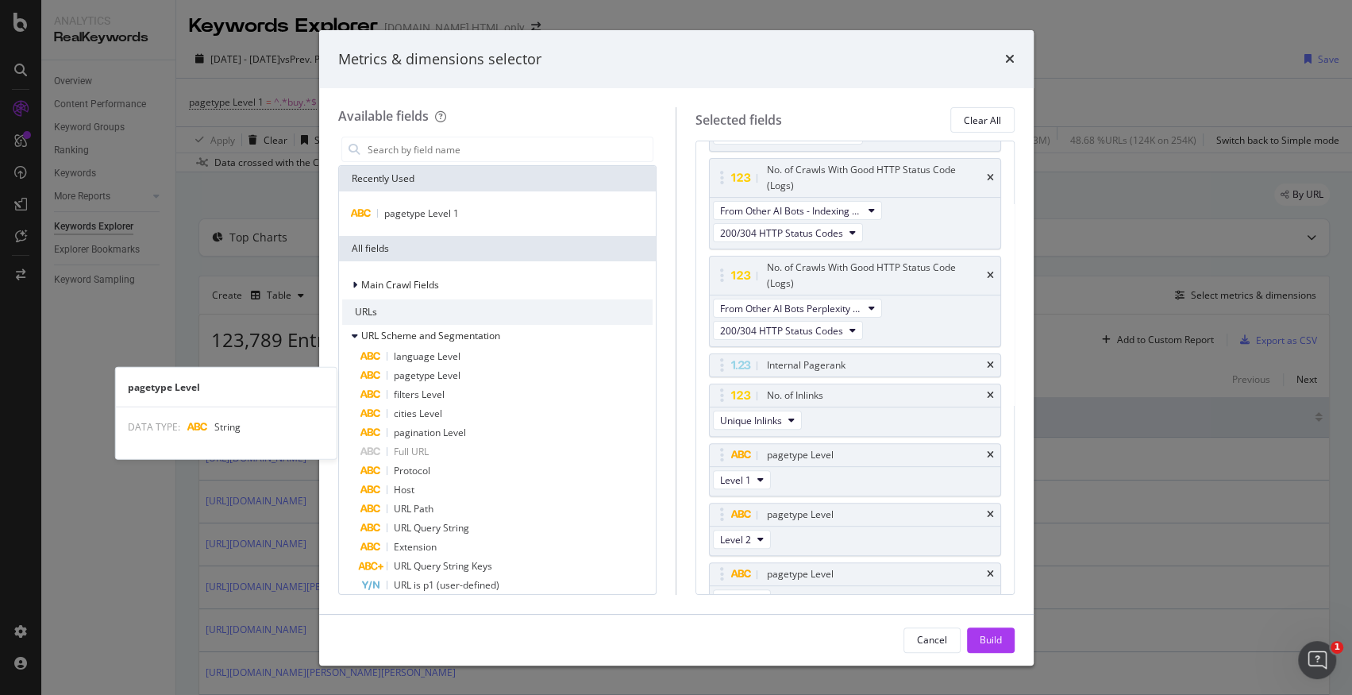
scroll to position [360, 0]
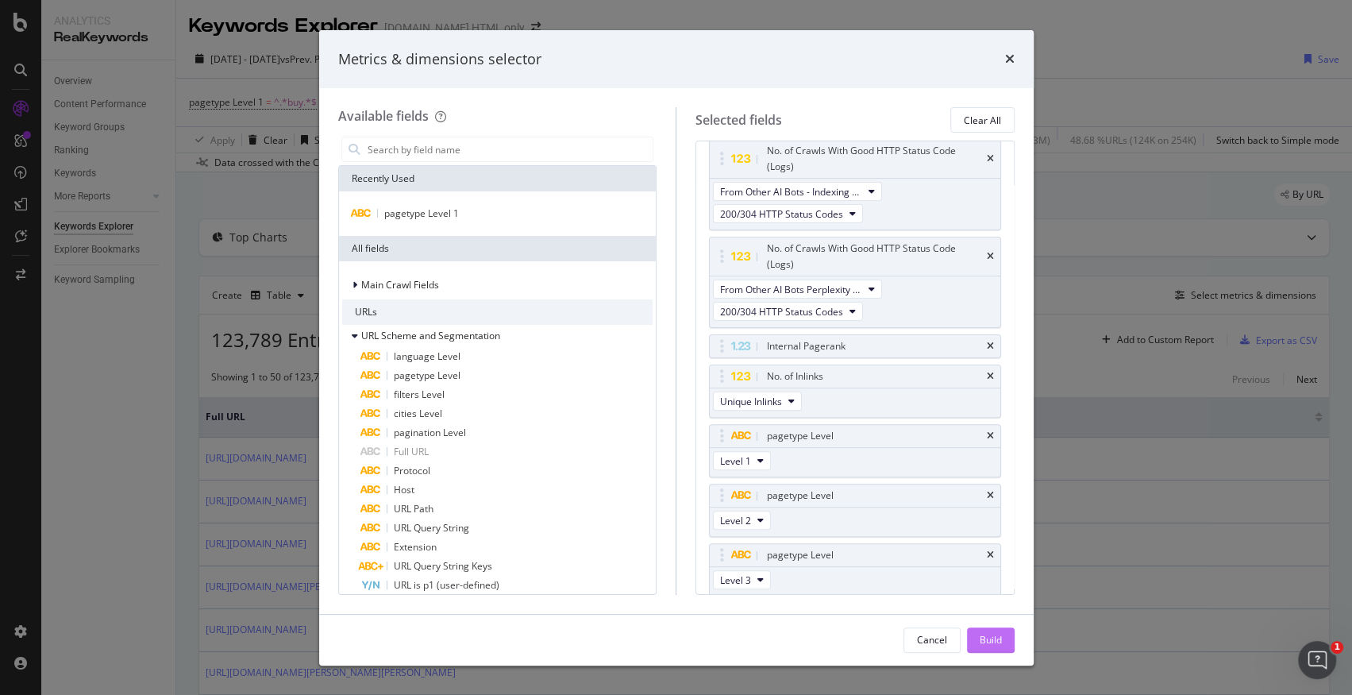
click at [996, 645] on div "Build" at bounding box center [991, 639] width 22 height 13
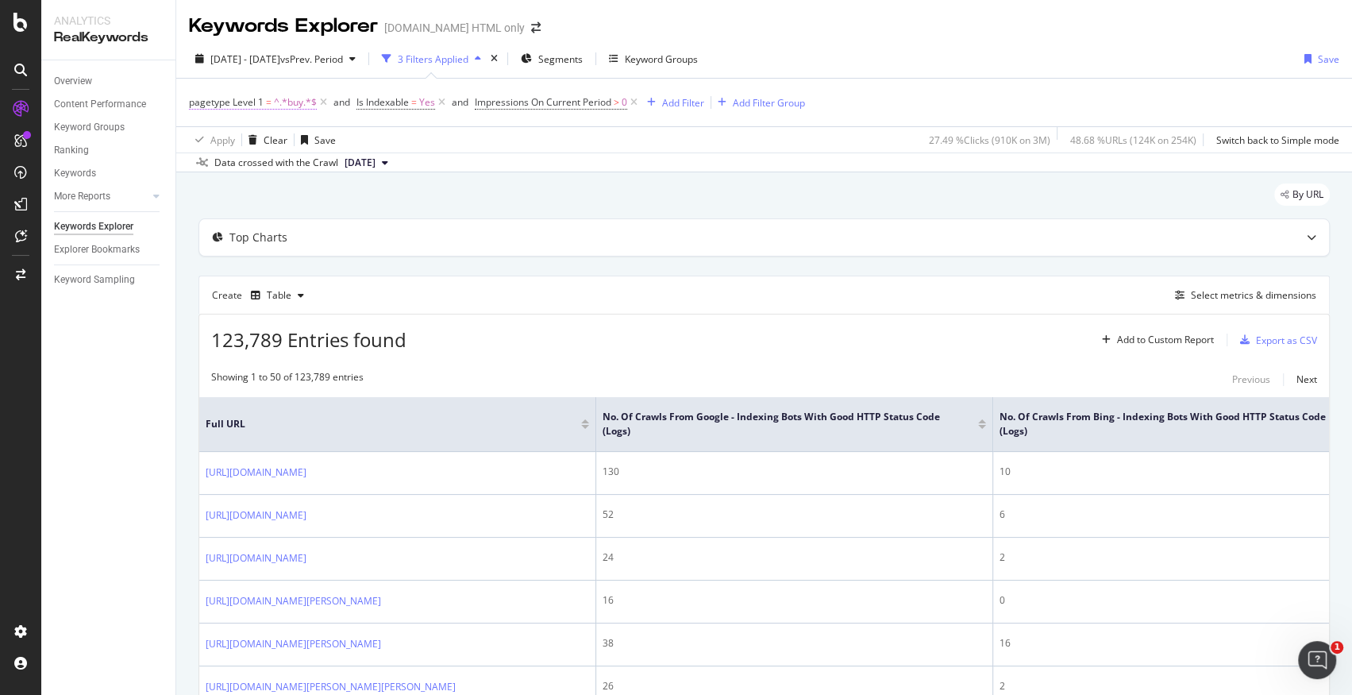
click at [277, 106] on span "^.*buy.*$" at bounding box center [295, 102] width 43 height 22
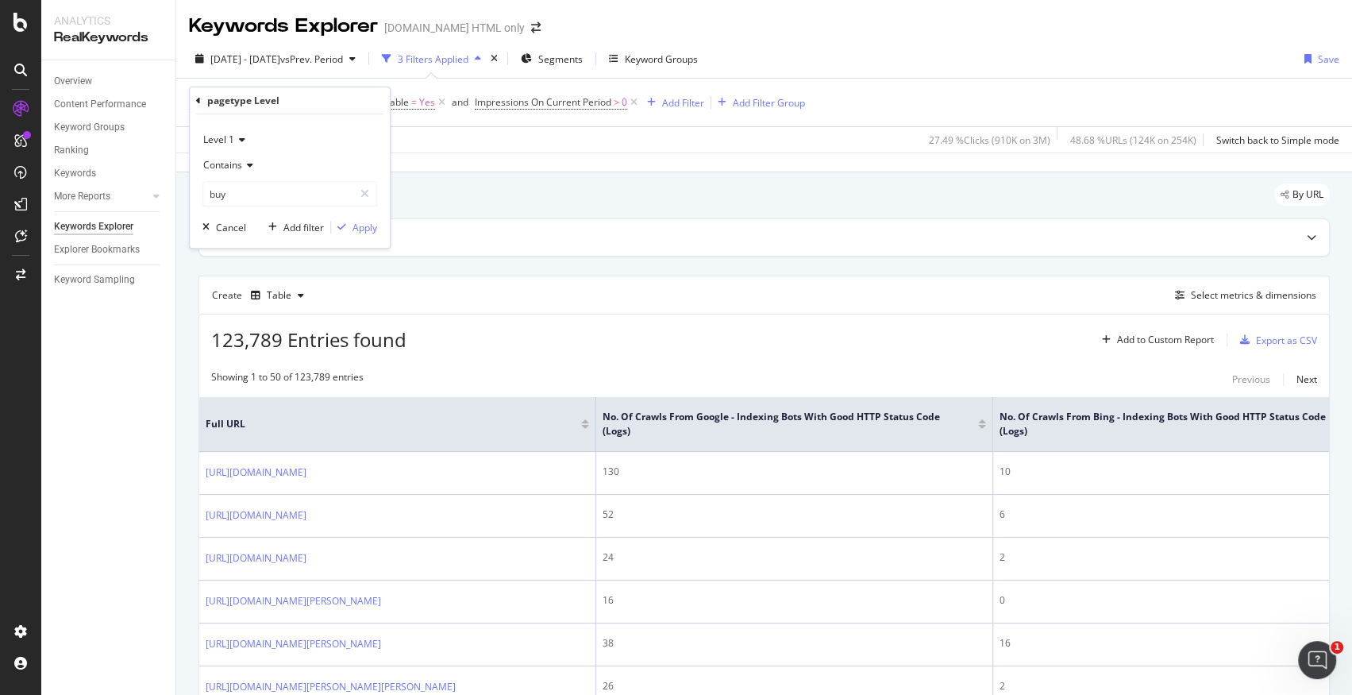
click at [228, 138] on span "Level 1" at bounding box center [218, 139] width 31 height 13
click at [272, 122] on div "Level 1 Contains buy Cancel Add filter Apply" at bounding box center [290, 180] width 200 height 133
click at [232, 222] on div "Cancel" at bounding box center [231, 227] width 30 height 13
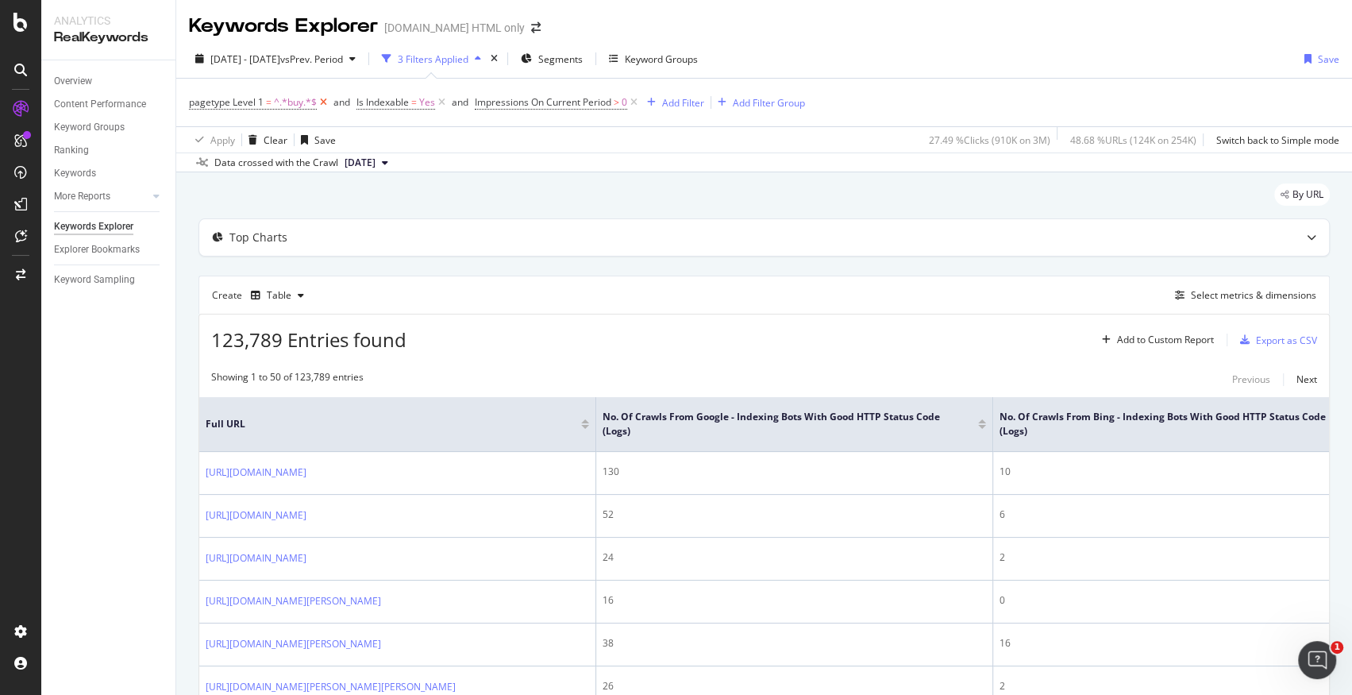
click at [320, 105] on icon at bounding box center [323, 102] width 13 height 16
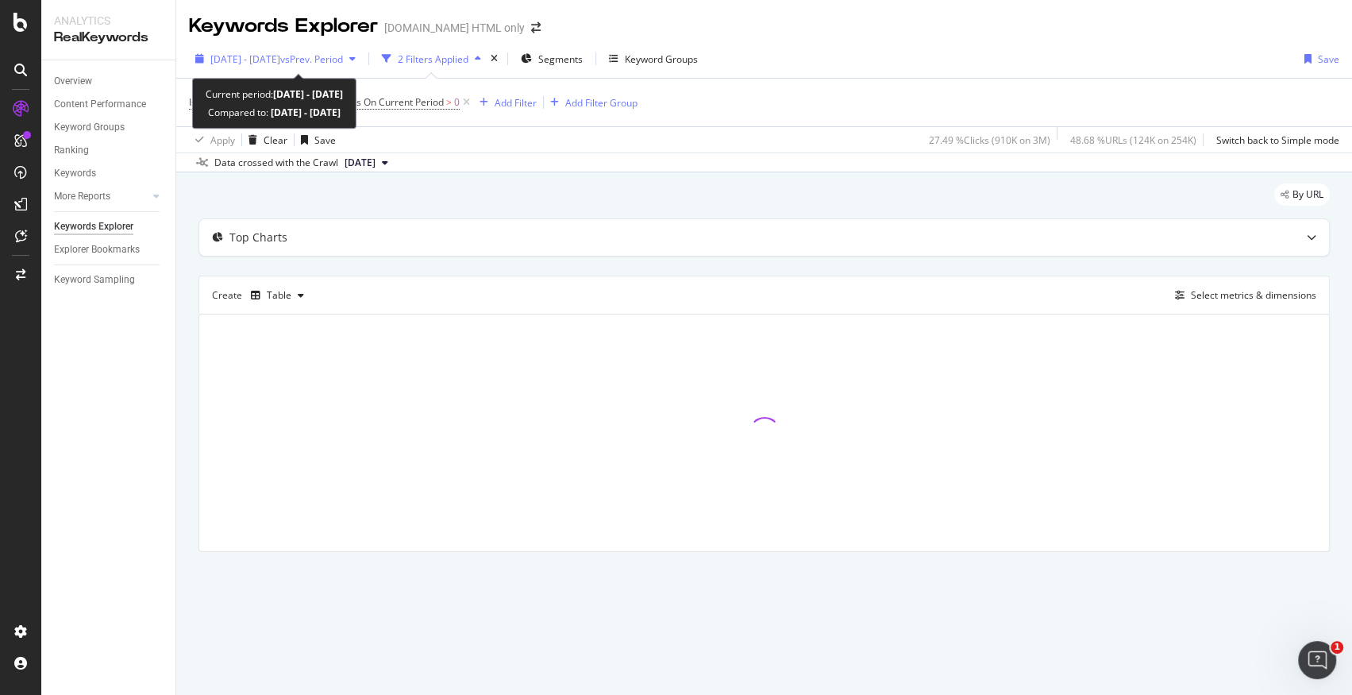
click at [280, 56] on span "2025 Aug. 11th - Sep. 6th" at bounding box center [245, 58] width 70 height 13
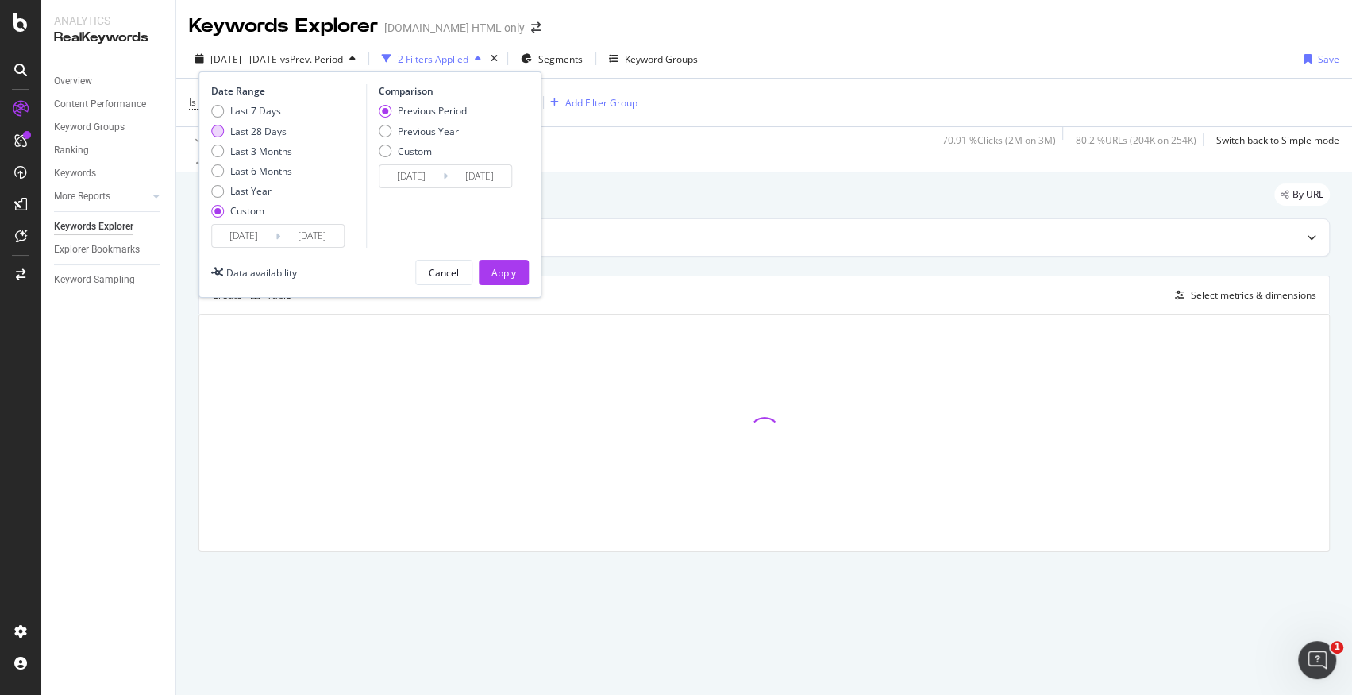
click at [274, 131] on div "Last 28 Days" at bounding box center [258, 131] width 56 height 13
type input "2025/08/10"
type input "2025/07/13"
type input "2025/08/09"
click at [512, 275] on div "Apply" at bounding box center [503, 272] width 25 height 13
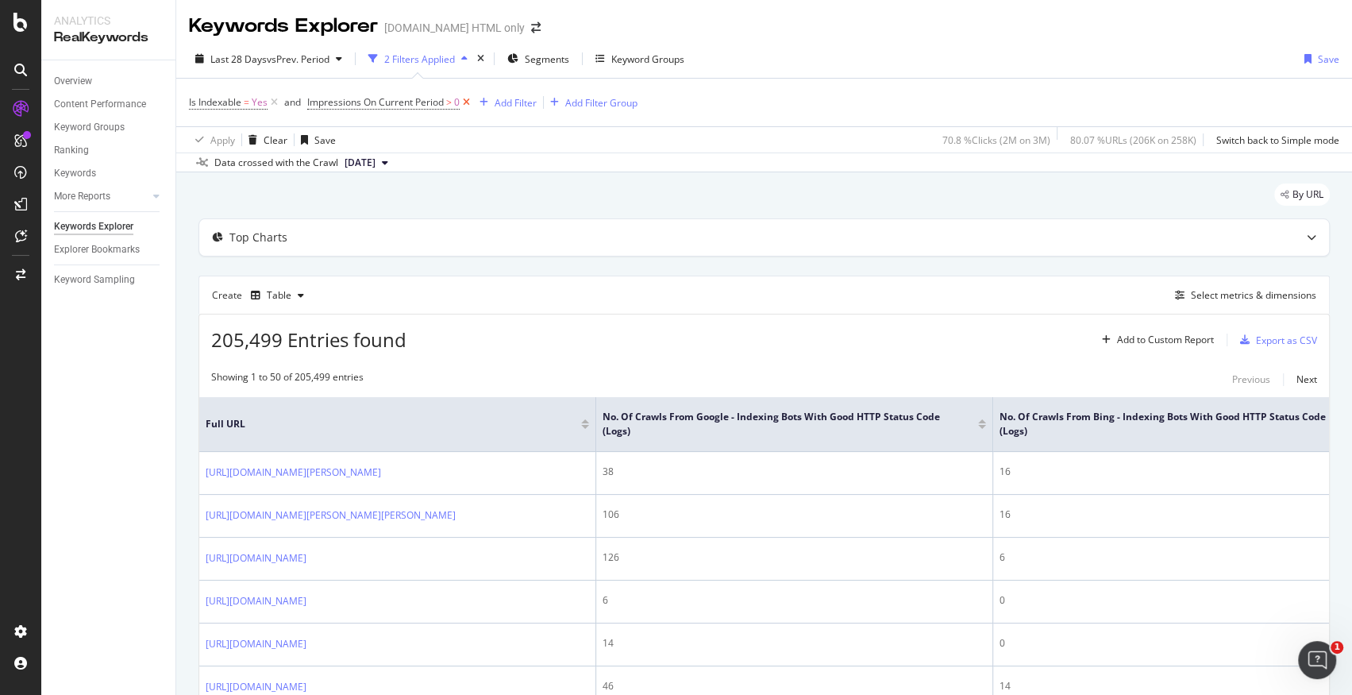
click at [467, 103] on icon at bounding box center [466, 102] width 13 height 16
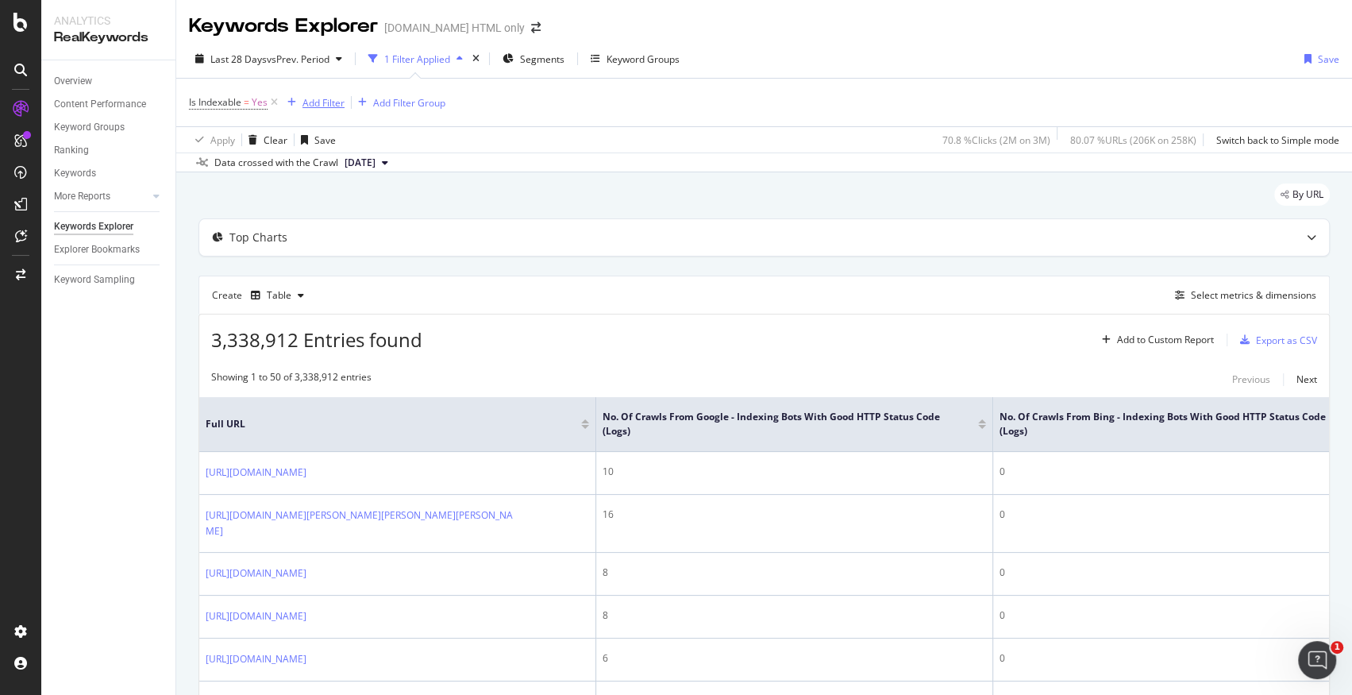
click at [315, 103] on div "Add Filter" at bounding box center [323, 102] width 42 height 13
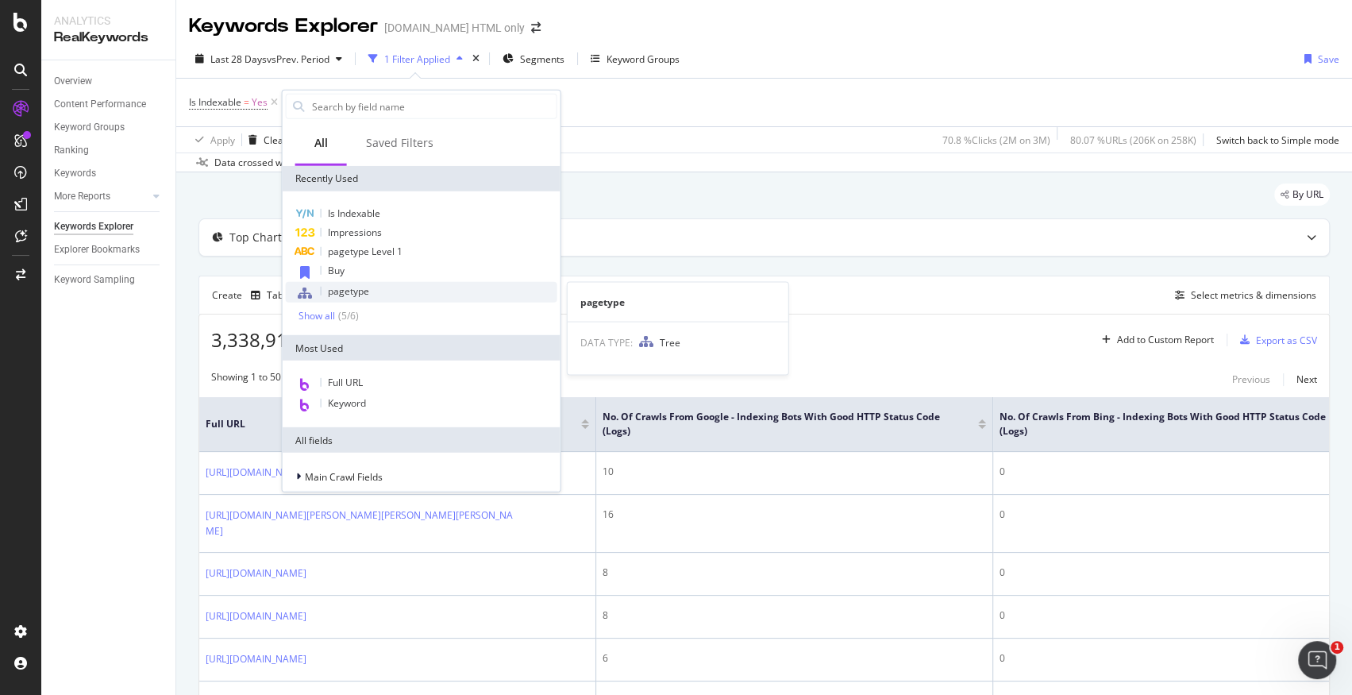
click at [368, 290] on div "pagetype" at bounding box center [421, 292] width 271 height 21
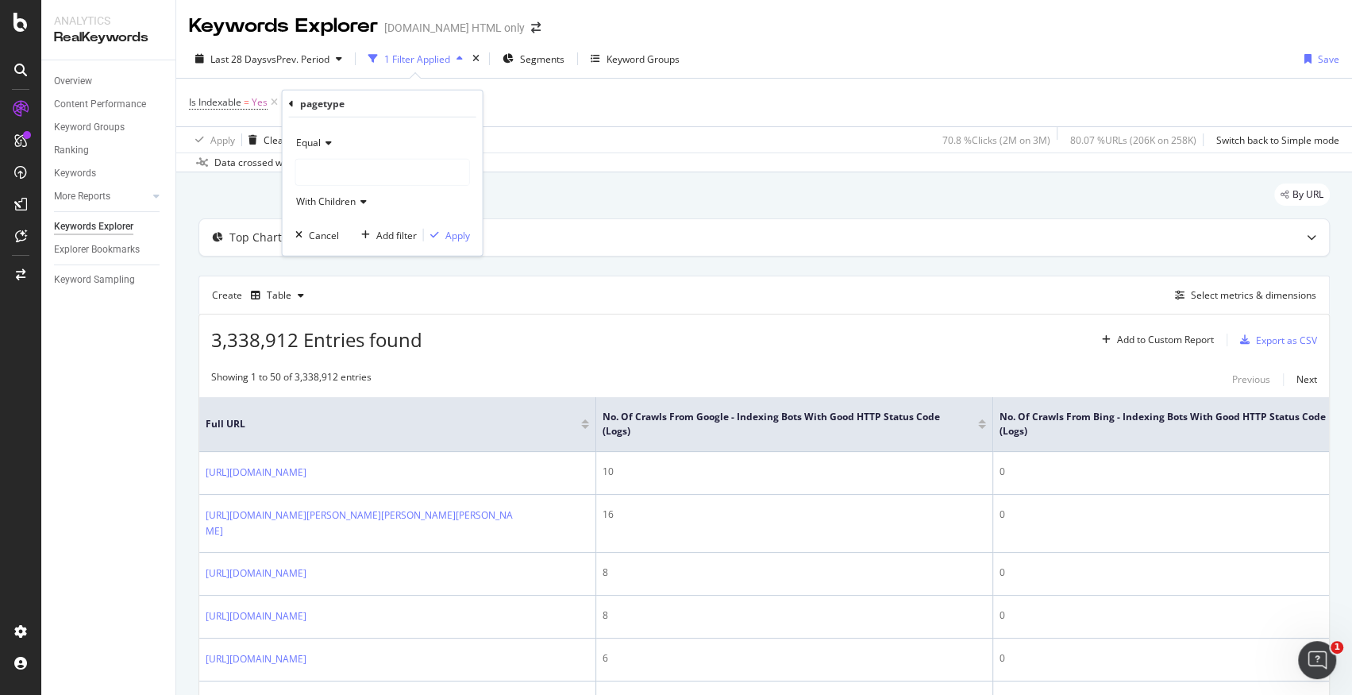
click at [347, 164] on div at bounding box center [382, 172] width 173 height 25
click at [291, 106] on icon at bounding box center [291, 103] width 5 height 10
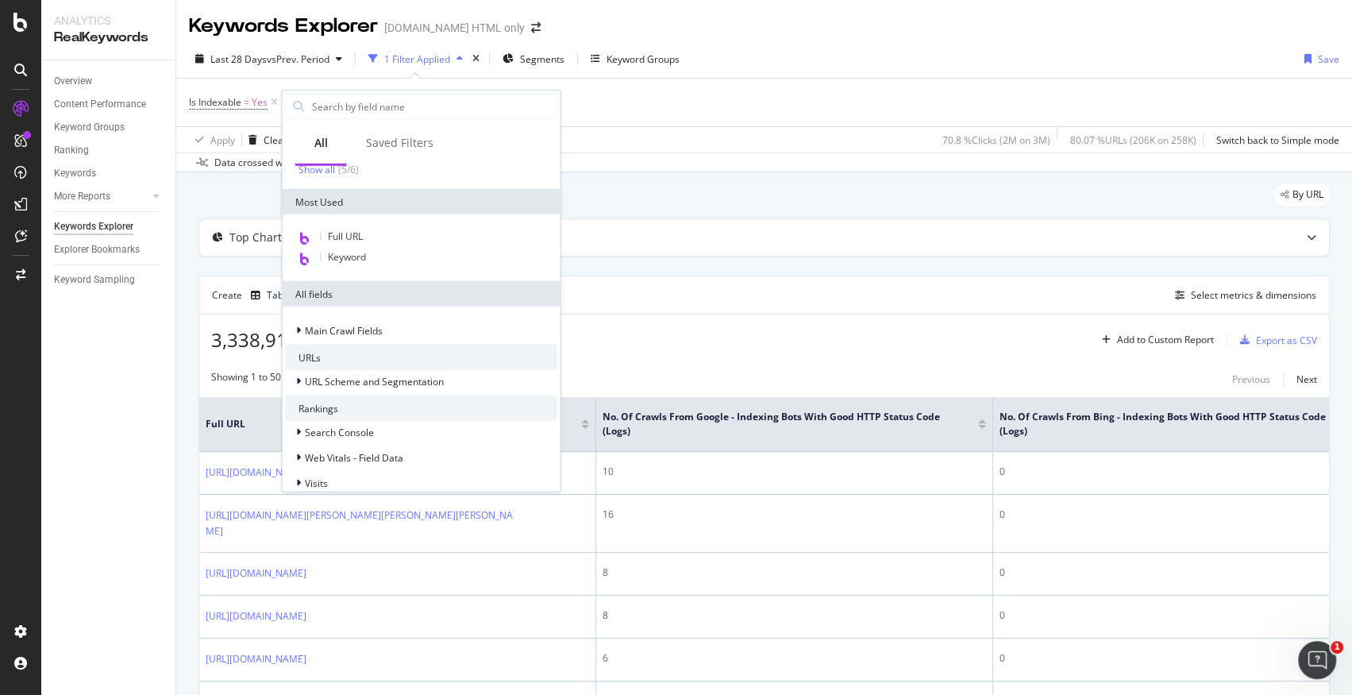
scroll to position [147, 0]
click at [299, 375] on icon at bounding box center [298, 380] width 5 height 10
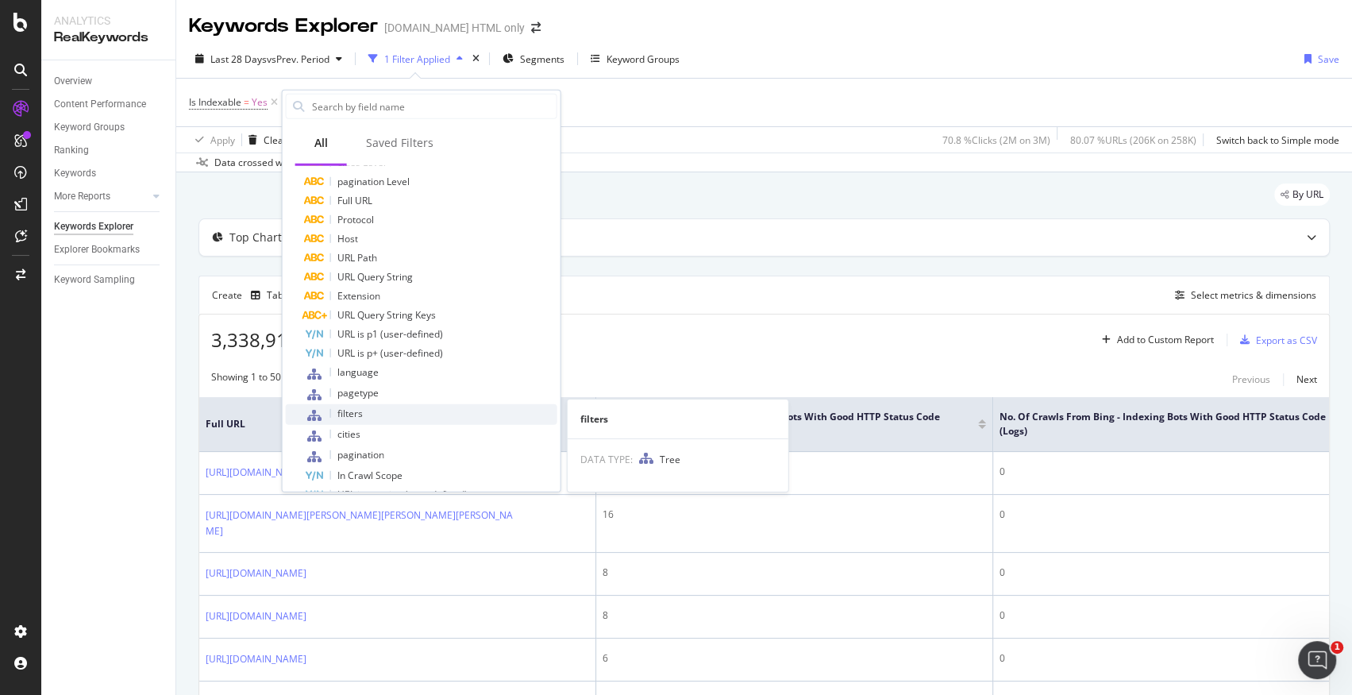
scroll to position [461, 0]
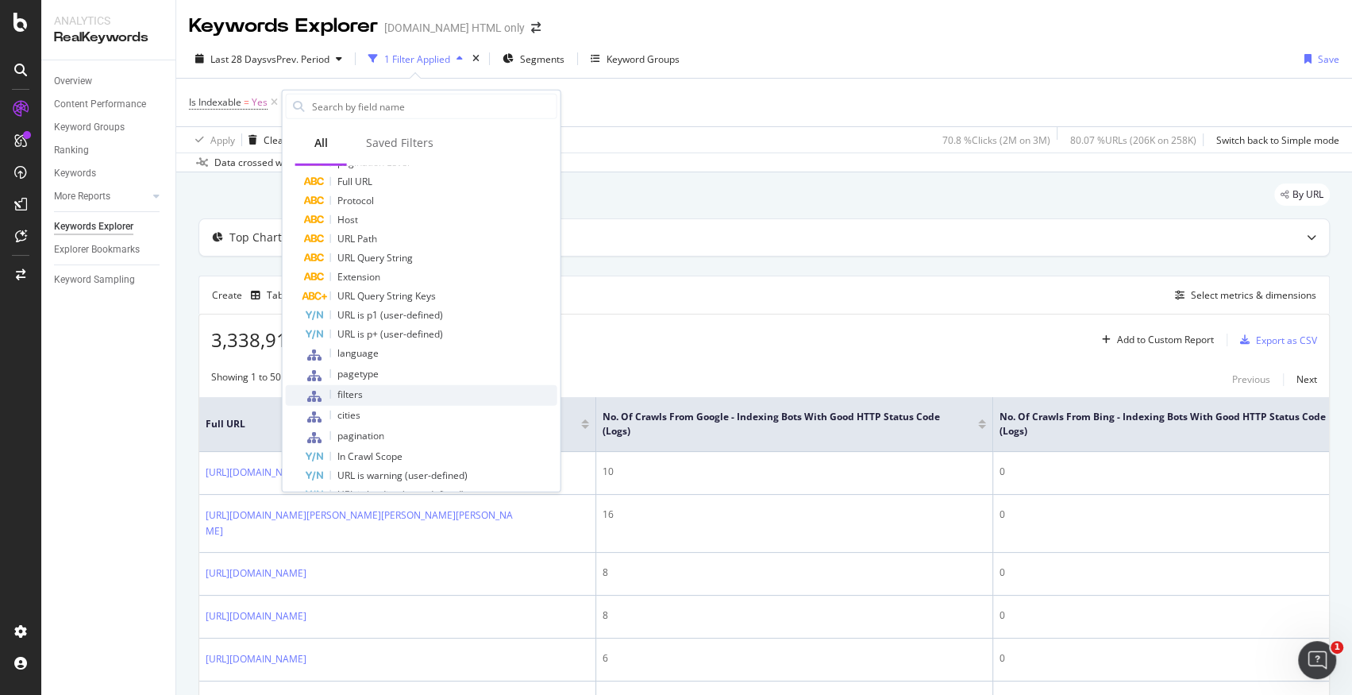
click at [375, 398] on div "filters" at bounding box center [431, 395] width 252 height 21
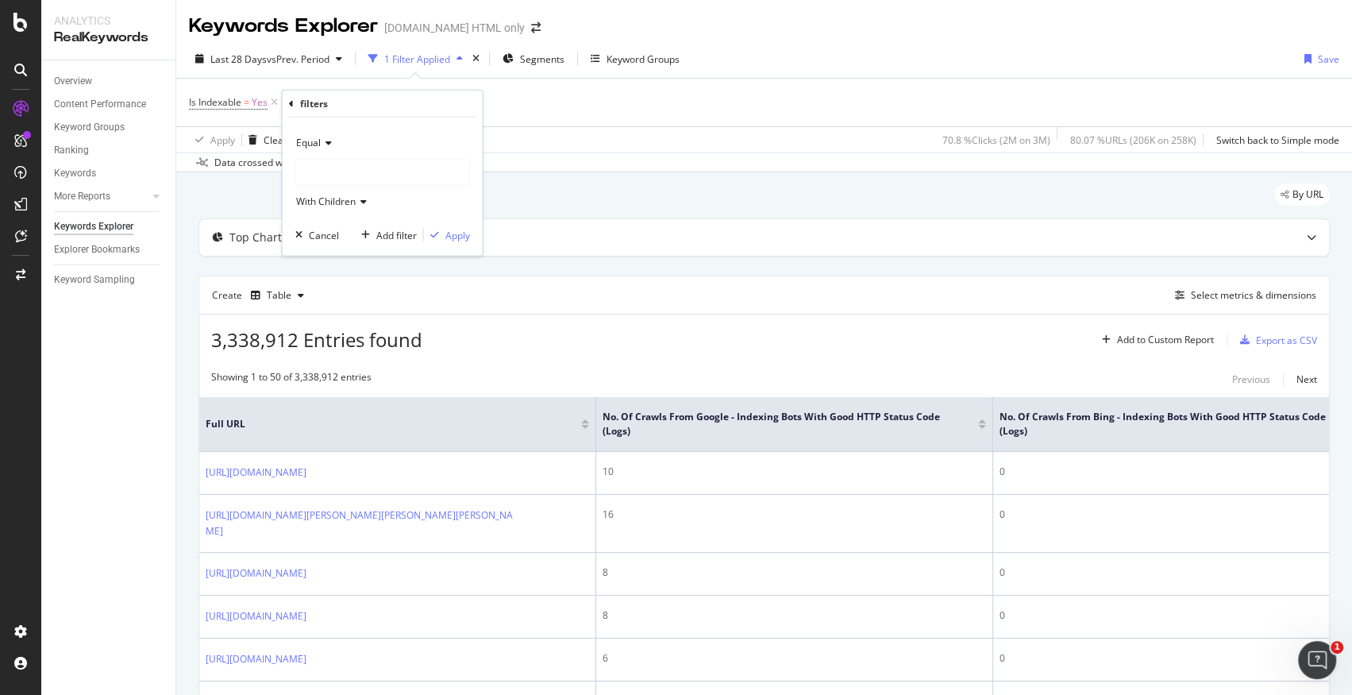
click at [365, 160] on div at bounding box center [382, 172] width 173 height 25
click at [291, 105] on icon at bounding box center [291, 103] width 5 height 10
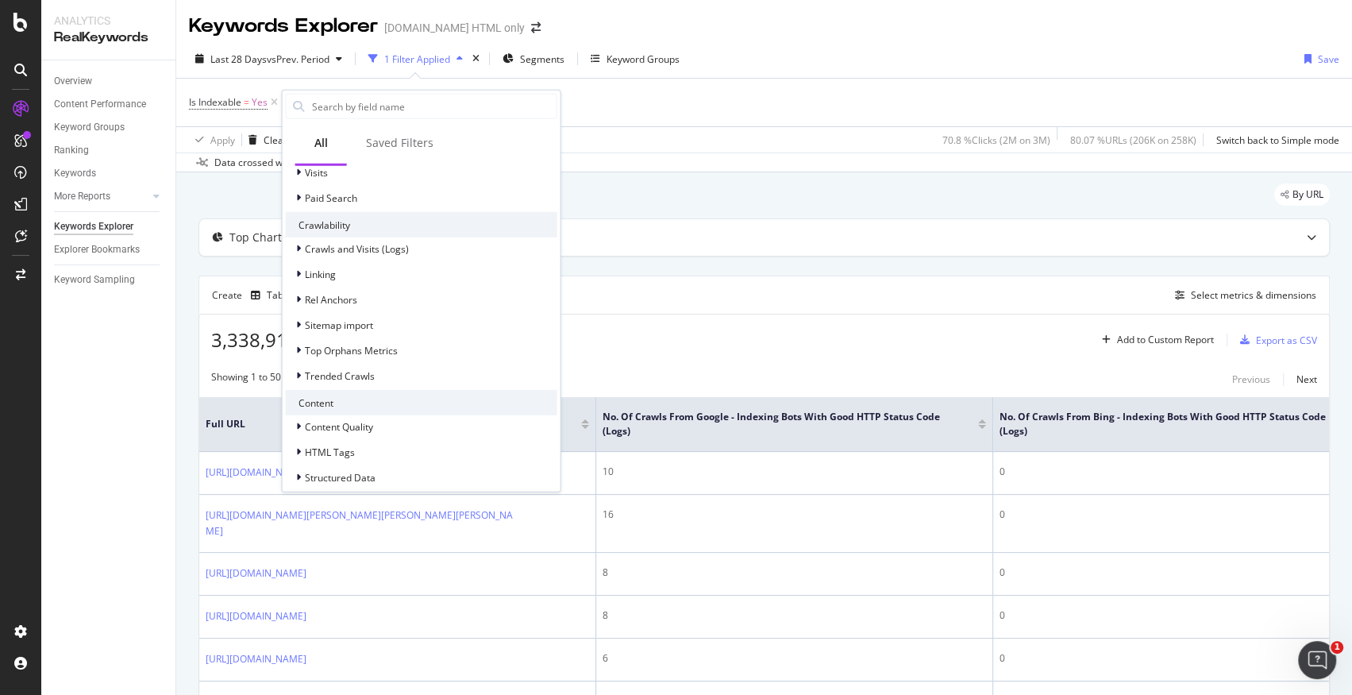
scroll to position [451, 0]
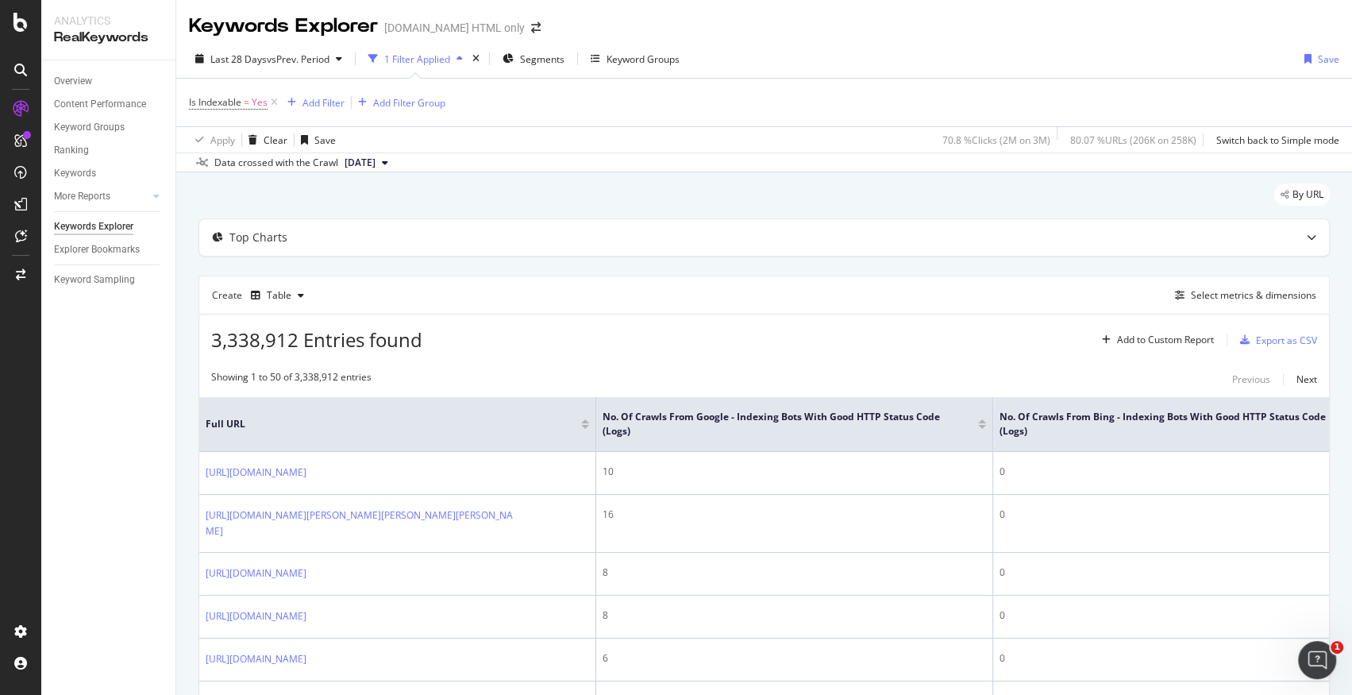
click at [1225, 183] on div "By URL" at bounding box center [763, 200] width 1131 height 35
click at [983, 423] on div at bounding box center [982, 424] width 8 height 10
click at [982, 425] on div at bounding box center [982, 427] width 8 height 4
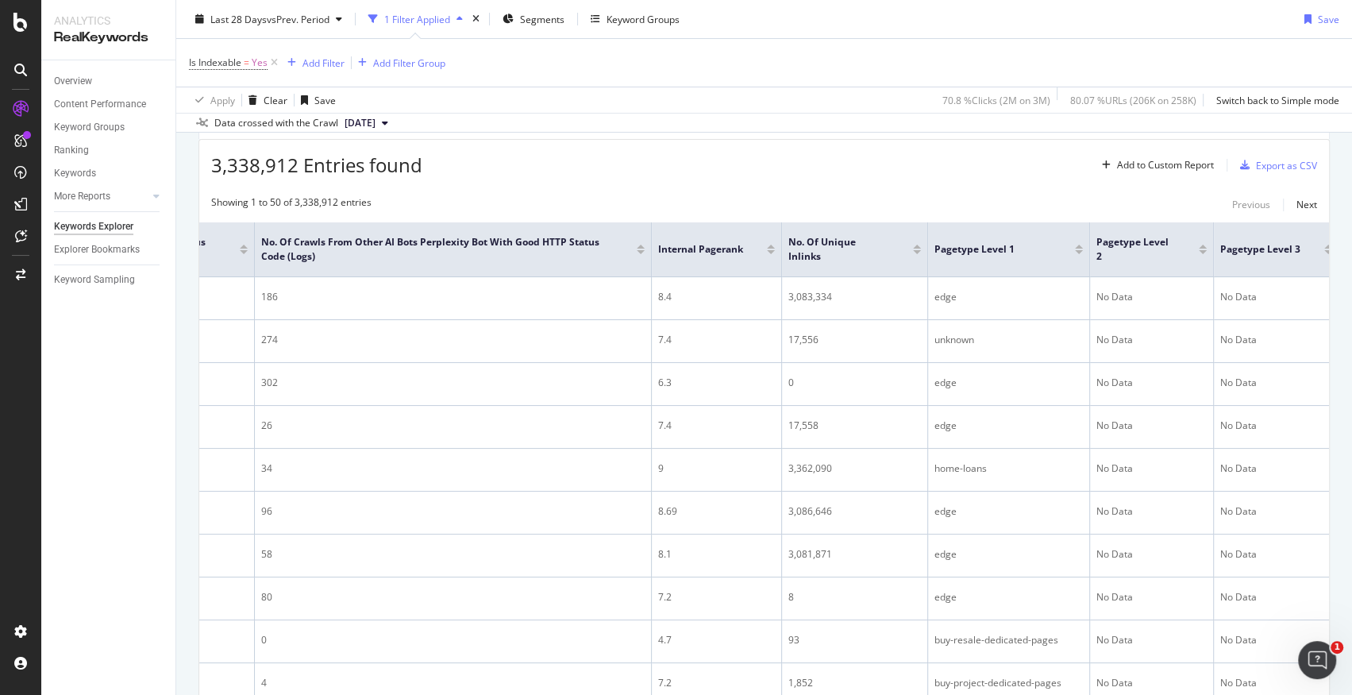
scroll to position [33, 0]
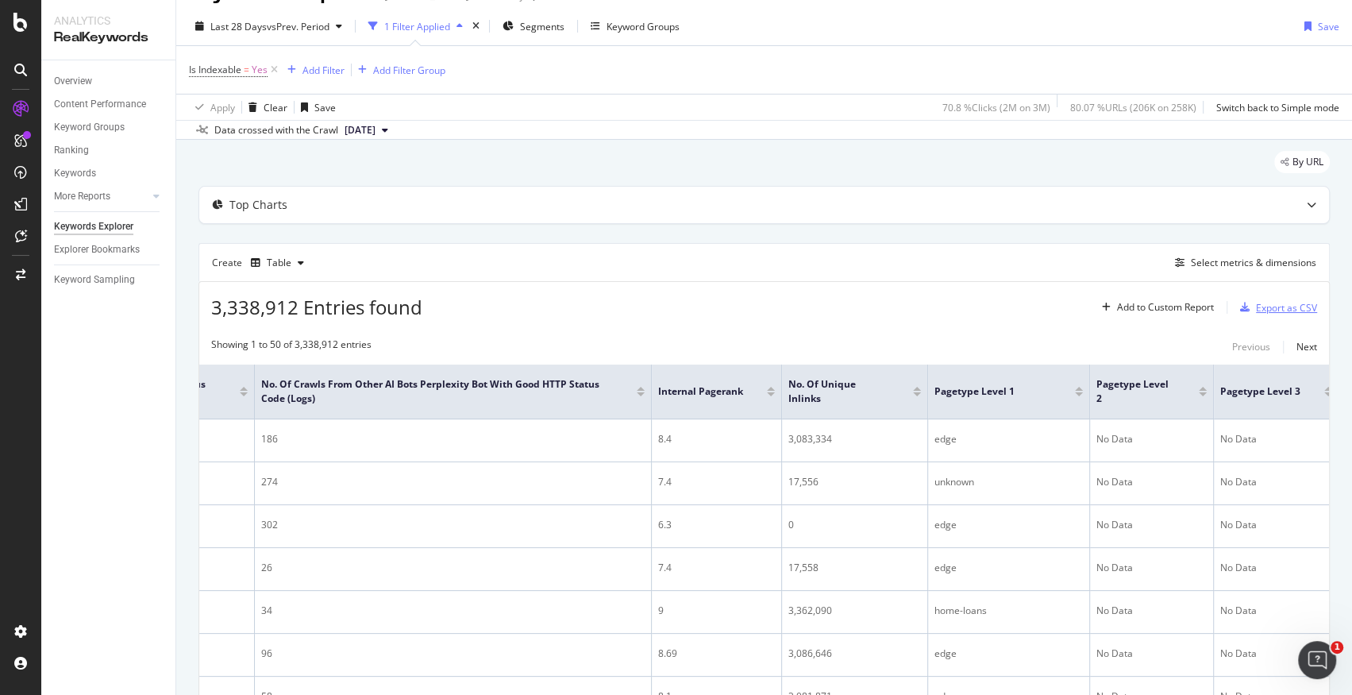
click at [1278, 310] on div "Export as CSV" at bounding box center [1286, 307] width 61 height 13
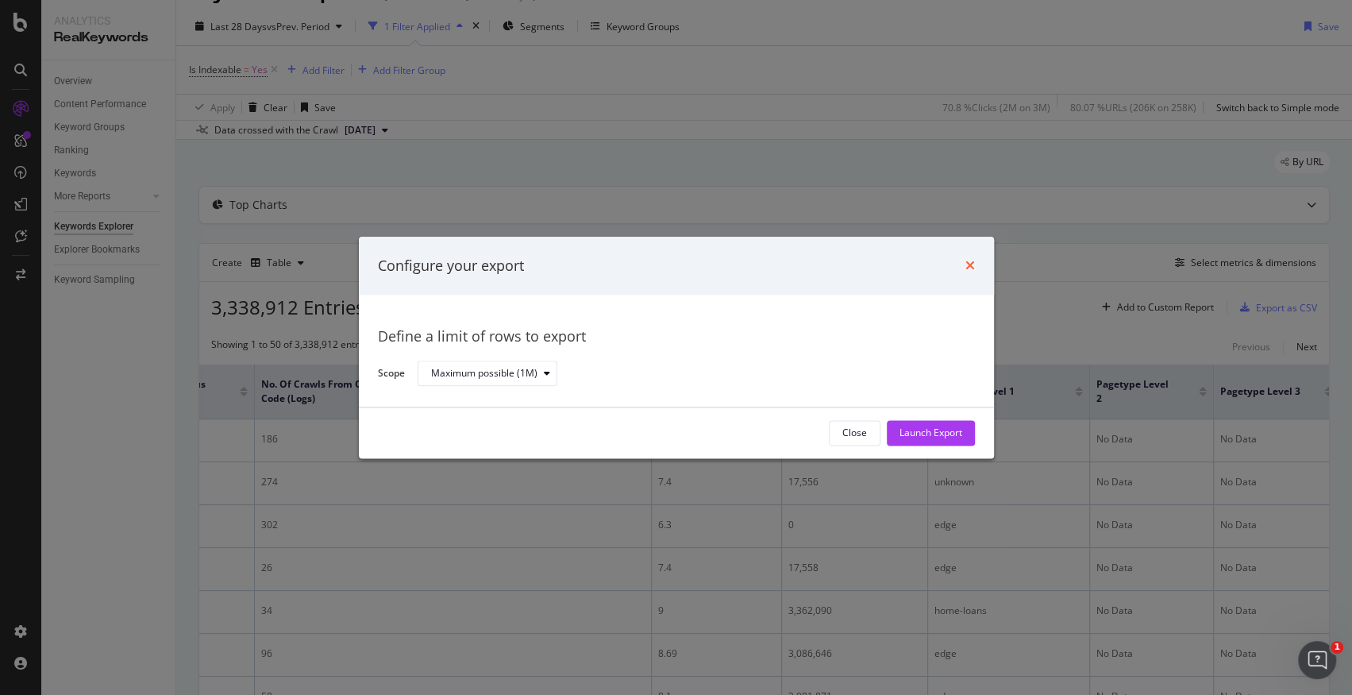
click at [966, 264] on icon "times" at bounding box center [970, 266] width 10 height 13
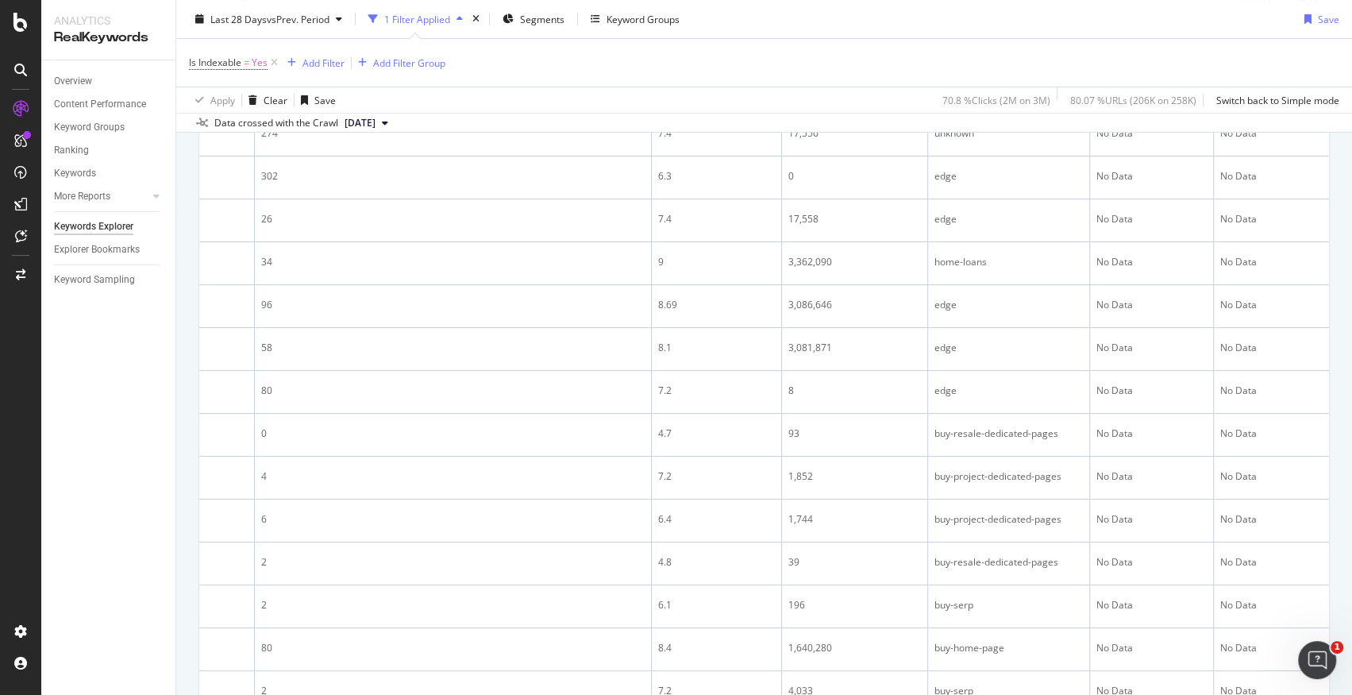
scroll to position [0, 0]
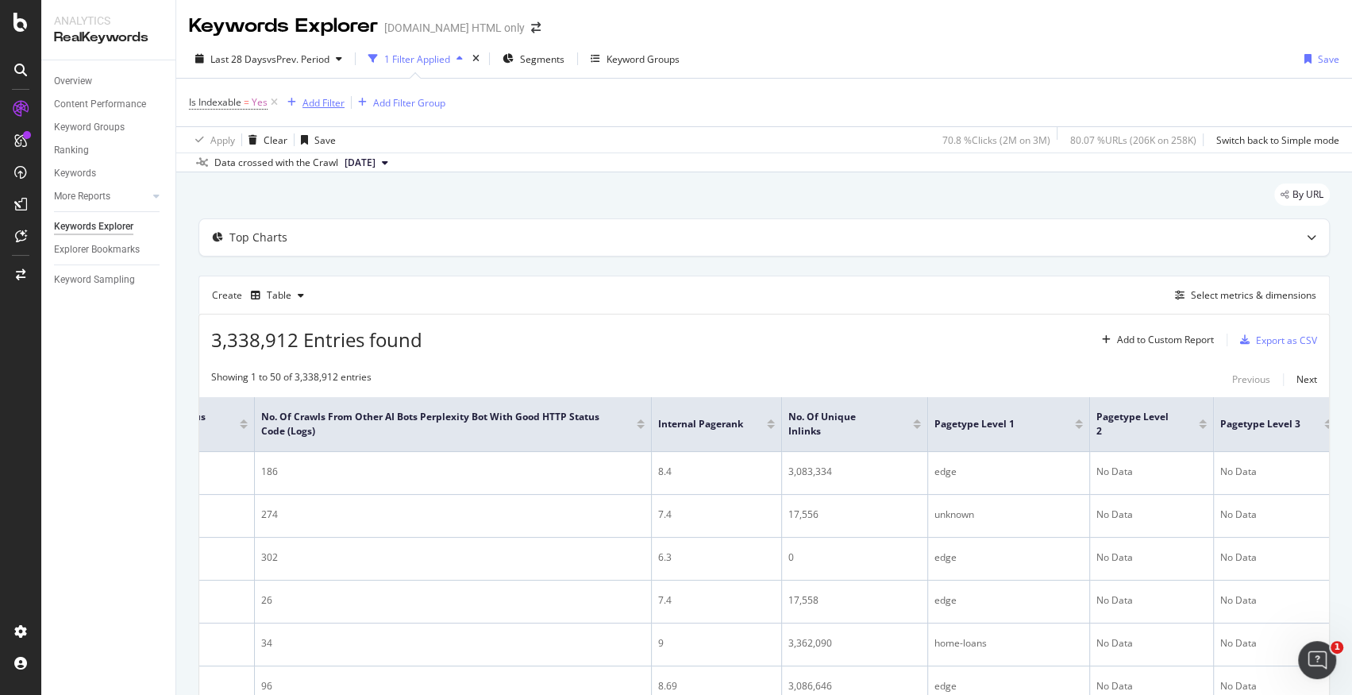
click at [310, 106] on div "Add Filter" at bounding box center [323, 102] width 42 height 13
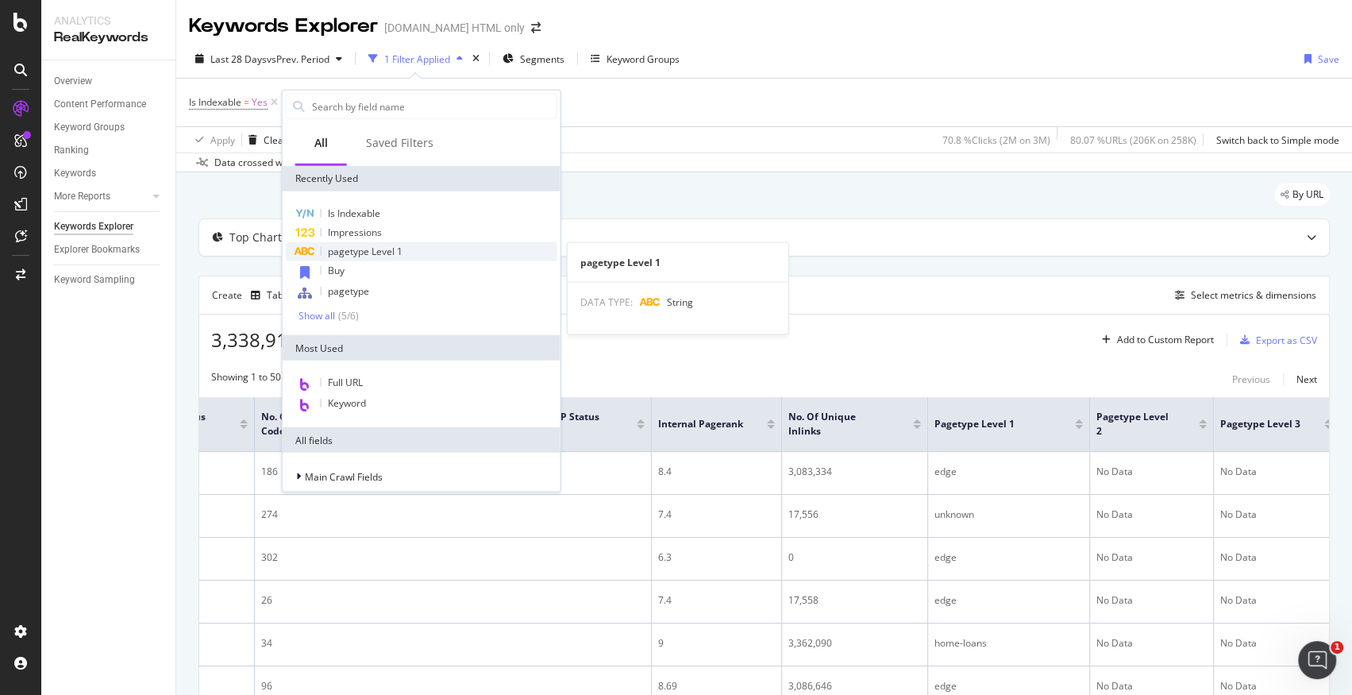
click at [389, 246] on span "pagetype Level 1" at bounding box center [365, 250] width 75 height 13
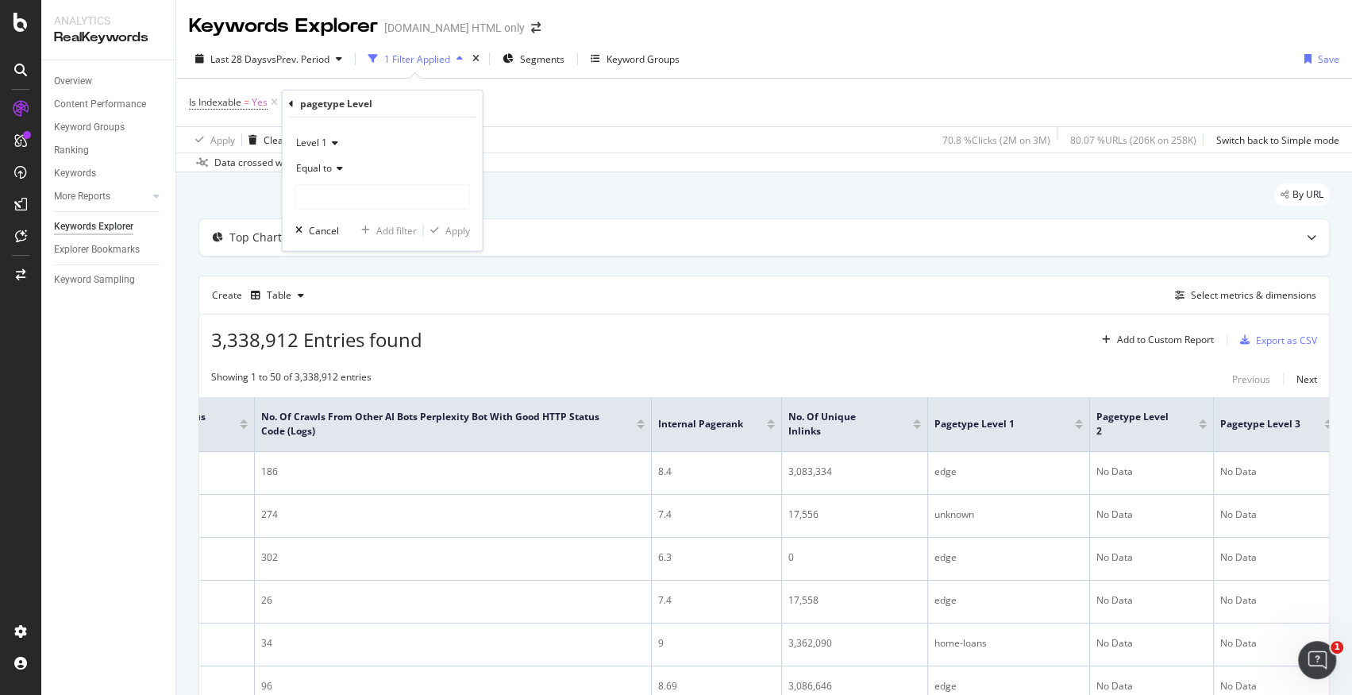
click at [327, 167] on span "Equal to" at bounding box center [314, 167] width 36 height 13
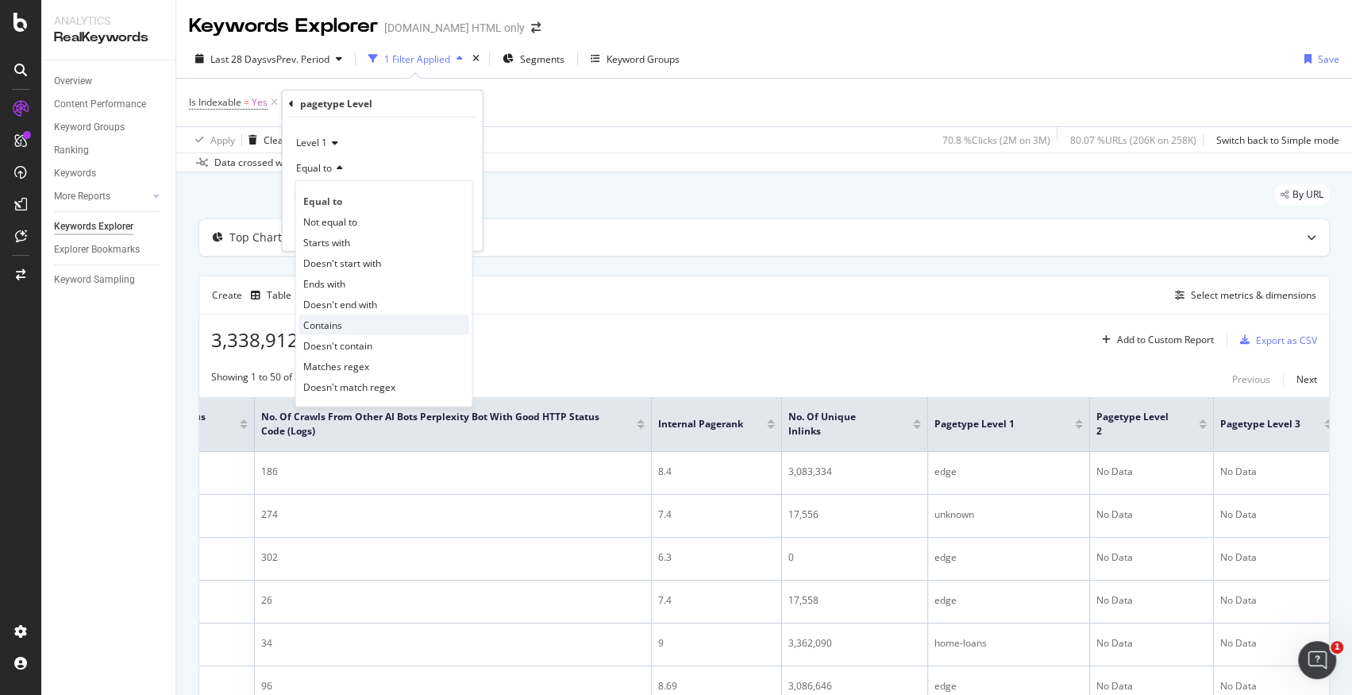
click at [324, 320] on span "Contains" at bounding box center [322, 324] width 39 height 13
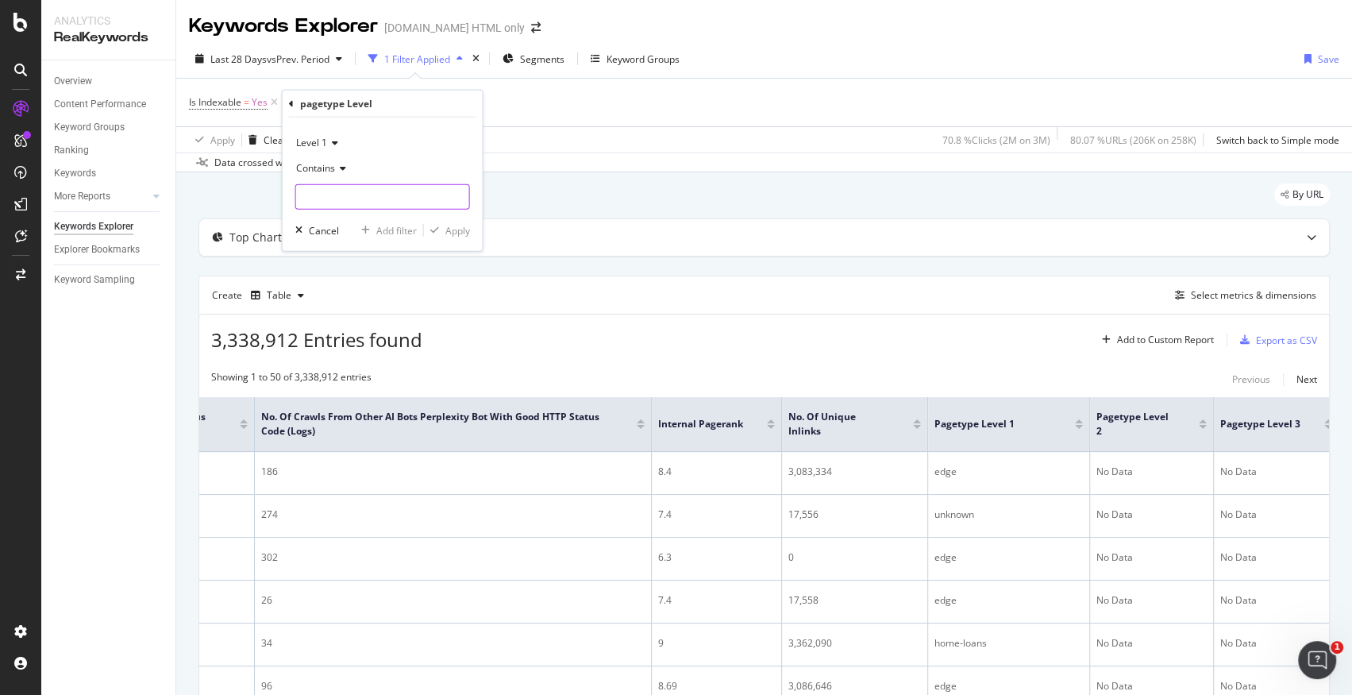
click at [331, 190] on input "text" at bounding box center [382, 196] width 173 height 25
type input "buy"
click at [455, 228] on div "Apply" at bounding box center [457, 229] width 25 height 13
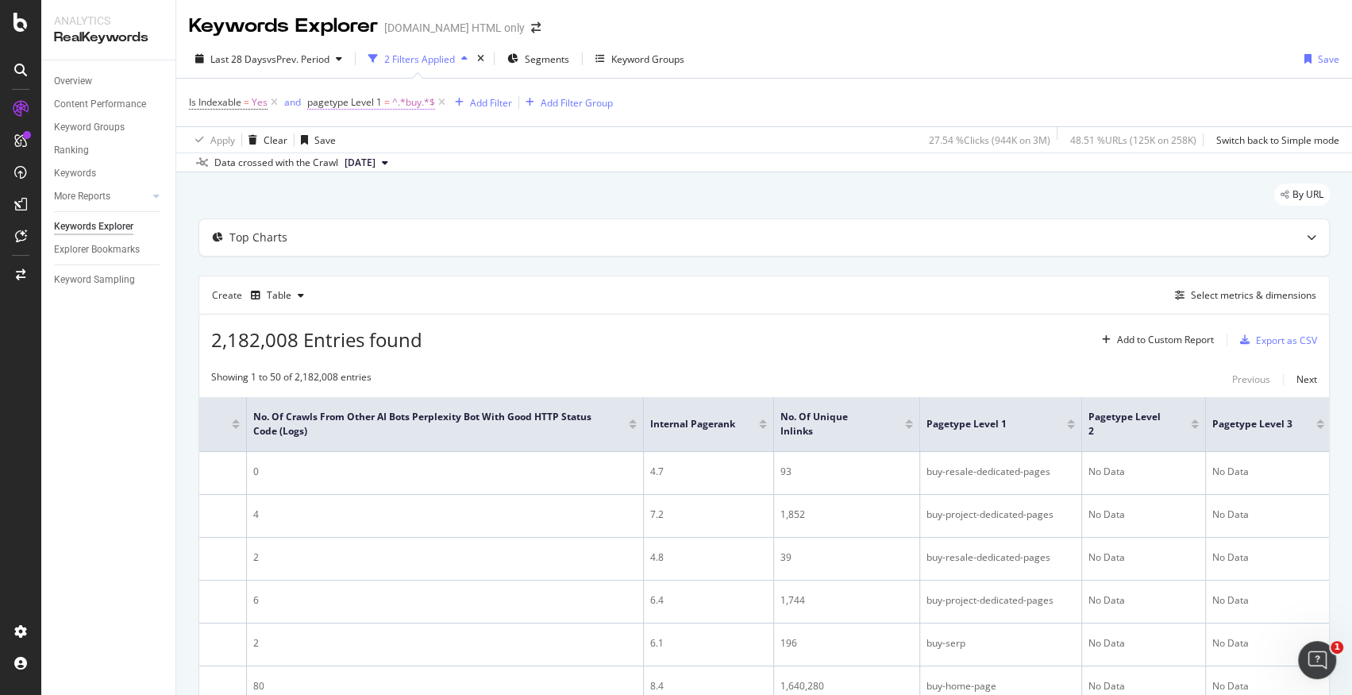
click at [388, 104] on span "=" at bounding box center [387, 101] width 6 height 13
click at [410, 225] on div "Add filter" at bounding box center [422, 227] width 40 height 13
click at [495, 103] on div "Add Filter" at bounding box center [491, 102] width 42 height 13
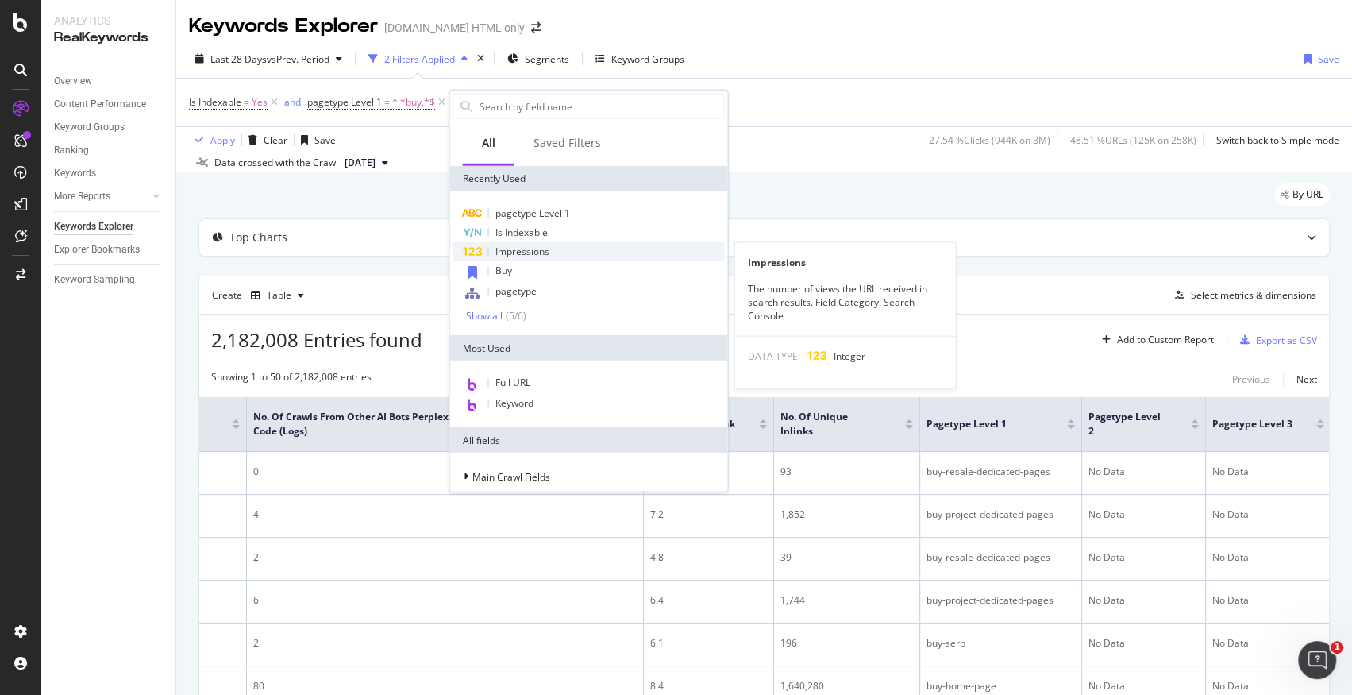
click at [537, 248] on span "Impressions" at bounding box center [522, 250] width 54 height 13
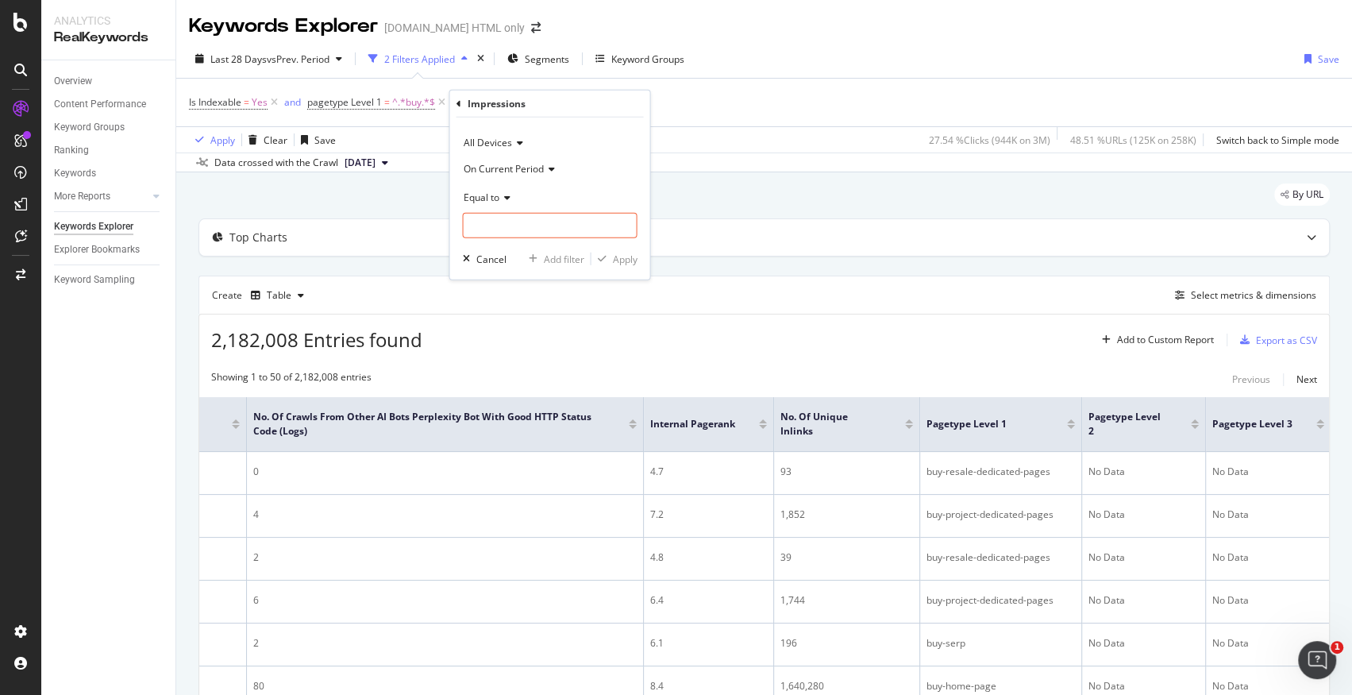
click at [520, 167] on span "On Current Period" at bounding box center [503, 167] width 80 height 13
click at [541, 194] on span "On Current Period" at bounding box center [513, 200] width 87 height 13
click at [533, 219] on input "number" at bounding box center [549, 225] width 175 height 25
click at [506, 202] on div "Equal to" at bounding box center [549, 196] width 175 height 25
click at [556, 333] on span "Greater than or equal to" at bounding box center [523, 331] width 107 height 13
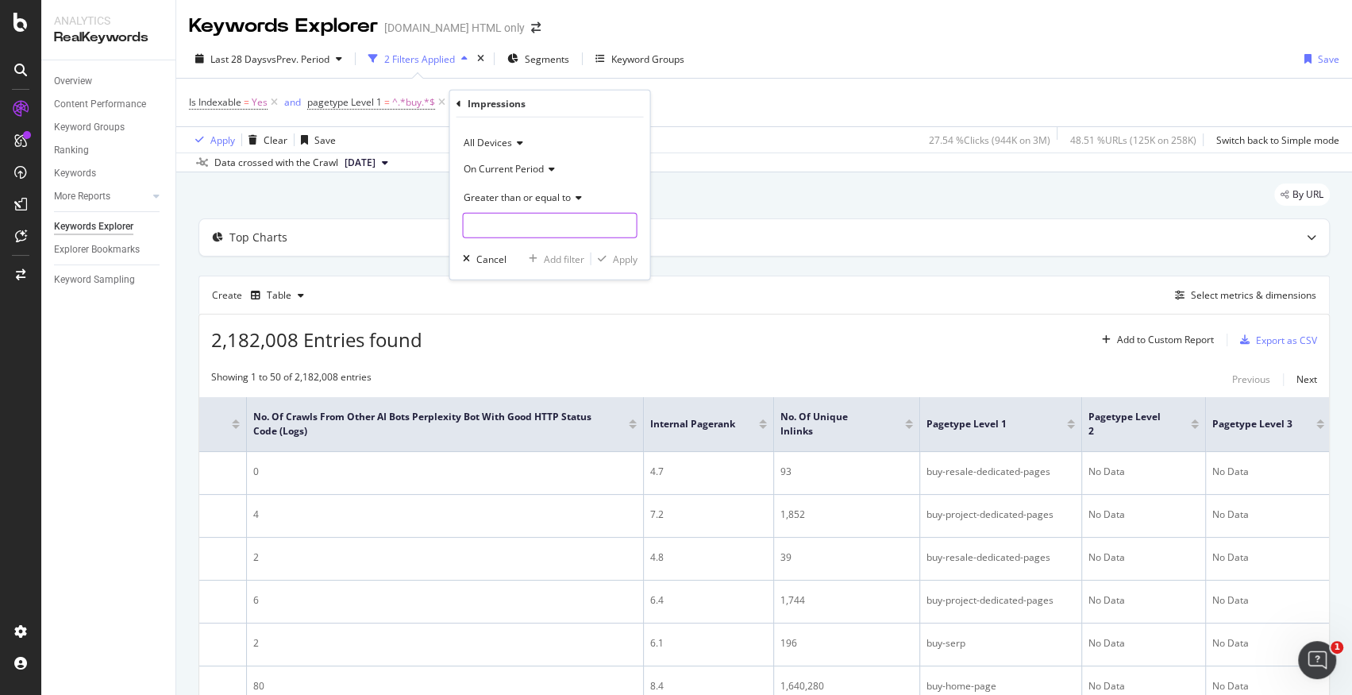
click at [535, 233] on input "number" at bounding box center [549, 225] width 175 height 25
type input "1"
click at [616, 260] on div "Apply" at bounding box center [624, 258] width 25 height 13
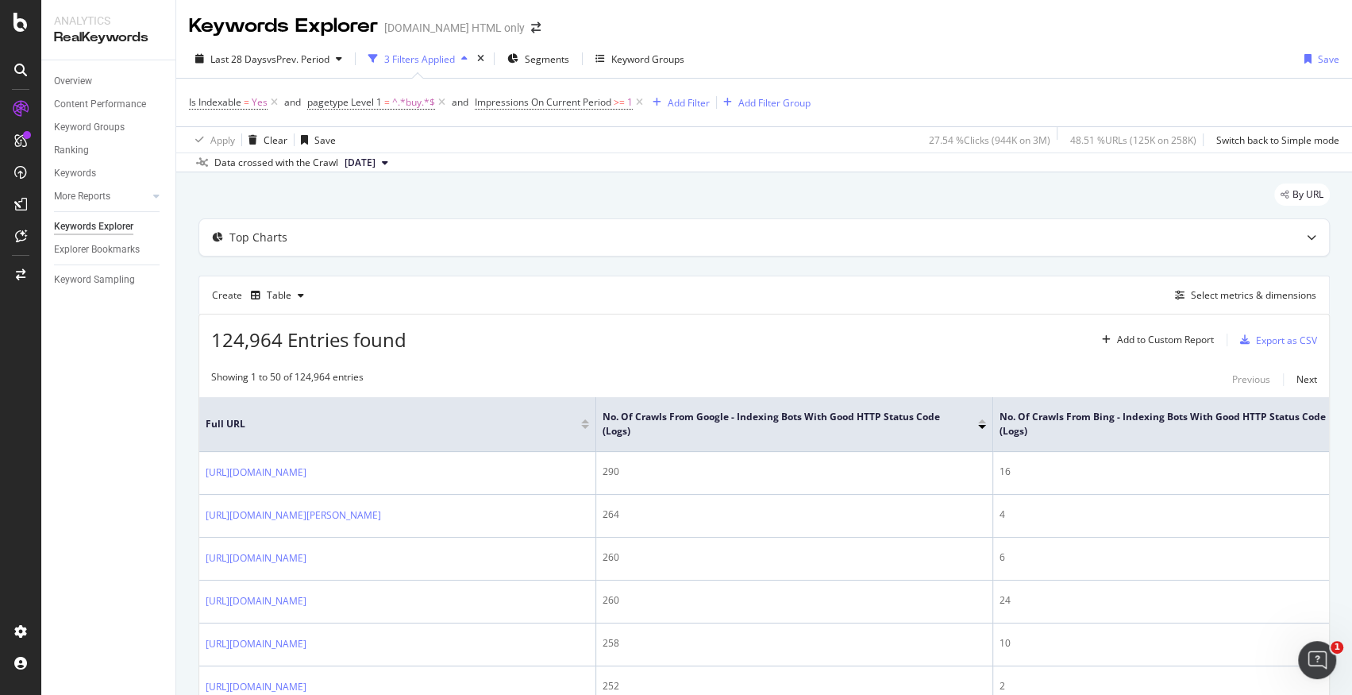
drag, startPoint x: 640, startPoint y: 106, endPoint x: 671, endPoint y: 151, distance: 54.8
click at [640, 106] on icon at bounding box center [639, 102] width 13 height 16
click at [498, 106] on div "Add Filter" at bounding box center [491, 102] width 42 height 13
click at [1298, 341] on div "Export as CSV" at bounding box center [1286, 339] width 61 height 13
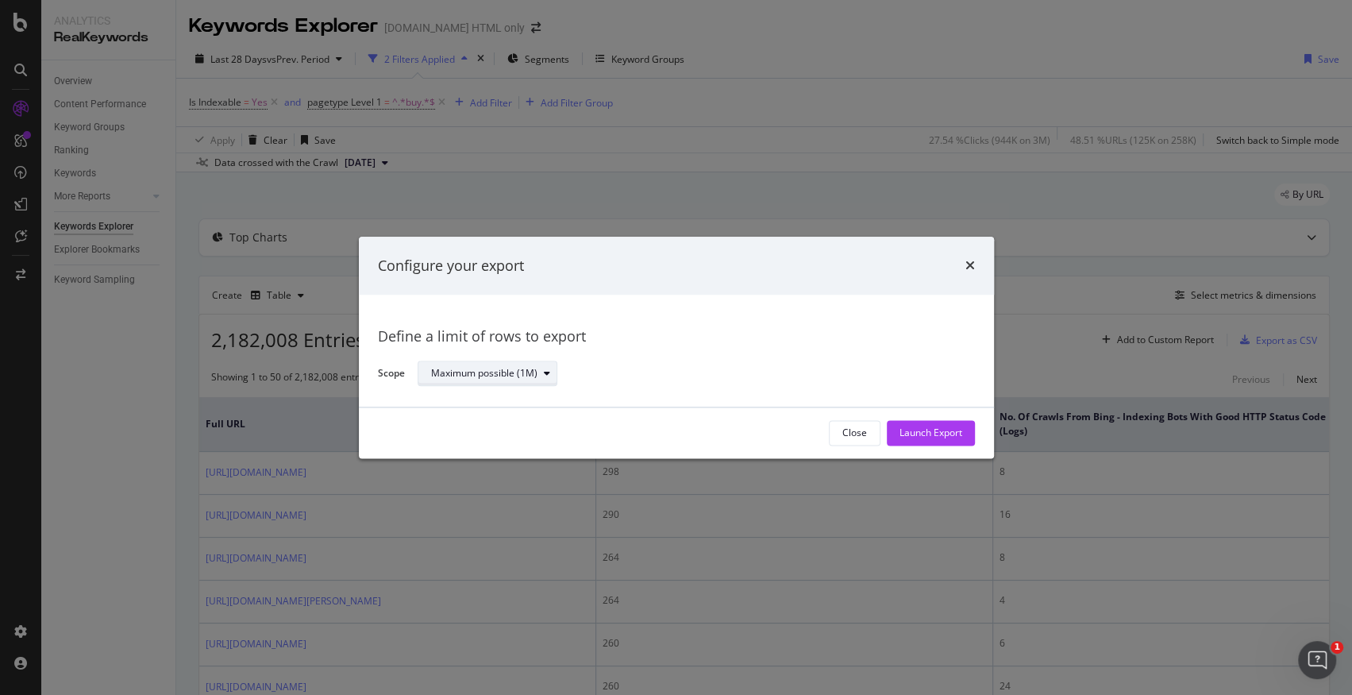
click at [484, 369] on div "Maximum possible (1M)" at bounding box center [484, 374] width 106 height 10
click at [956, 433] on div "Launch Export" at bounding box center [930, 432] width 63 height 13
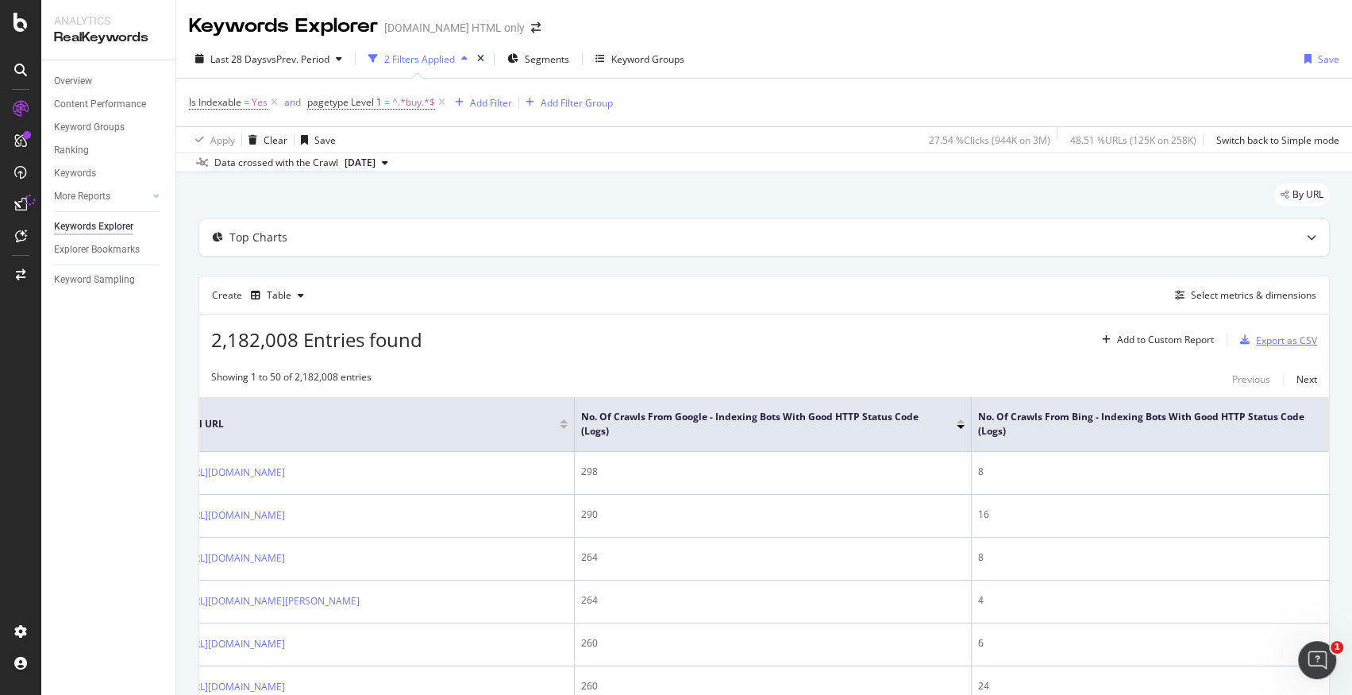
scroll to position [0, 6]
click at [500, 100] on div "Add Filter" at bounding box center [491, 102] width 42 height 13
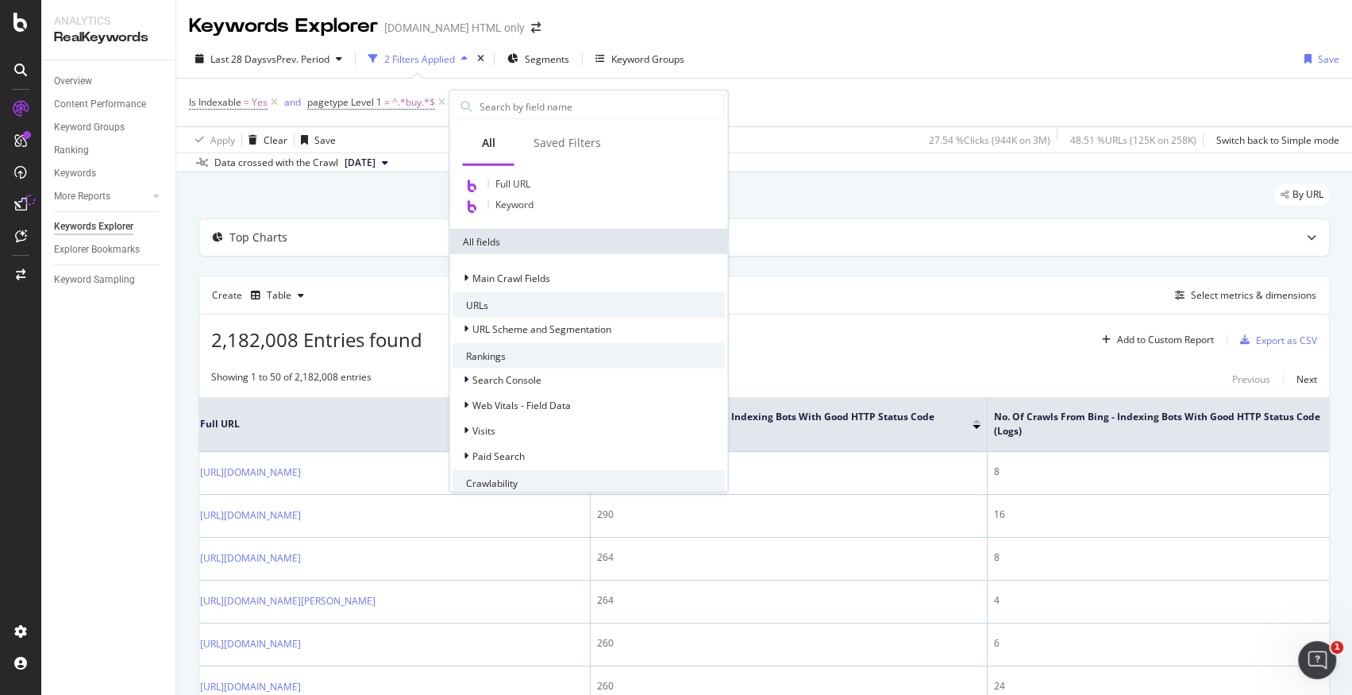
scroll to position [200, 0]
click at [542, 278] on span "Main Crawl Fields" at bounding box center [510, 275] width 78 height 13
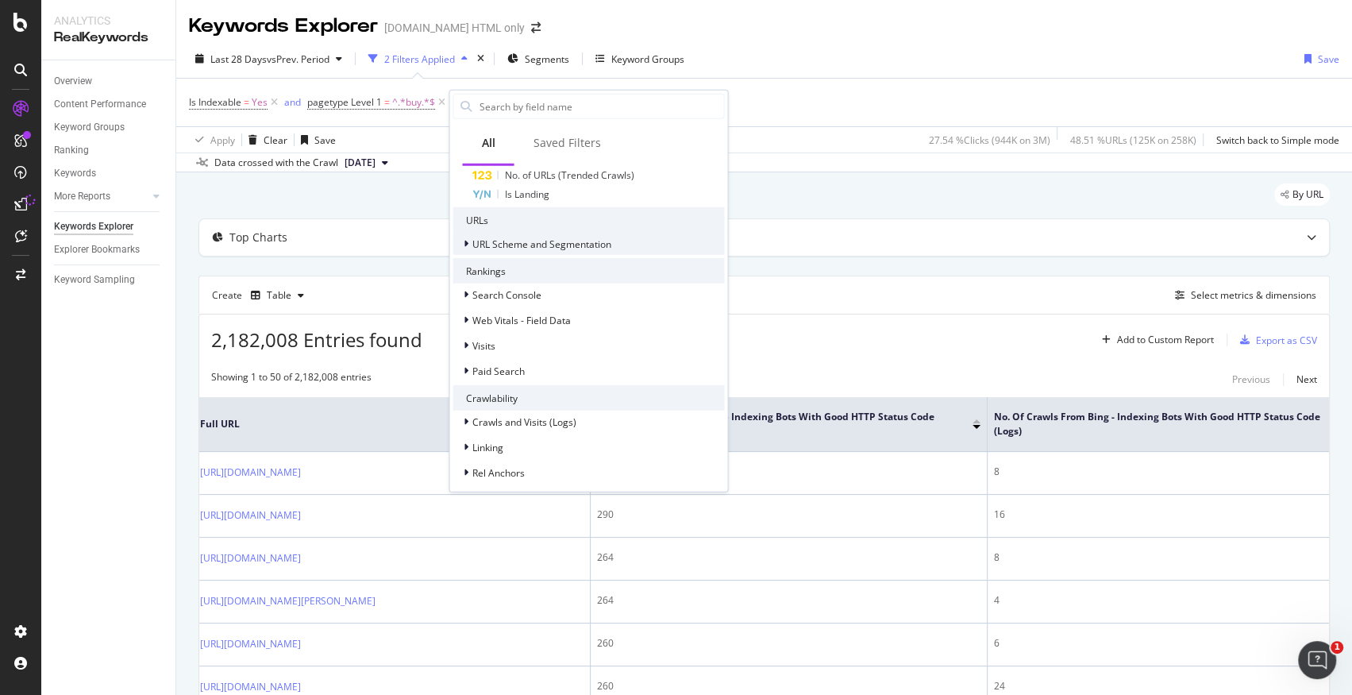
scroll to position [929, 0]
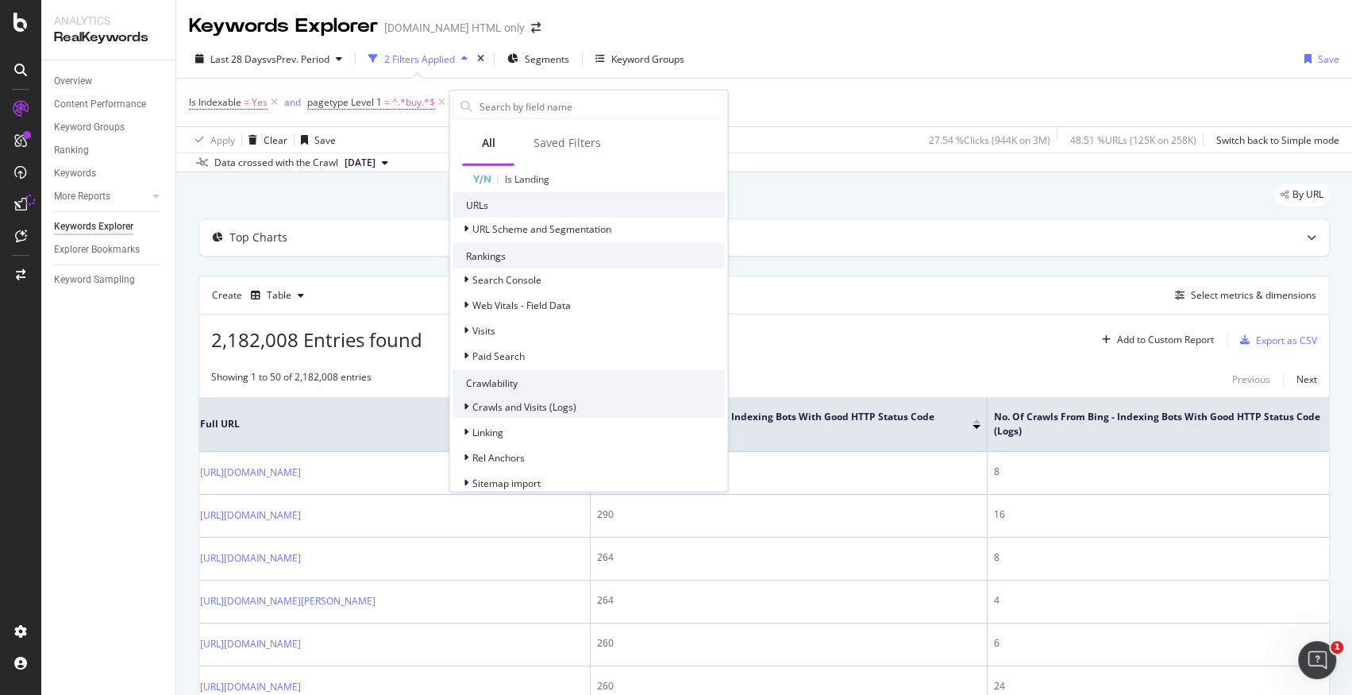
click at [620, 410] on div "Crawls and Visits (Logs)" at bounding box center [587, 406] width 271 height 22
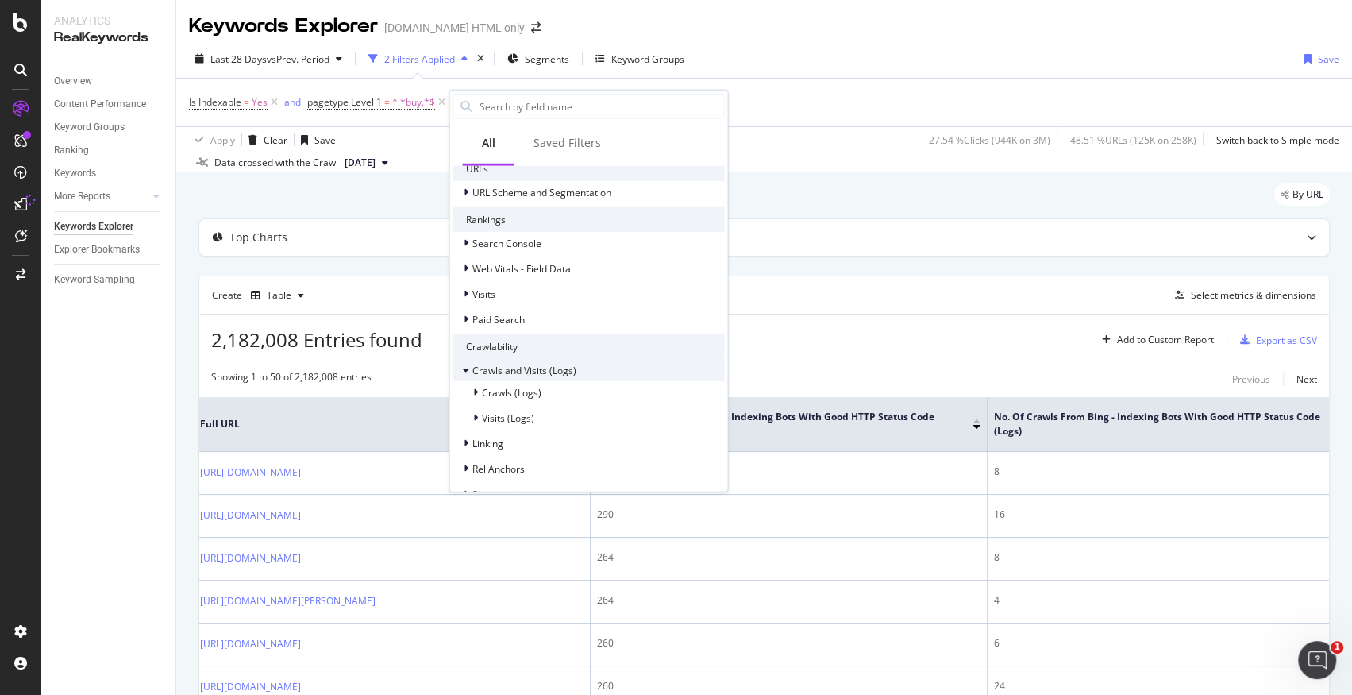
scroll to position [978, 0]
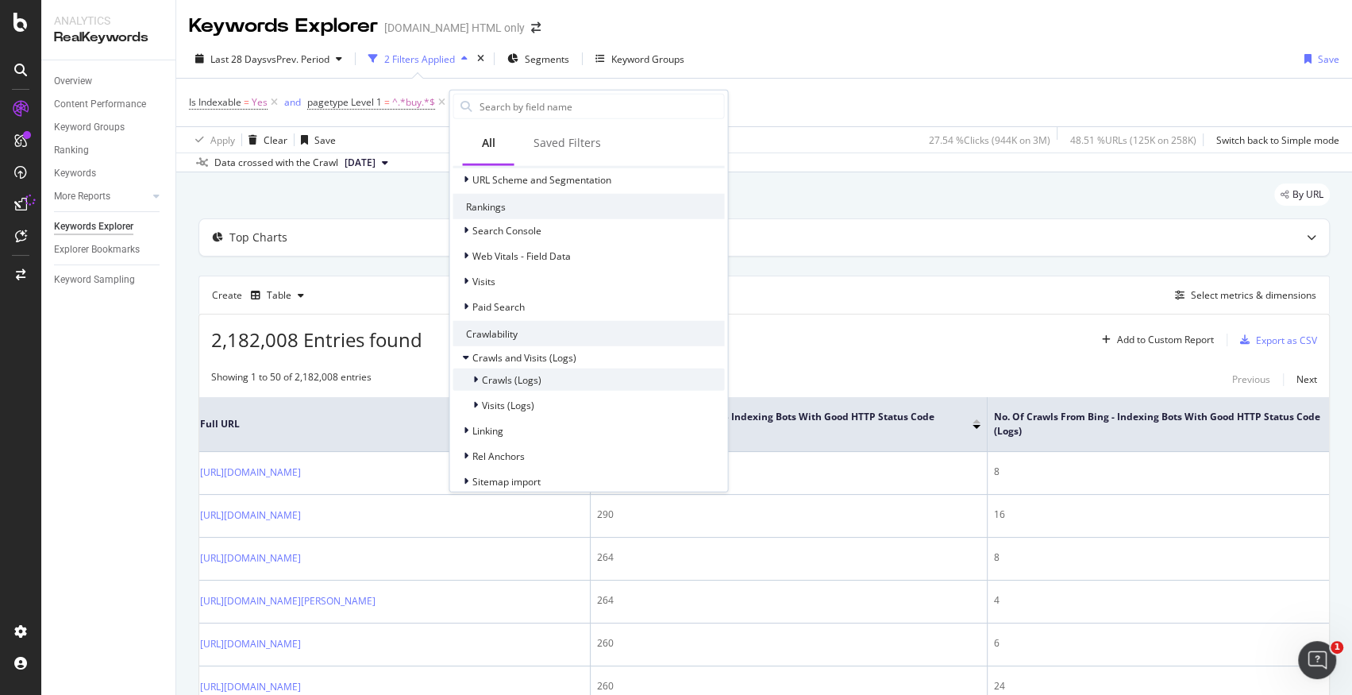
click at [606, 379] on div "Crawls (Logs)" at bounding box center [587, 379] width 271 height 22
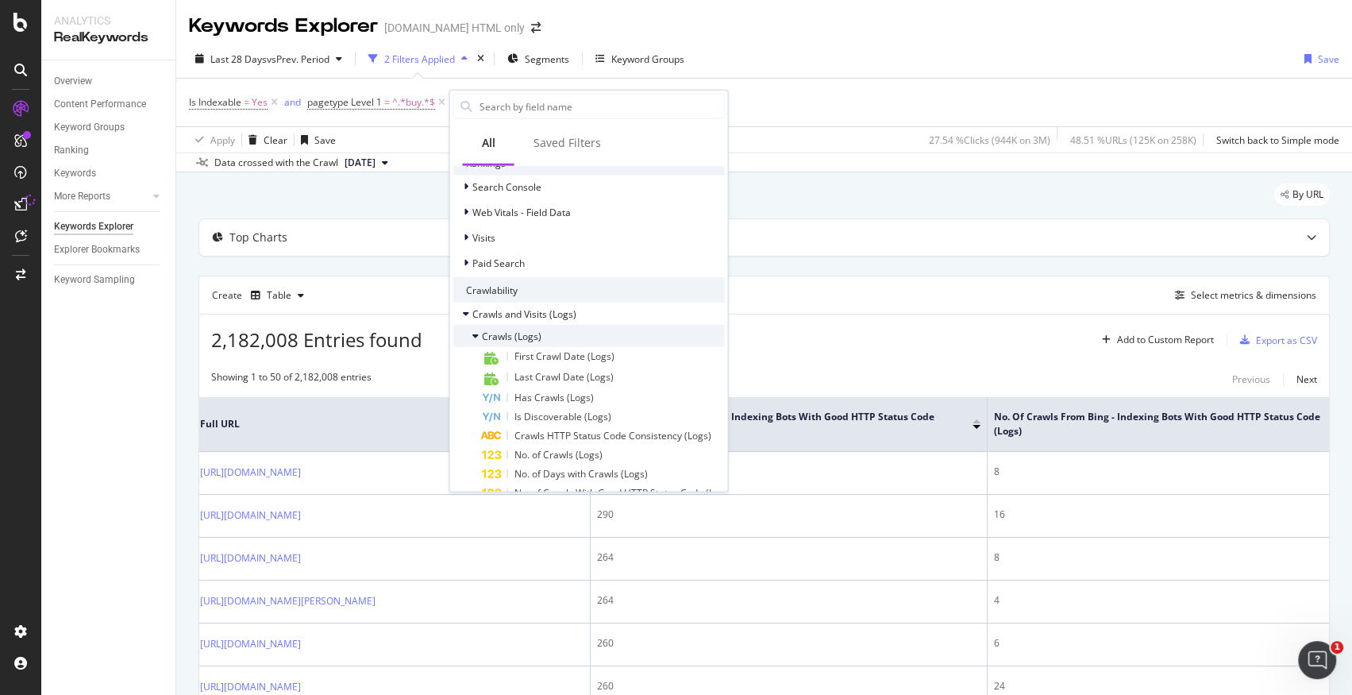
scroll to position [1060, 0]
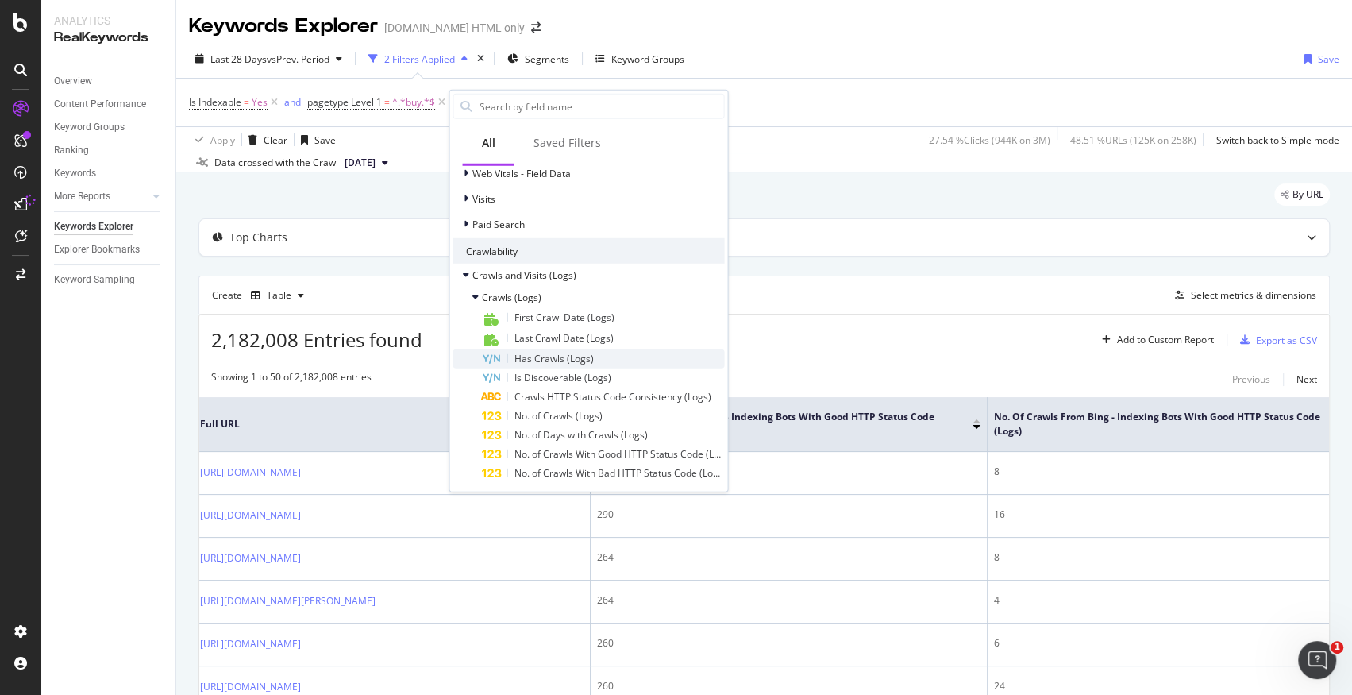
click at [586, 357] on span "Has Crawls (Logs)" at bounding box center [553, 358] width 79 height 13
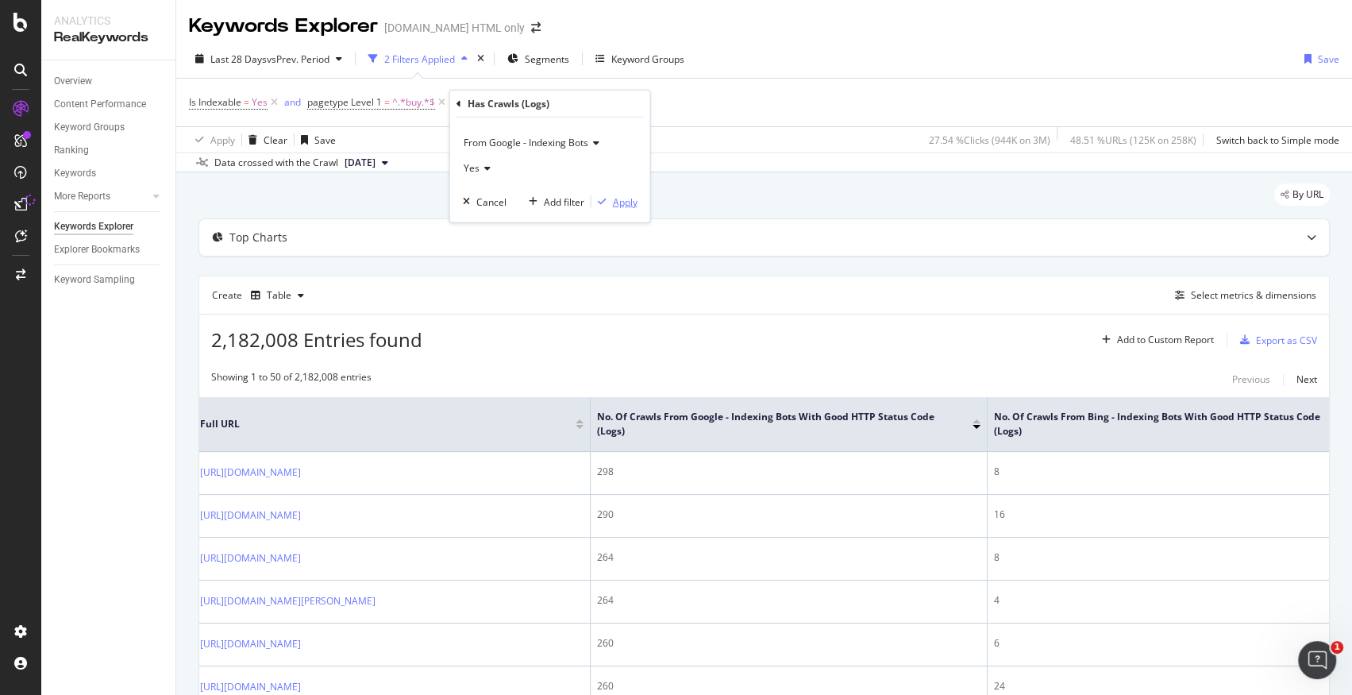
click at [625, 197] on div "Apply" at bounding box center [624, 200] width 25 height 13
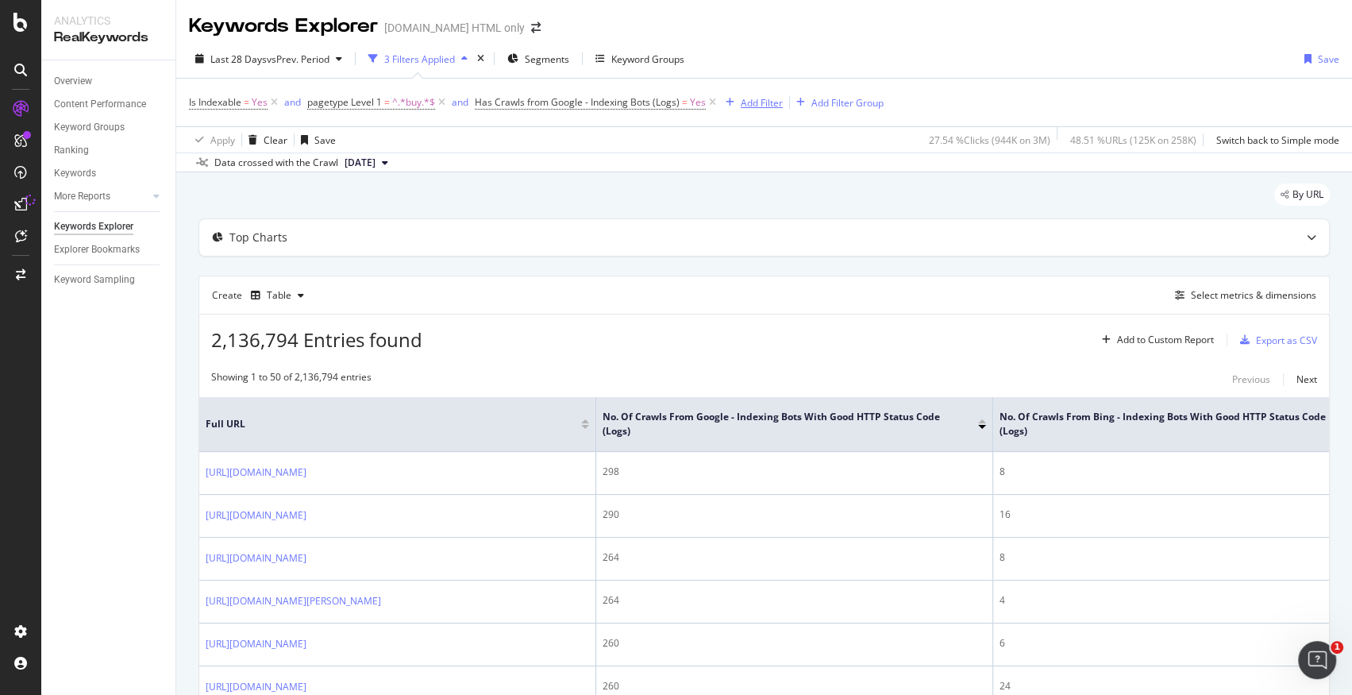
click at [764, 104] on div "Add Filter" at bounding box center [762, 102] width 42 height 13
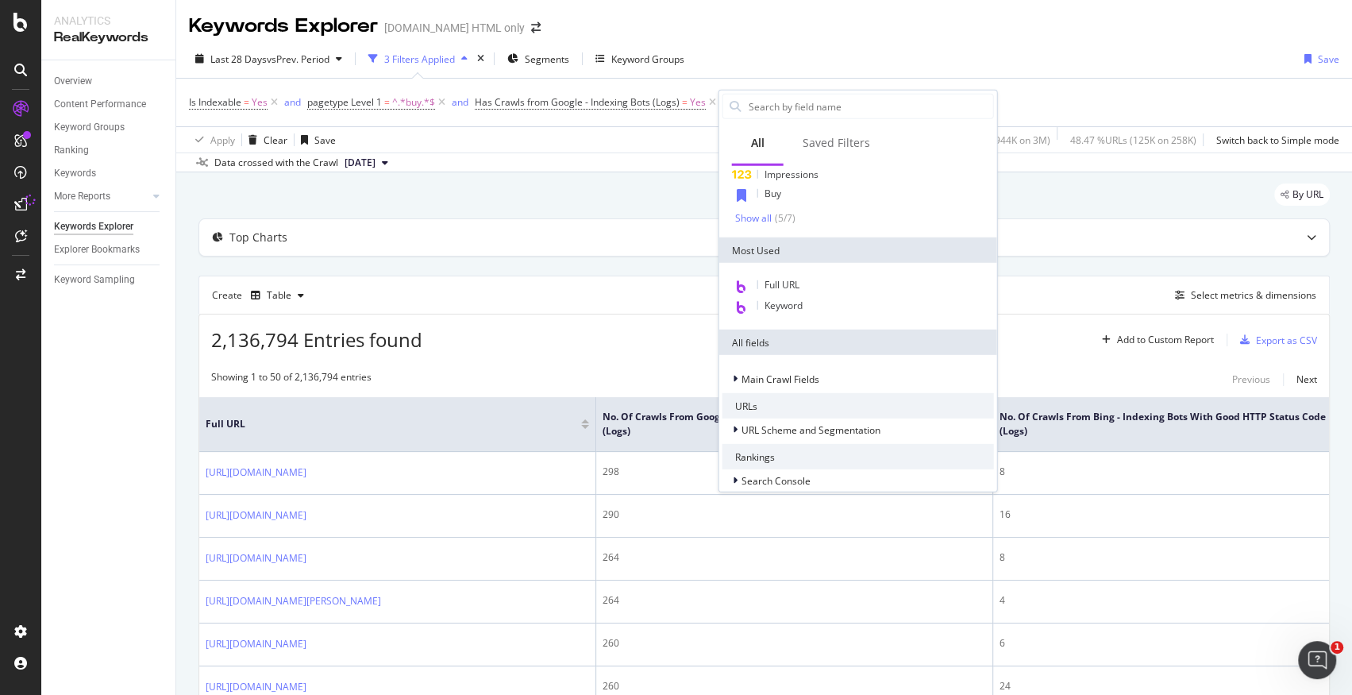
scroll to position [154, 0]
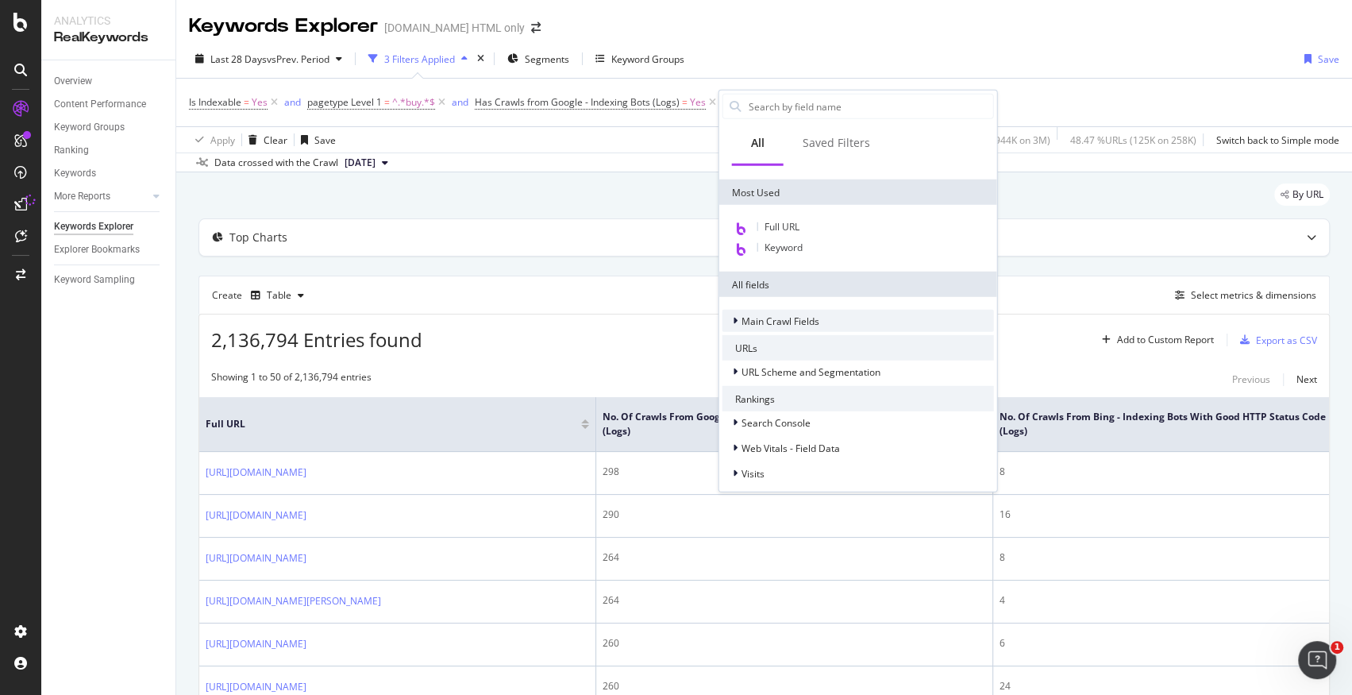
click at [761, 314] on span "Main Crawl Fields" at bounding box center [780, 320] width 78 height 13
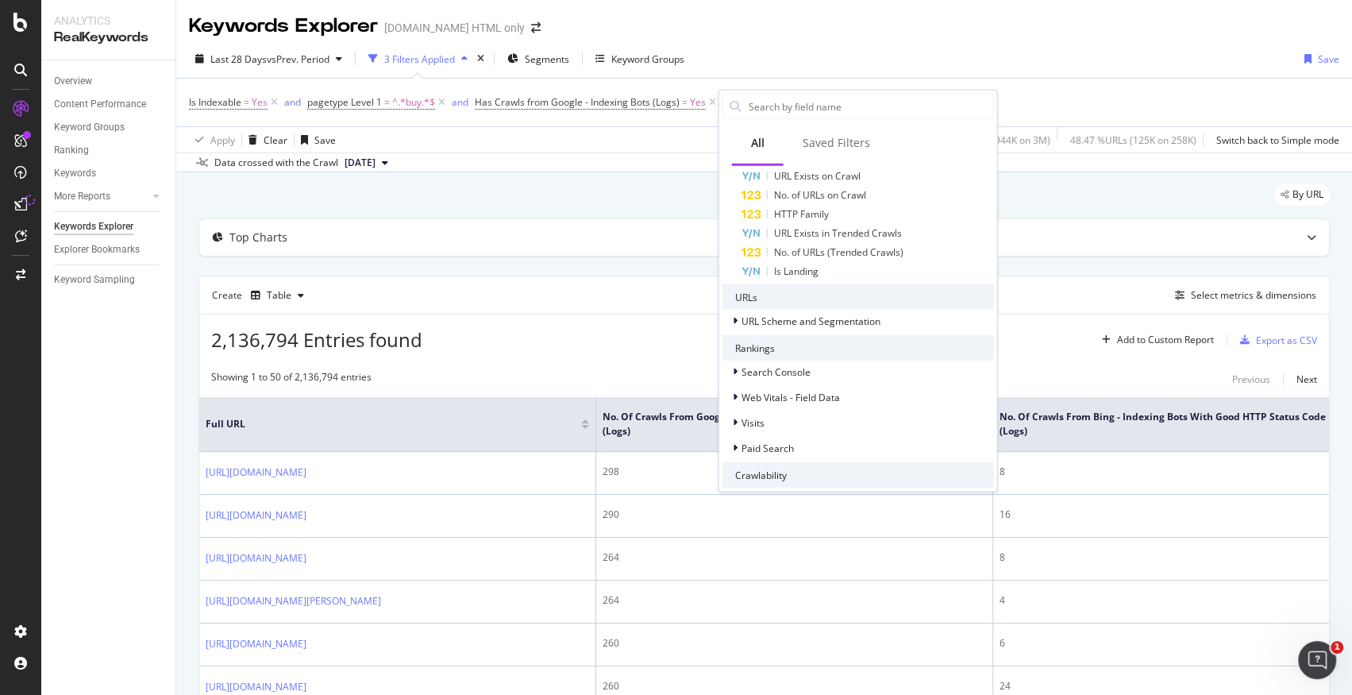
scroll to position [1037, 0]
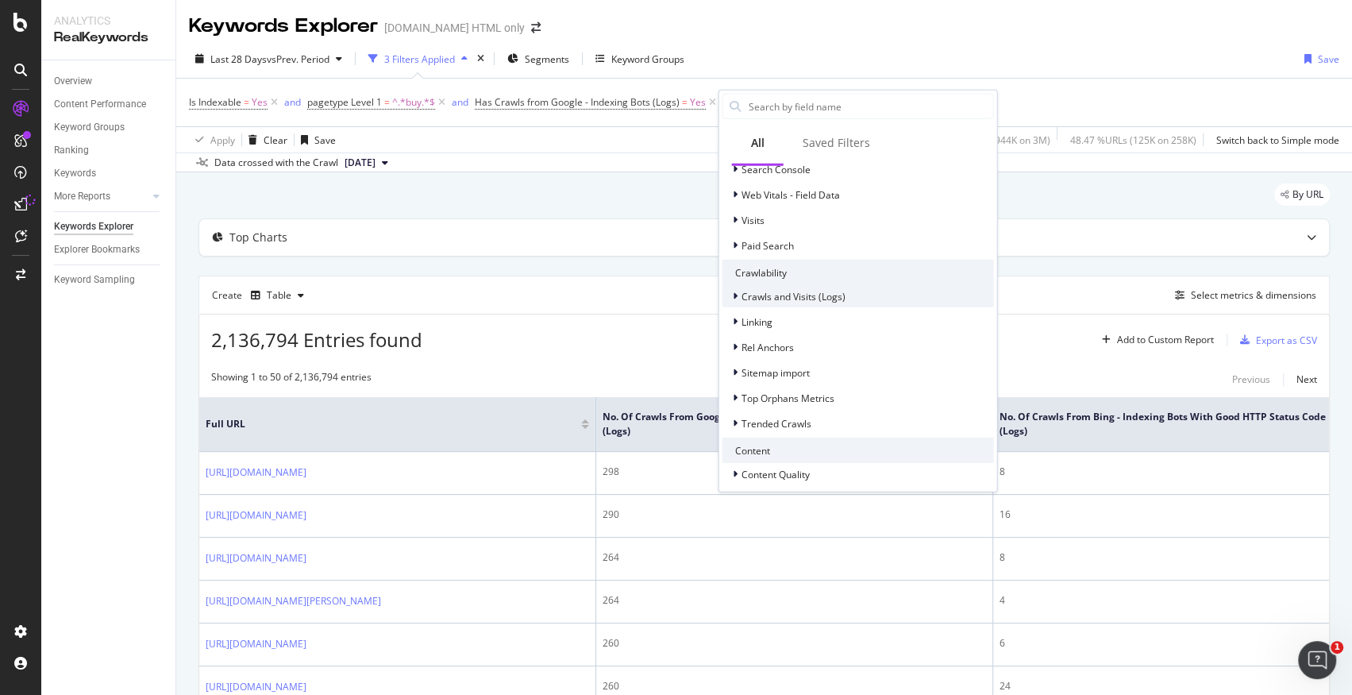
click at [733, 291] on icon at bounding box center [735, 296] width 5 height 10
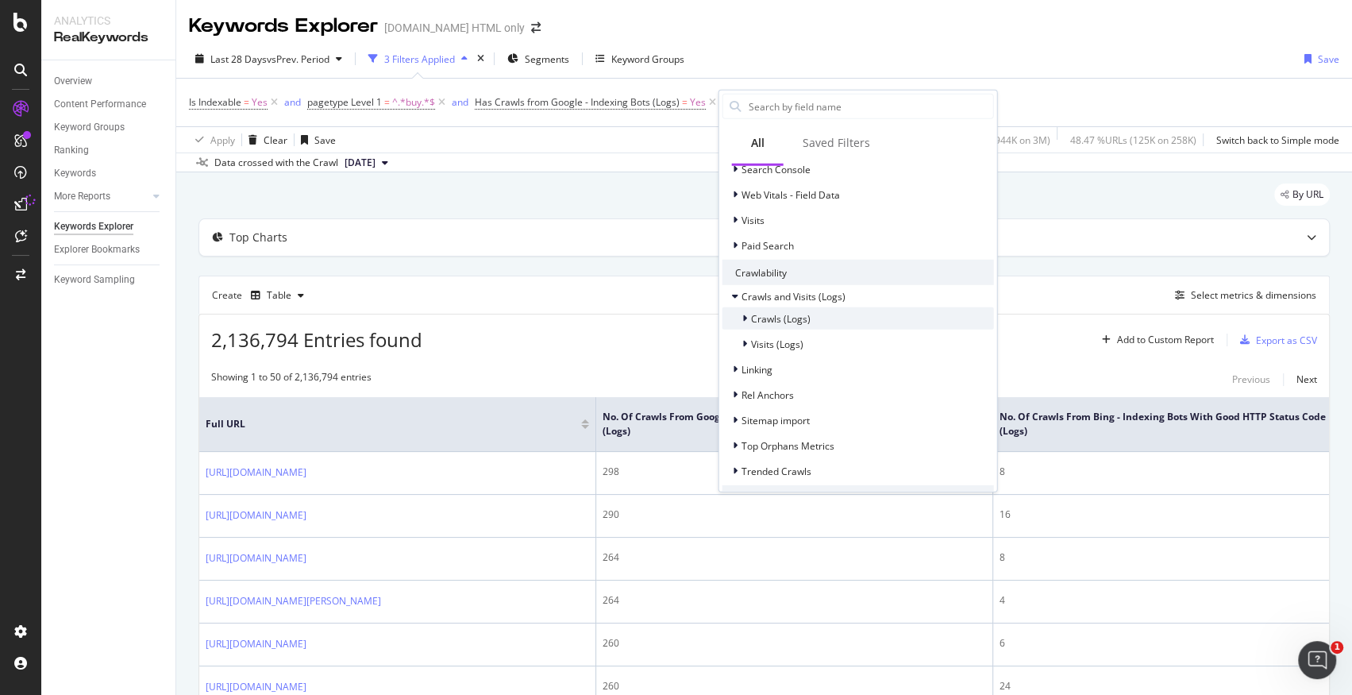
click at [746, 318] on div at bounding box center [746, 318] width 10 height 16
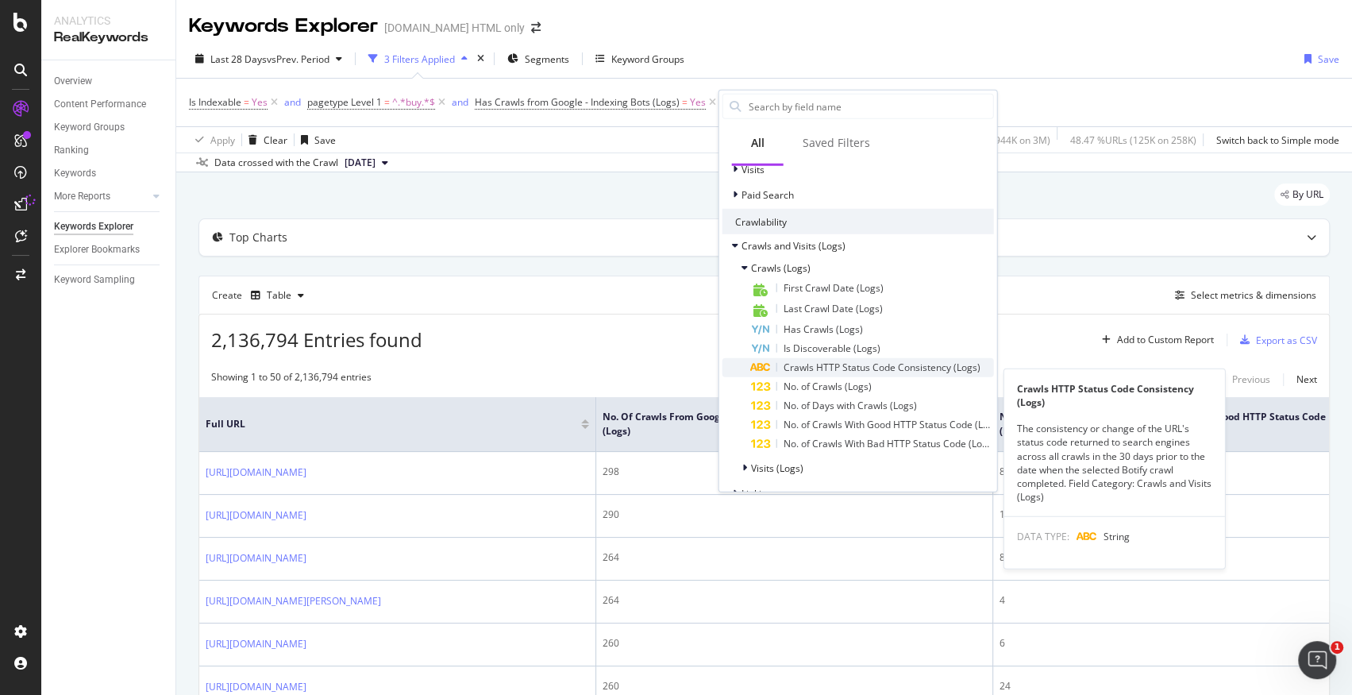
scroll to position [1103, 0]
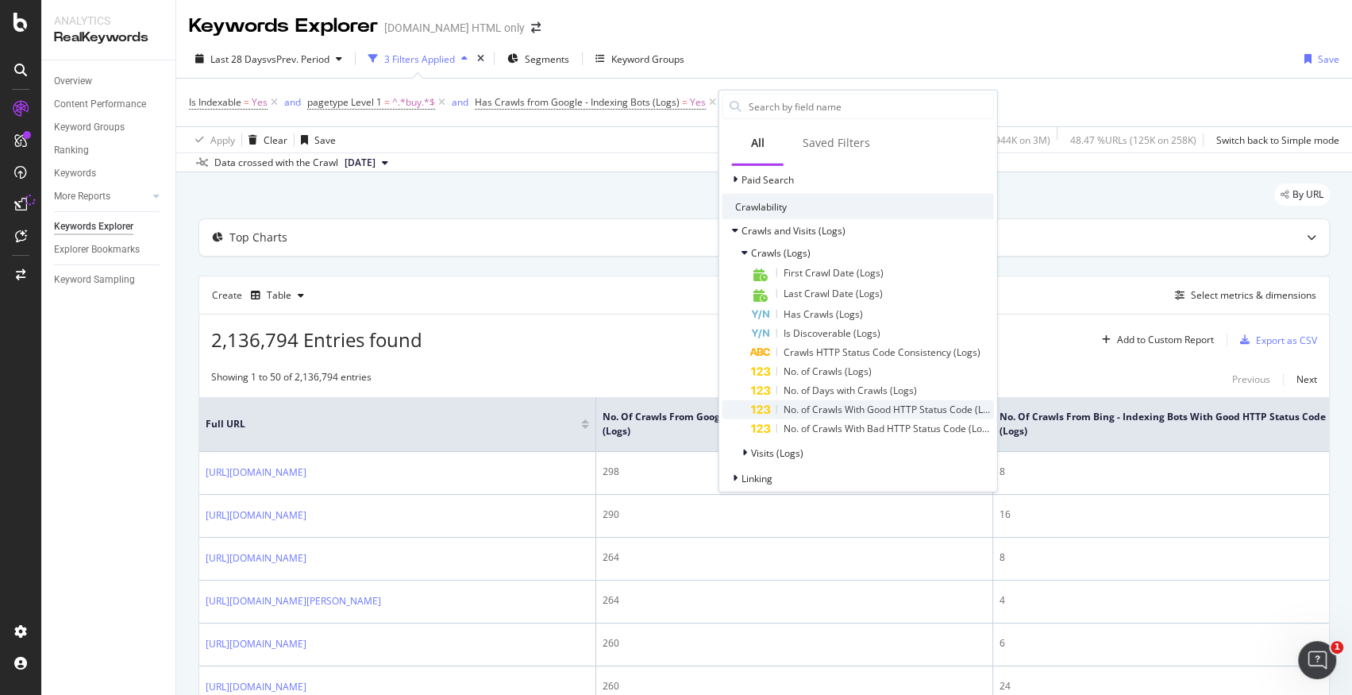
click at [872, 414] on span "No. of Crawls With Good HTTP Status Code (Logs)" at bounding box center [892, 408] width 218 height 13
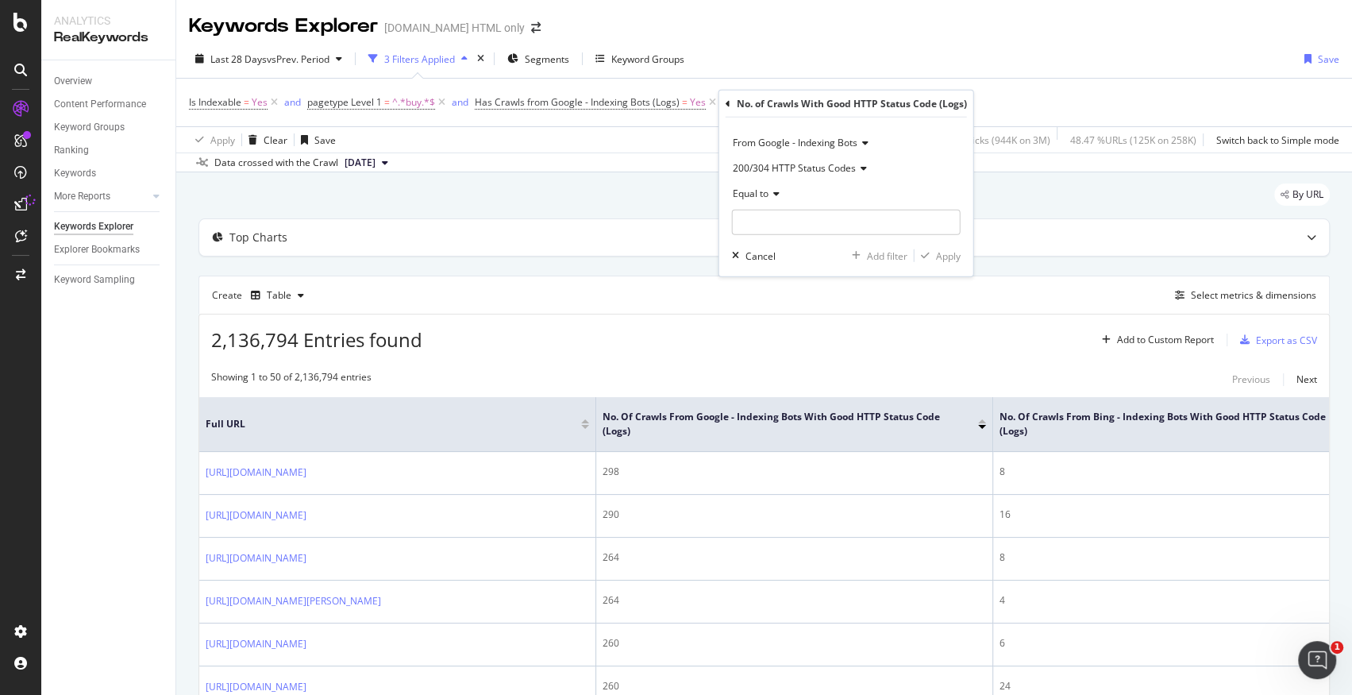
click at [769, 195] on icon at bounding box center [773, 194] width 11 height 10
click at [790, 325] on span "Greater than or equal to" at bounding box center [793, 328] width 107 height 13
click at [792, 202] on div "Greater than or equal to" at bounding box center [846, 193] width 229 height 25
click at [925, 223] on input "number" at bounding box center [846, 222] width 229 height 25
type input "1"
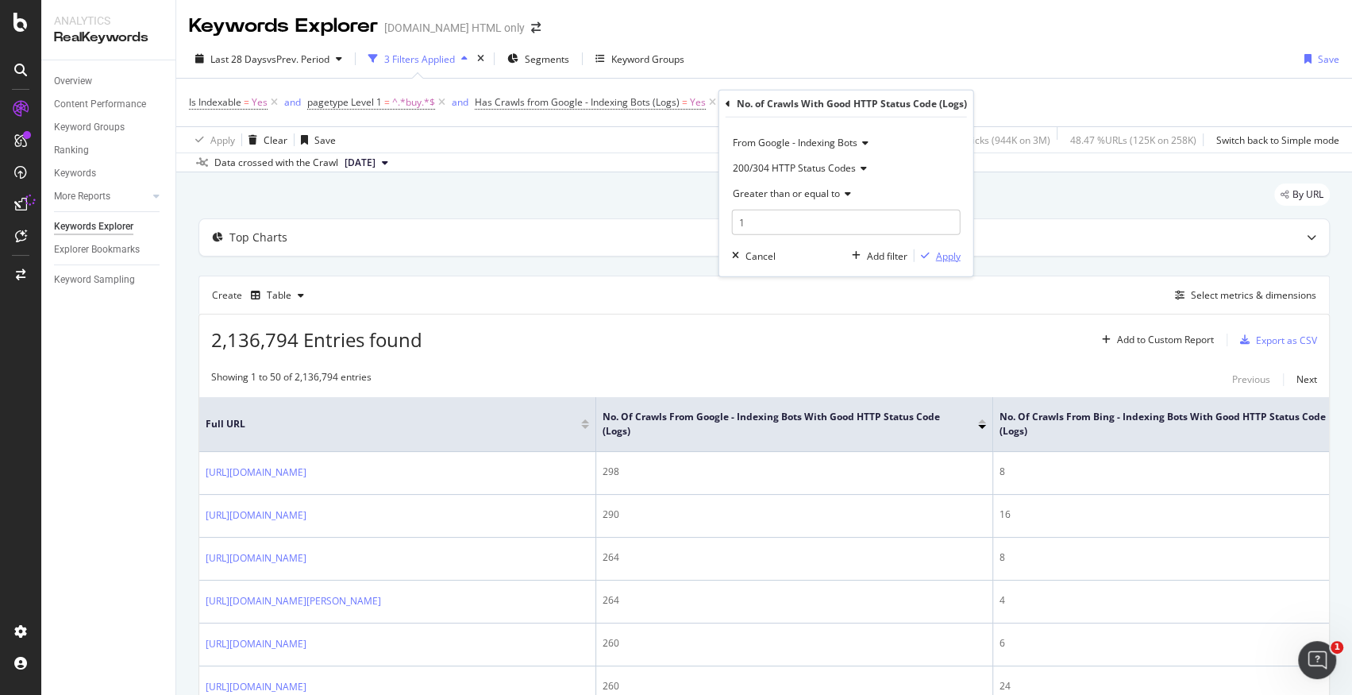
click at [951, 260] on div "Apply" at bounding box center [948, 254] width 25 height 13
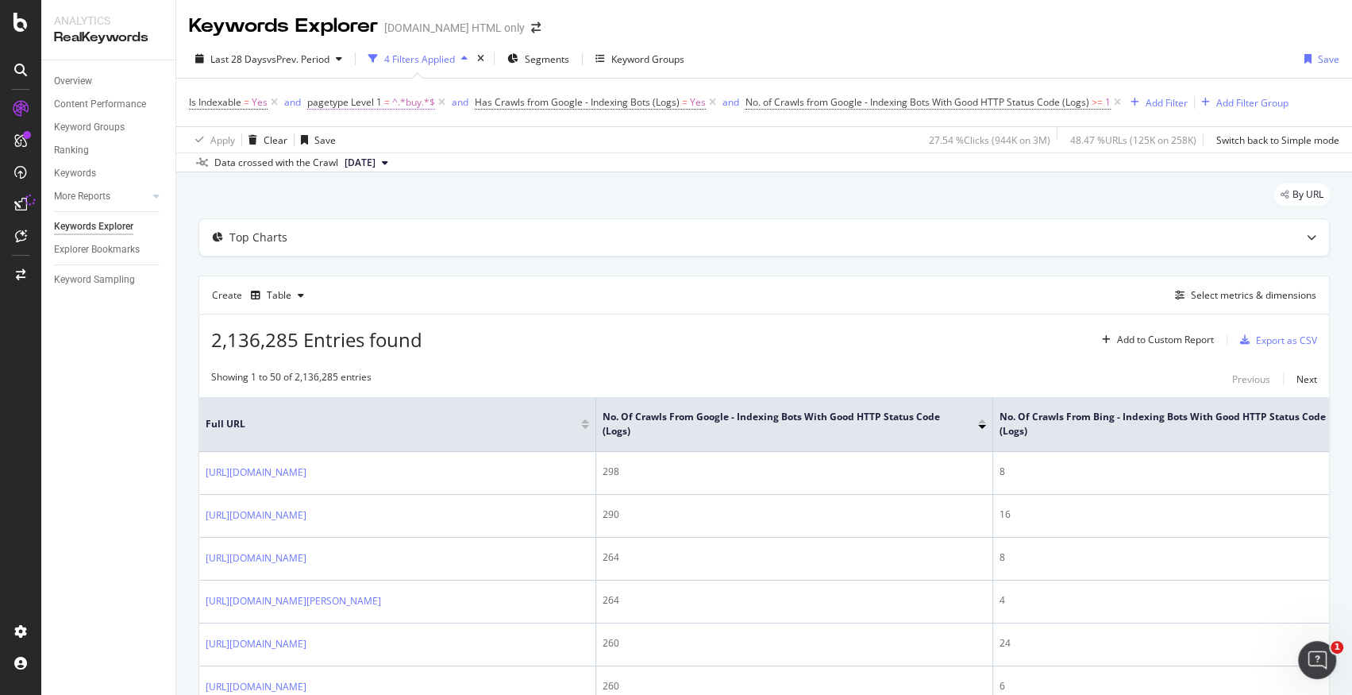
click at [387, 104] on span "=" at bounding box center [387, 101] width 6 height 13
click at [413, 233] on div "Add filter" at bounding box center [422, 227] width 40 height 13
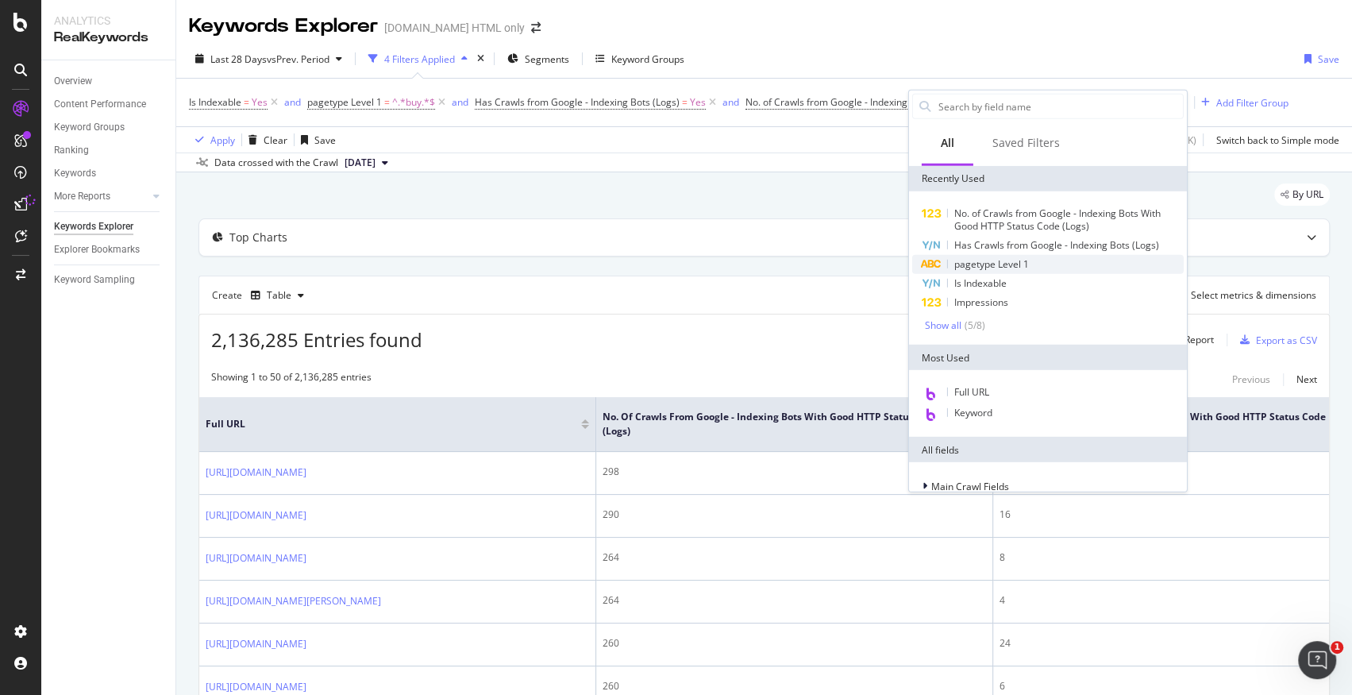
click at [984, 264] on span "pagetype Level 1" at bounding box center [991, 263] width 75 height 13
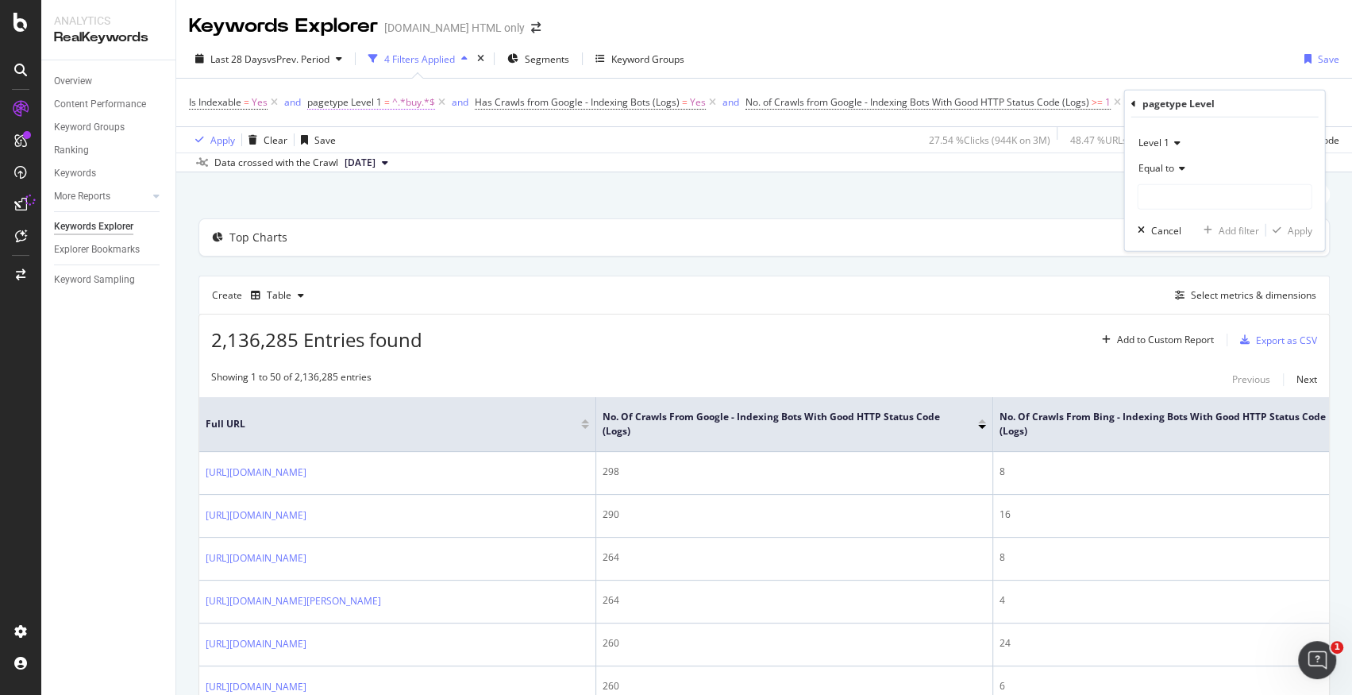
click at [397, 101] on span "^.*buy.*$" at bounding box center [413, 102] width 43 height 22
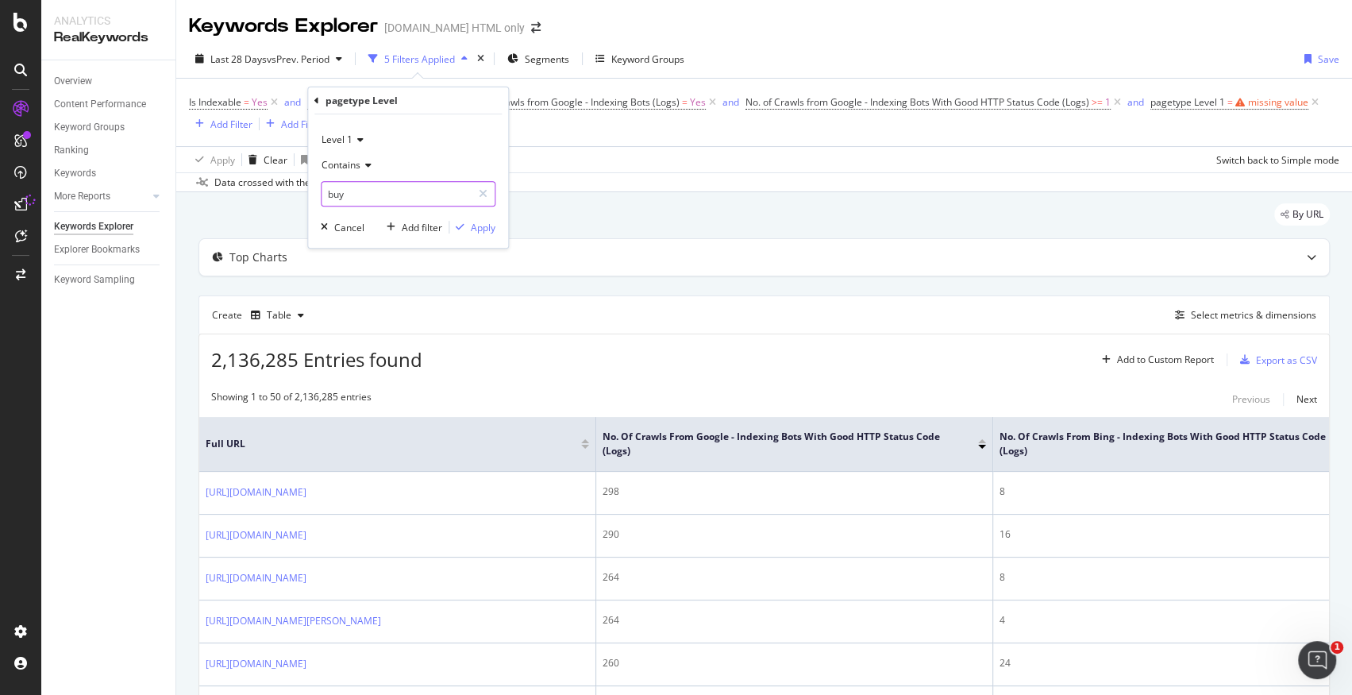
click at [384, 198] on input "buy" at bounding box center [396, 193] width 150 height 25
click at [412, 223] on div "Add filter" at bounding box center [422, 227] width 40 height 13
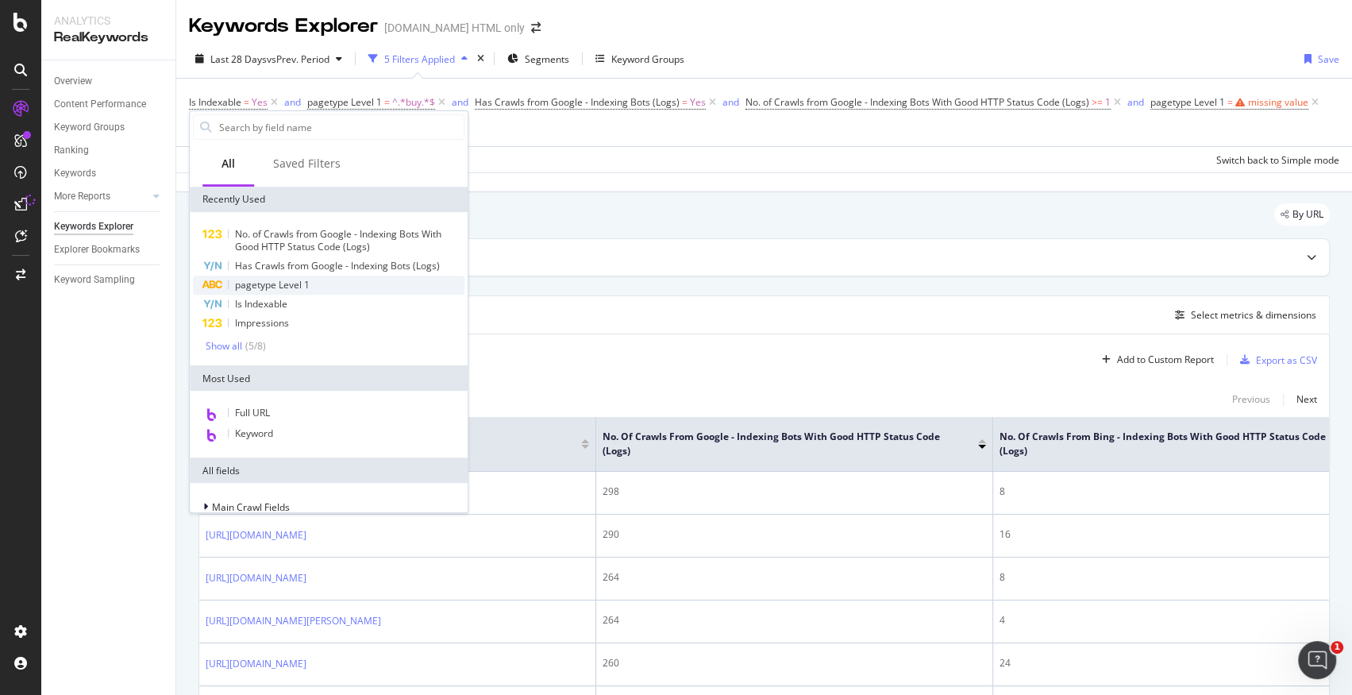
click at [376, 284] on div "pagetype Level 1" at bounding box center [328, 284] width 271 height 19
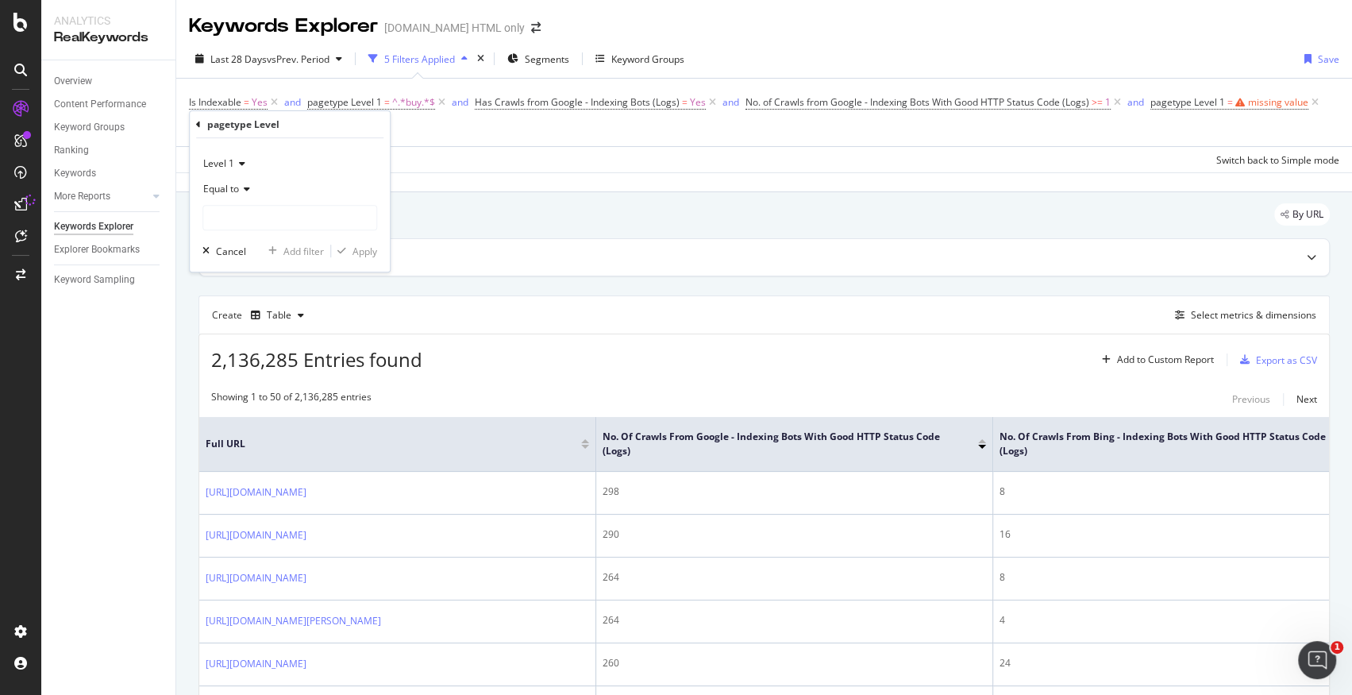
click at [241, 180] on div "Equal to" at bounding box center [289, 188] width 175 height 25
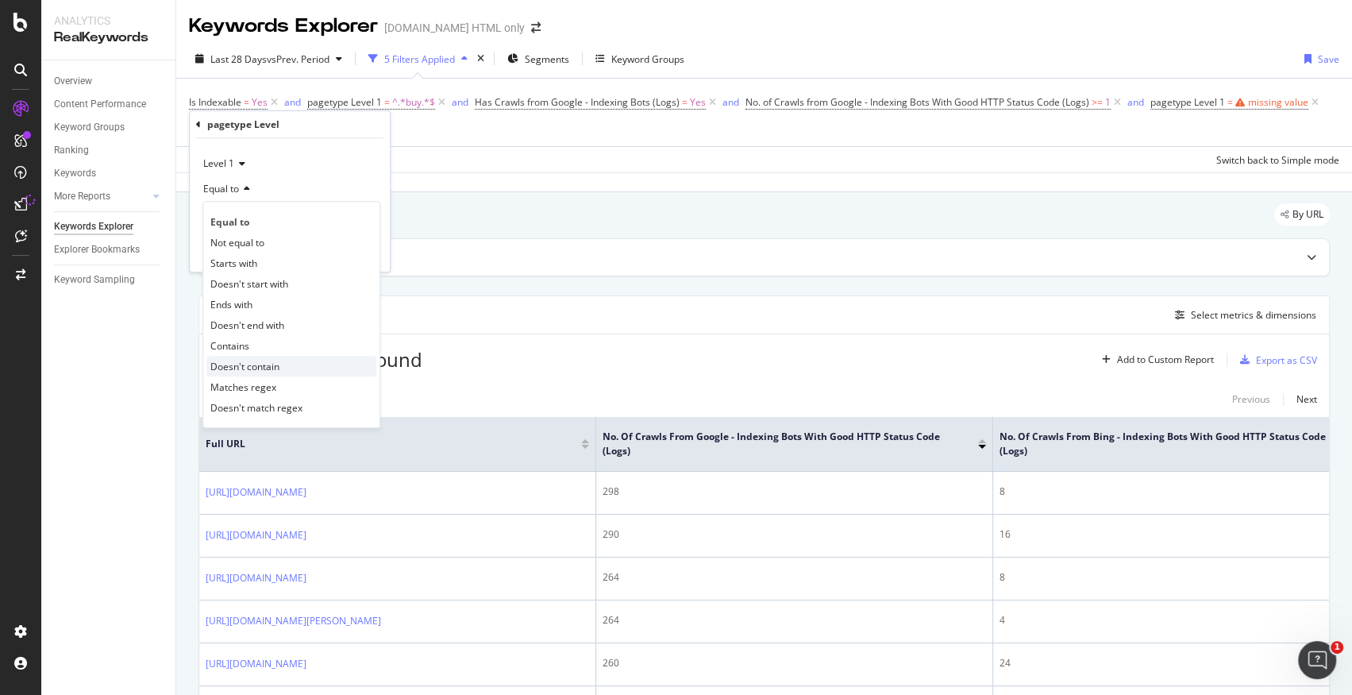
click at [283, 359] on div "Doesn't contain" at bounding box center [291, 366] width 170 height 21
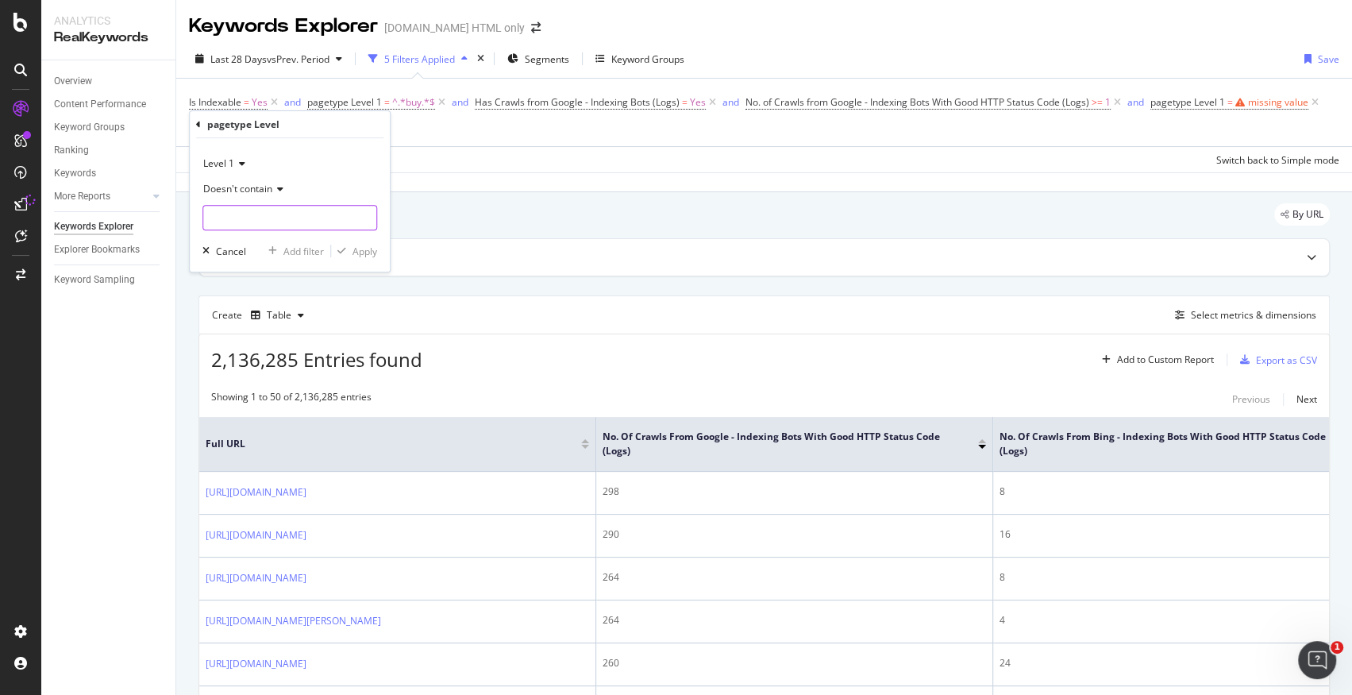
click at [256, 208] on input "text" at bounding box center [289, 217] width 173 height 25
type input "resale"
click at [368, 254] on div "Apply" at bounding box center [364, 250] width 25 height 13
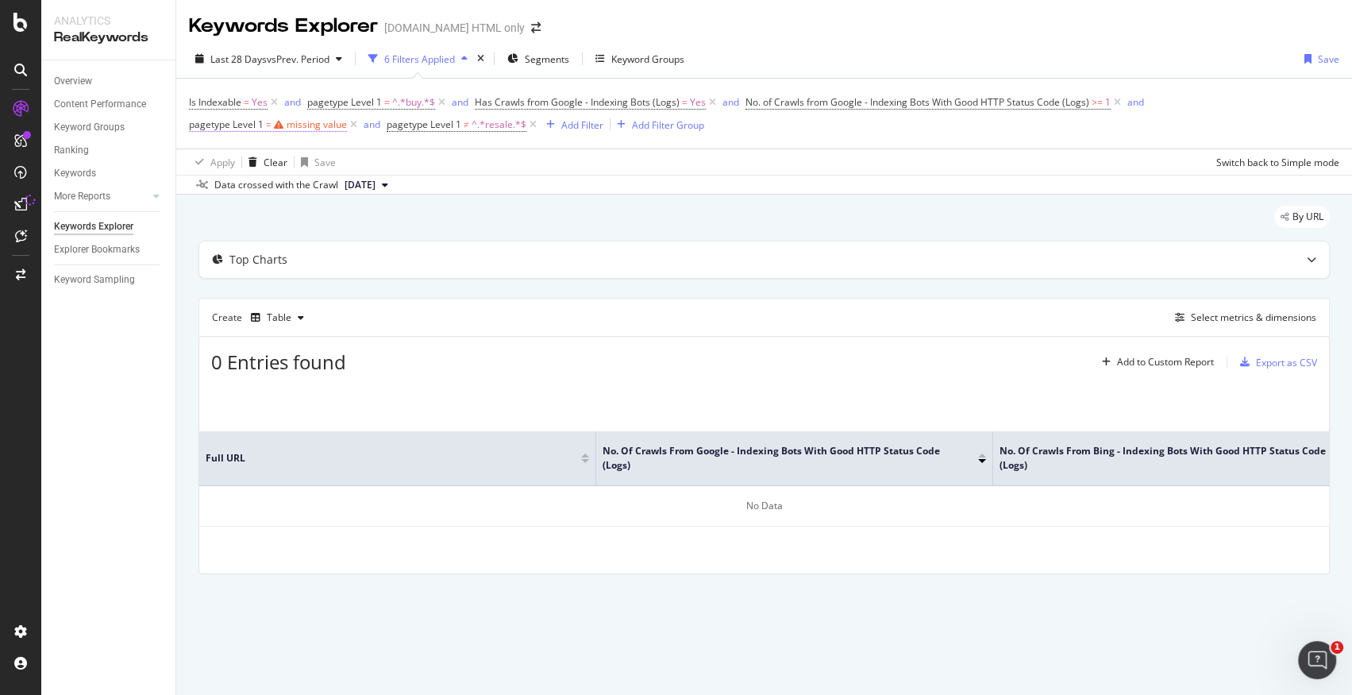
click at [287, 124] on div "missing value" at bounding box center [317, 123] width 60 height 13
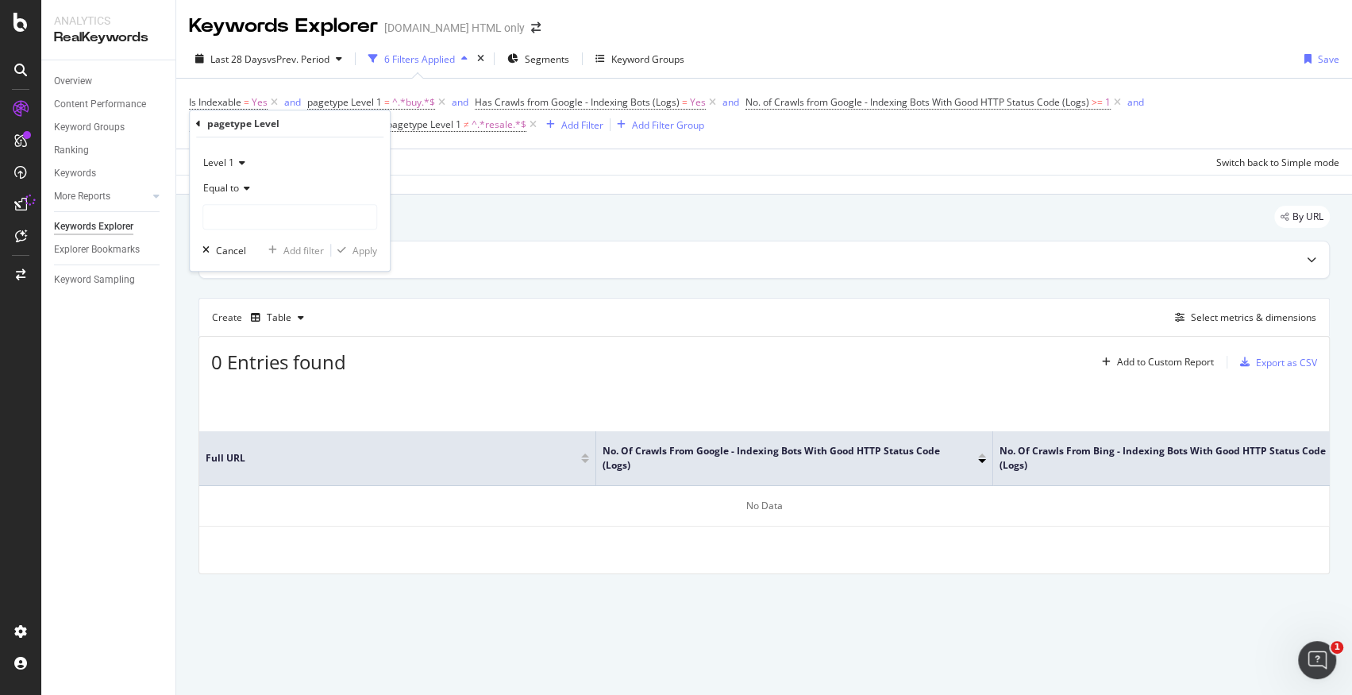
click at [432, 194] on div "Last 28 Days vs Prev. Period 6 Filters Applied Segments Keyword Groups Save Is …" at bounding box center [764, 117] width 1176 height 155
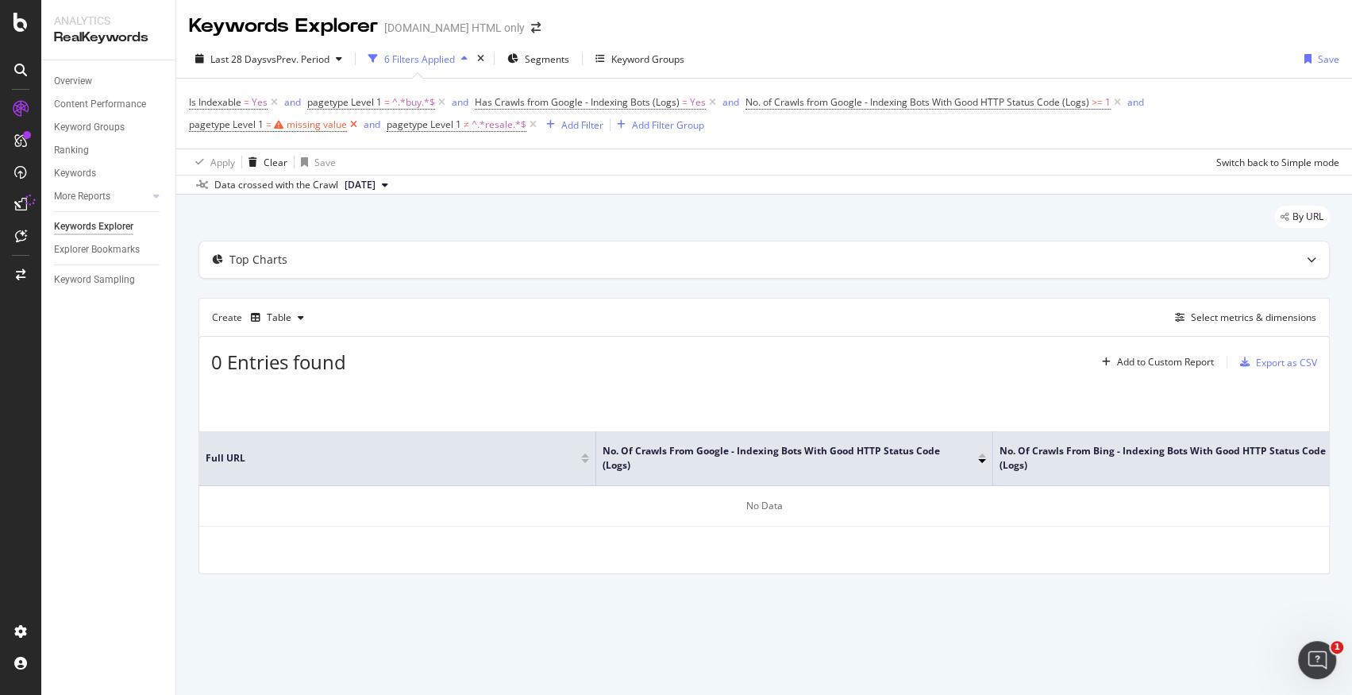
click at [349, 125] on icon at bounding box center [353, 125] width 13 height 16
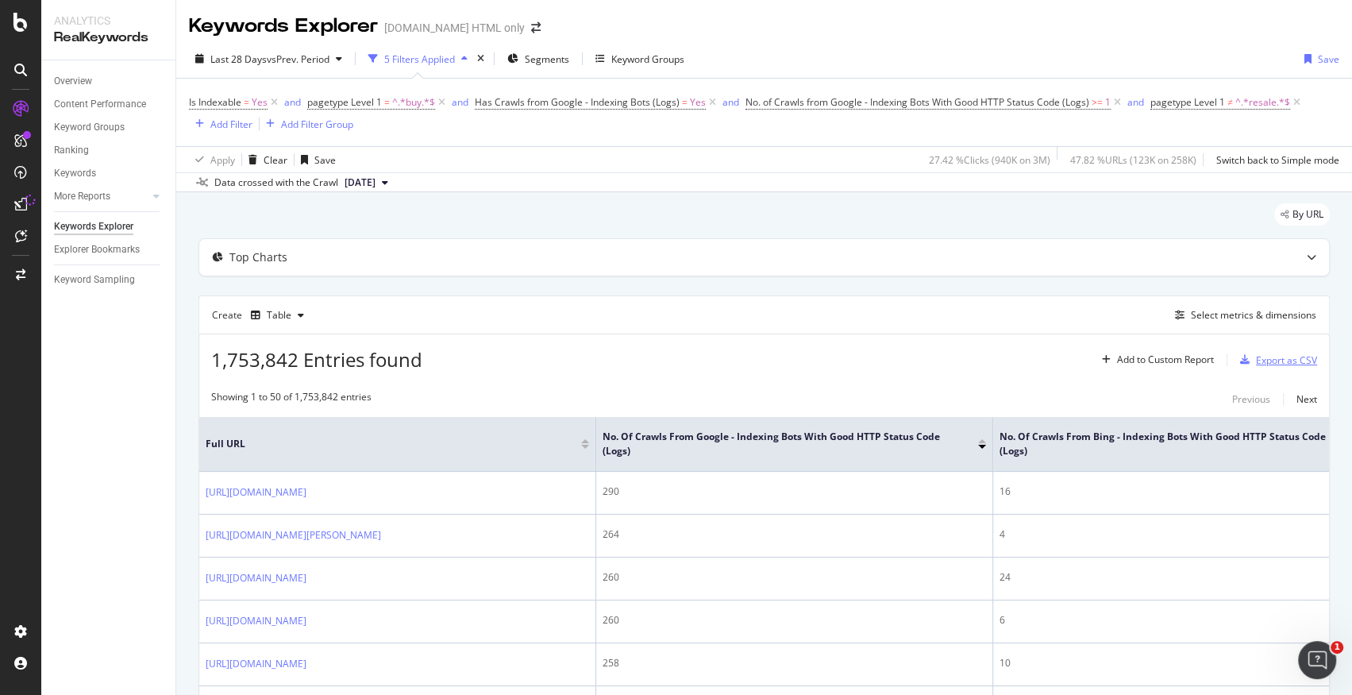
click at [1280, 358] on div "Export as CSV" at bounding box center [1286, 359] width 61 height 13
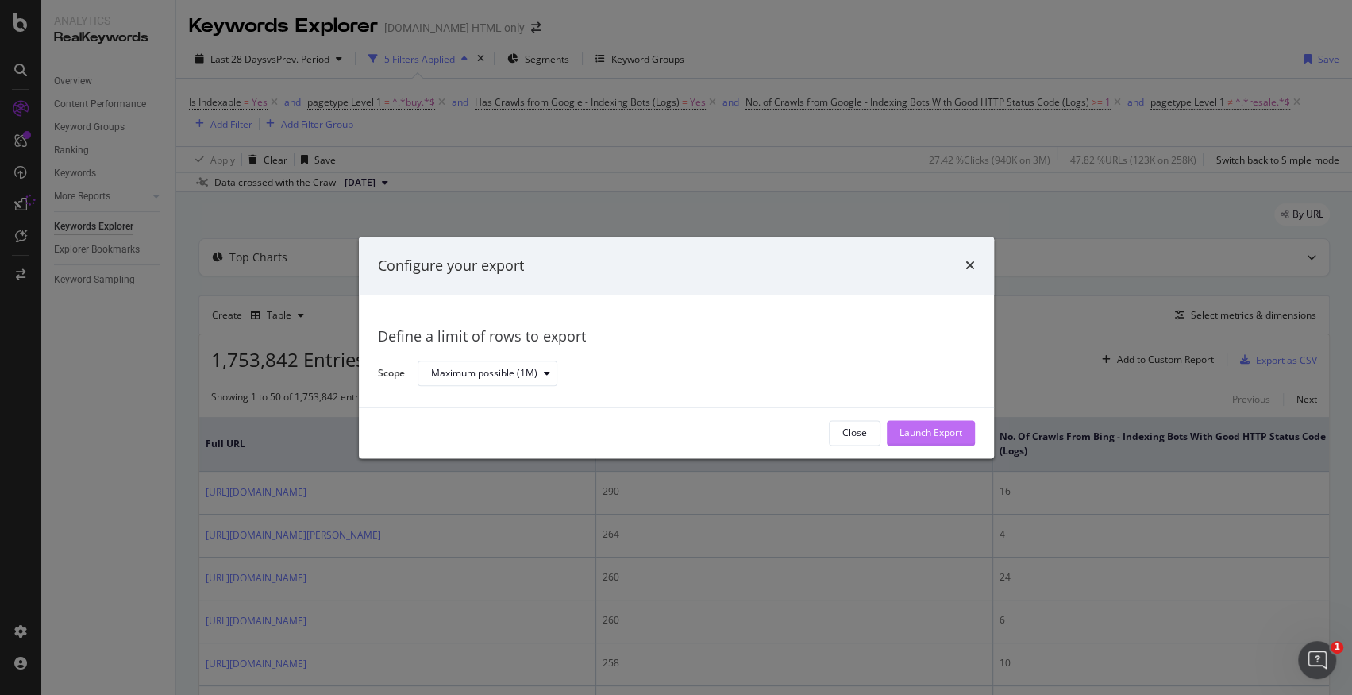
click at [950, 439] on div "Launch Export" at bounding box center [930, 433] width 63 height 24
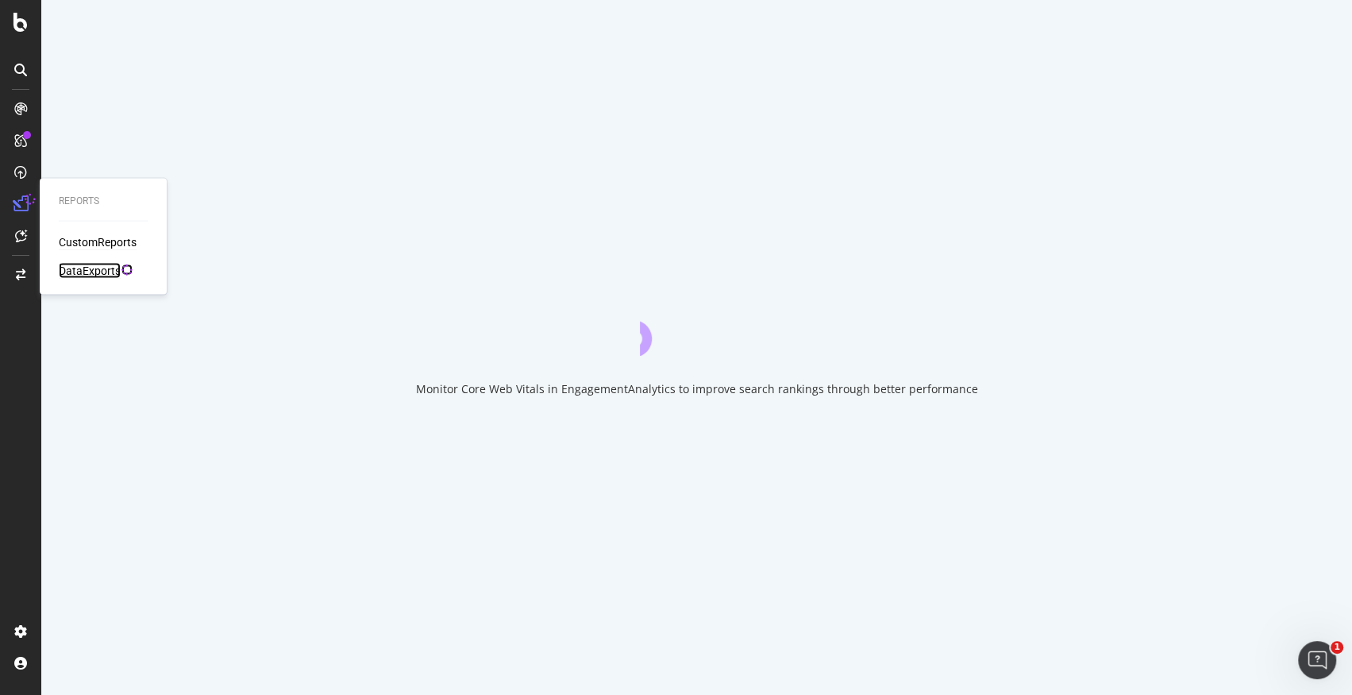
click at [87, 269] on div "DataExports" at bounding box center [90, 271] width 62 height 16
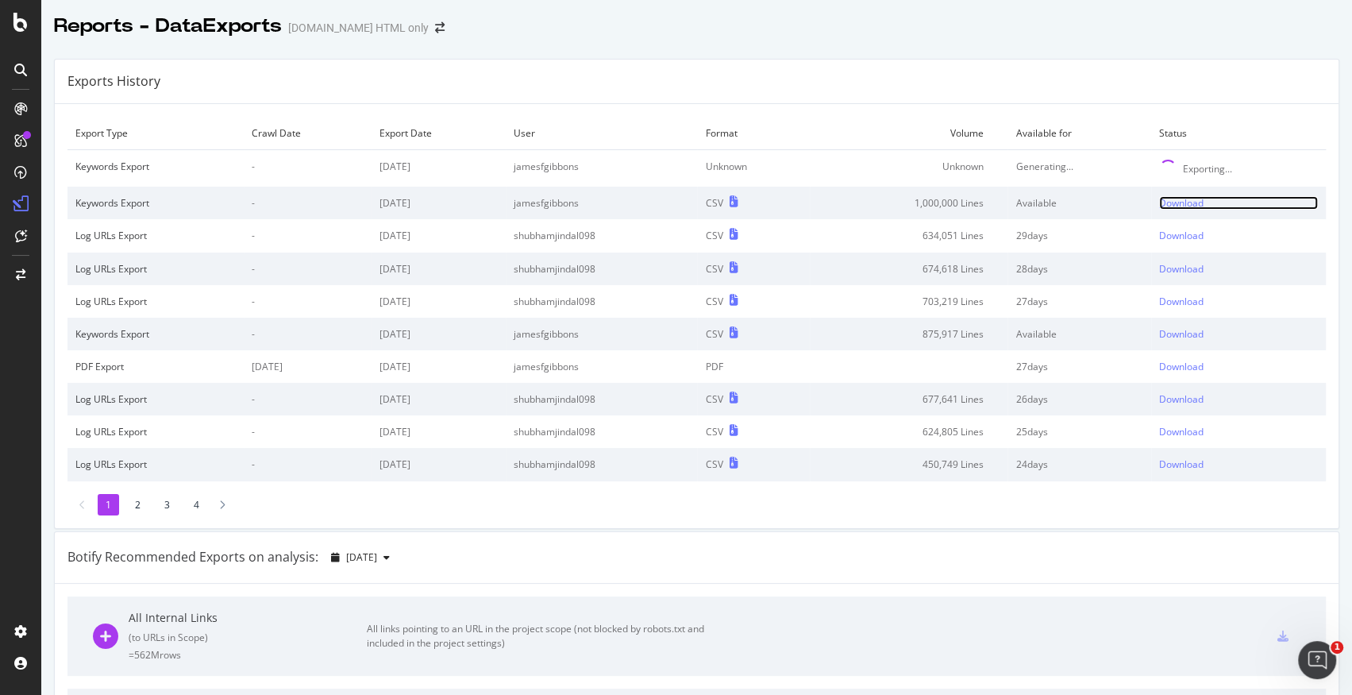
click at [1197, 205] on div "Download" at bounding box center [1181, 202] width 44 height 13
